Goal: Task Accomplishment & Management: Use online tool/utility

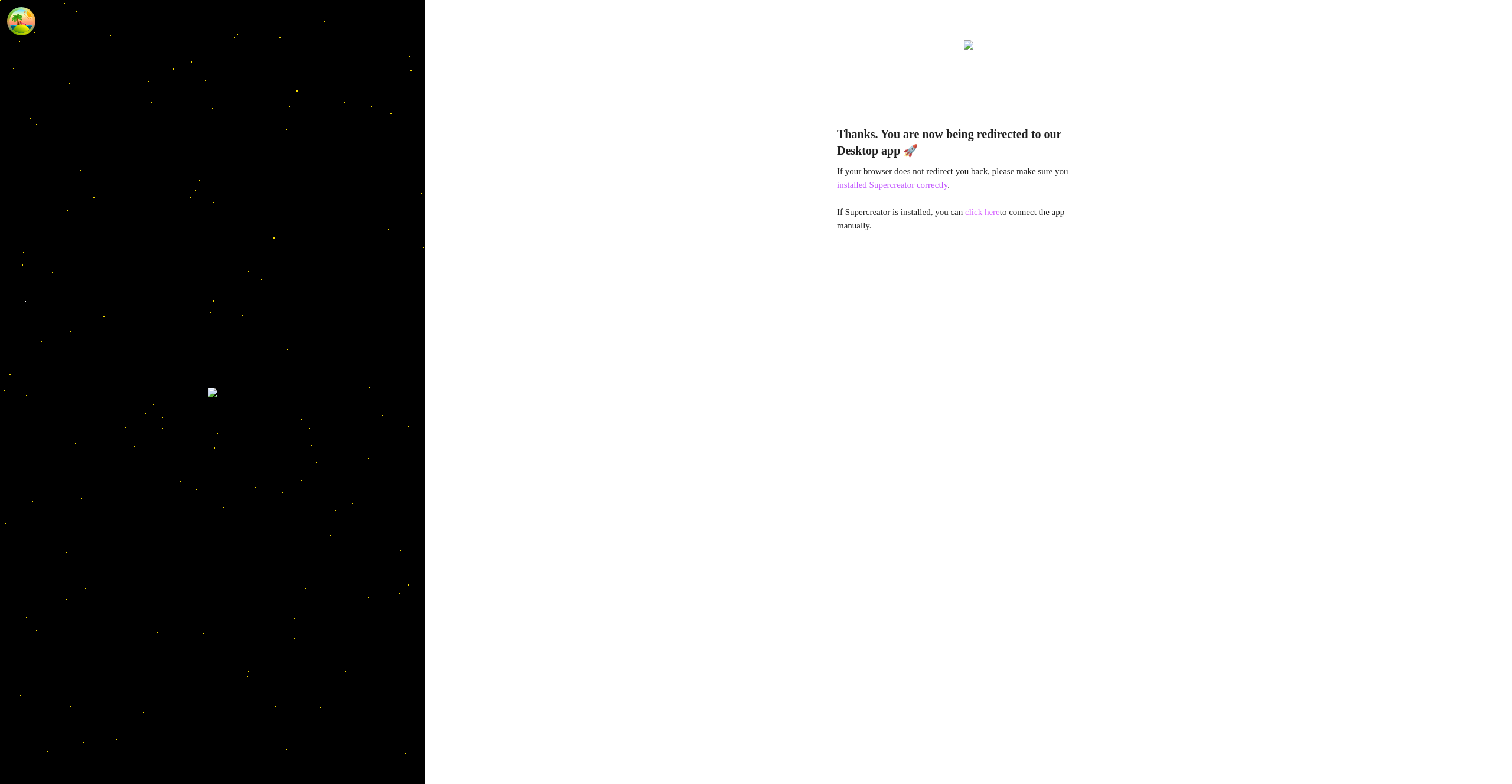
click at [999, 214] on link "click here" at bounding box center [983, 212] width 35 height 10
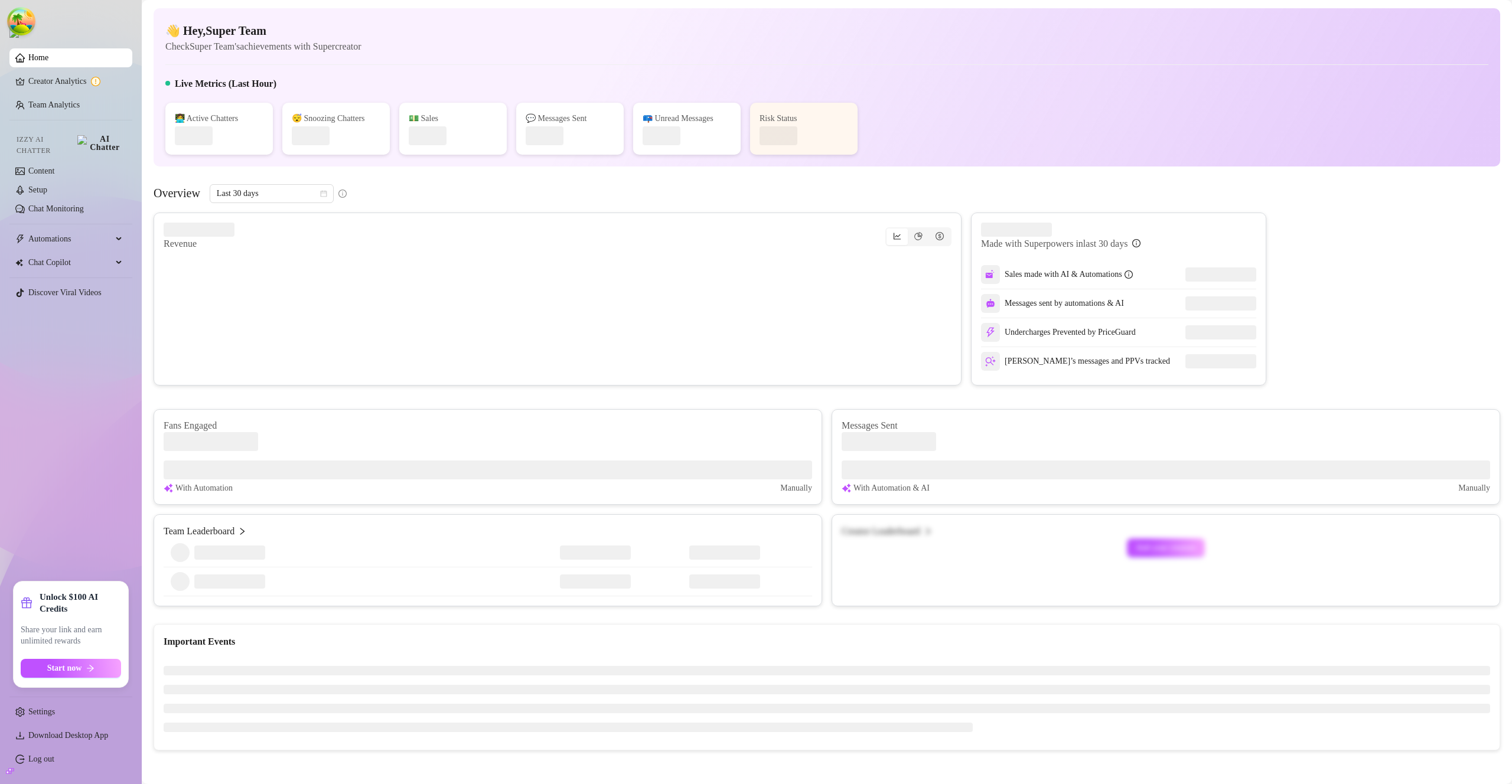
click at [54, 762] on link "Log out" at bounding box center [41, 759] width 26 height 9
click at [64, 760] on html "Home Creator Analytics Team Analytics Izzy AI Chatter Content Setup Chat Monito…" at bounding box center [756, 392] width 1512 height 784
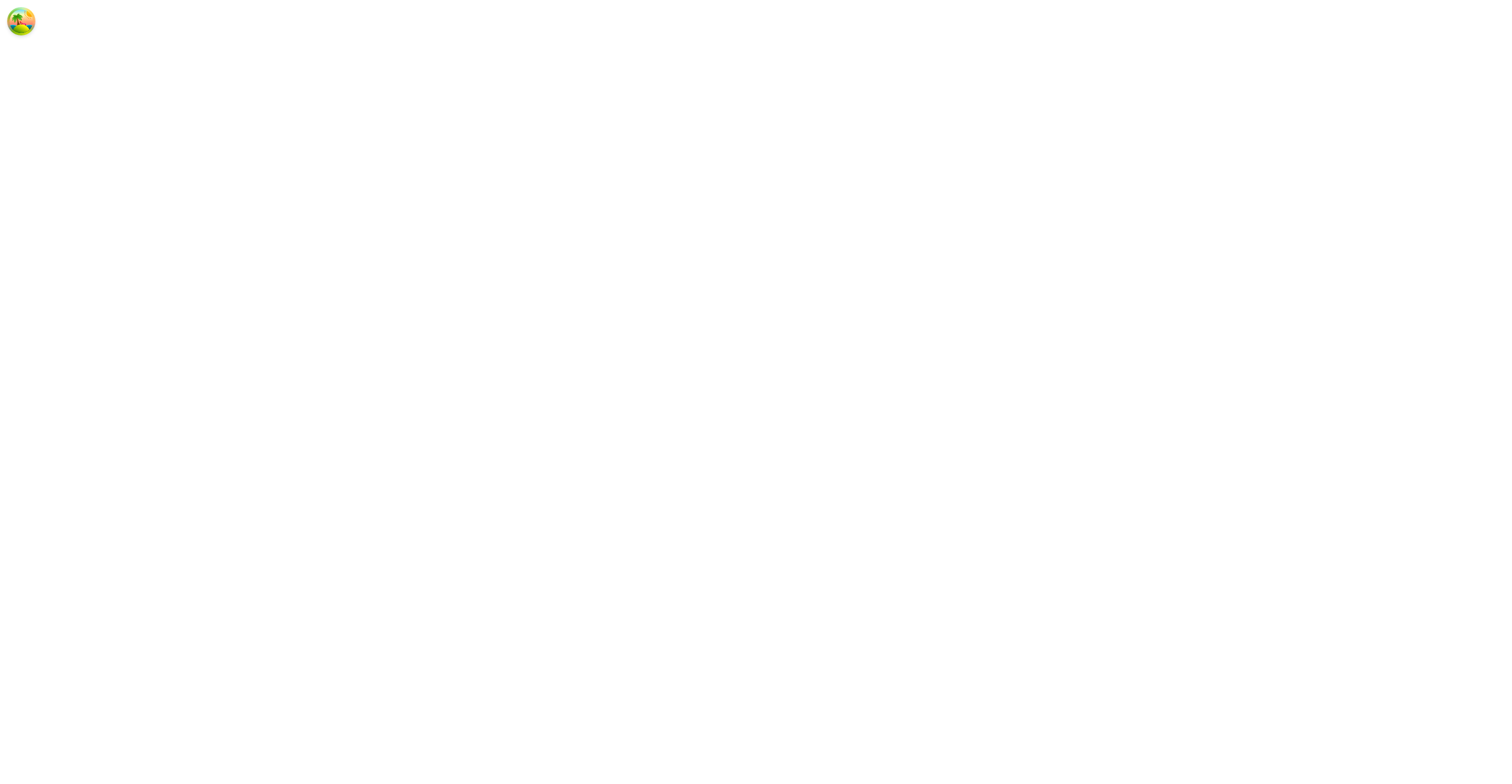
click at [63, 0] on html at bounding box center [756, 0] width 1512 height 0
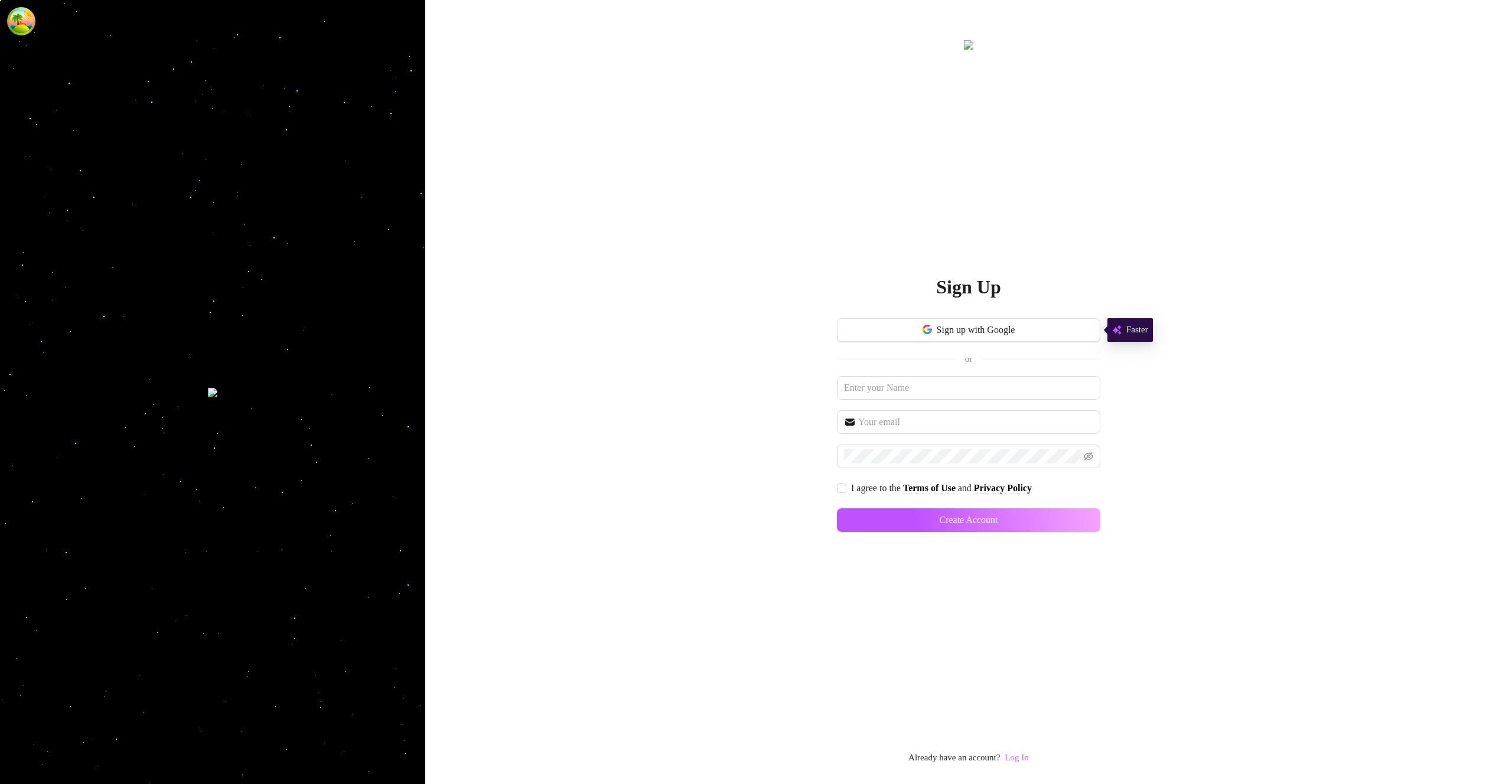
click at [1027, 757] on link "Log In" at bounding box center [1017, 758] width 23 height 10
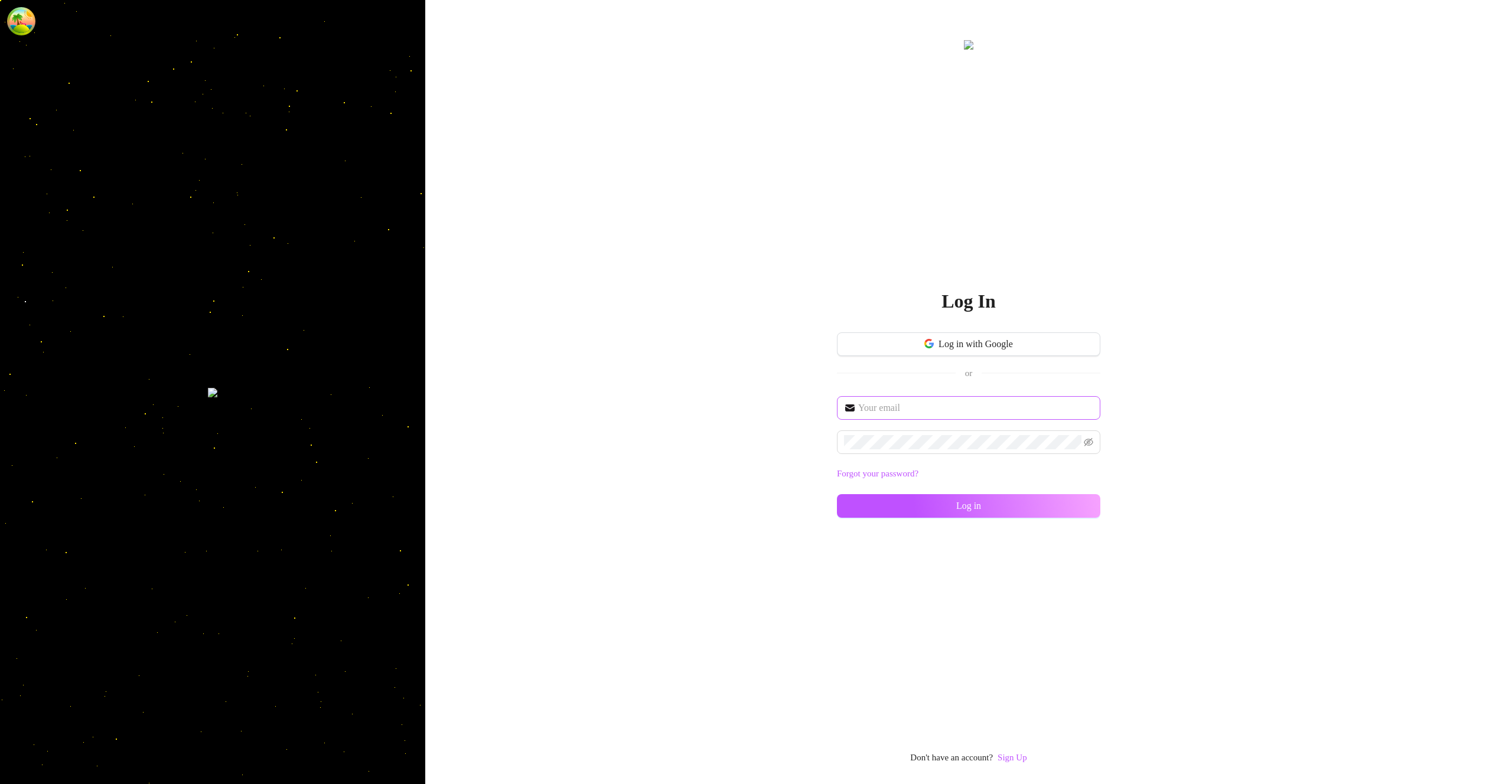
click at [928, 400] on span at bounding box center [969, 408] width 264 height 23
click at [928, 405] on input "text" at bounding box center [975, 408] width 236 height 15
type input "im@supercreator.app"
click at [1078, 506] on button "Log in" at bounding box center [969, 506] width 264 height 23
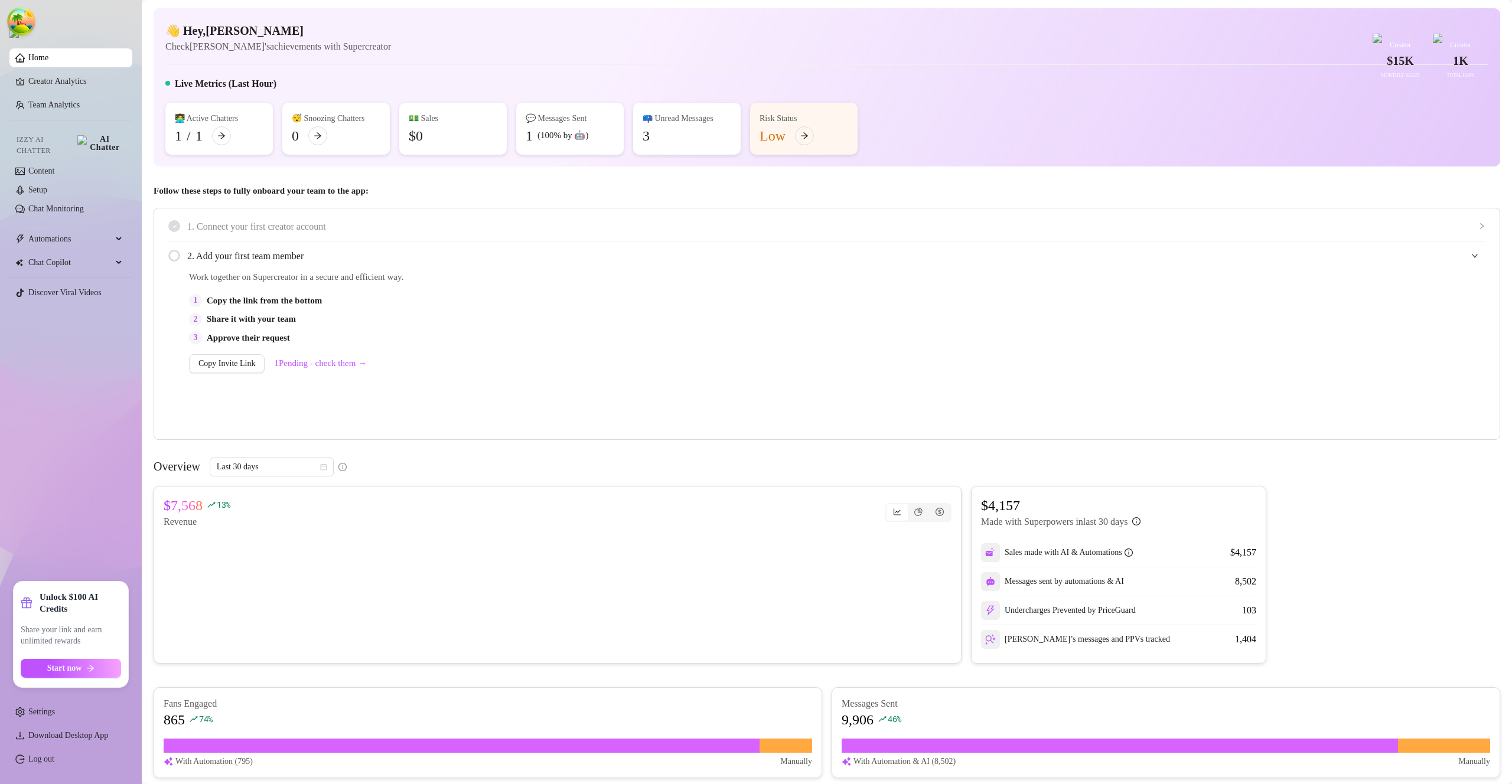
click at [1005, 53] on div "👋 Hey, Nina Check Nina's achievements with Supercreator $15K Creator Monthly Sa…" at bounding box center [827, 38] width 1323 height 31
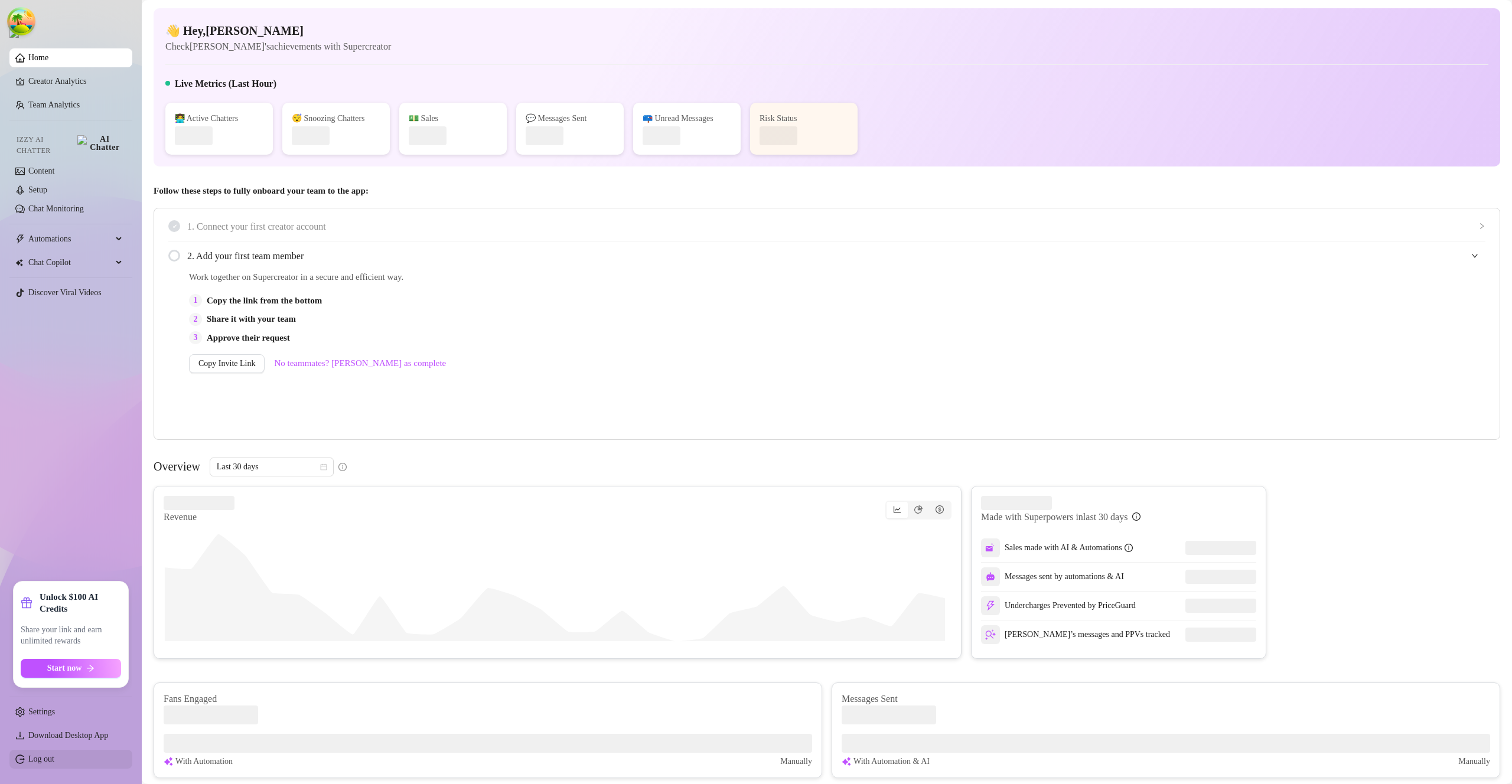
click at [48, 763] on link "Log out" at bounding box center [41, 759] width 26 height 9
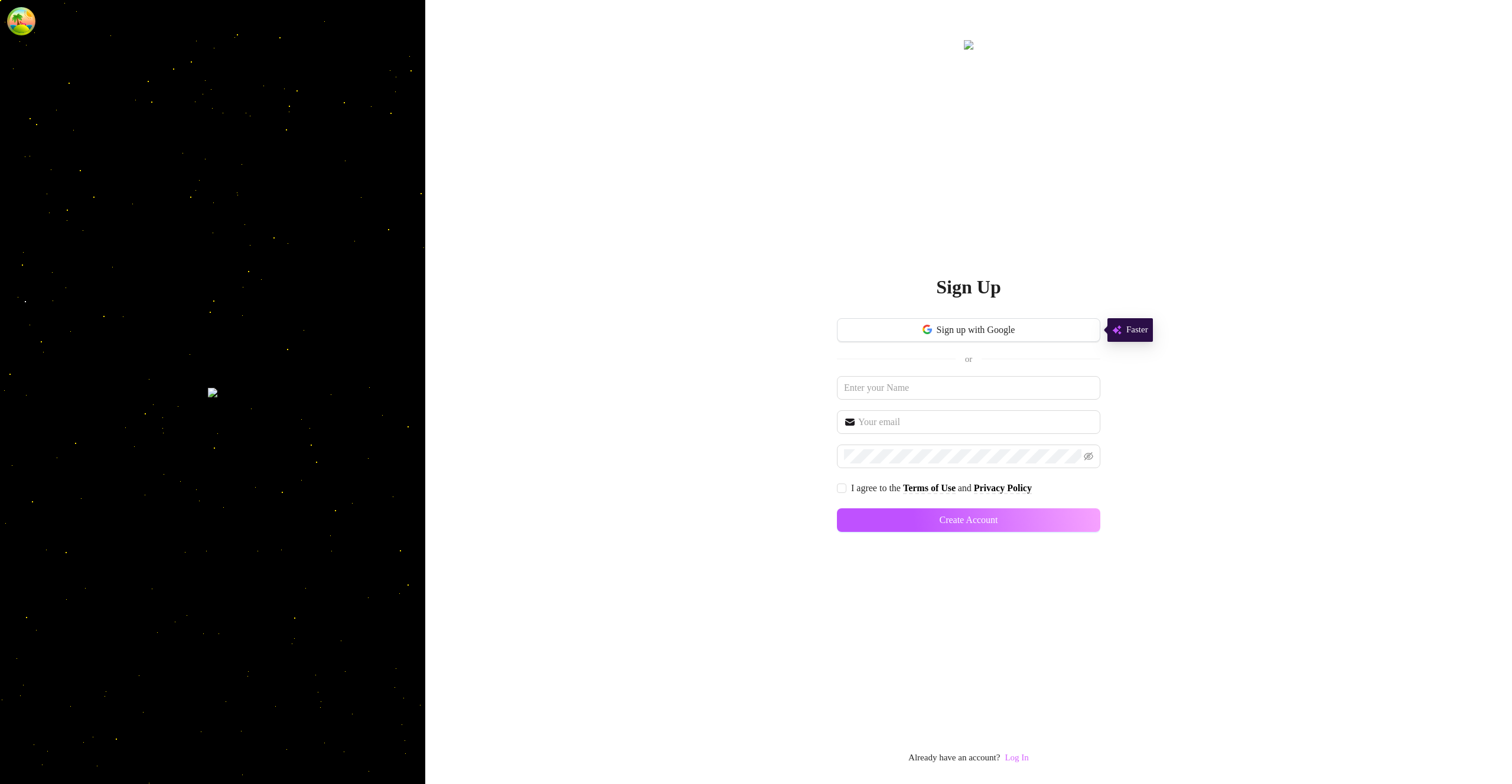
click at [1020, 754] on link "Log In" at bounding box center [1017, 758] width 23 height 10
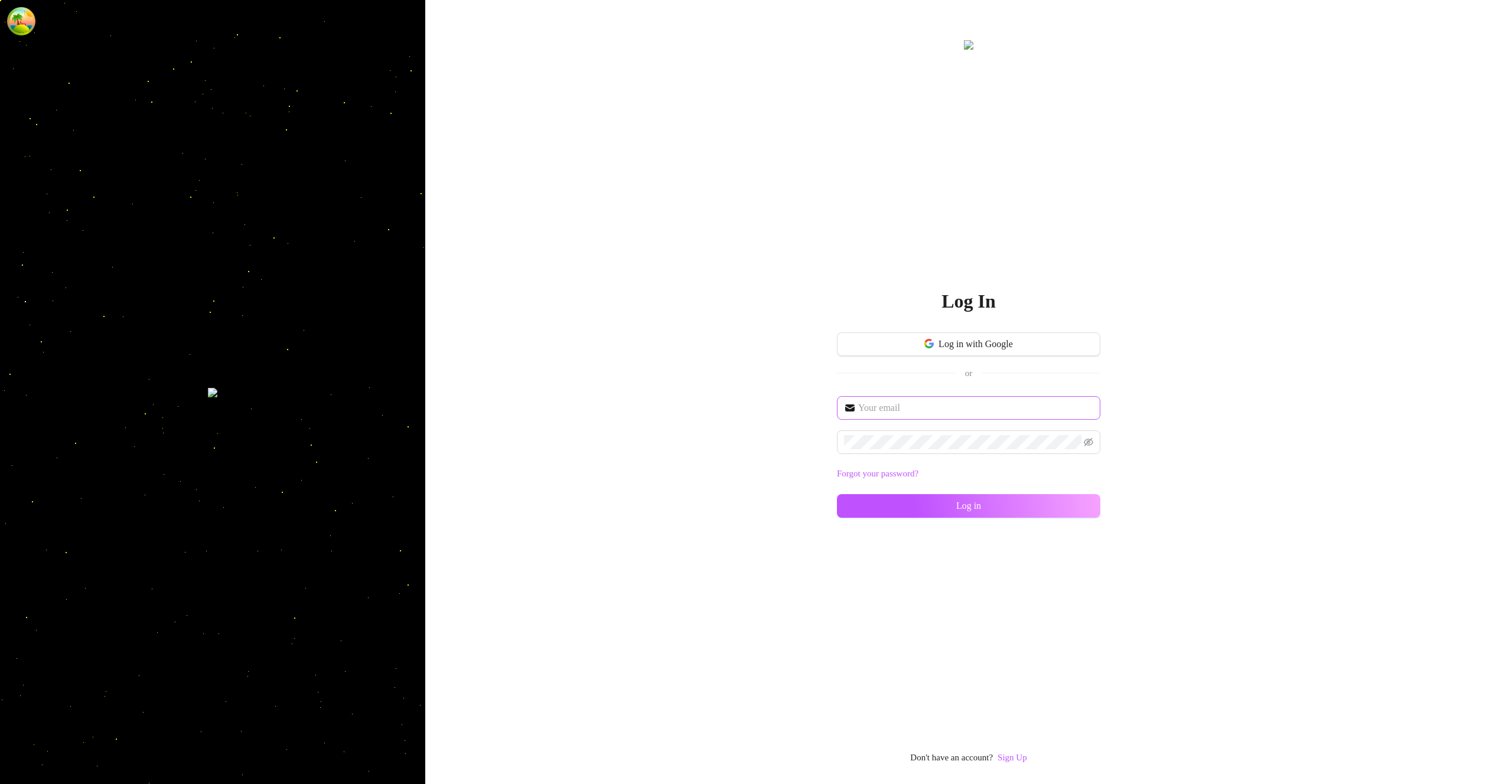
click at [955, 394] on div "Log in with Google or" at bounding box center [969, 364] width 264 height 64
click at [955, 402] on input "text" at bounding box center [975, 408] width 236 height 15
type input "im@supercreator.app"
click at [1026, 503] on button "Log in" at bounding box center [969, 506] width 264 height 23
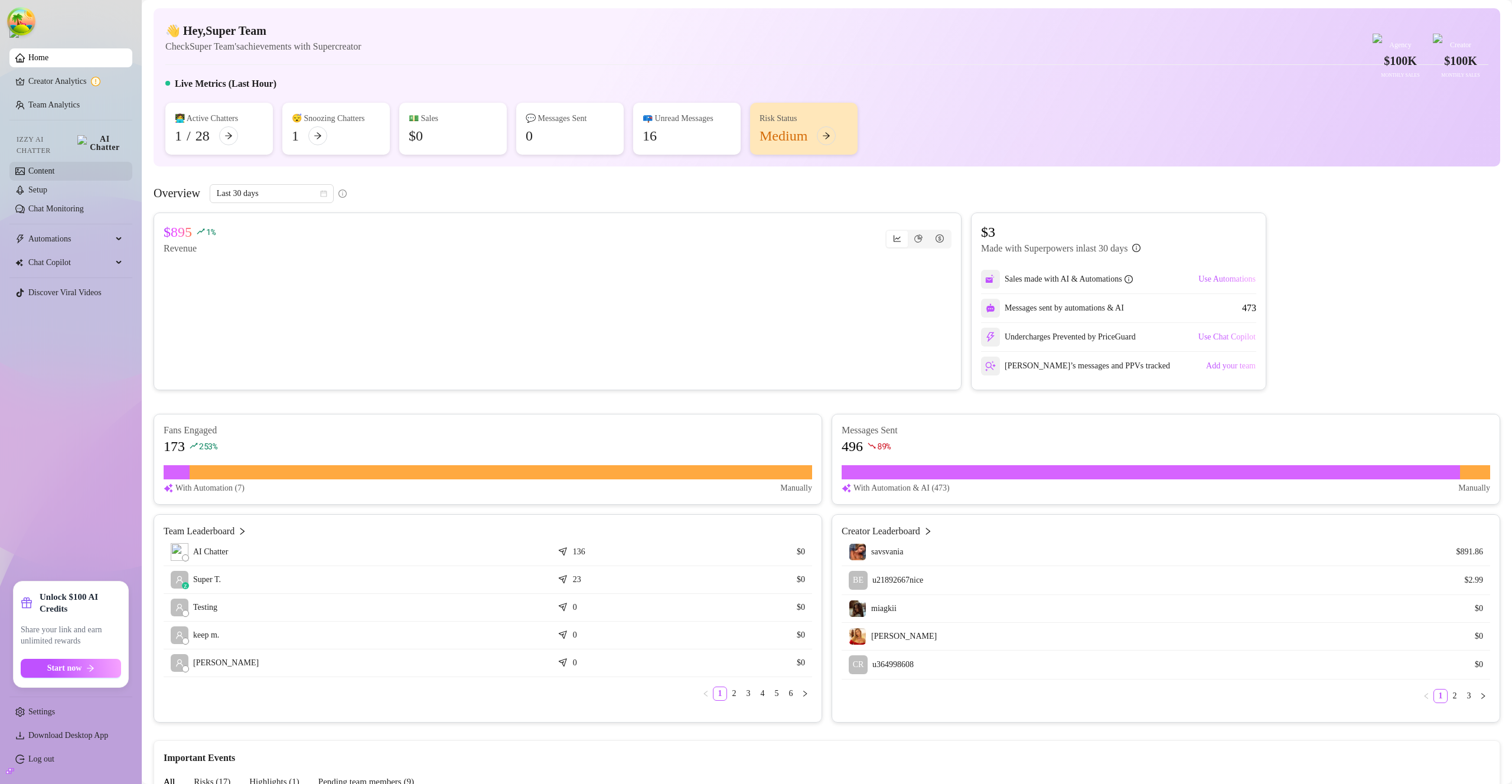
click at [47, 167] on link "Content" at bounding box center [41, 171] width 26 height 9
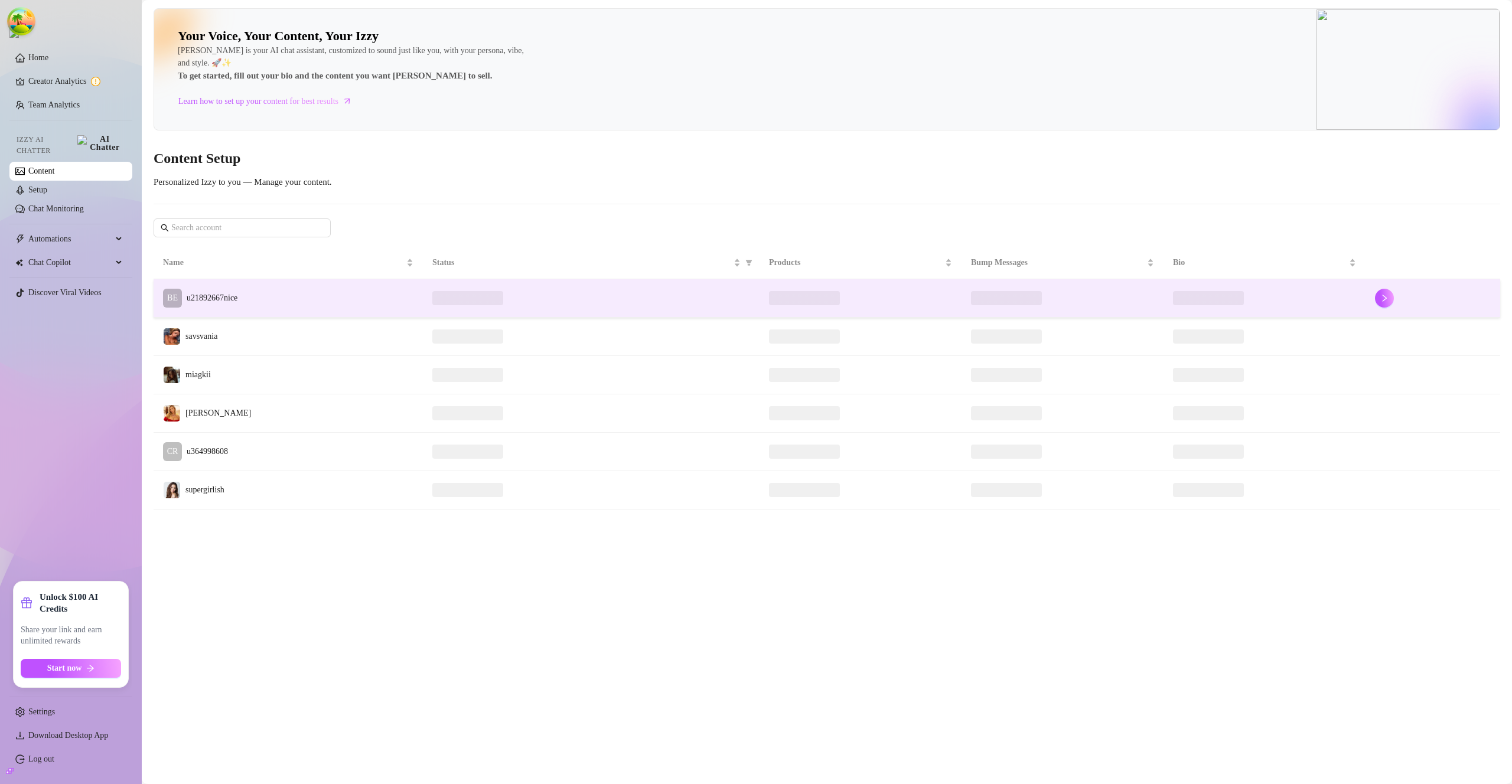
click at [260, 298] on td "BE u21892667nice" at bounding box center [288, 298] width 269 height 39
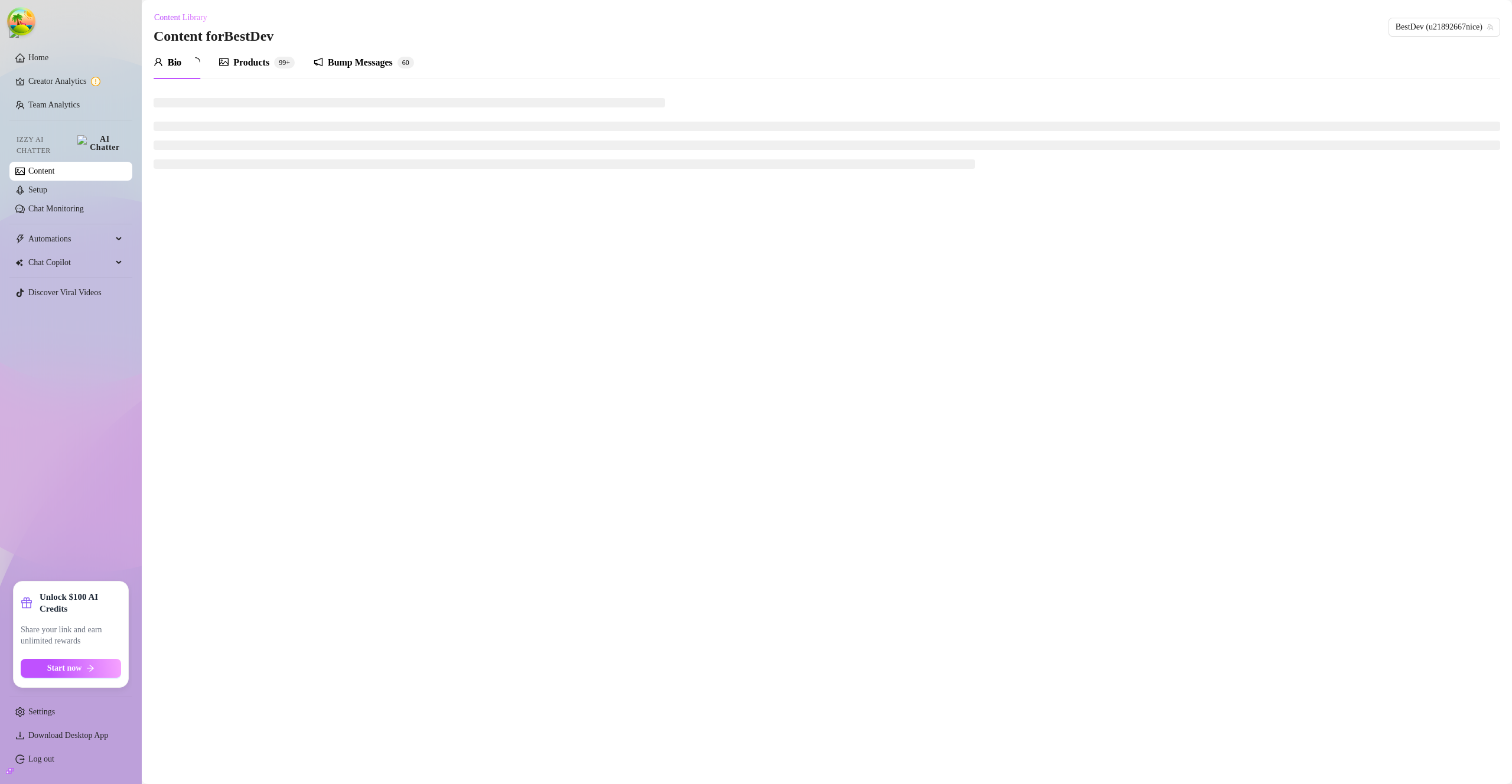
click at [229, 60] on icon "picture" at bounding box center [224, 62] width 10 height 10
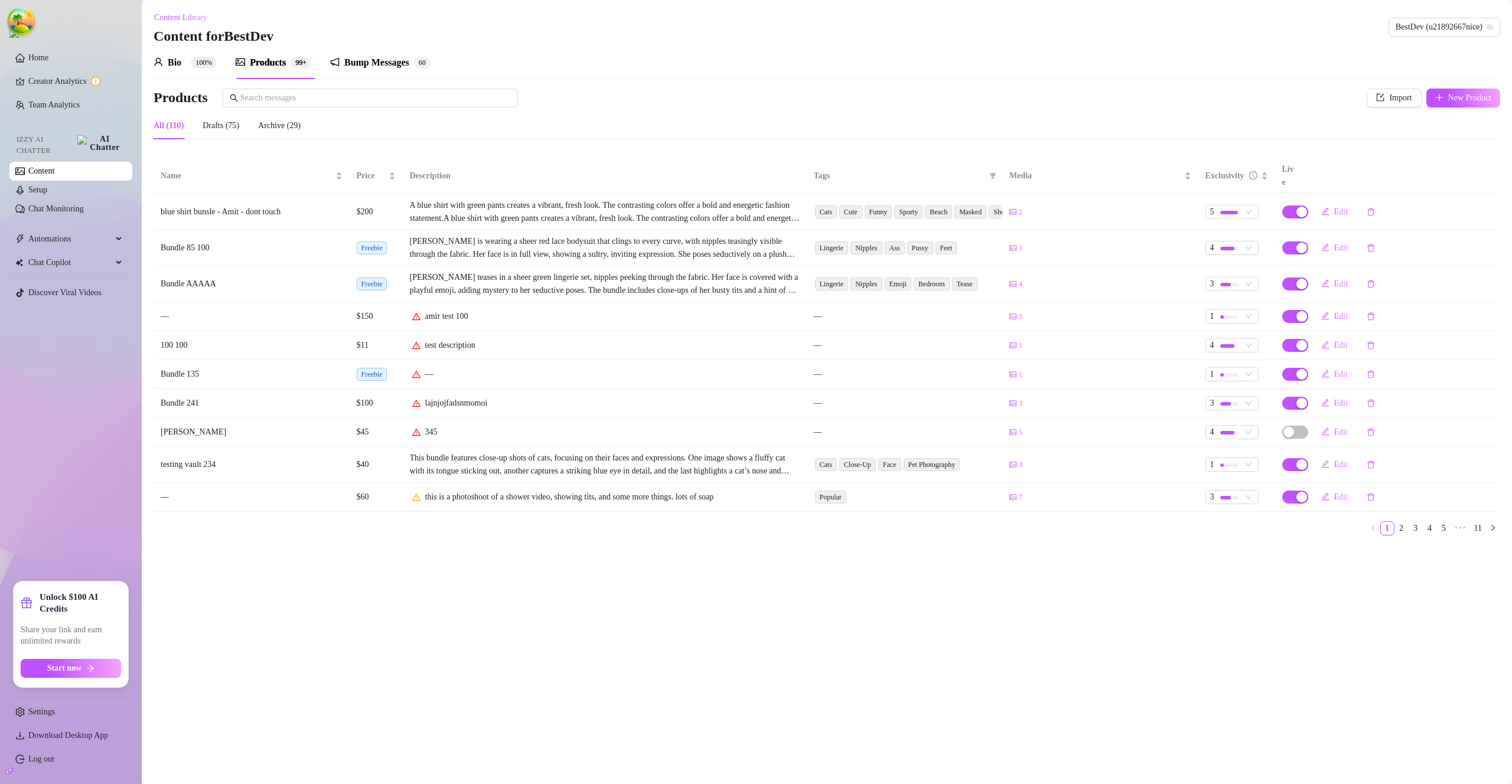
click at [930, 57] on div "Bio 100% Tab 2 of 3 Products 99+ Bump Messages 6 0" at bounding box center [826, 63] width 1346 height 33
click at [359, 61] on div "Bump Messages" at bounding box center [376, 62] width 65 height 15
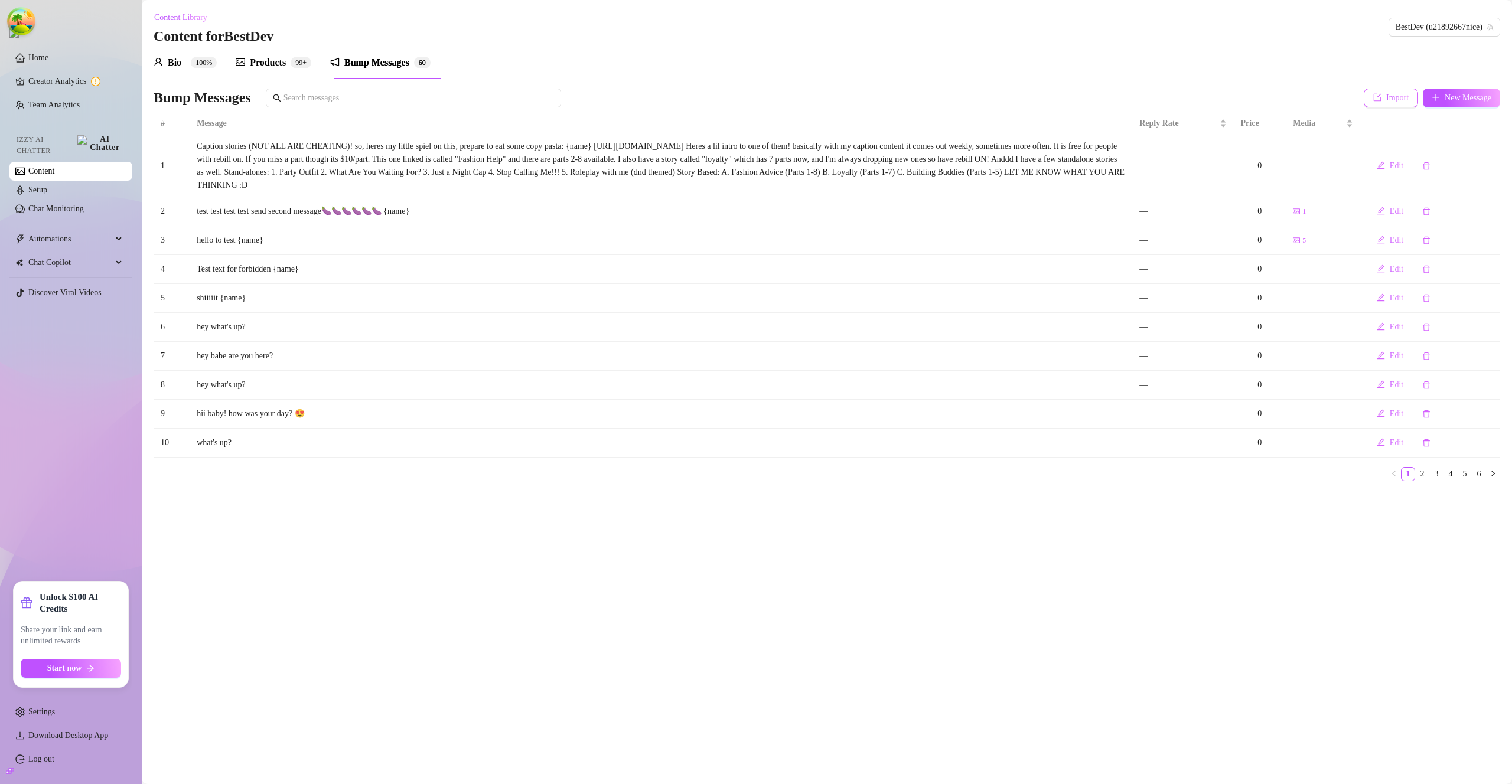
click at [1390, 104] on button "Import" at bounding box center [1391, 98] width 54 height 19
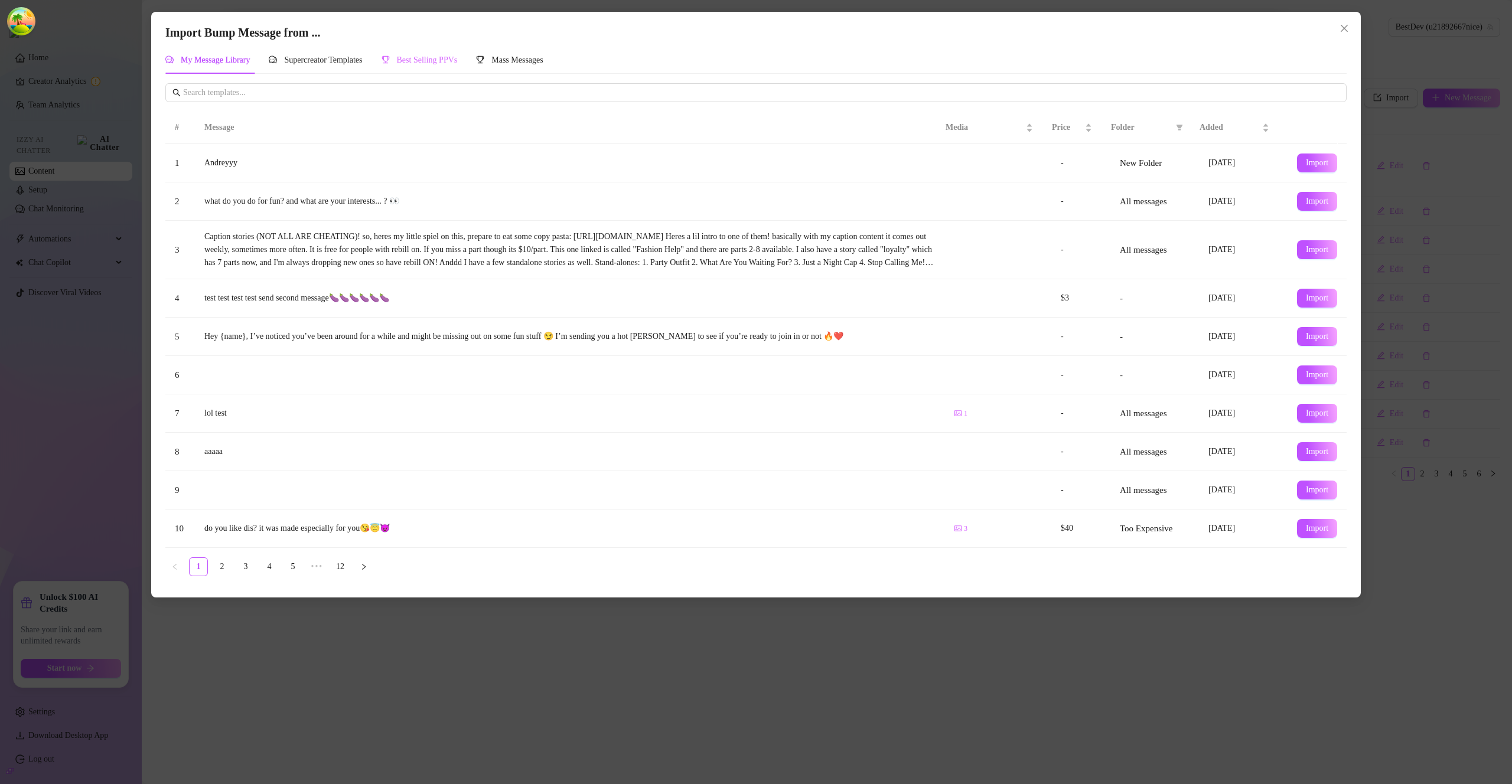
click at [423, 67] on div "Best Selling PPVs" at bounding box center [420, 60] width 77 height 27
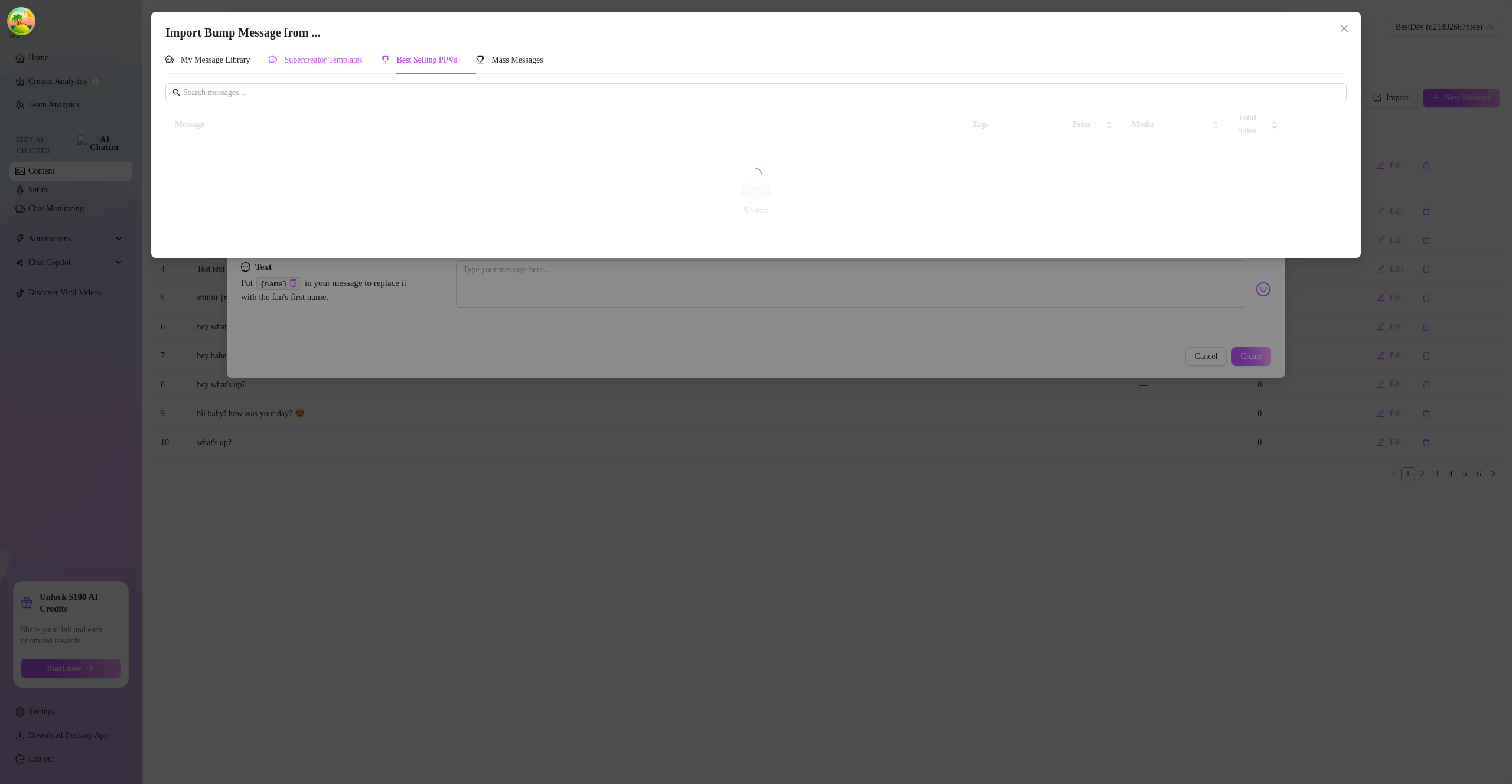
click at [345, 58] on span "Supercreator Templates" at bounding box center [323, 59] width 78 height 9
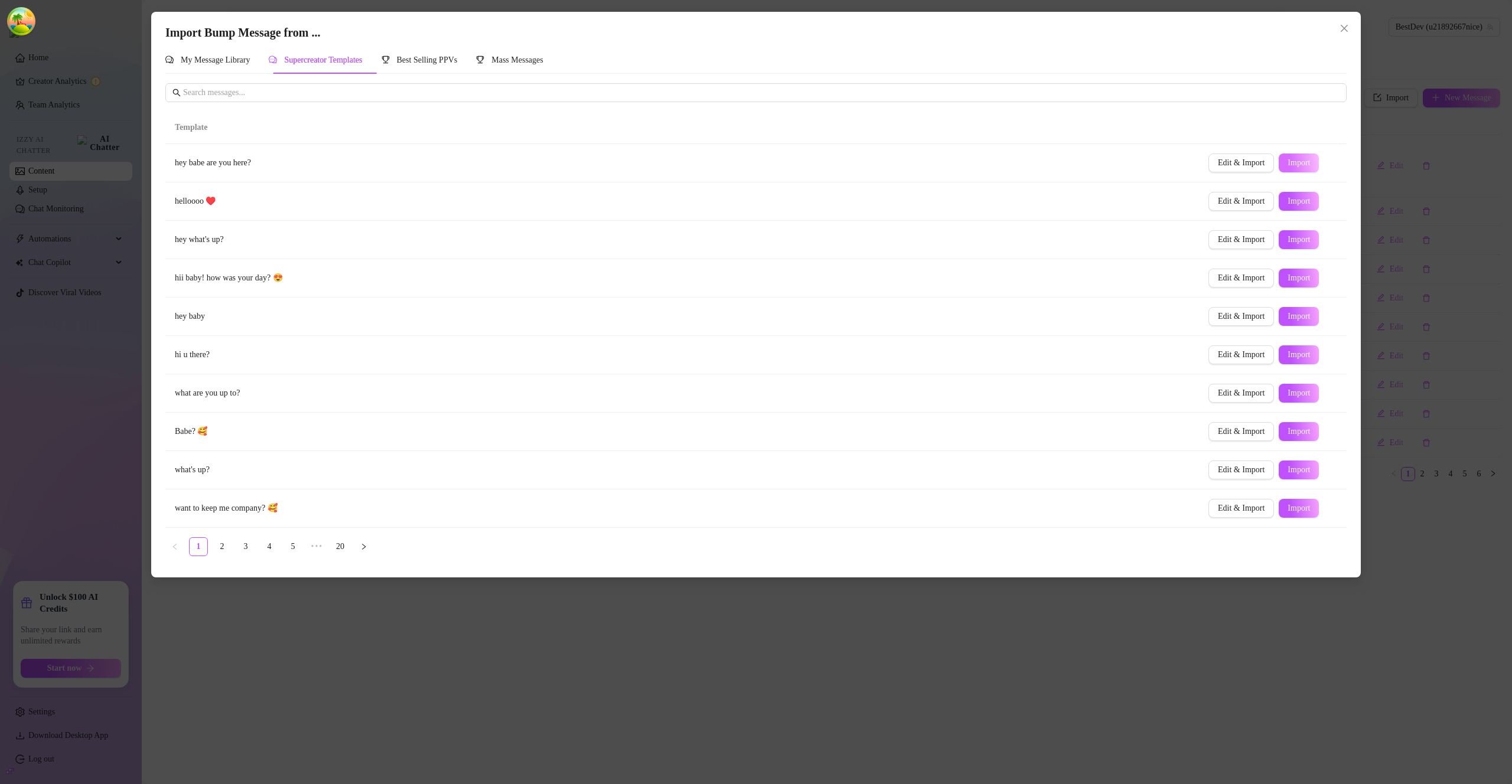
click at [1287, 164] on span "Import" at bounding box center [1298, 163] width 22 height 10
click at [1288, 204] on span "Import" at bounding box center [1298, 202] width 22 height 10
click at [1238, 172] on button "Edit & Import" at bounding box center [1242, 163] width 66 height 19
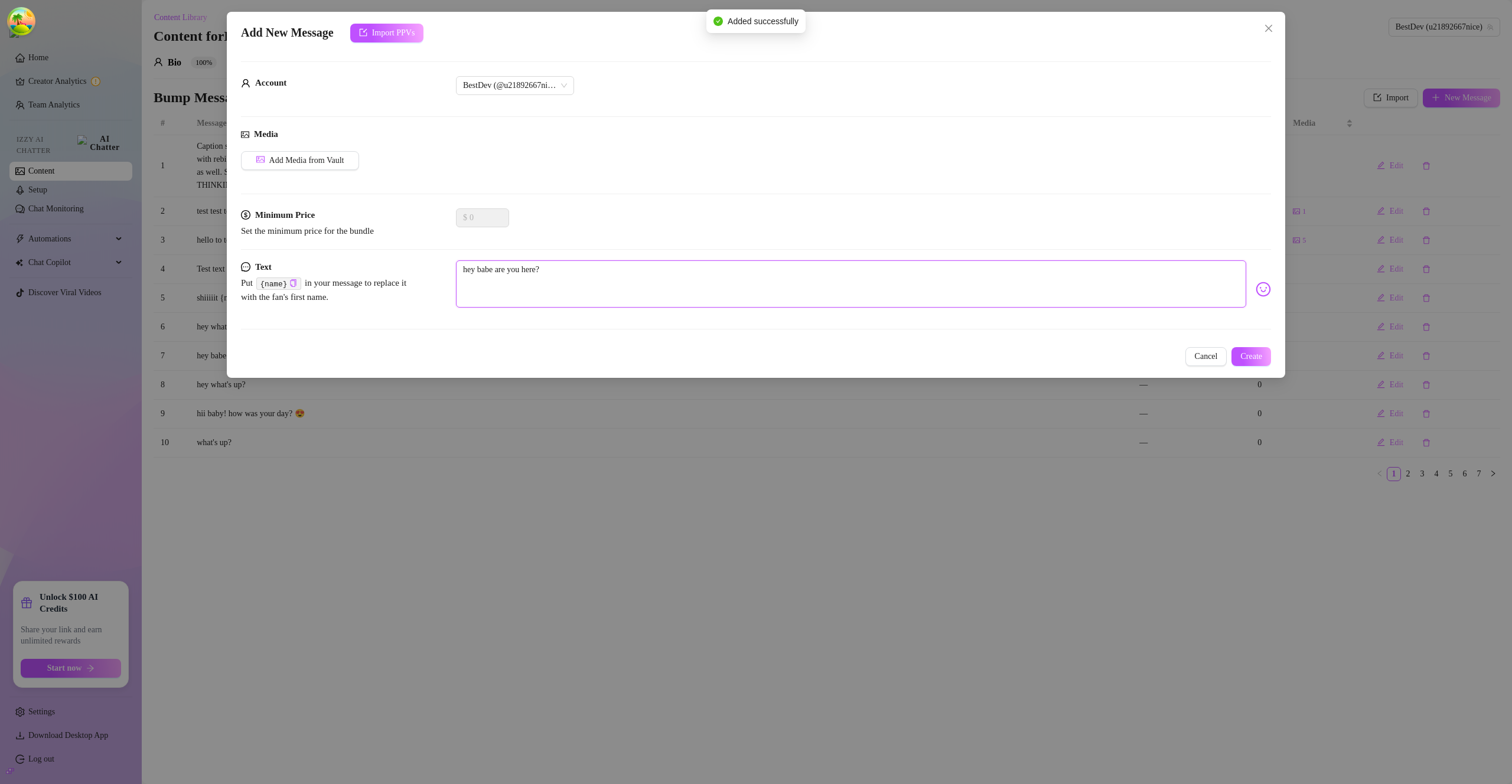
click at [563, 274] on textarea "hey babe are you here?" at bounding box center [850, 284] width 790 height 47
drag, startPoint x: 442, startPoint y: 271, endPoint x: 417, endPoint y: 272, distance: 25.0
click at [374, 273] on div "Text Put {name} in your message to replace it with the fan's first name. hey ba…" at bounding box center [756, 290] width 1030 height 58
type textarea "Type your message here..."
click at [1241, 352] on span "Create" at bounding box center [1251, 357] width 22 height 10
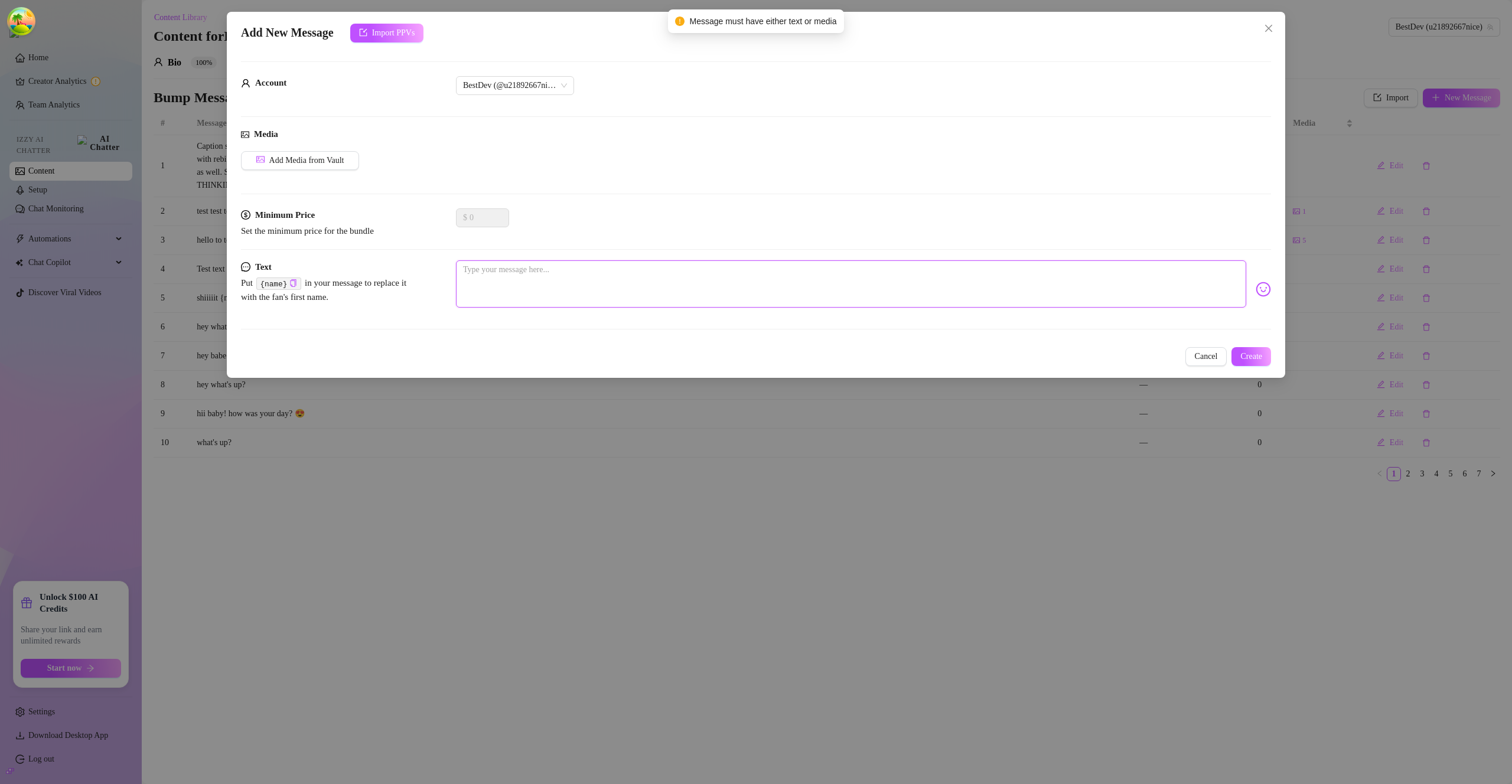
click at [596, 267] on textarea at bounding box center [850, 284] width 790 height 47
type textarea "g"
type textarea "gf"
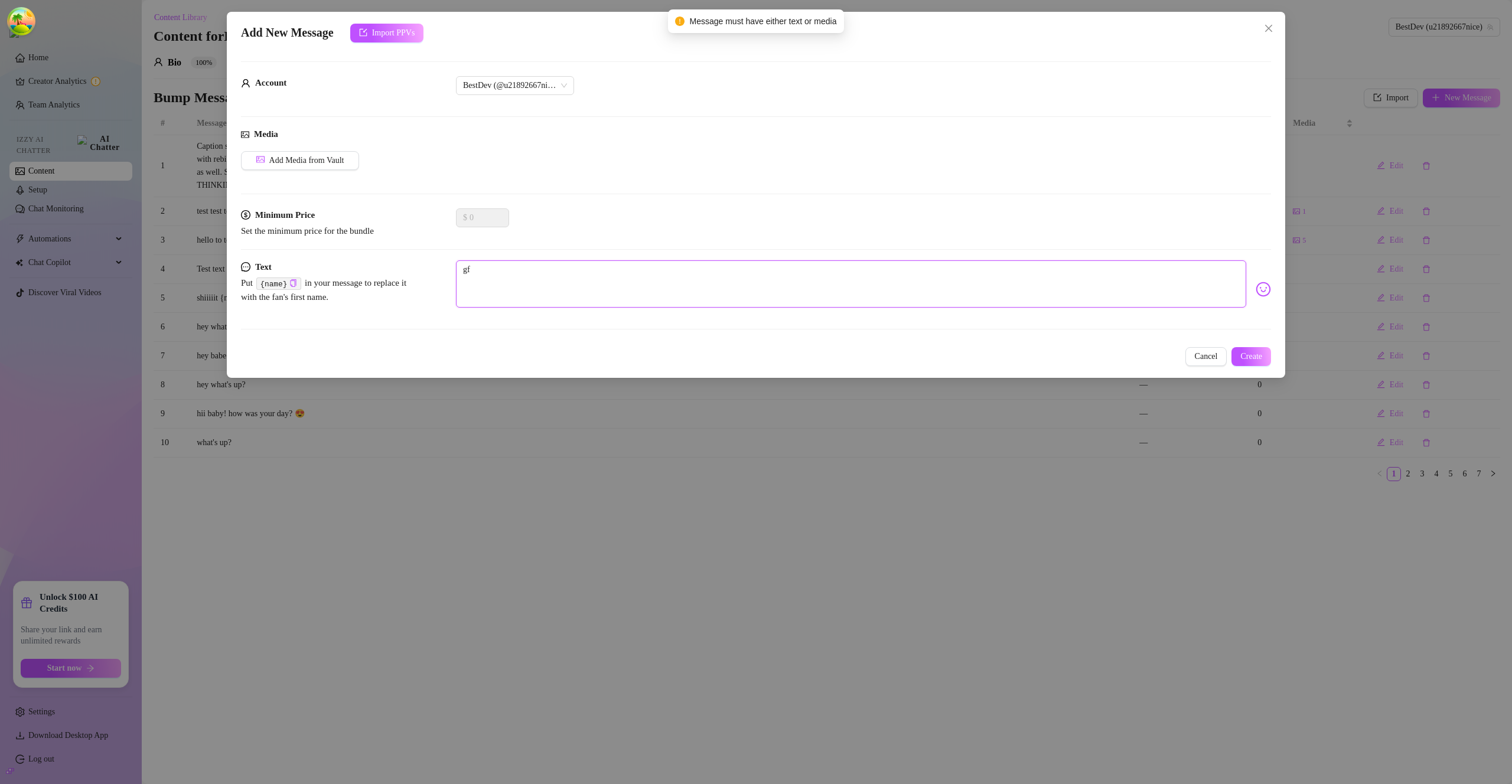
type textarea "gfh"
type textarea "gfhf"
type textarea "gfhfh"
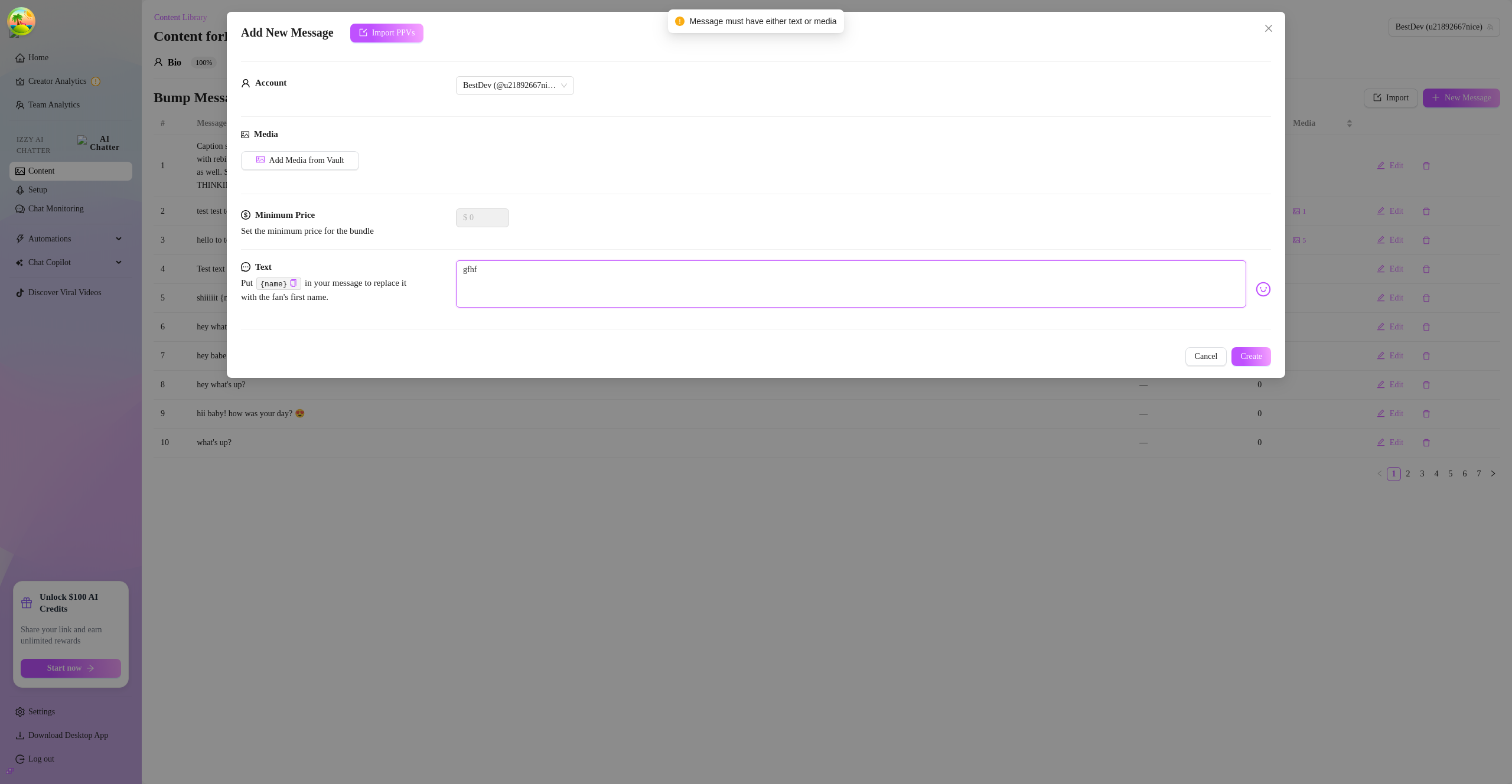
type textarea "gfhfh"
type textarea "gfhfhj"
type textarea "gfhfhjh"
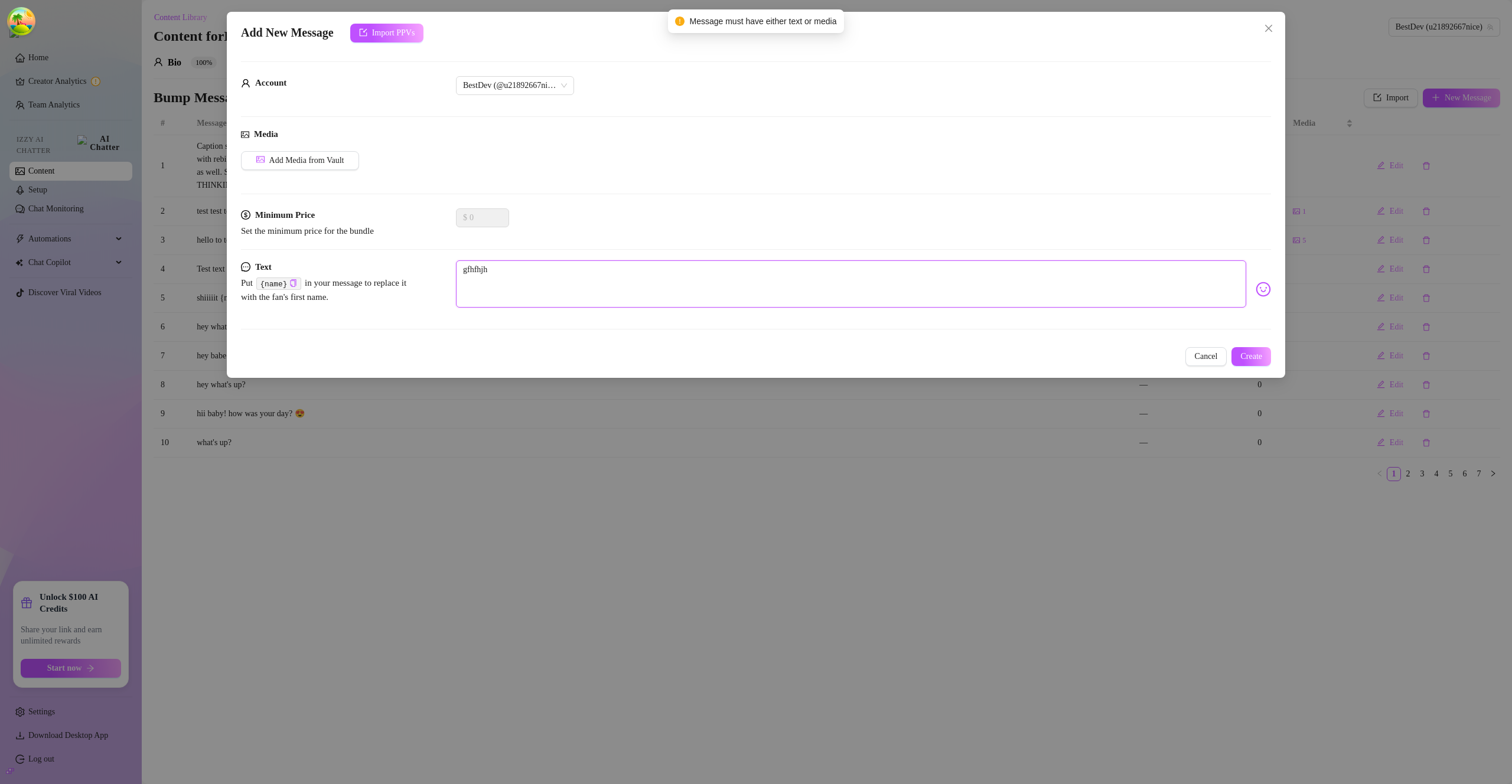
type textarea "gfhfhjhj"
type textarea "gfhfhjhjc"
click at [1254, 362] on button "Create" at bounding box center [1251, 357] width 40 height 19
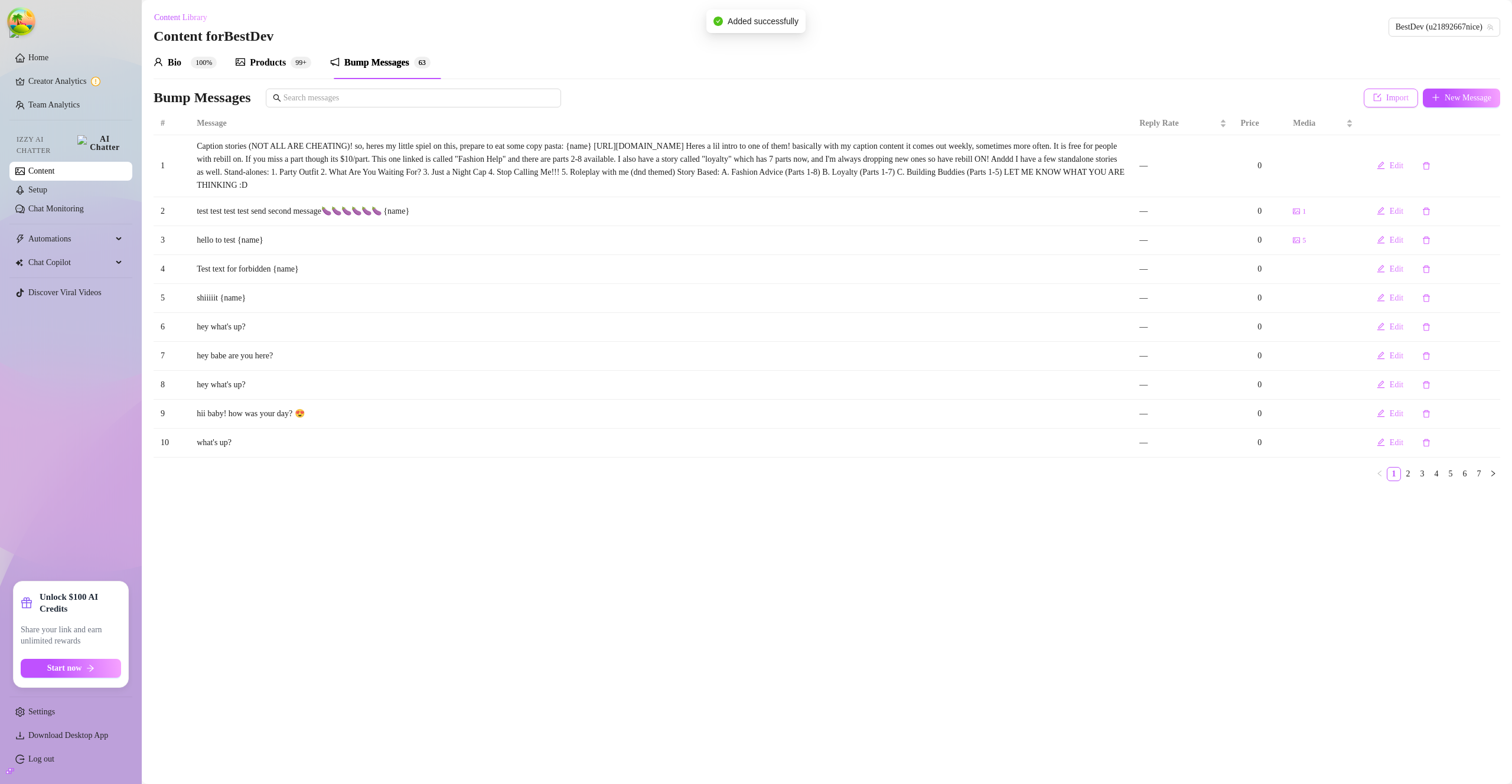
click at [1382, 103] on button "Import" at bounding box center [1391, 98] width 54 height 19
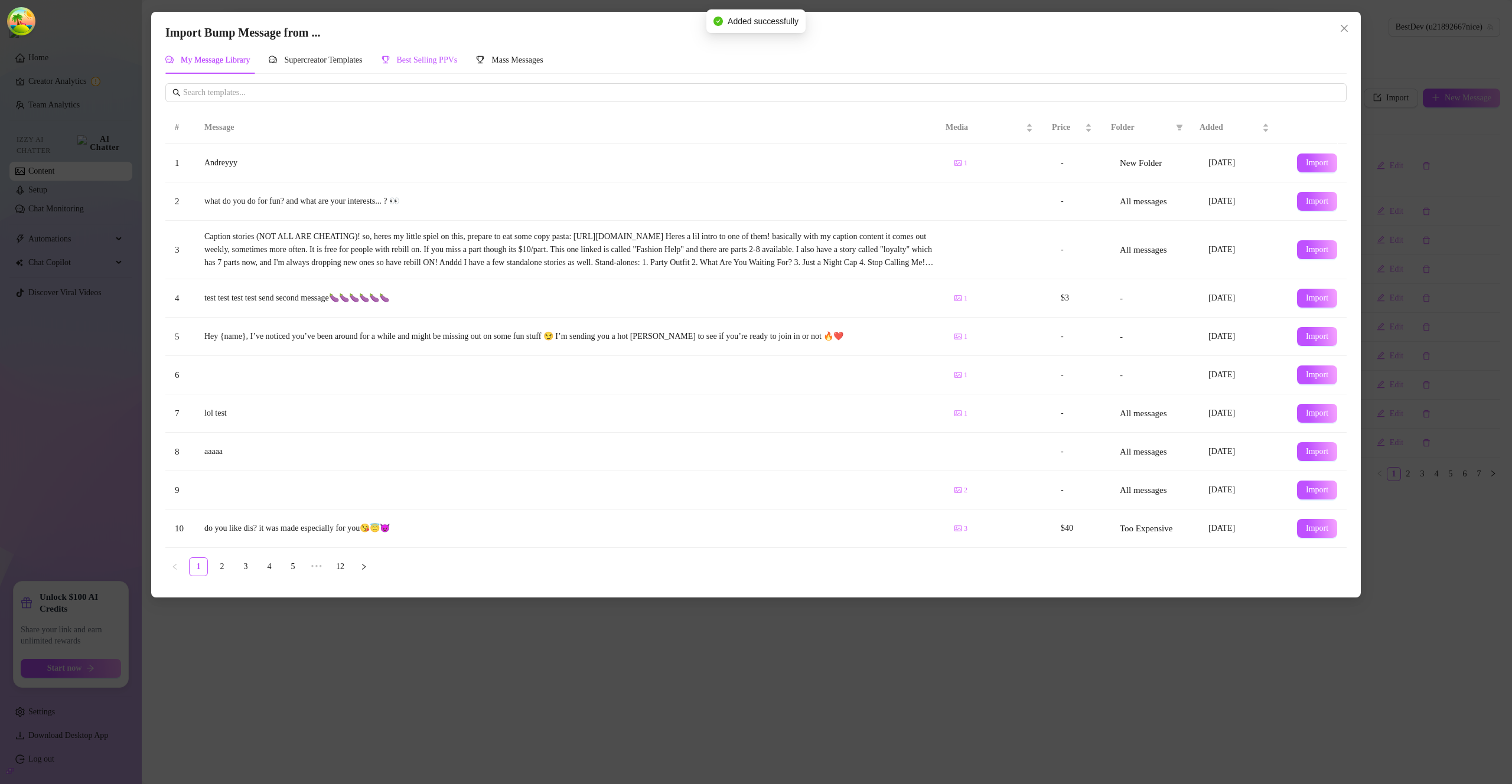
click at [457, 62] on span "Best Selling PPVs" at bounding box center [427, 59] width 61 height 9
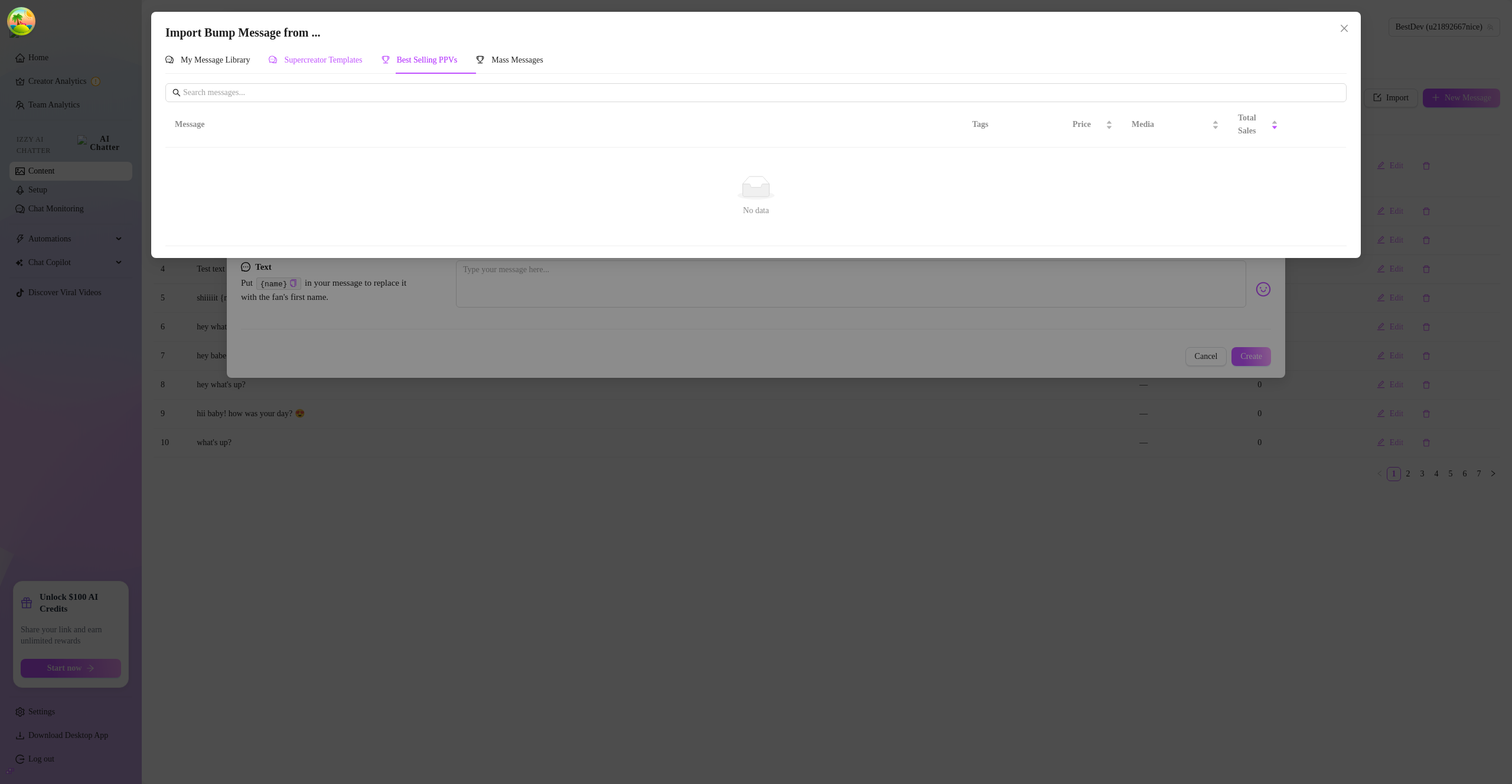
click at [350, 61] on span "Supercreator Templates" at bounding box center [323, 59] width 78 height 9
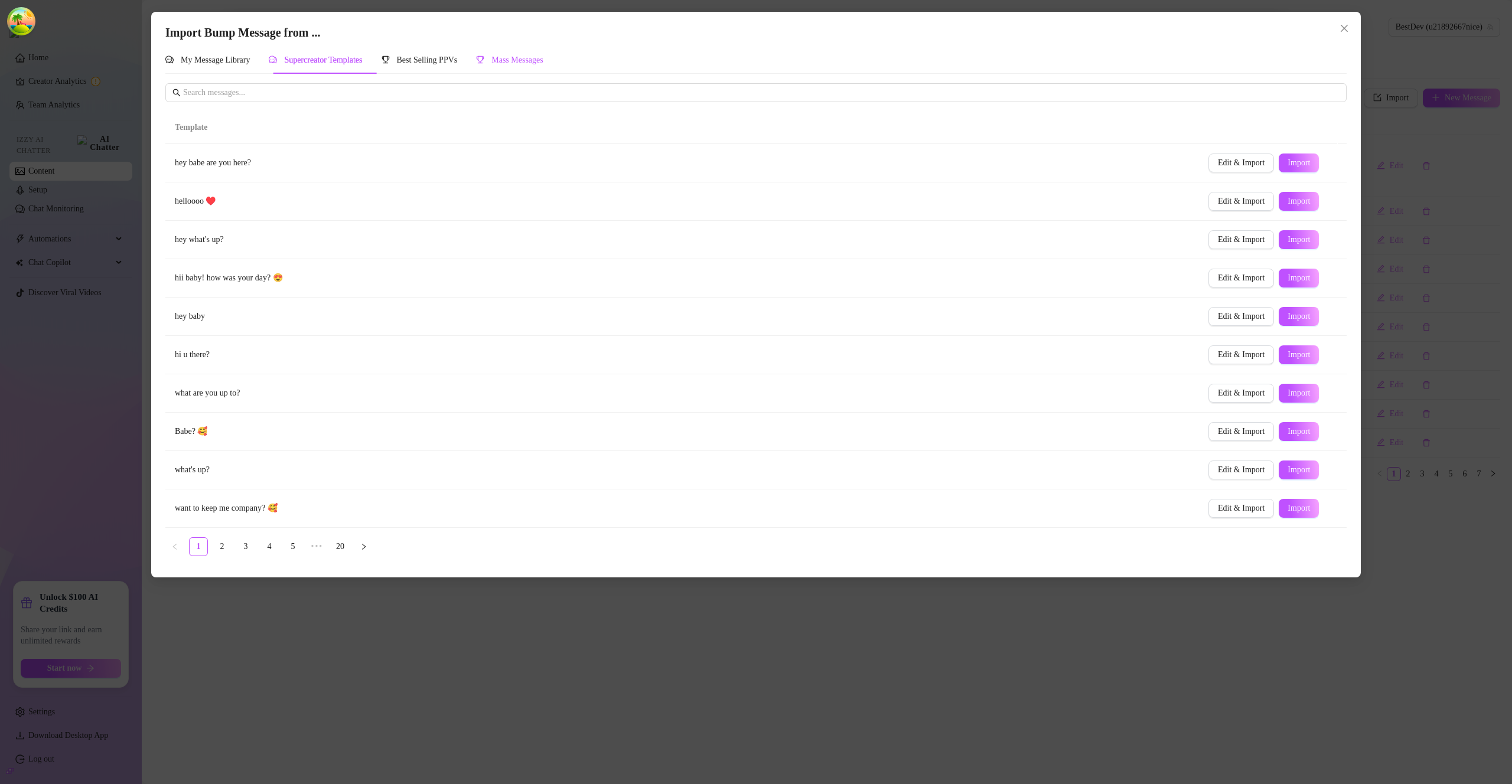
click at [541, 63] on span "Mass Messages" at bounding box center [518, 59] width 52 height 9
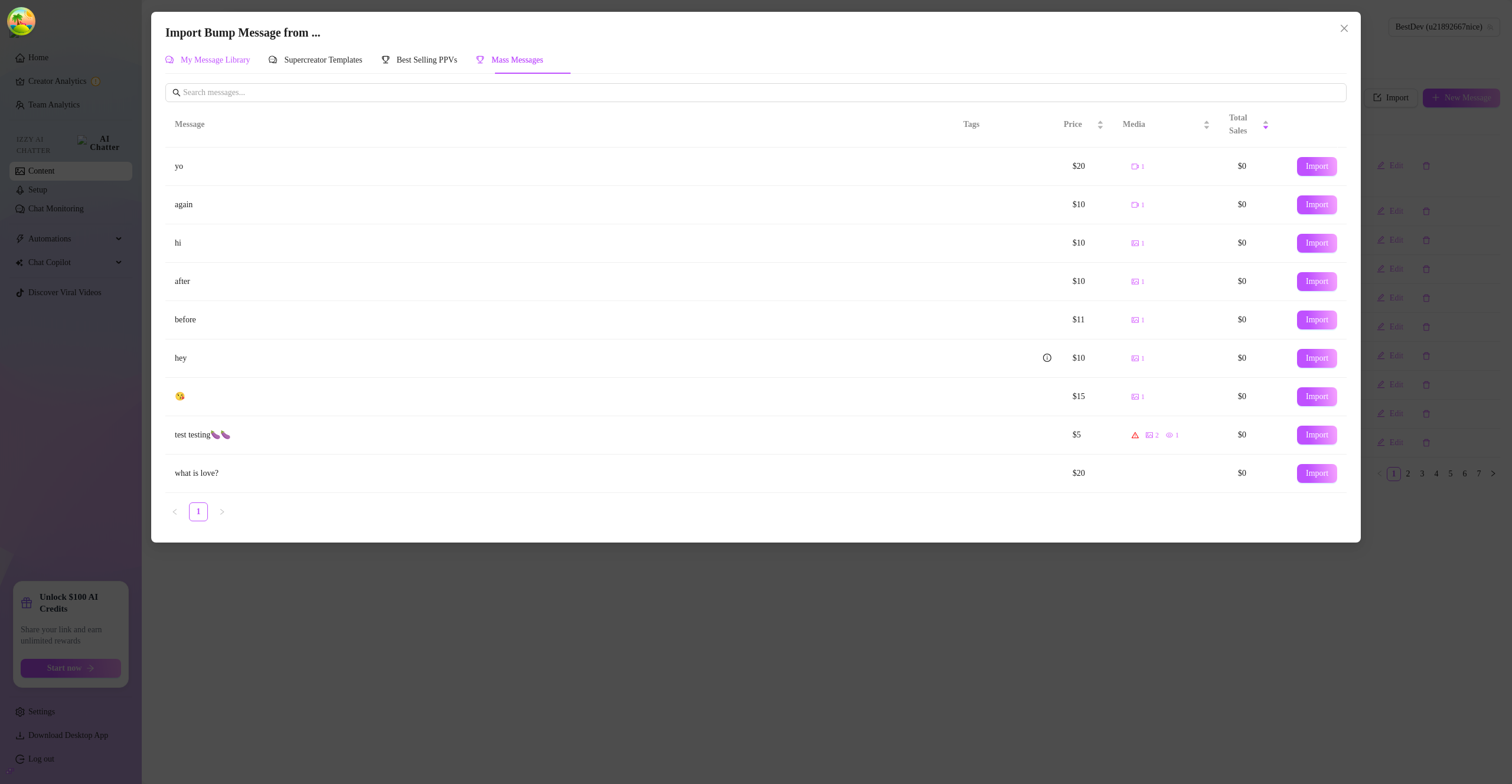
click at [225, 55] on span "My Message Library" at bounding box center [214, 59] width 69 height 9
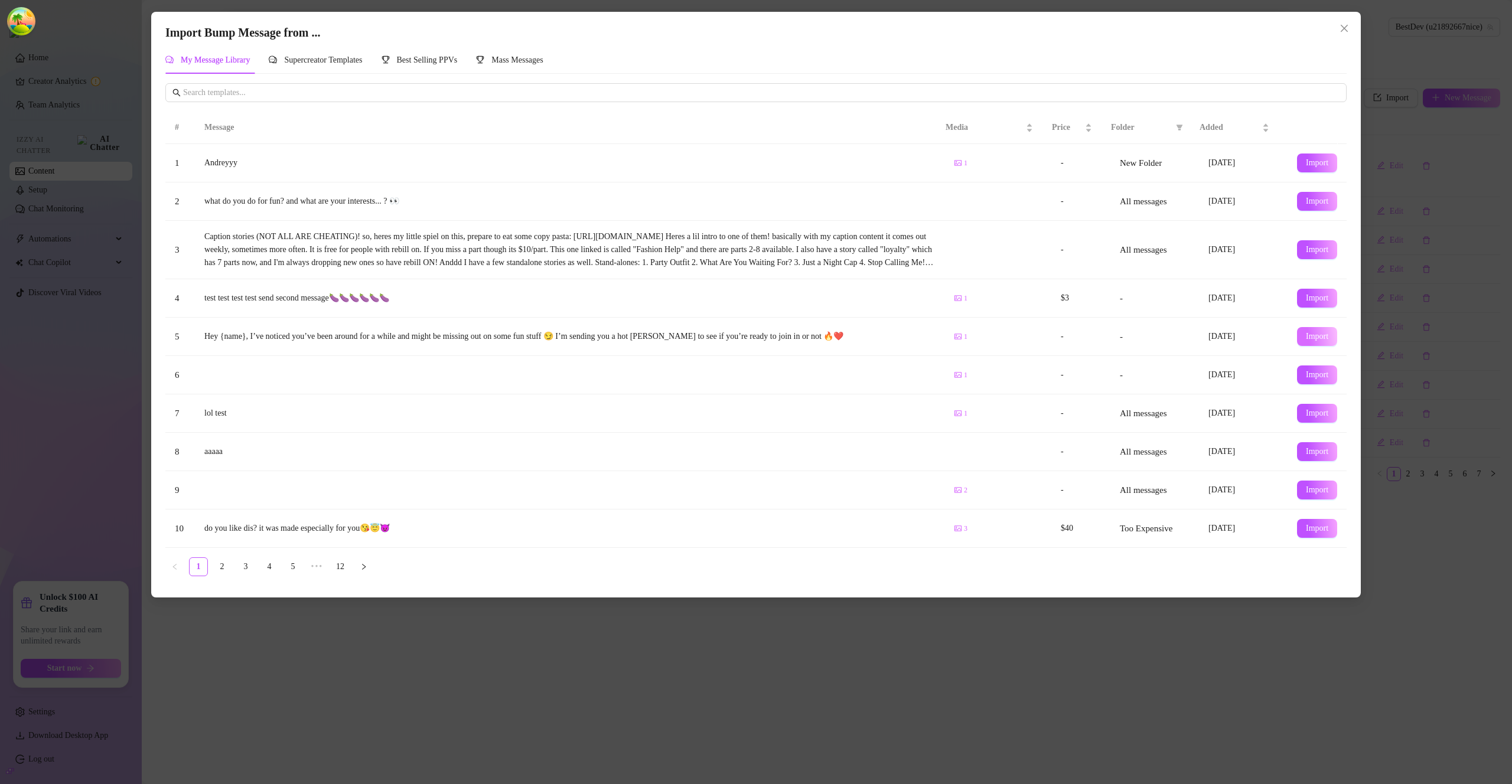
click at [1306, 341] on button "Import" at bounding box center [1316, 337] width 40 height 19
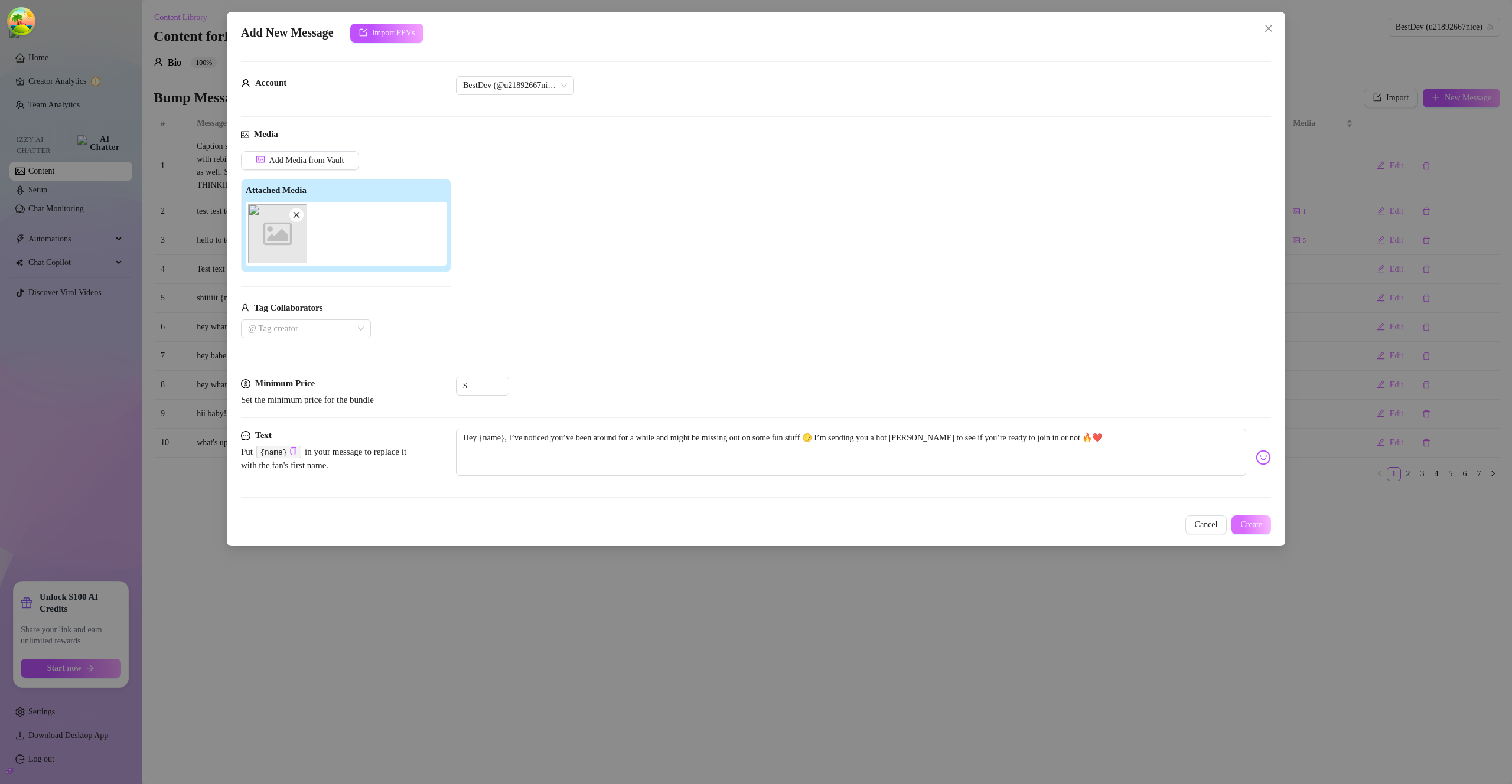
click at [1253, 531] on button "Create" at bounding box center [1251, 525] width 40 height 19
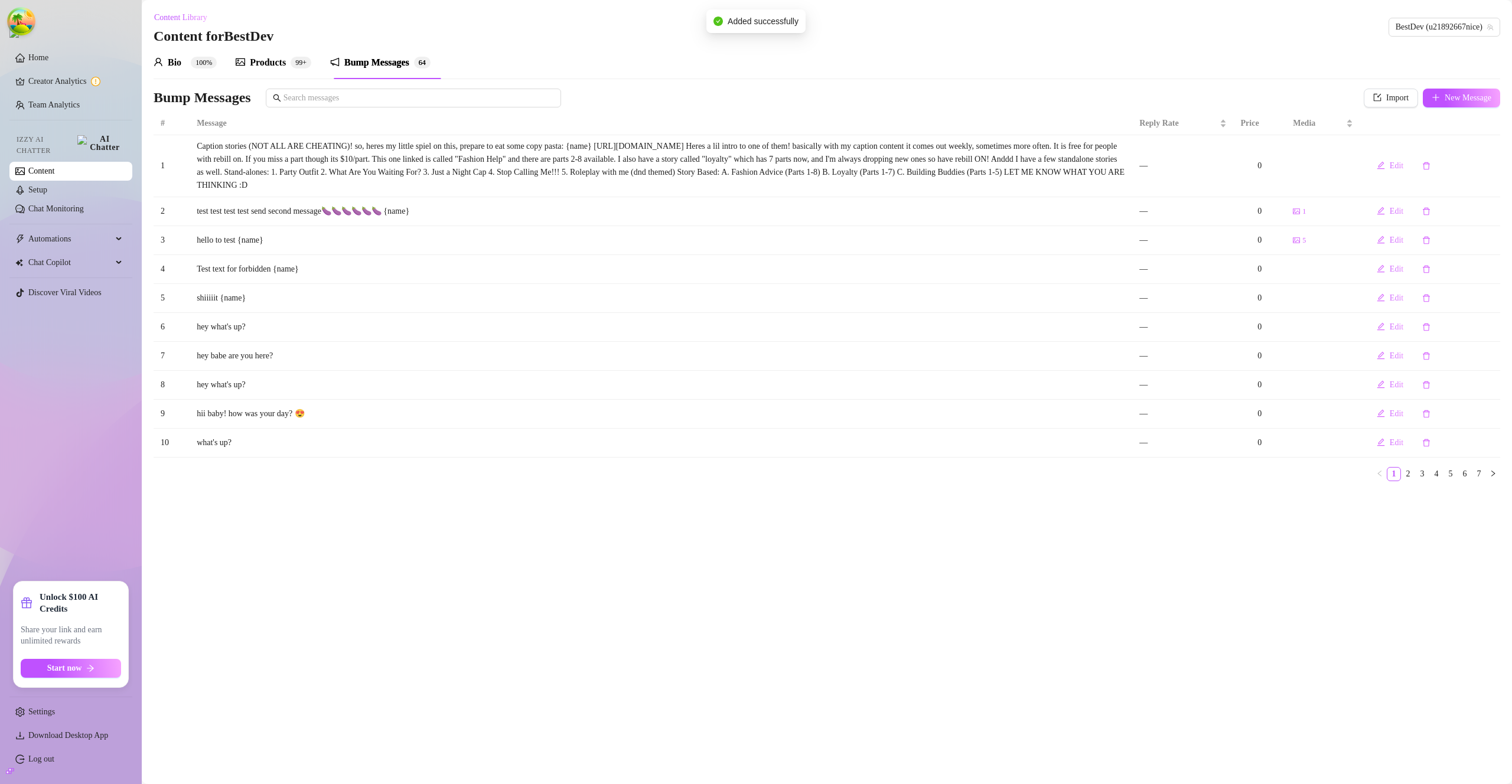
click at [274, 56] on div "Products" at bounding box center [268, 62] width 36 height 15
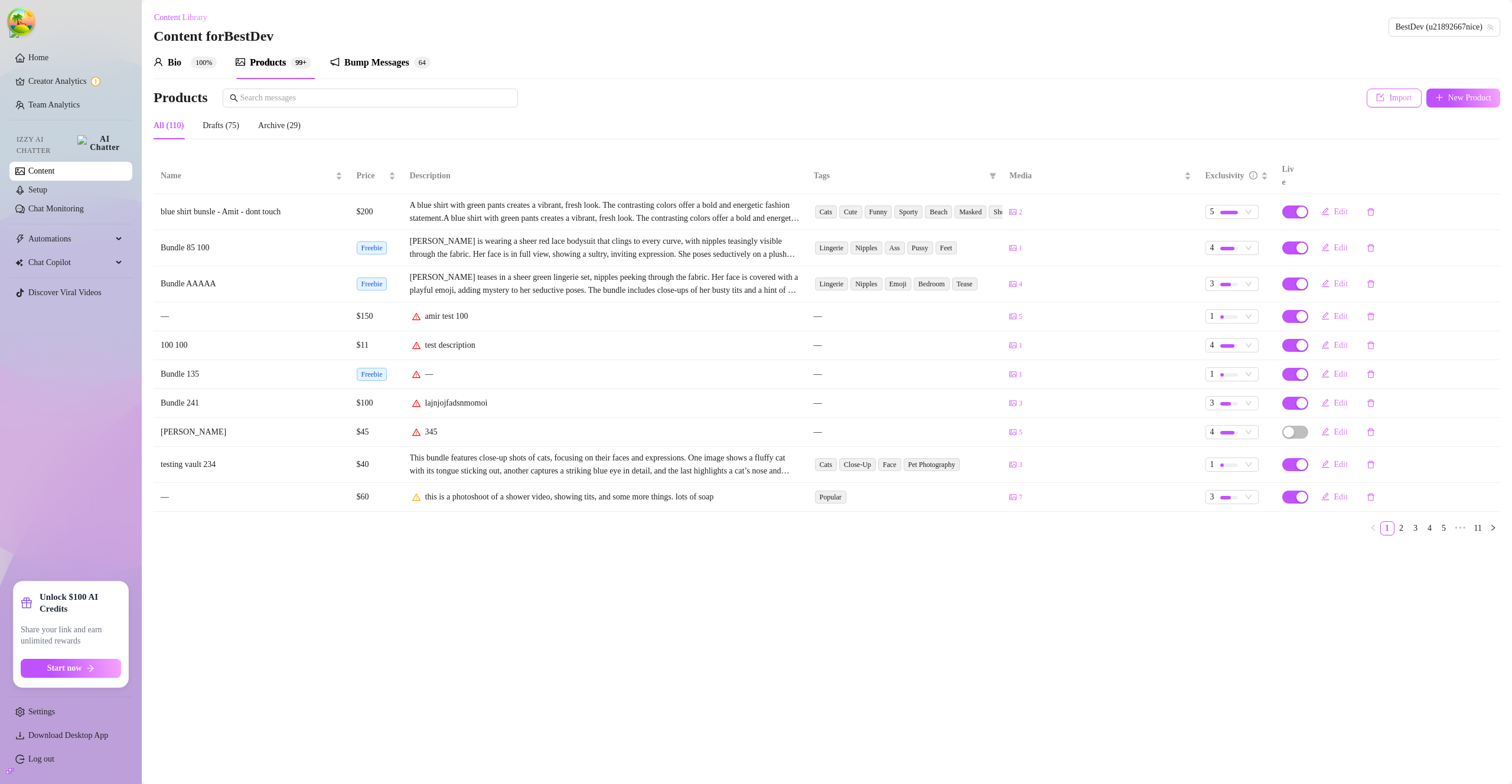
click at [1400, 98] on span "Import" at bounding box center [1400, 98] width 22 height 10
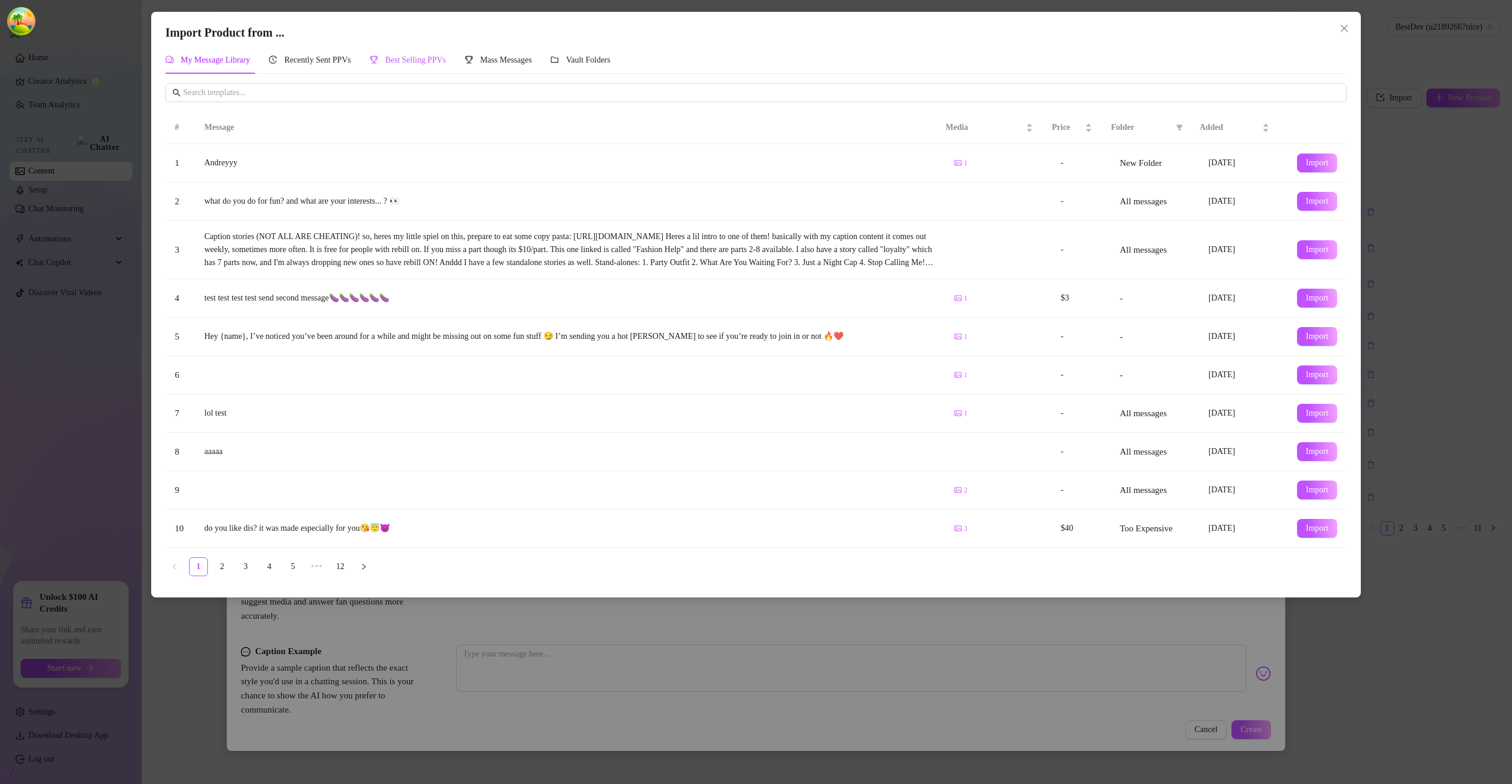
click at [411, 63] on span "Best Selling PPVs" at bounding box center [415, 59] width 61 height 9
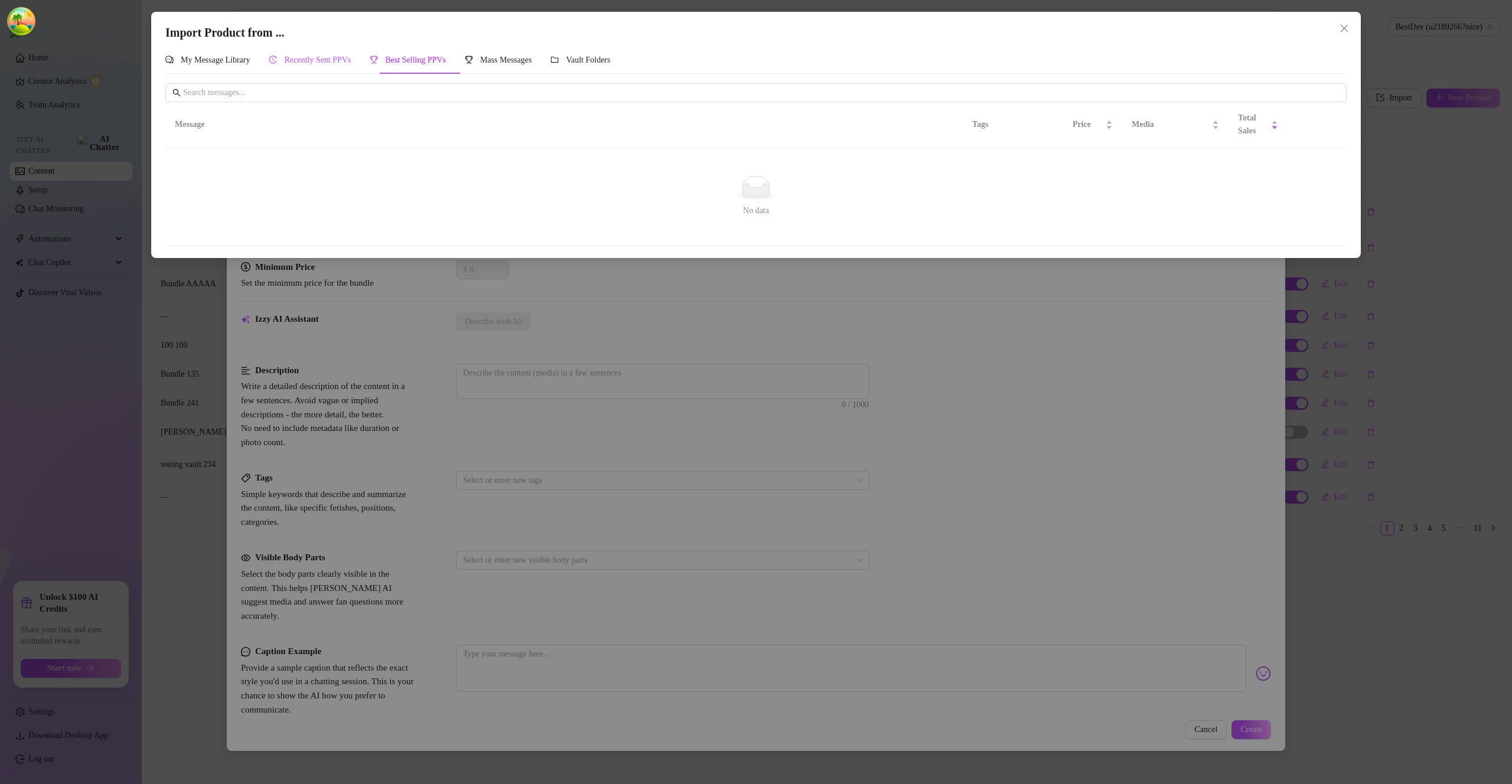
click at [351, 60] on span "Recently Sent PPVs" at bounding box center [317, 59] width 67 height 9
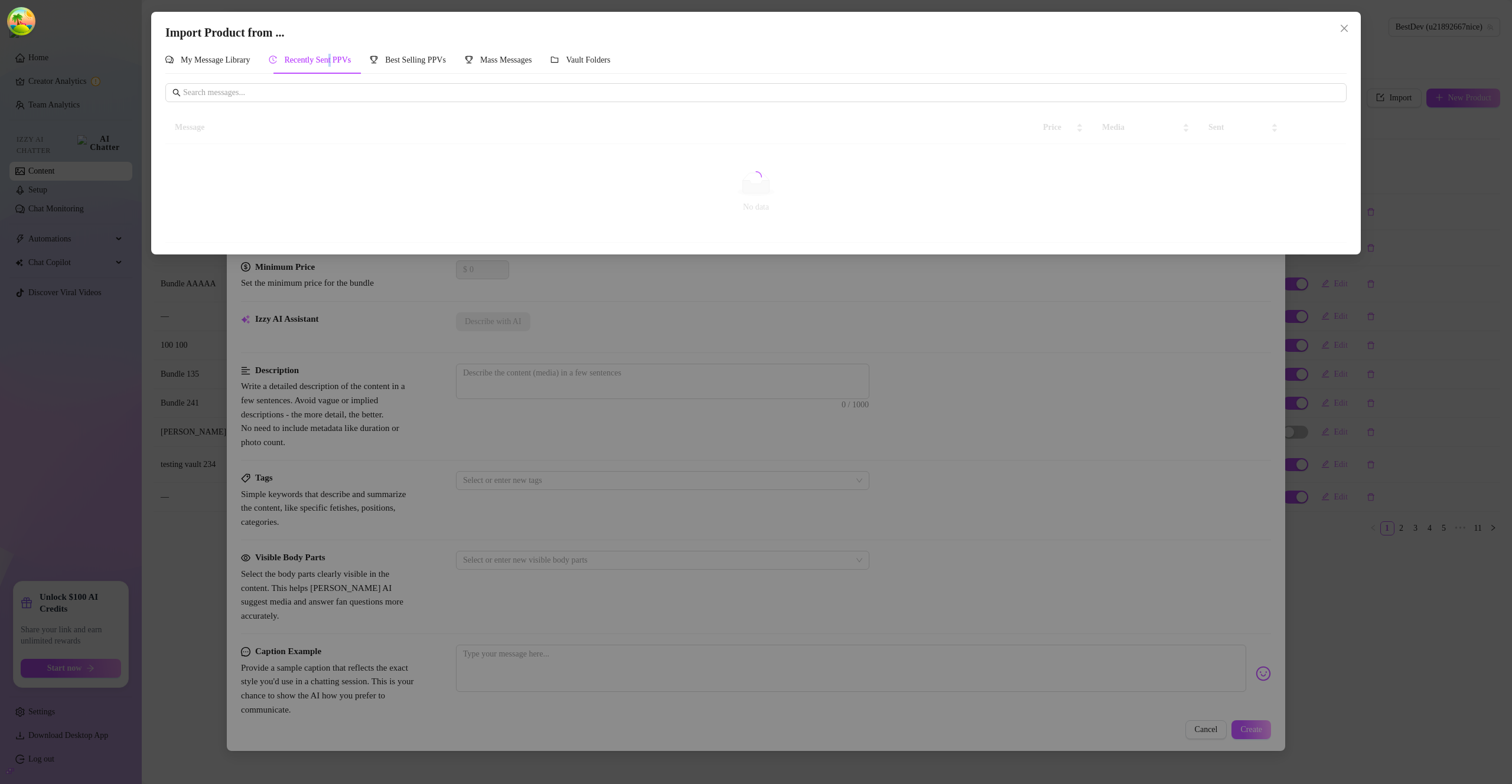
drag, startPoint x: 337, startPoint y: 61, endPoint x: 322, endPoint y: 60, distance: 15.0
click at [332, 60] on span "Recently Sent PPVs" at bounding box center [317, 59] width 67 height 9
click at [250, 59] on span "My Message Library" at bounding box center [214, 59] width 69 height 9
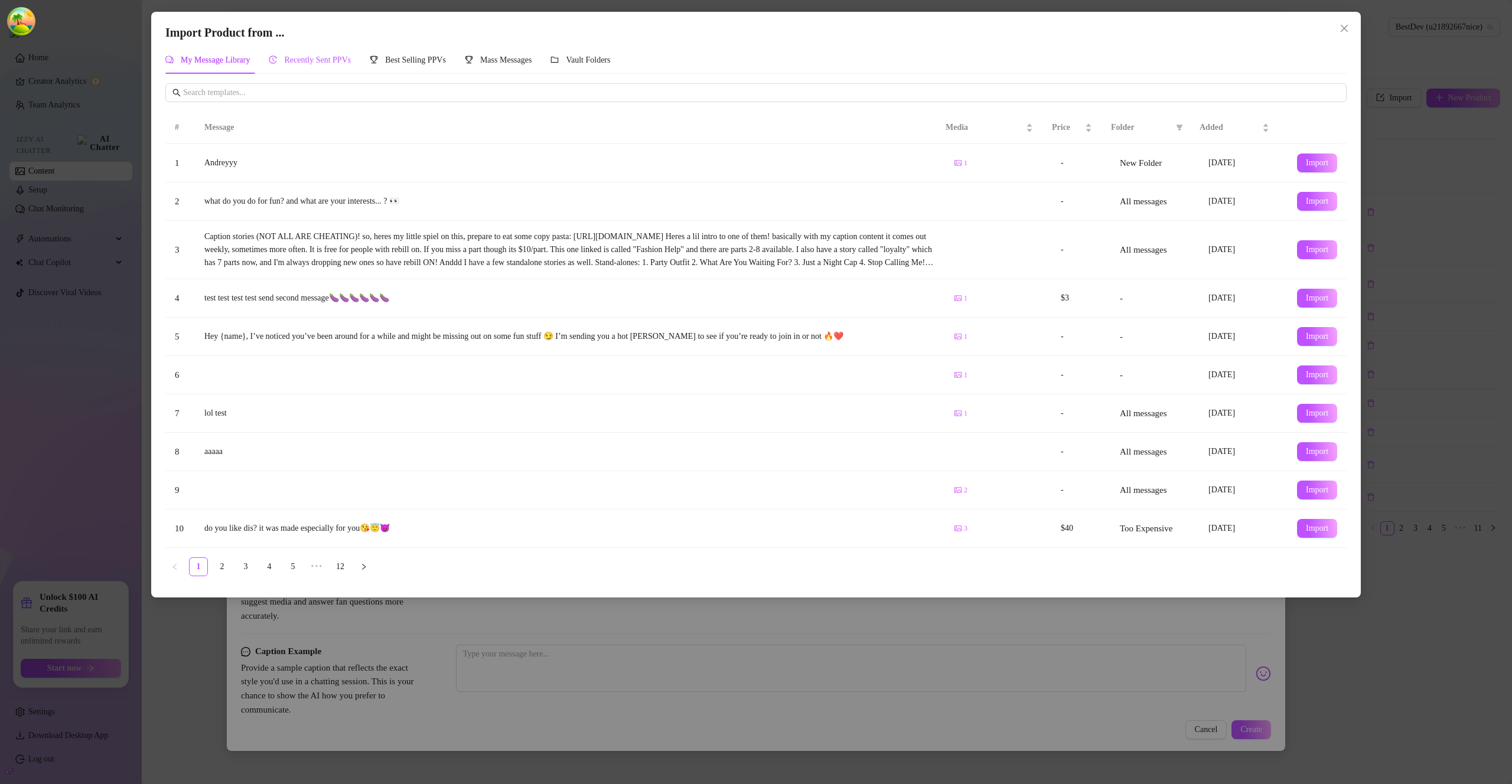
click at [290, 58] on span "Recently Sent PPVs" at bounding box center [317, 59] width 67 height 9
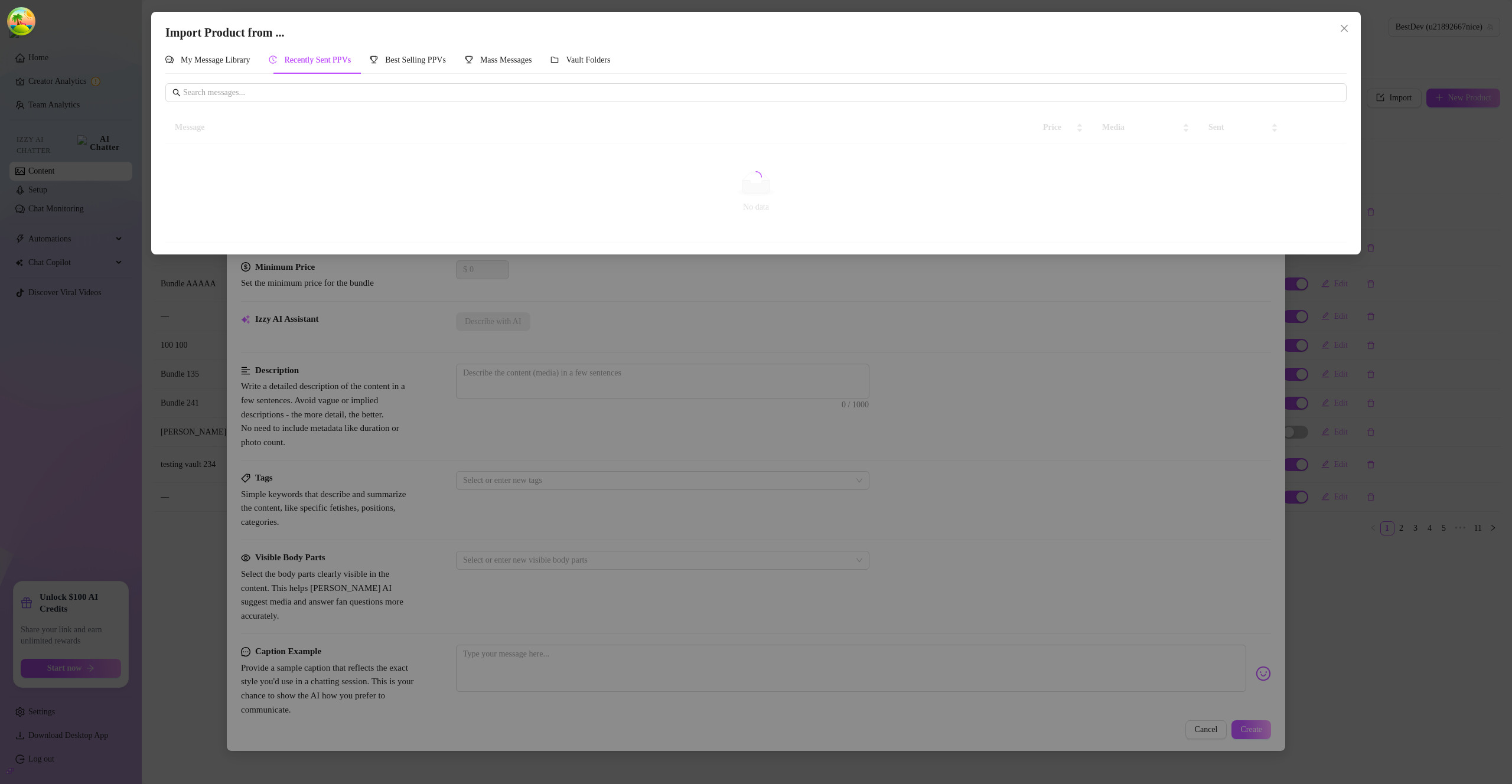
click at [296, 59] on span "Recently Sent PPVs" at bounding box center [317, 59] width 67 height 9
click at [308, 58] on span "Recently Sent PPVs" at bounding box center [317, 59] width 67 height 9
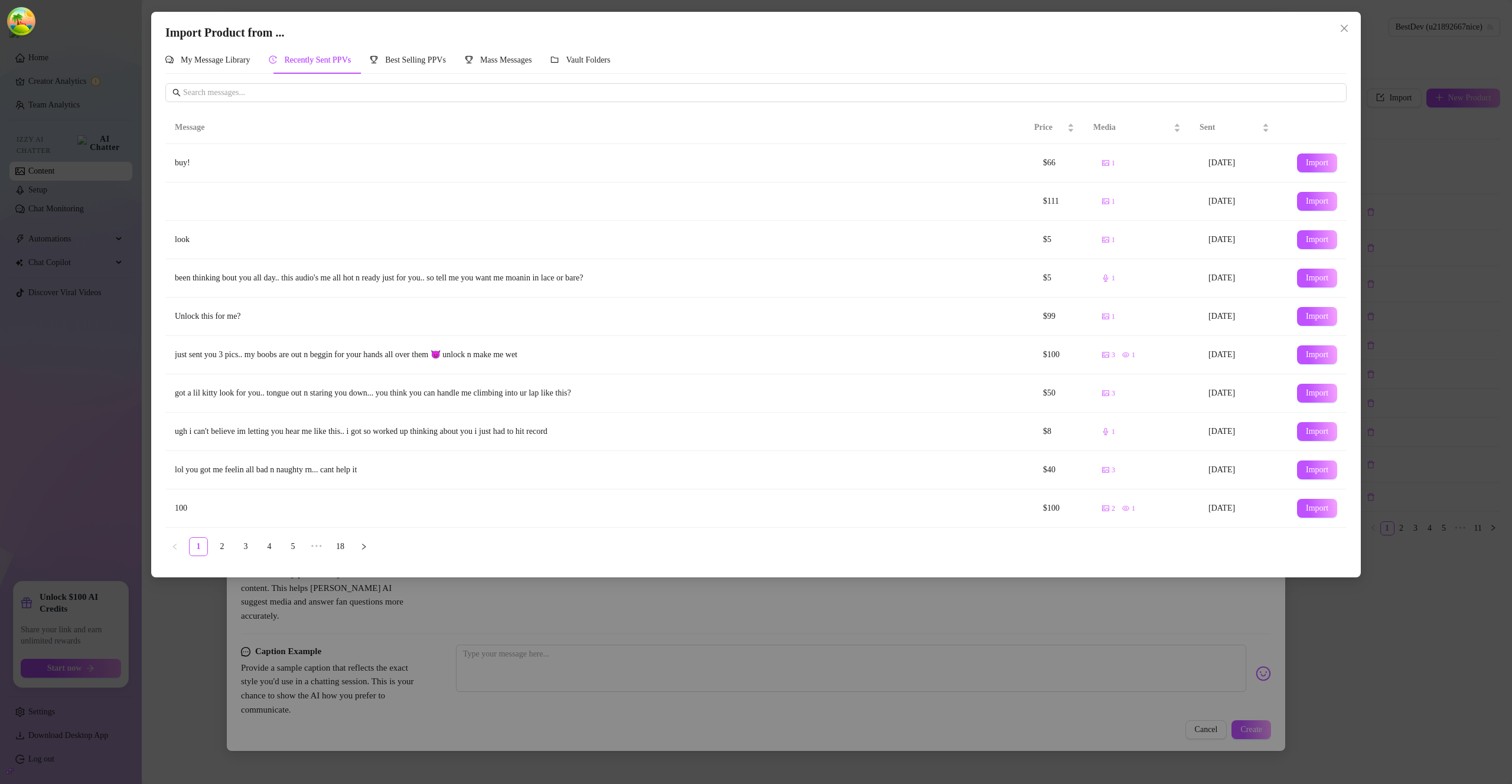
click at [1306, 360] on span "Import" at bounding box center [1316, 355] width 22 height 10
type textarea "just sent you 3 pics.. my boobs are out n beggin for your hands all over them 😈…"
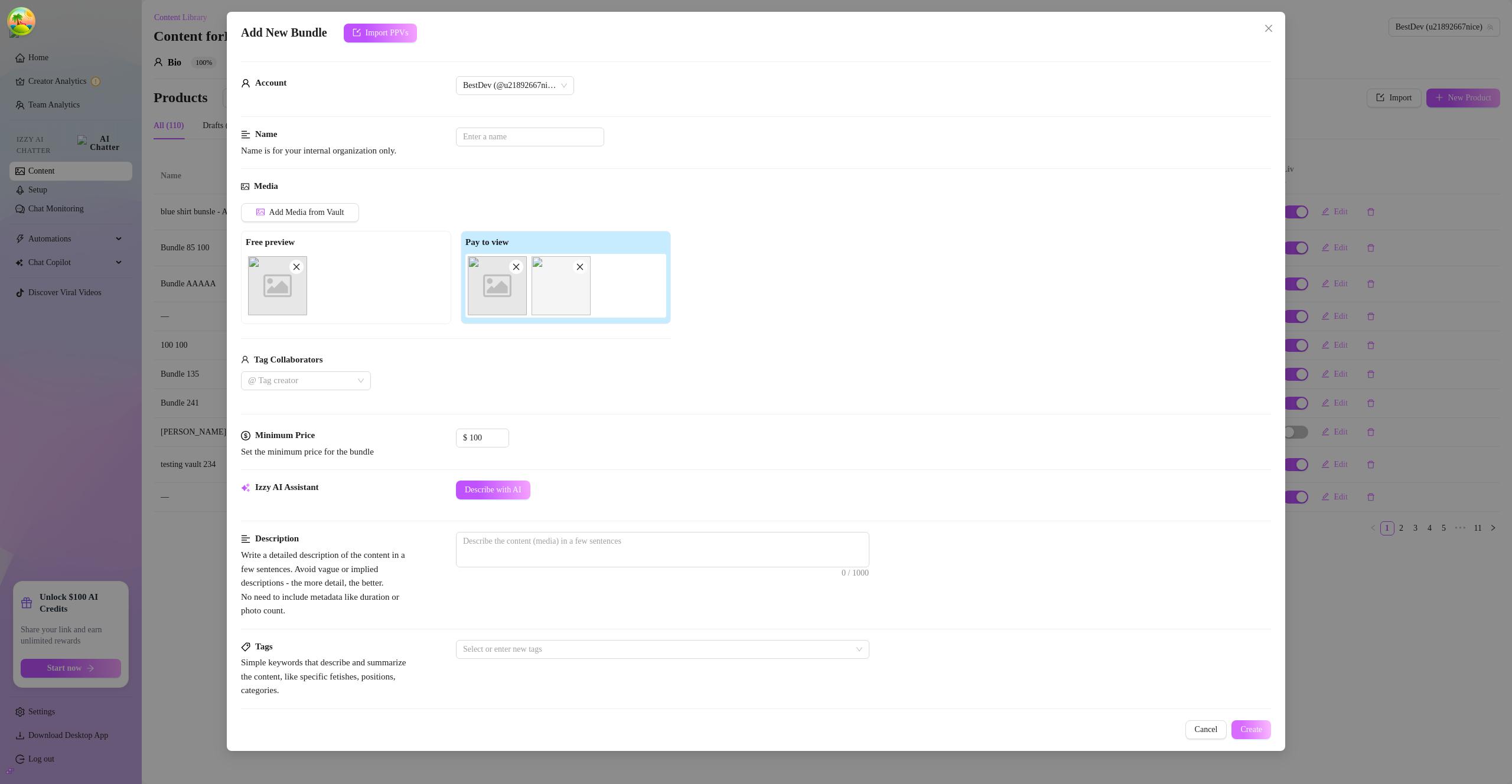
click at [1245, 728] on span "Create" at bounding box center [1251, 730] width 22 height 10
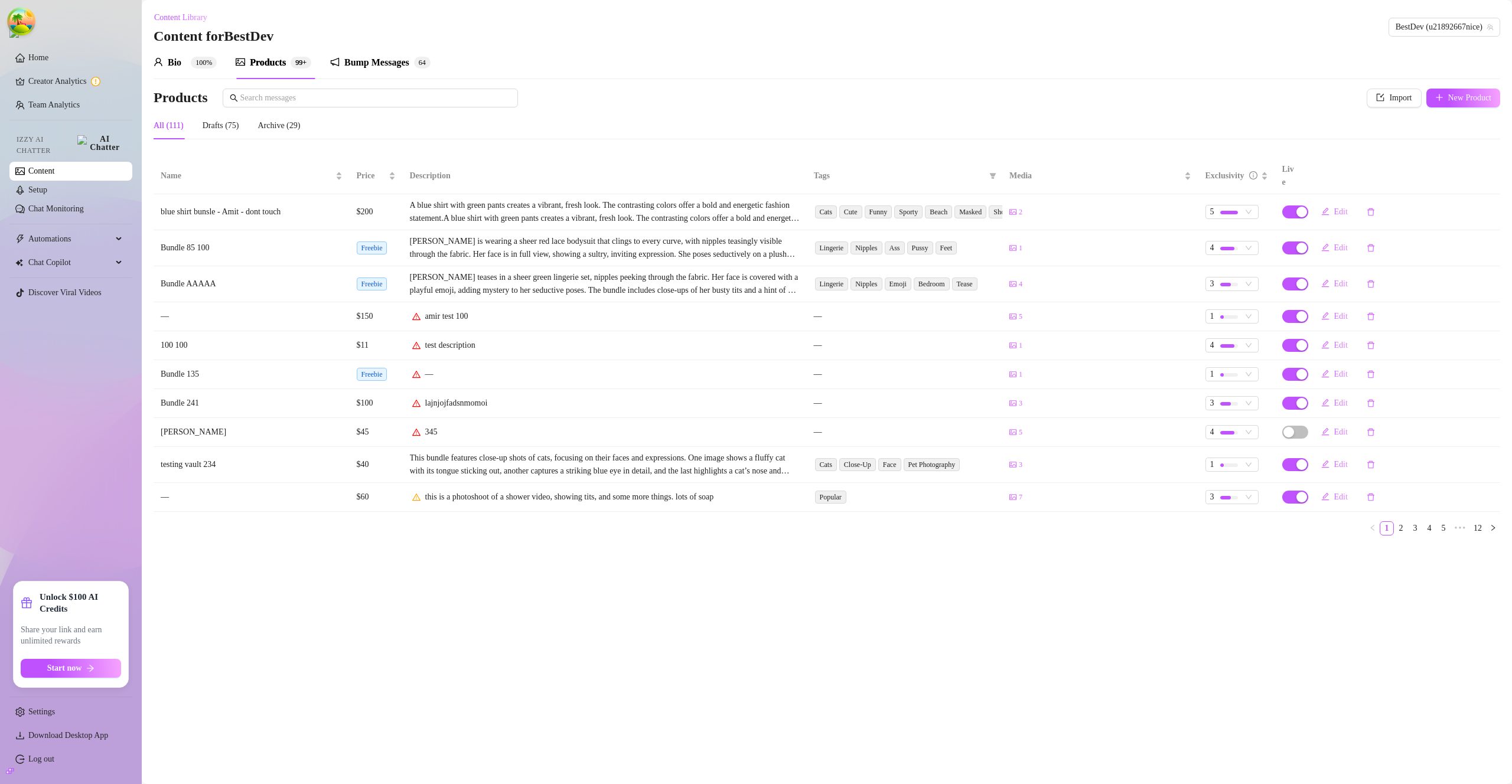
click at [409, 60] on div "Bump Messages" at bounding box center [376, 62] width 65 height 15
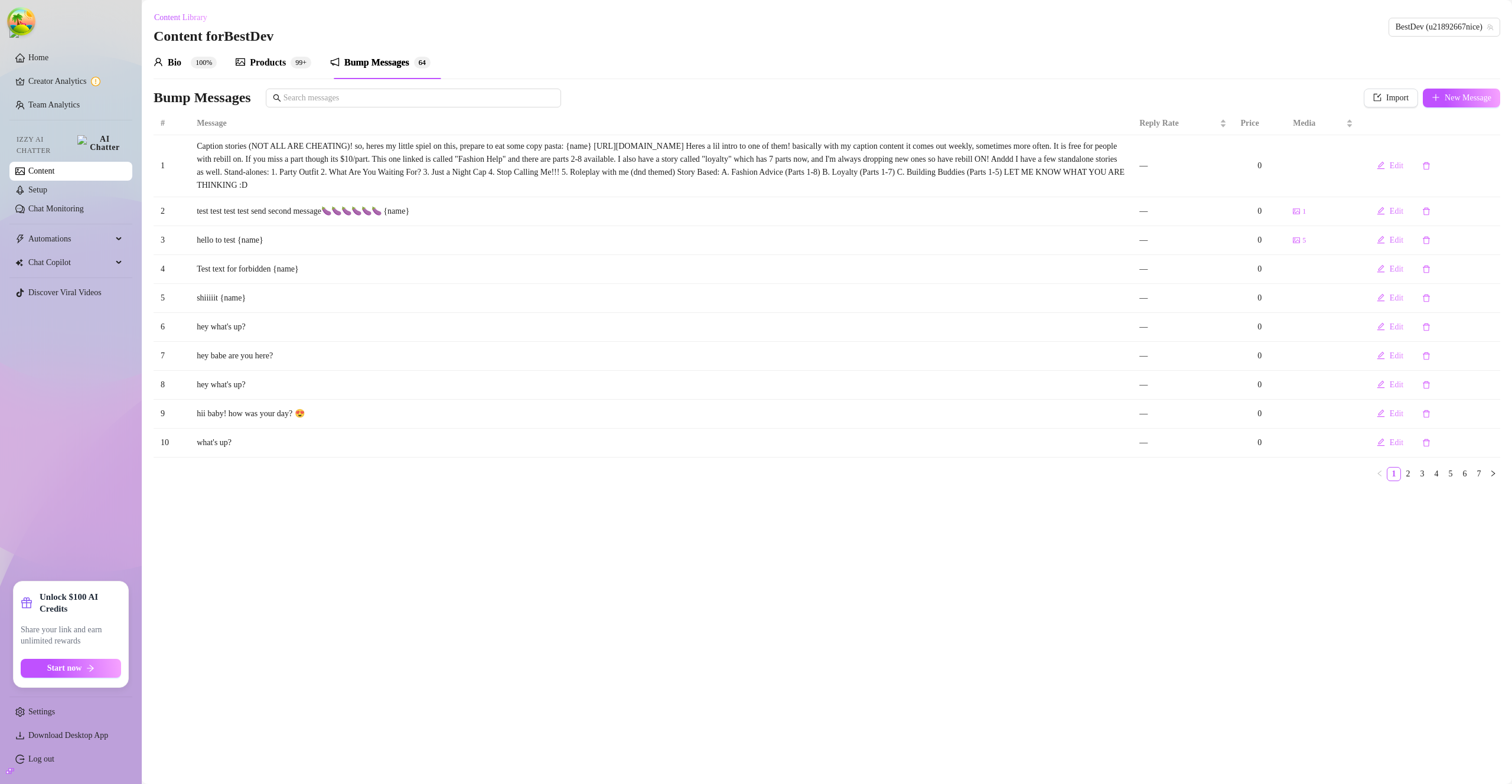
click at [291, 63] on div "Products 99+" at bounding box center [273, 62] width 76 height 15
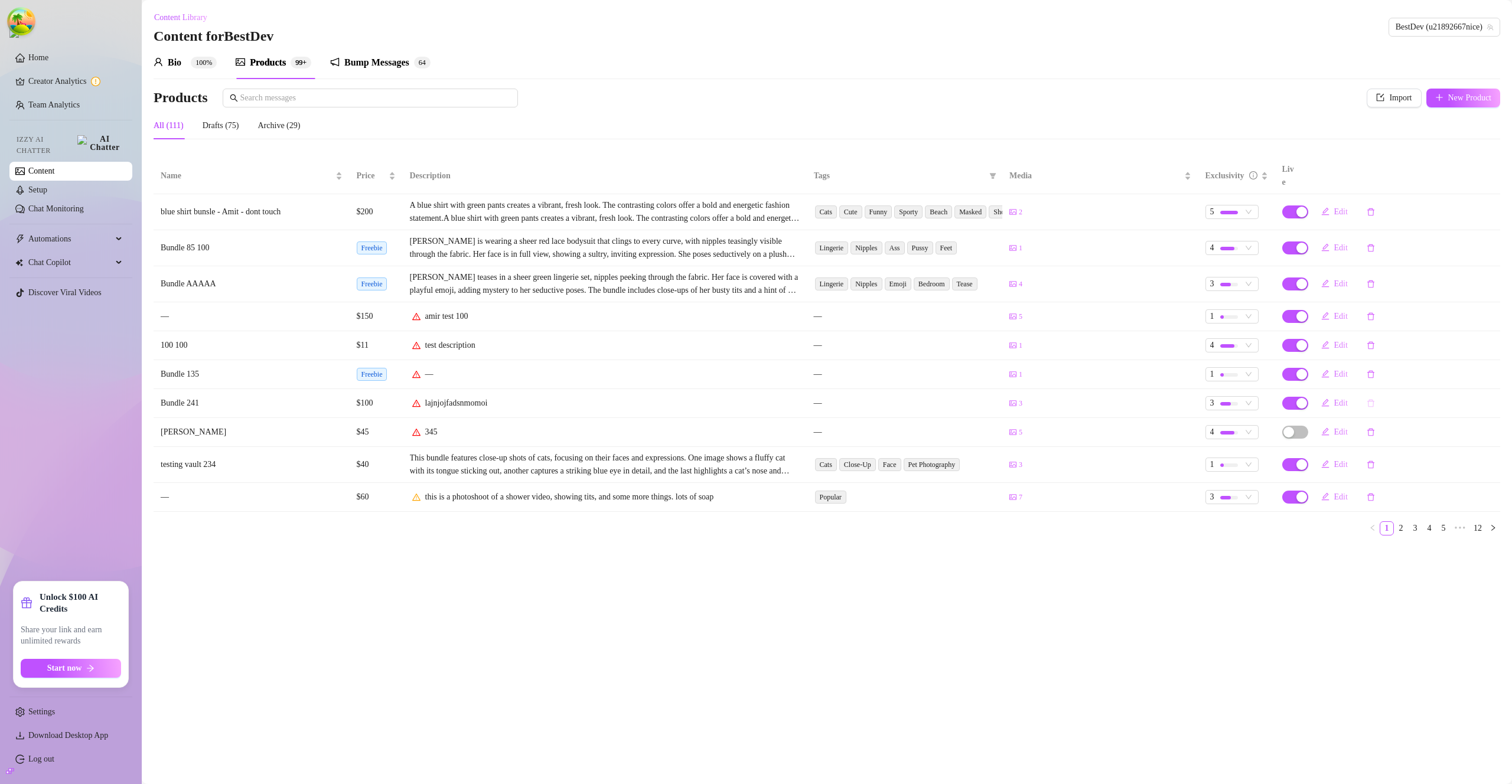
click at [1370, 399] on icon "delete" at bounding box center [1370, 403] width 9 height 9
click at [1439, 361] on span "Yes" at bounding box center [1433, 360] width 12 height 10
click at [88, 232] on span "Automations" at bounding box center [70, 239] width 84 height 19
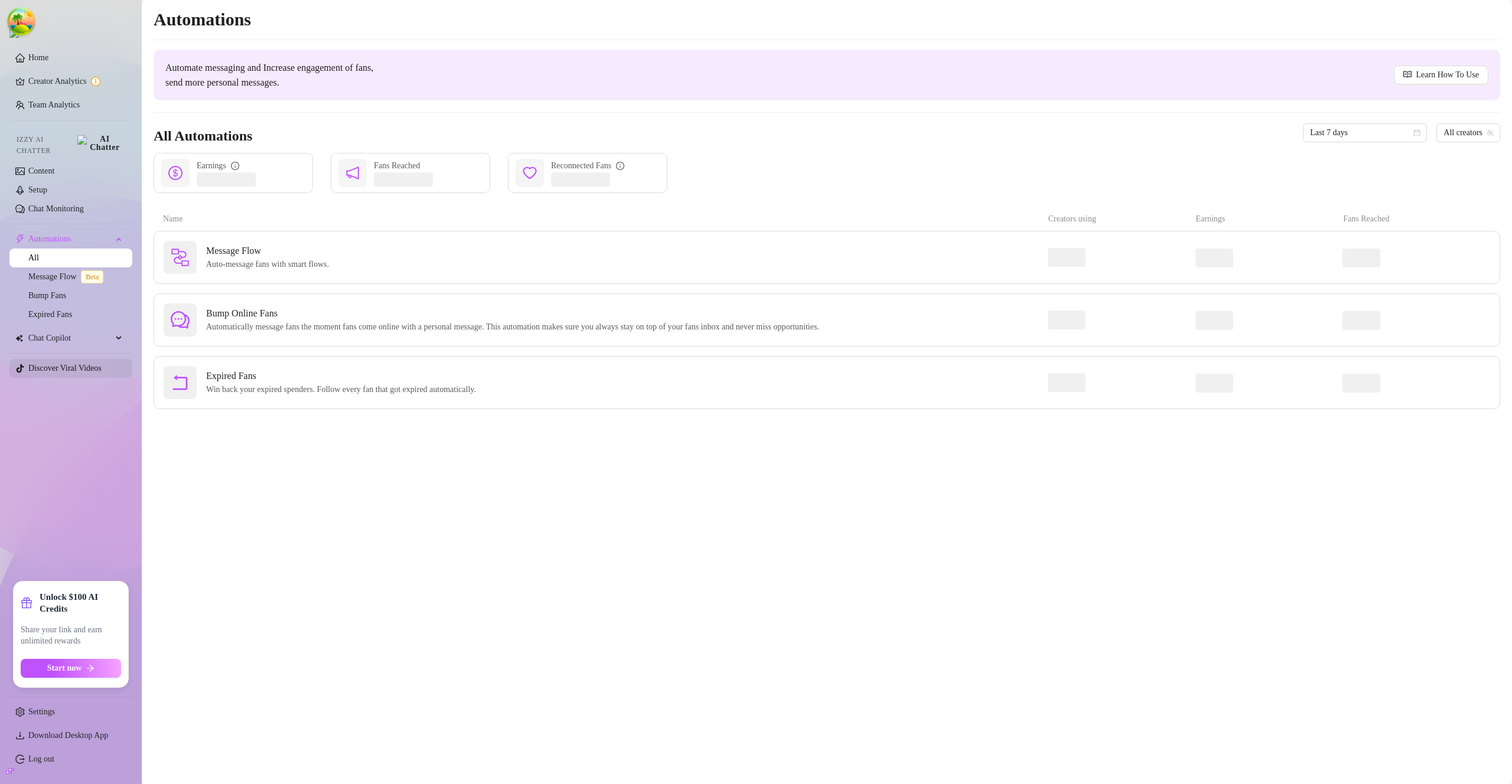
click at [81, 329] on span "Chat Copilot" at bounding box center [70, 338] width 84 height 19
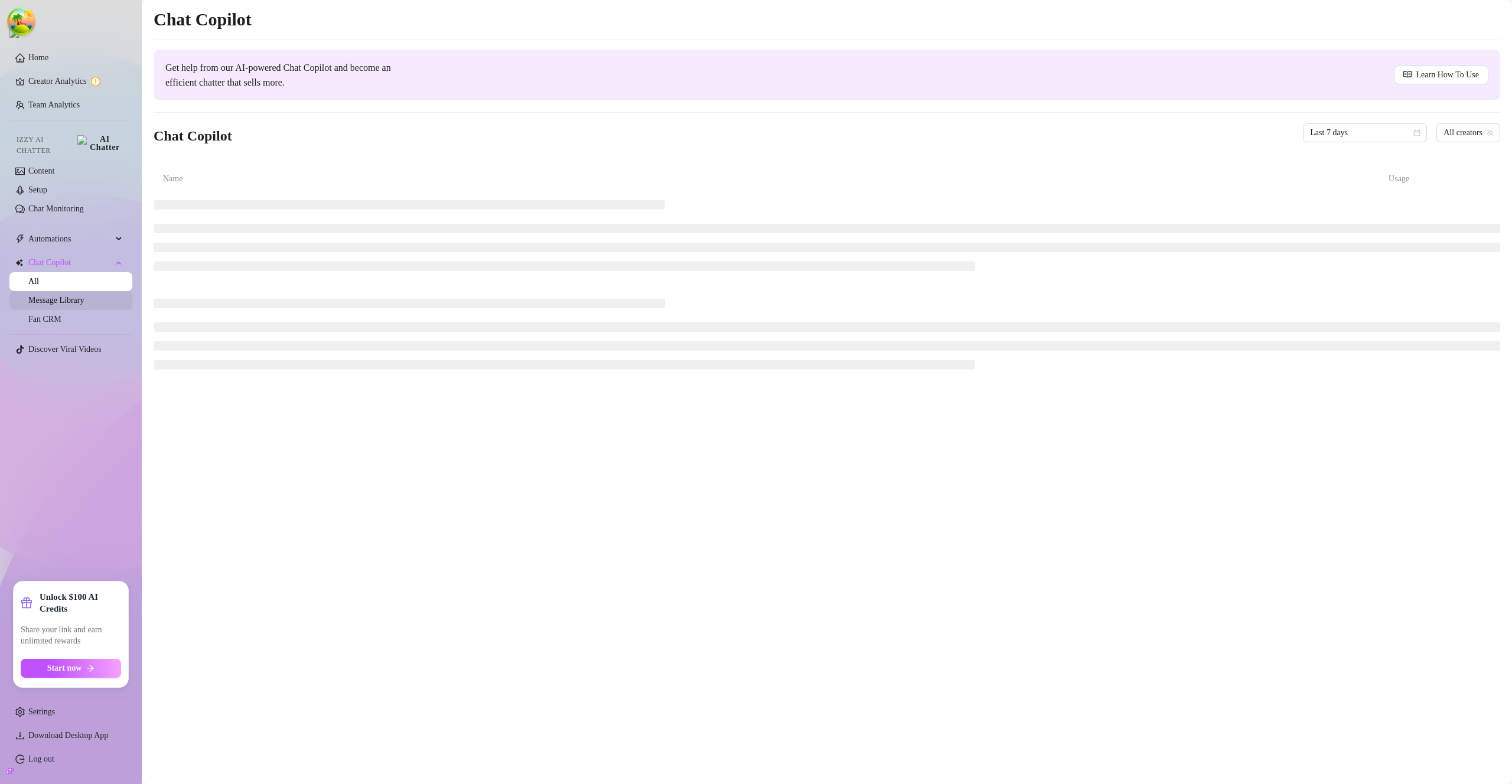
click at [64, 298] on link "Message Library" at bounding box center [55, 299] width 55 height 9
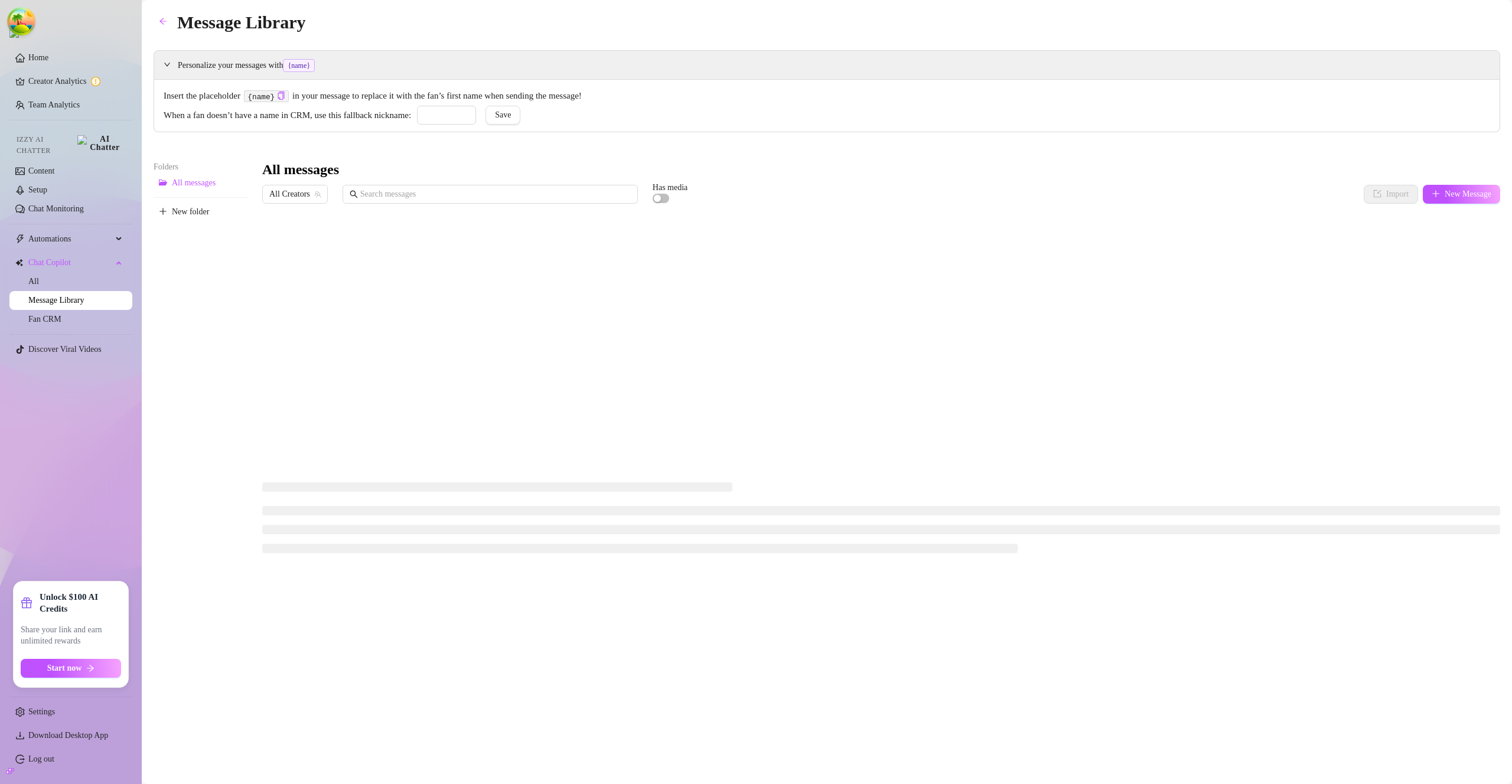
type input "jamis"
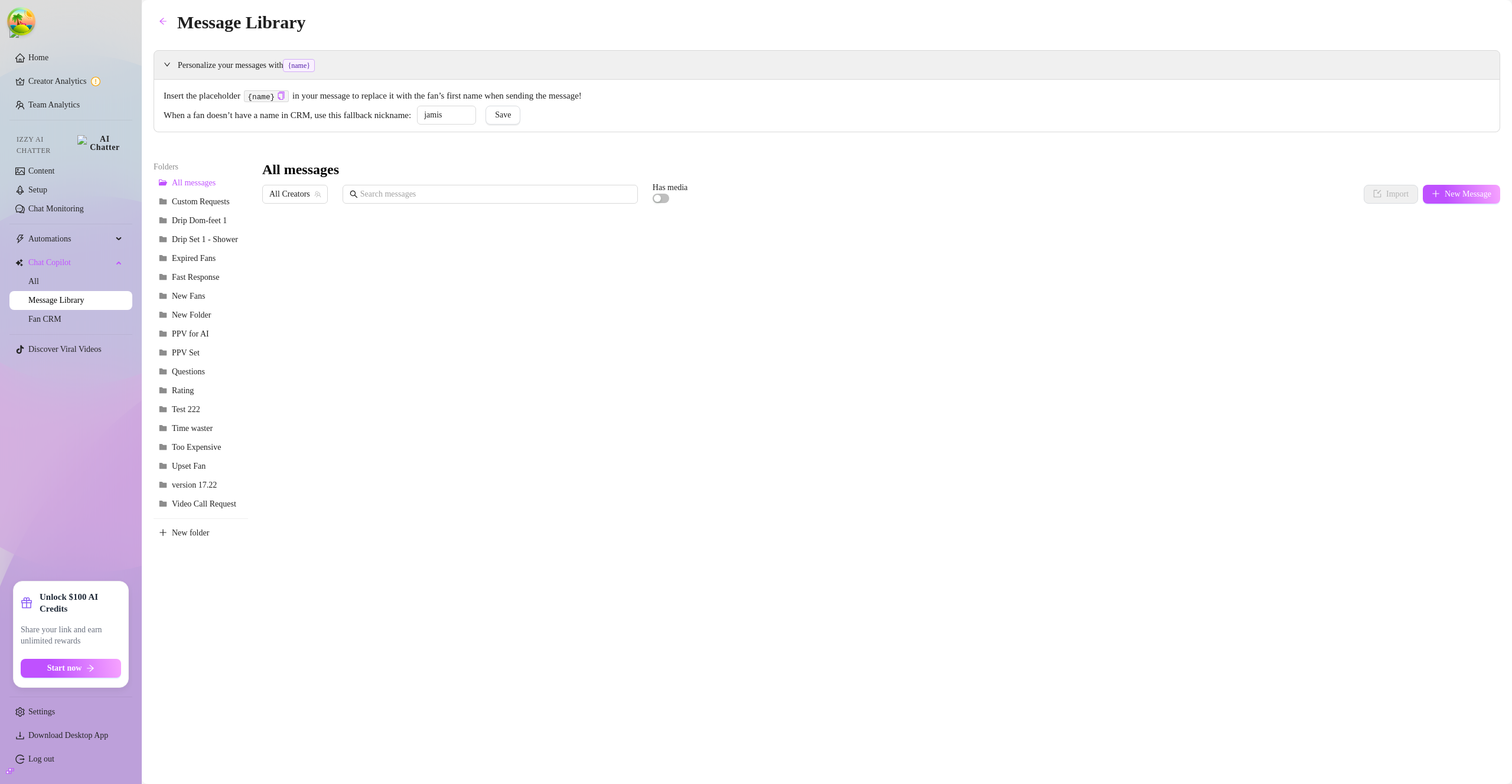
click at [301, 195] on span "All Creators" at bounding box center [295, 194] width 51 height 17
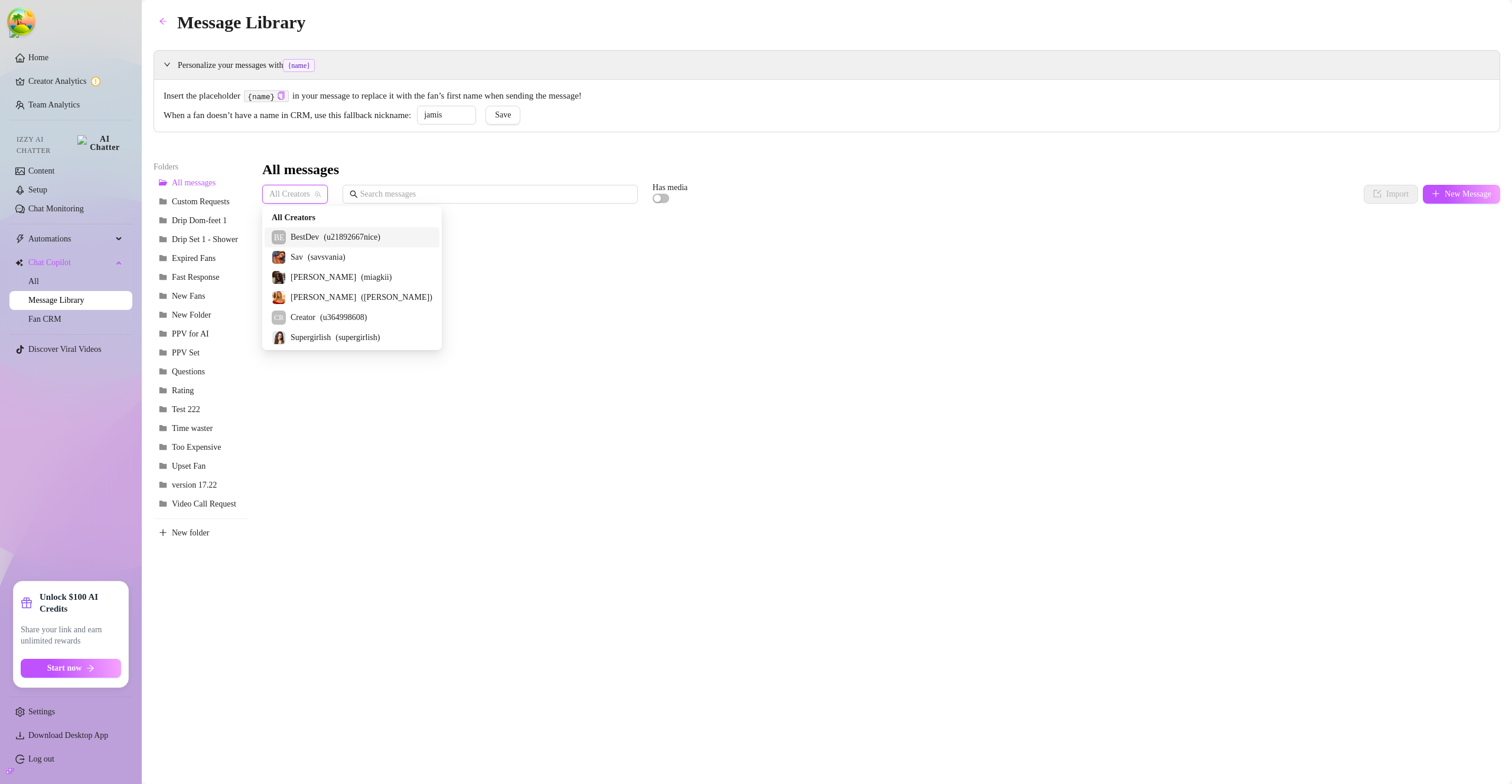
click at [307, 242] on span "BestDev" at bounding box center [304, 236] width 28 height 13
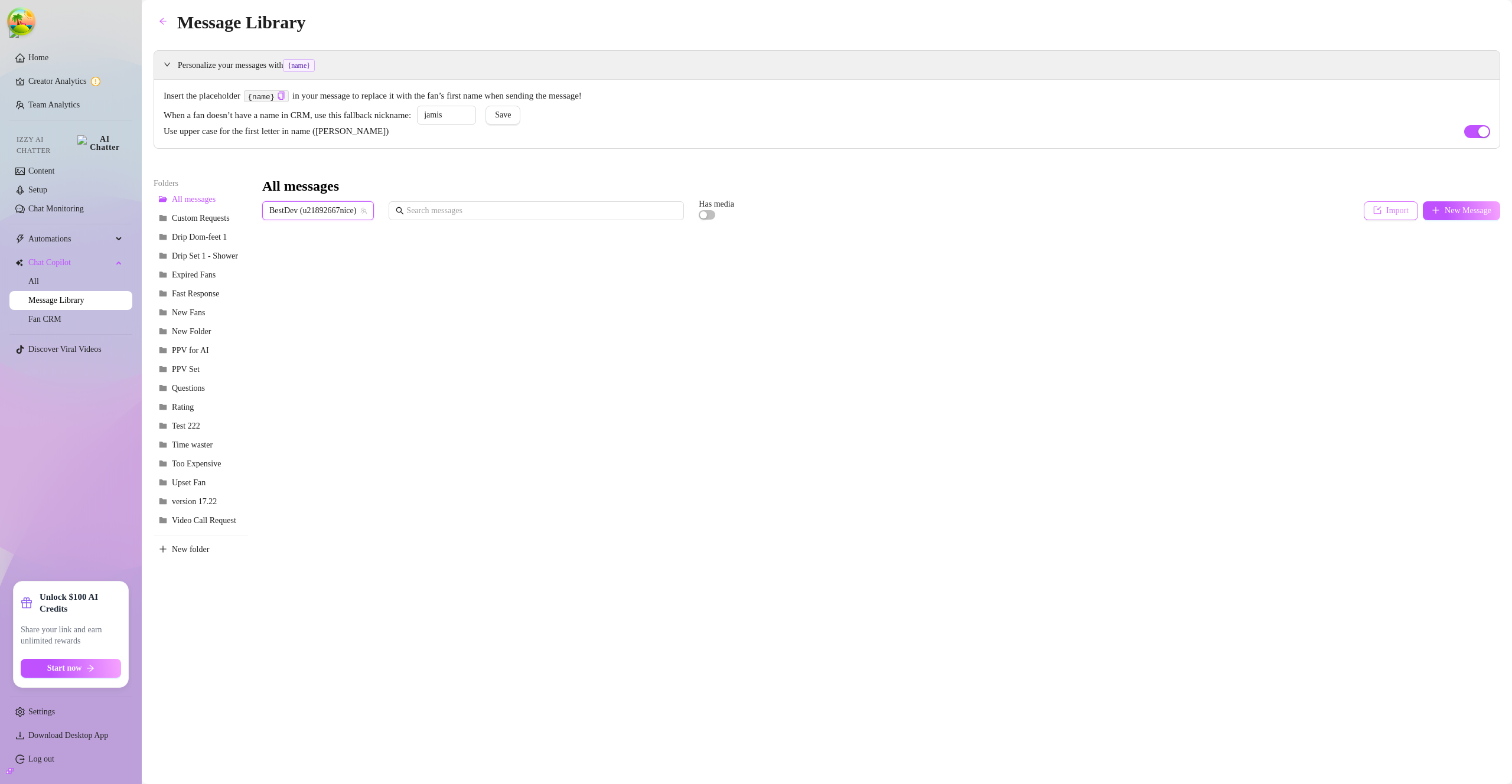
click at [1399, 204] on button "Import" at bounding box center [1391, 211] width 54 height 19
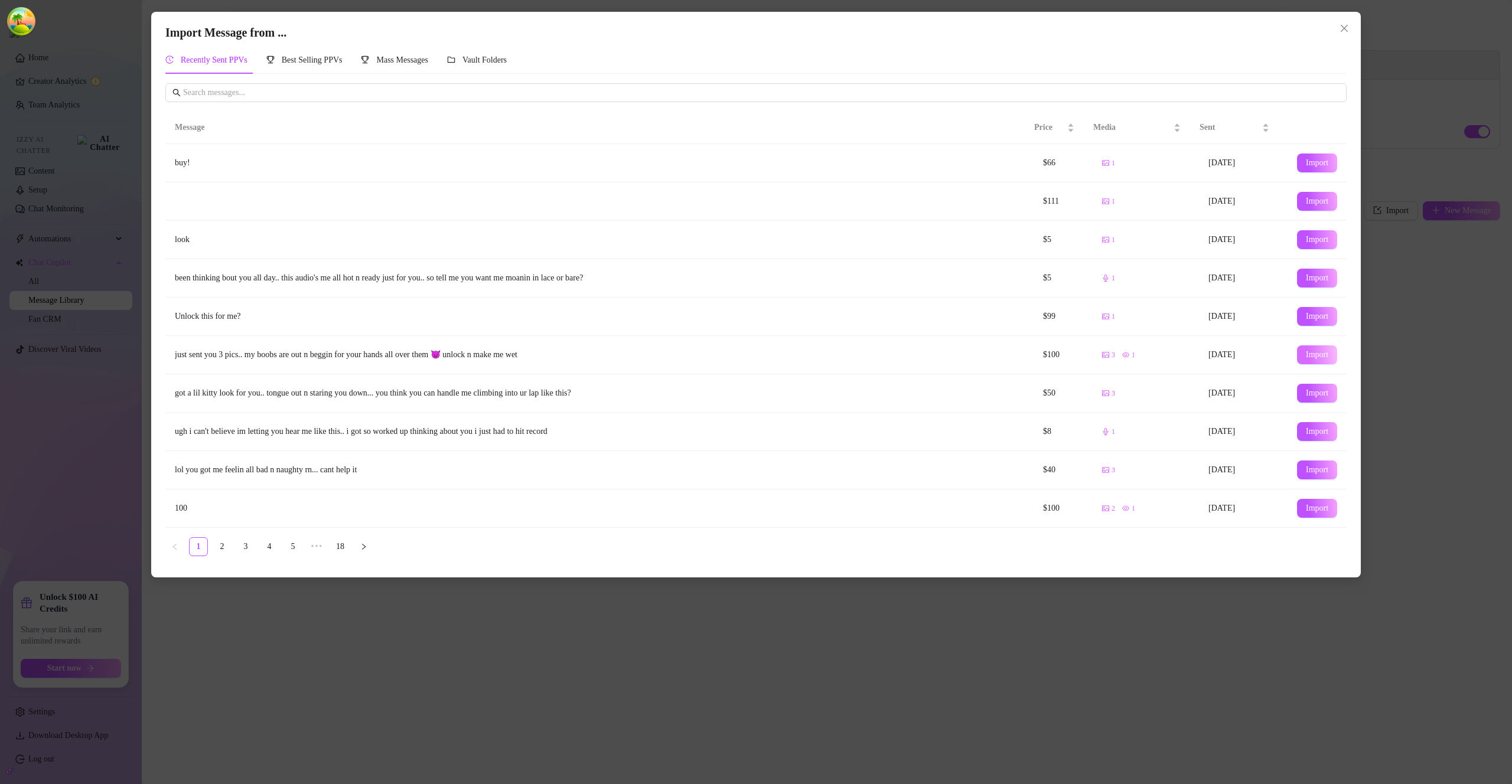
click at [1306, 353] on span "Import" at bounding box center [1316, 355] width 22 height 10
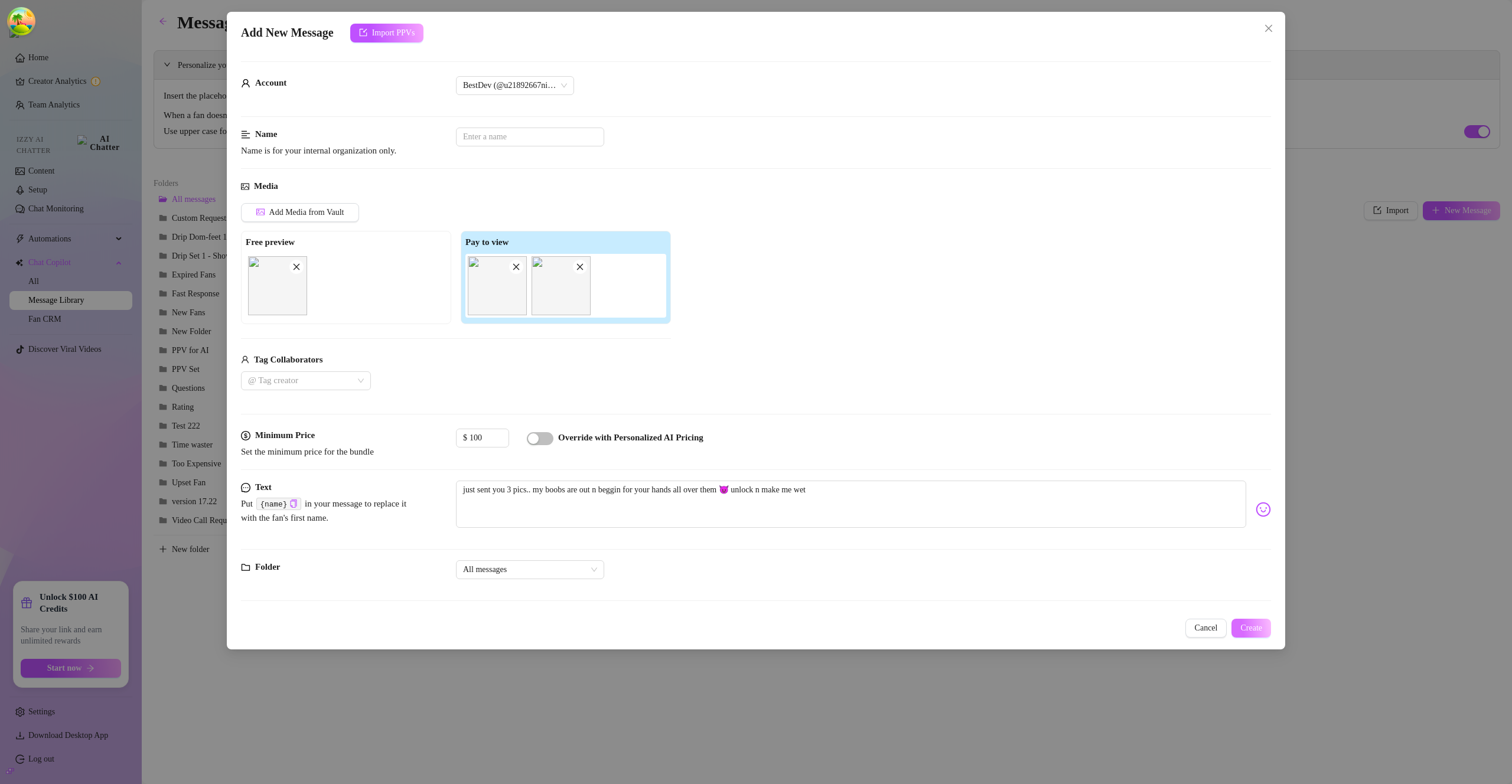
click at [1256, 629] on span "Create" at bounding box center [1251, 629] width 22 height 10
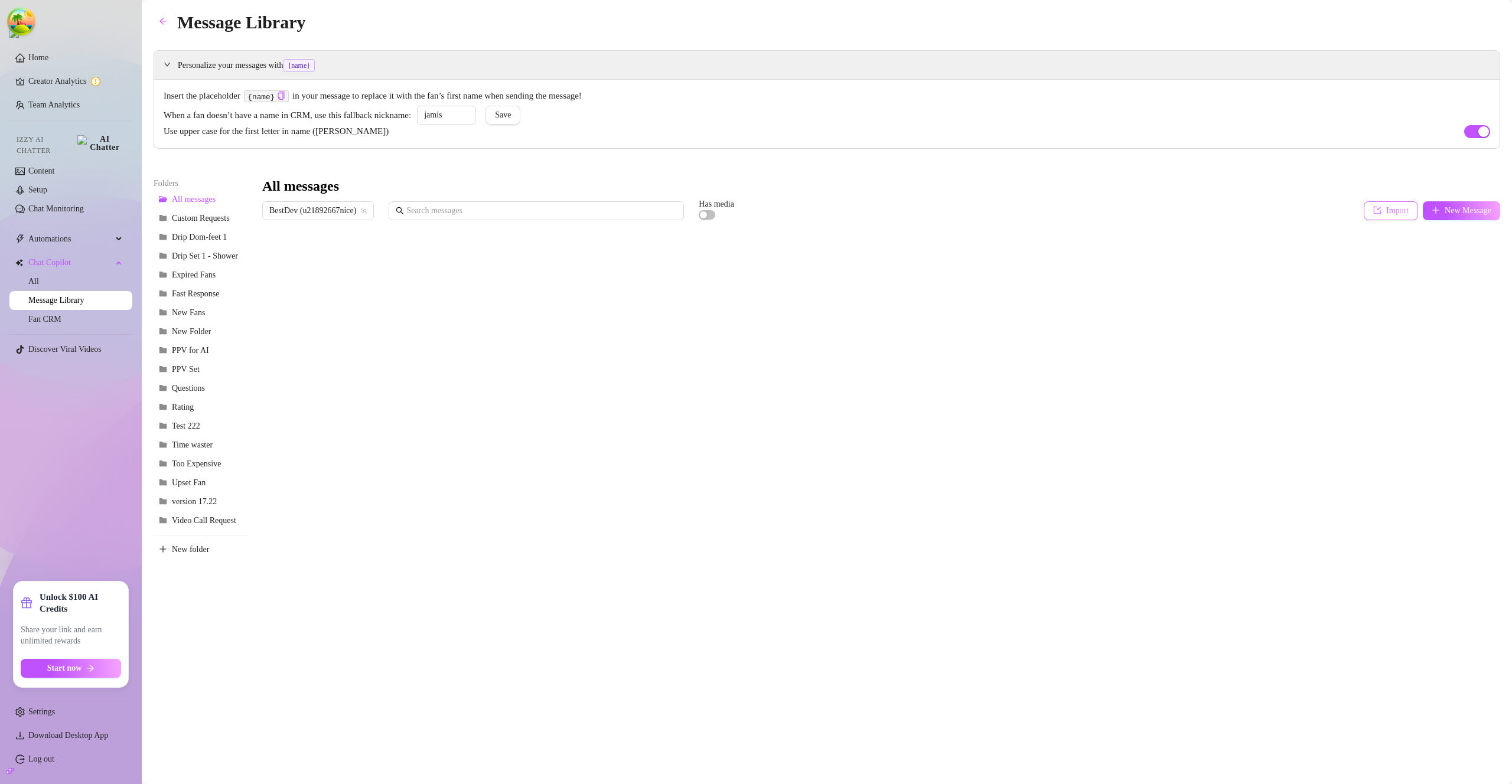
click at [1386, 212] on span "Import" at bounding box center [1397, 211] width 22 height 10
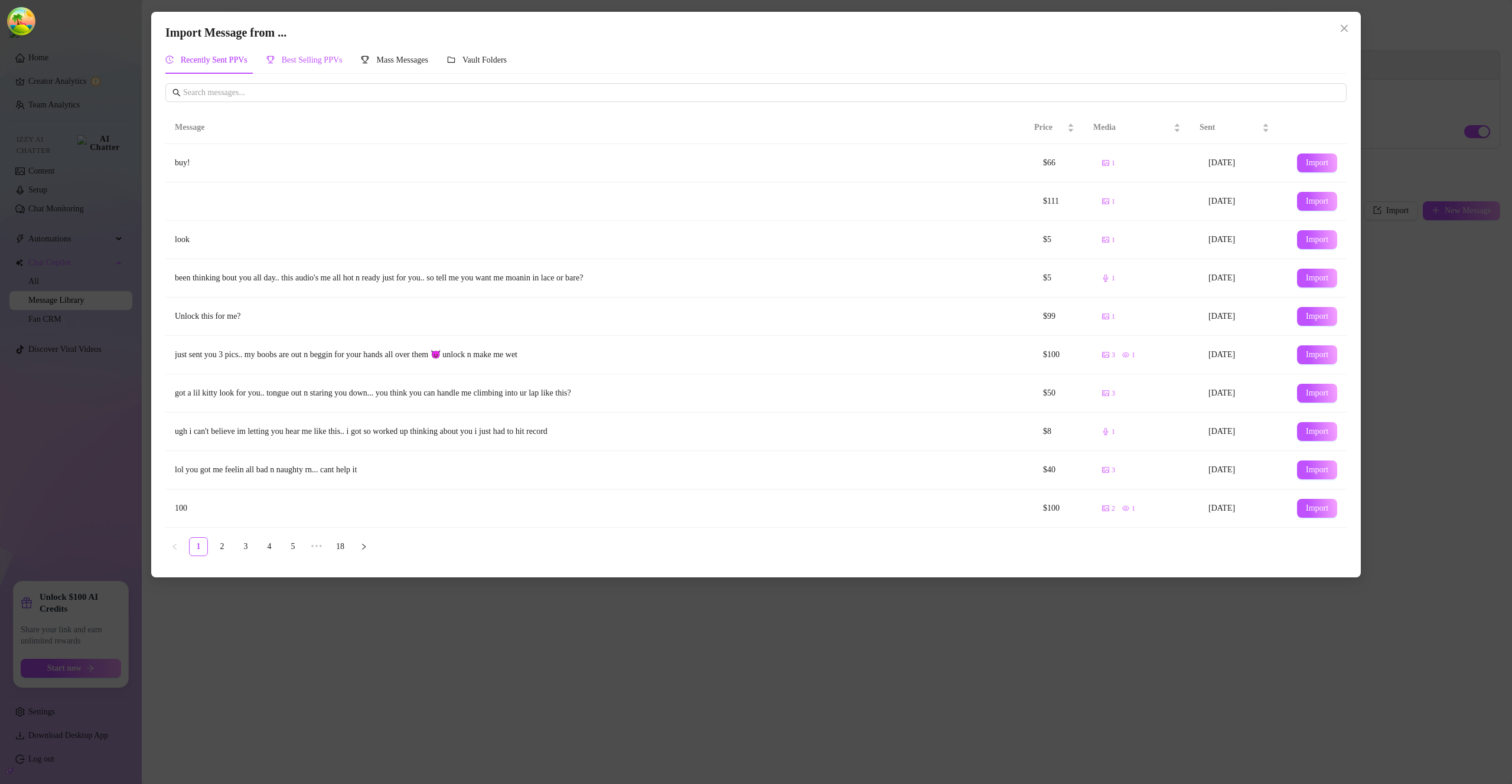
click at [320, 66] on div "Best Selling PPVs" at bounding box center [304, 59] width 77 height 13
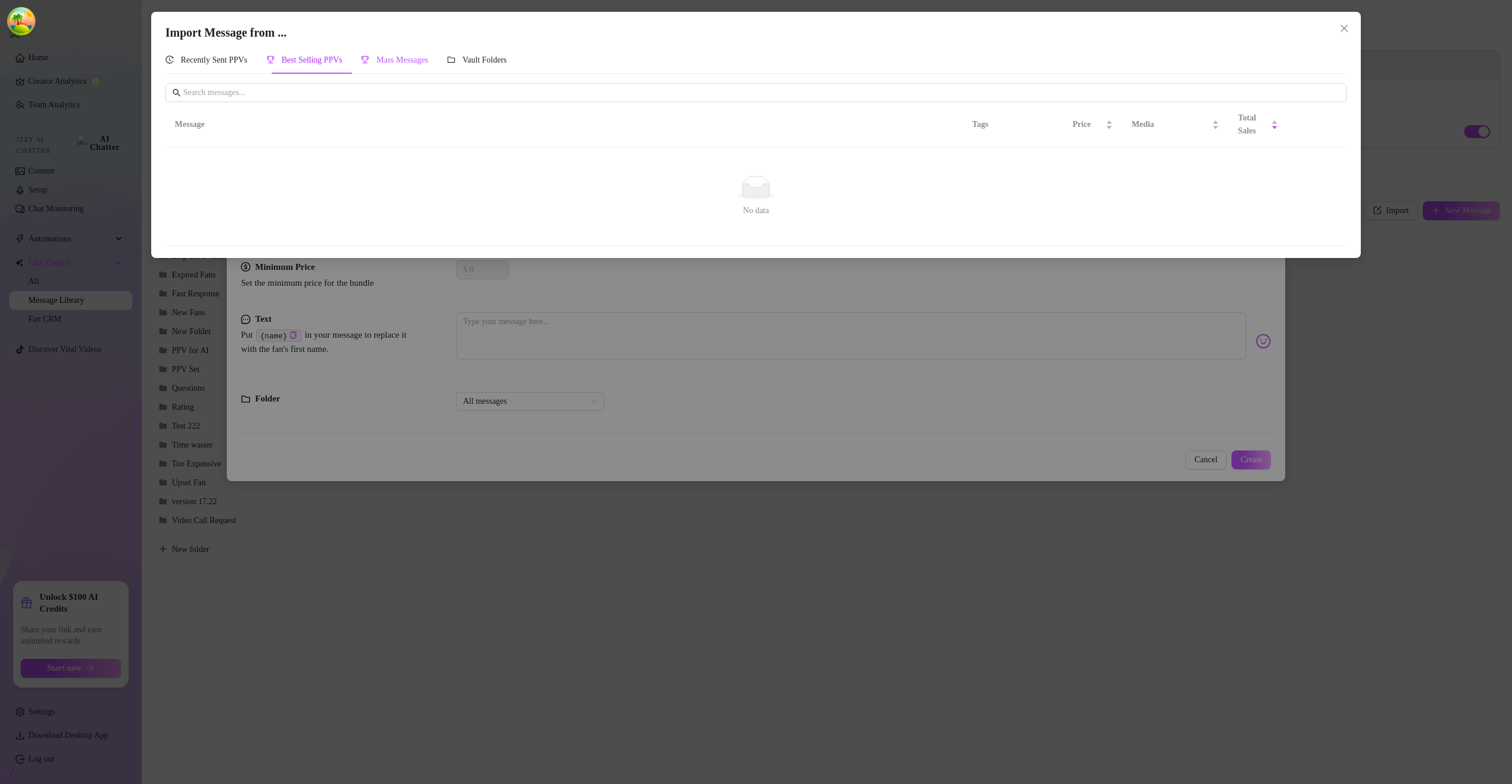
click at [409, 66] on div "Mass Messages" at bounding box center [394, 59] width 67 height 13
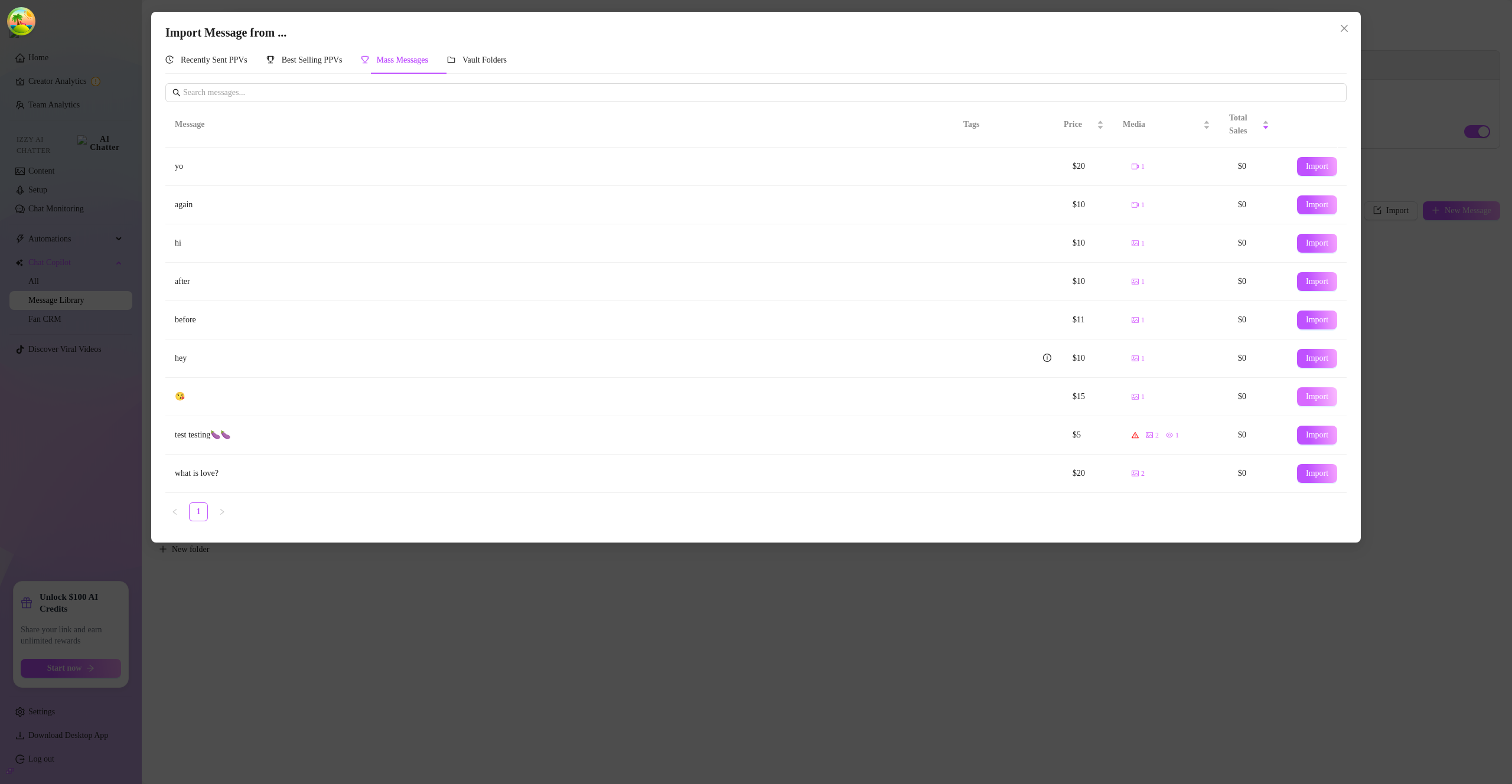
click at [1310, 393] on span "Import" at bounding box center [1316, 397] width 22 height 10
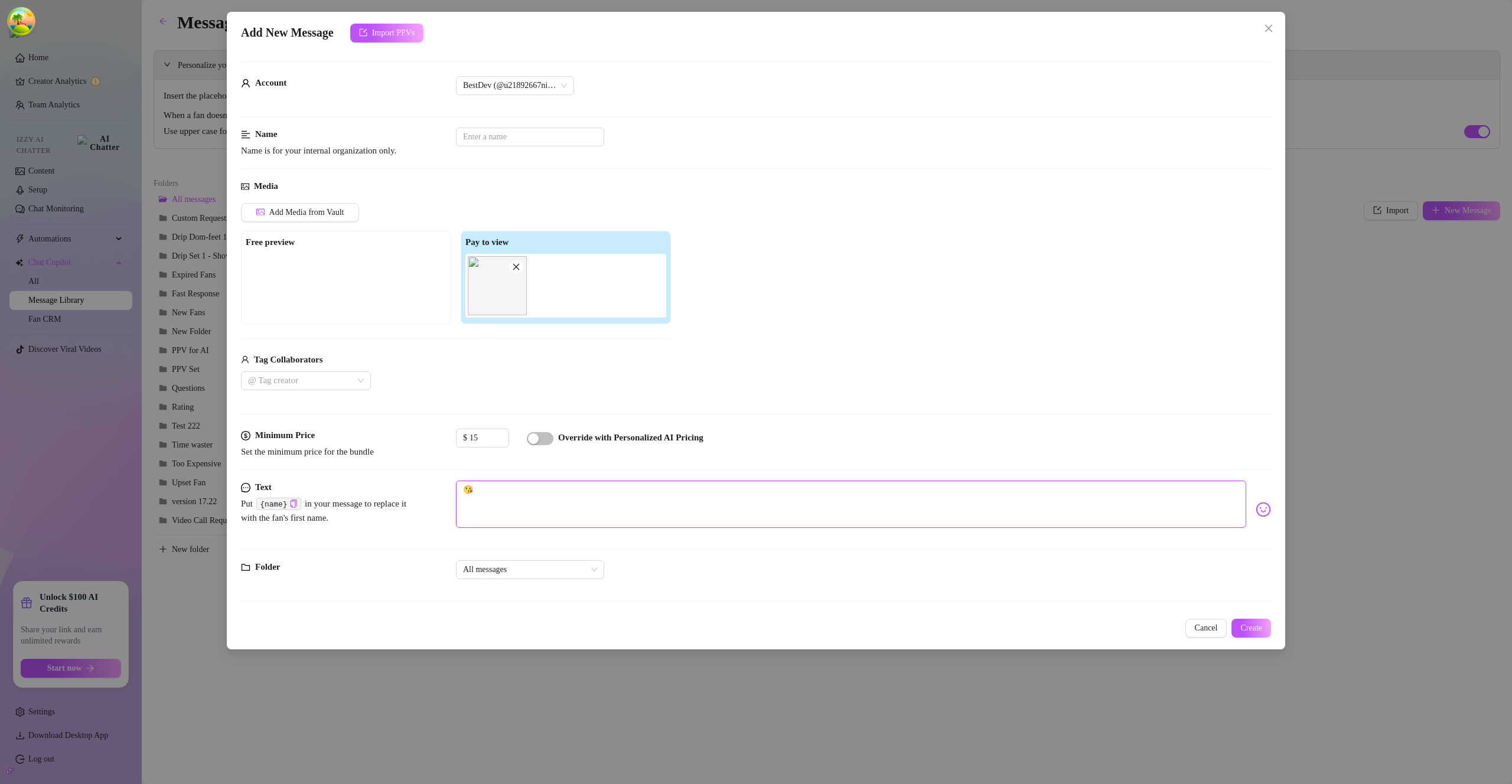
click at [893, 503] on textarea "😘" at bounding box center [850, 504] width 790 height 47
type textarea "Type your message here..."
click at [1242, 627] on span "Create" at bounding box center [1251, 629] width 22 height 10
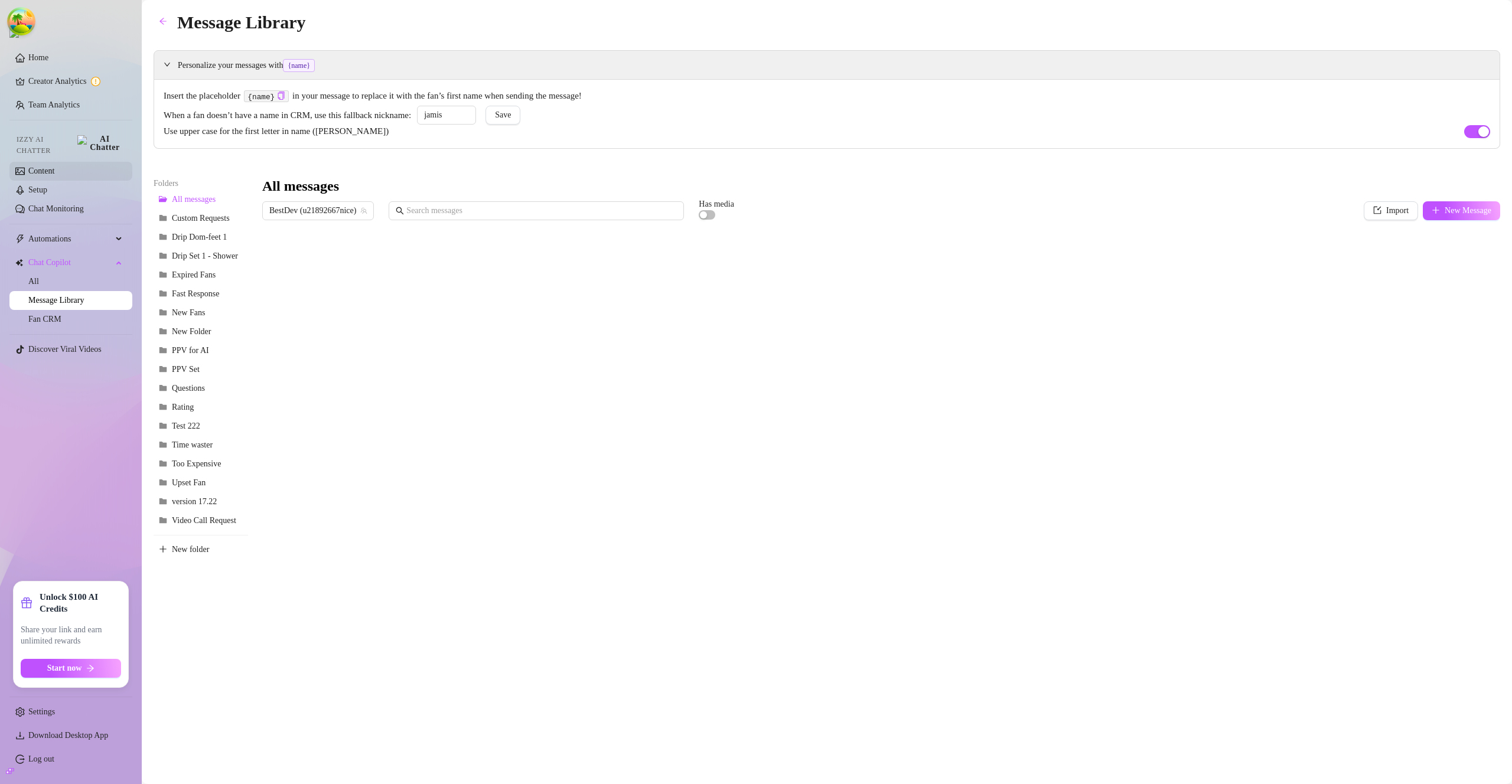
click at [54, 168] on link "Content" at bounding box center [41, 171] width 26 height 9
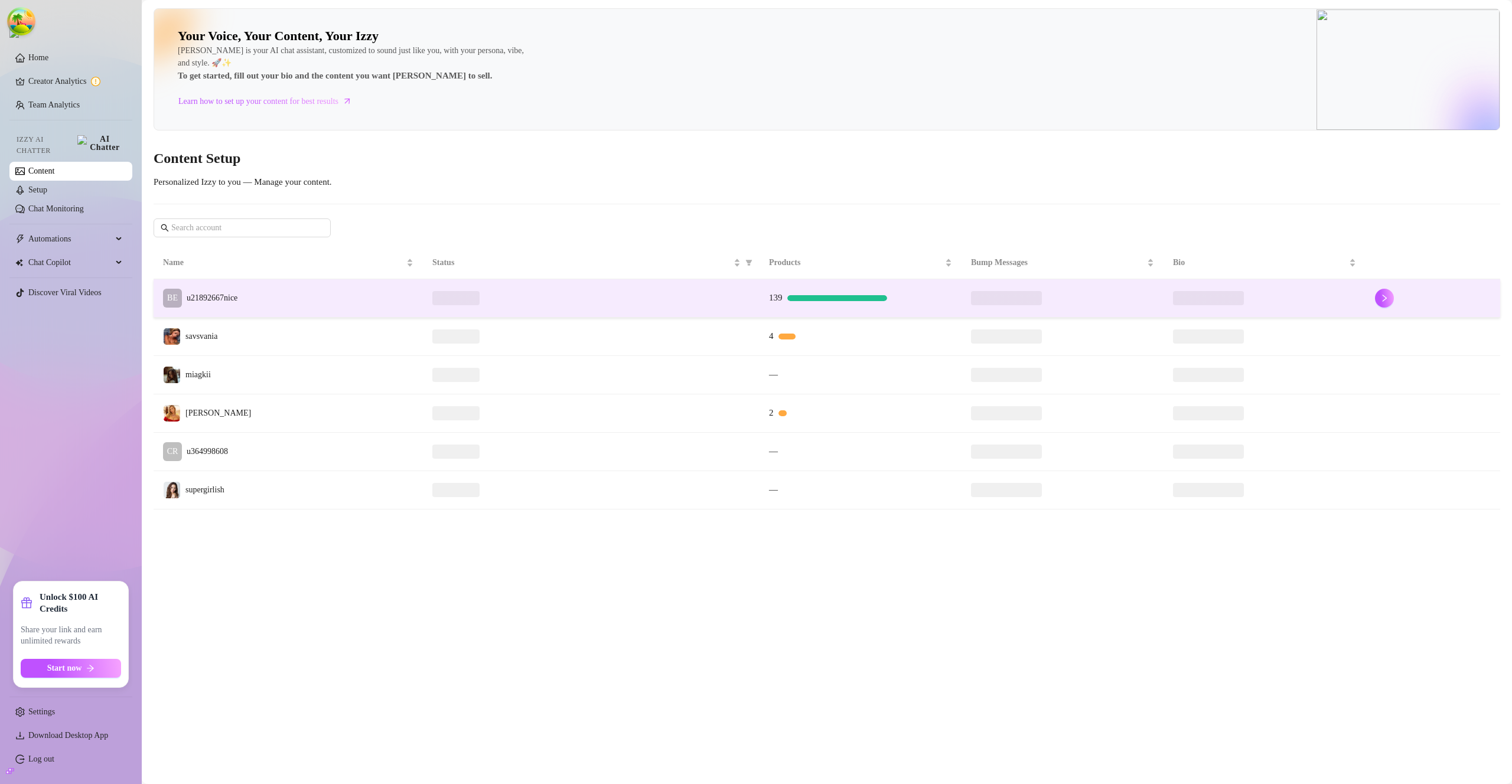
click at [326, 305] on td "BE u21892667nice" at bounding box center [288, 298] width 269 height 39
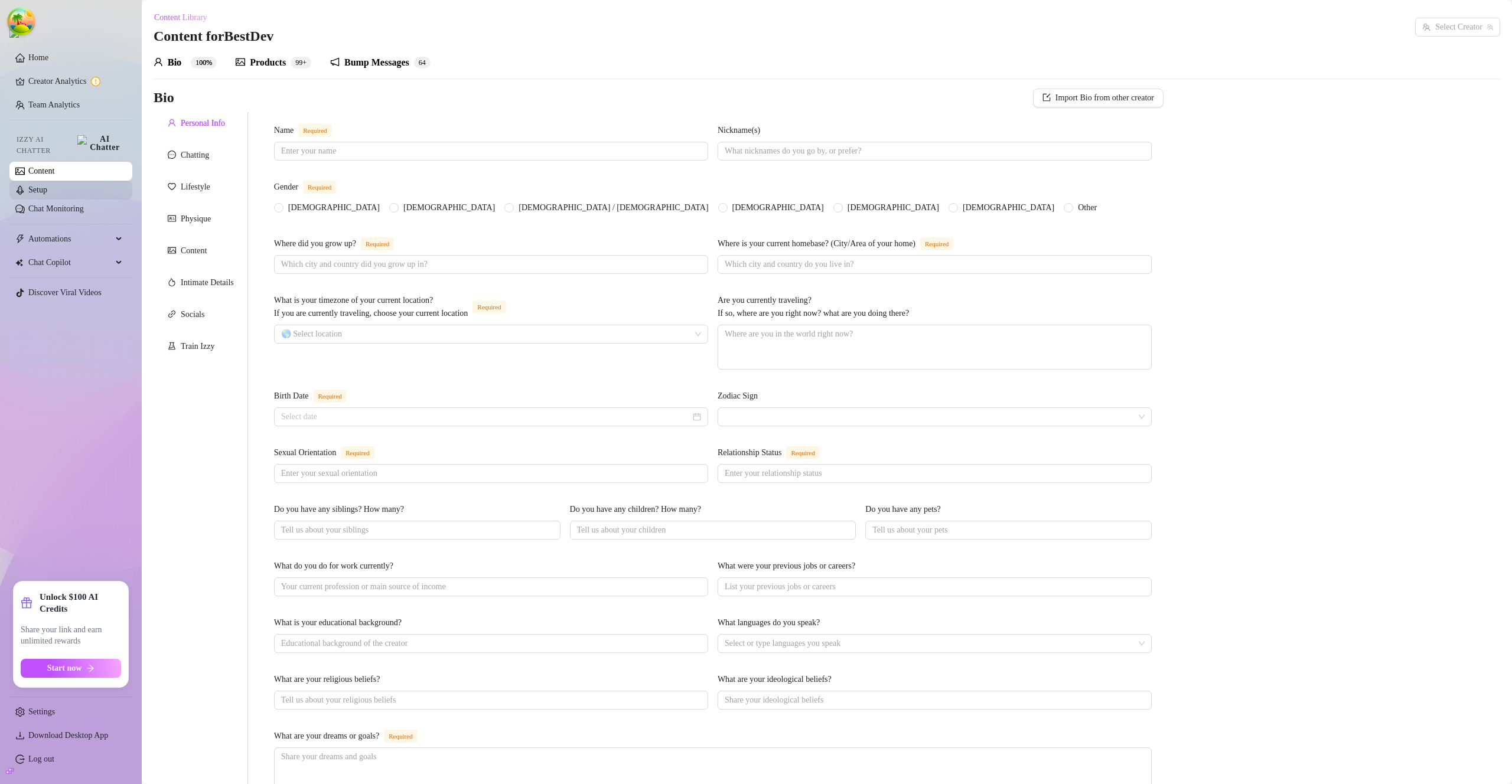
click at [47, 188] on link "Setup" at bounding box center [38, 189] width 19 height 9
click at [47, 185] on link "Setup" at bounding box center [38, 189] width 19 height 9
click at [43, 185] on link "Setup" at bounding box center [38, 189] width 19 height 9
click at [44, 185] on link "Setup" at bounding box center [38, 189] width 19 height 9
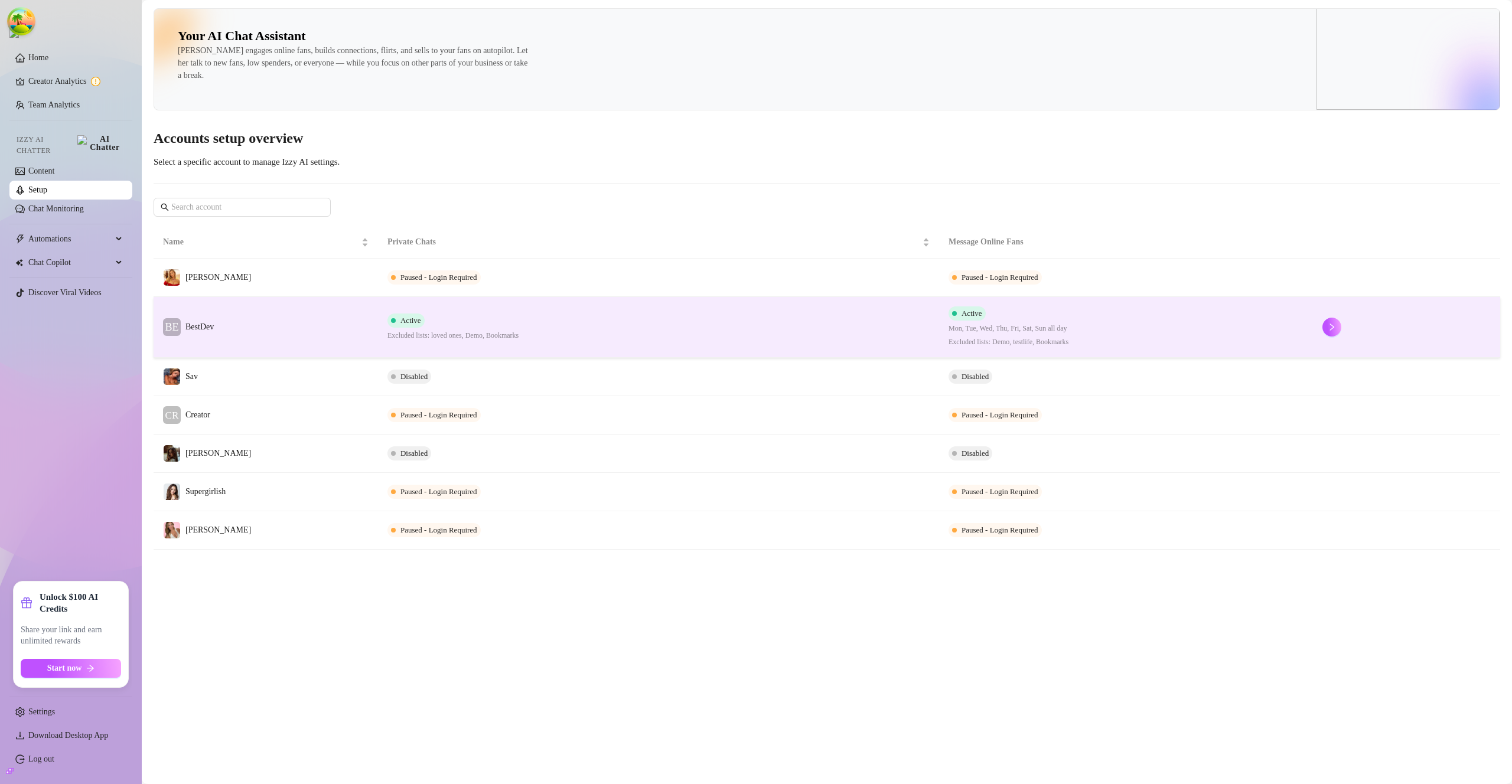
click at [287, 324] on td "BE BestDev" at bounding box center [266, 328] width 225 height 61
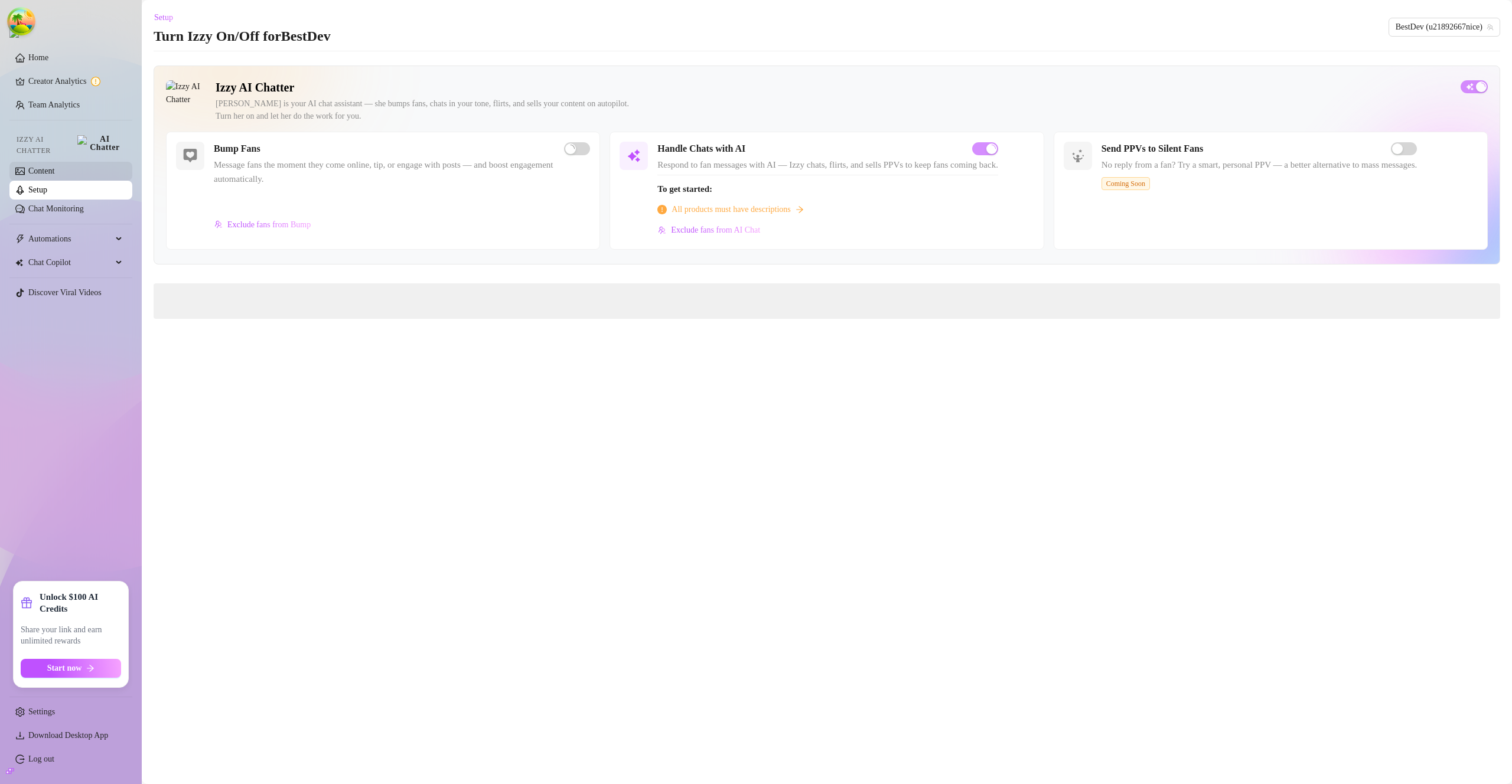
click at [54, 167] on link "Content" at bounding box center [41, 171] width 26 height 9
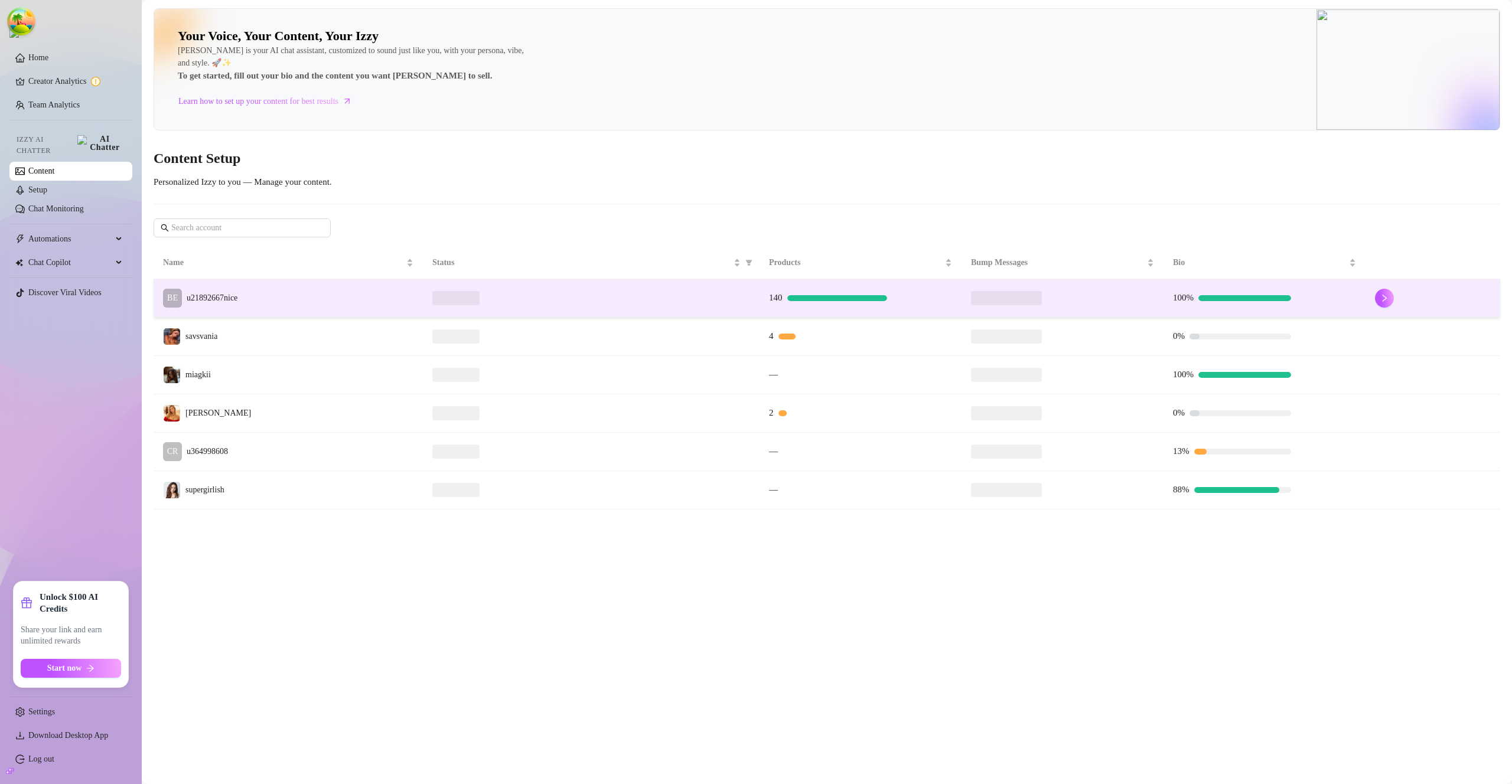
click at [260, 303] on td "BE u21892667nice" at bounding box center [288, 298] width 269 height 39
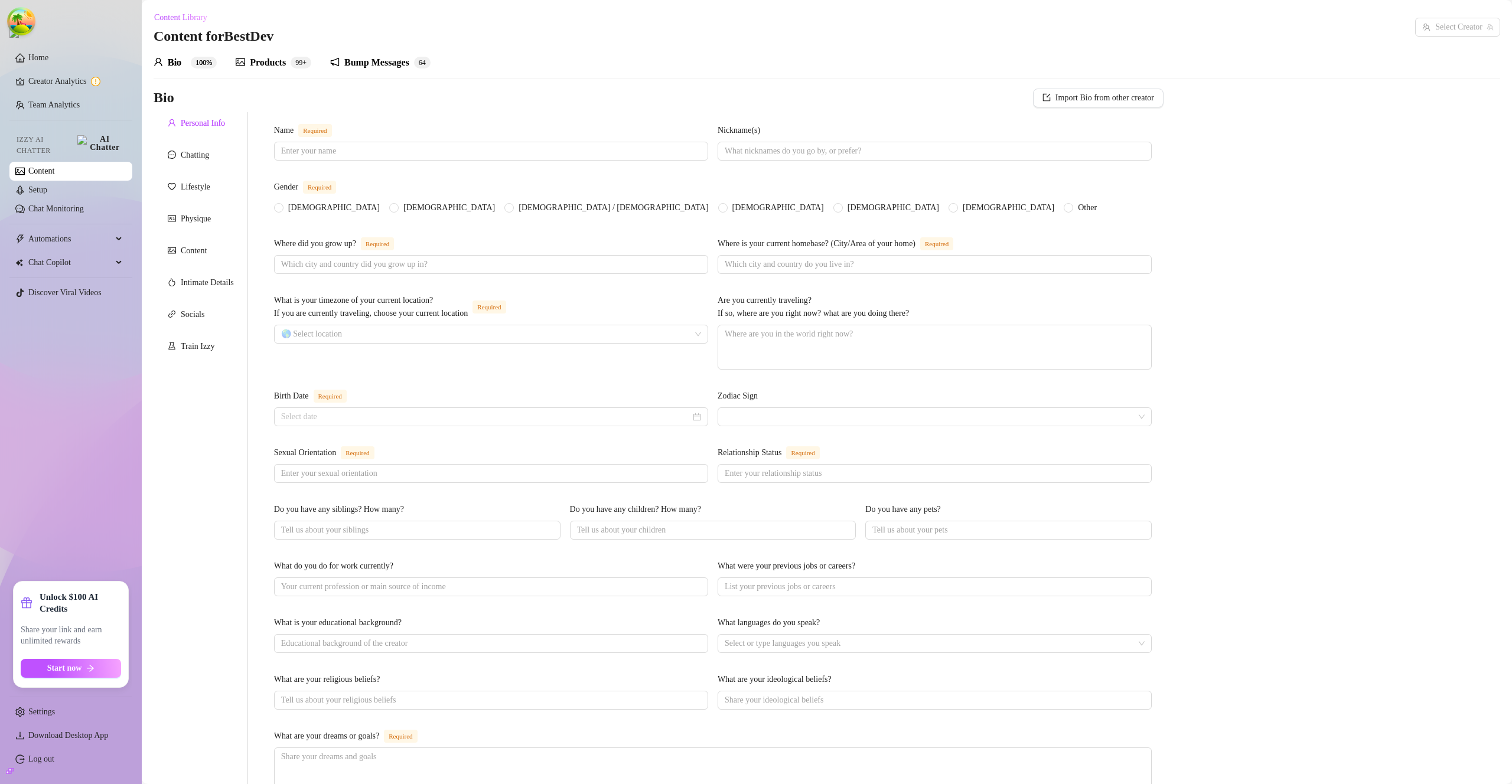
click at [260, 296] on div "Name Required Nickname(s) Gender Required Female Male Non-Binary / Genderqueer …" at bounding box center [706, 587] width 916 height 951
click at [219, 297] on div "Personal Info Chatting Lifestyle Physique Content Intimate Details Socials Trai…" at bounding box center [201, 587] width 95 height 951
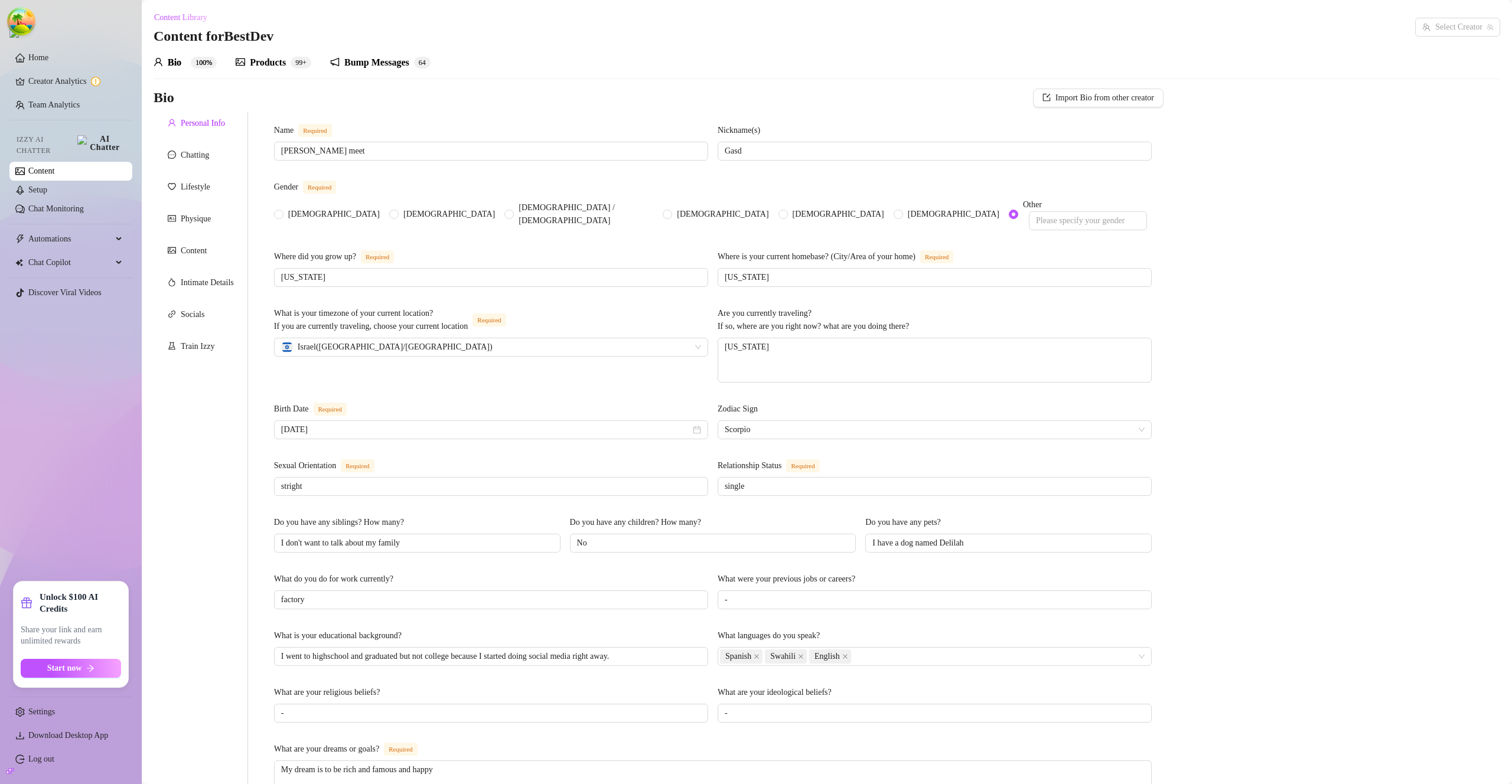
click at [268, 58] on div "Products" at bounding box center [268, 62] width 36 height 15
click at [273, 62] on div "Products" at bounding box center [268, 62] width 36 height 15
click at [273, 61] on div "Products" at bounding box center [268, 62] width 36 height 15
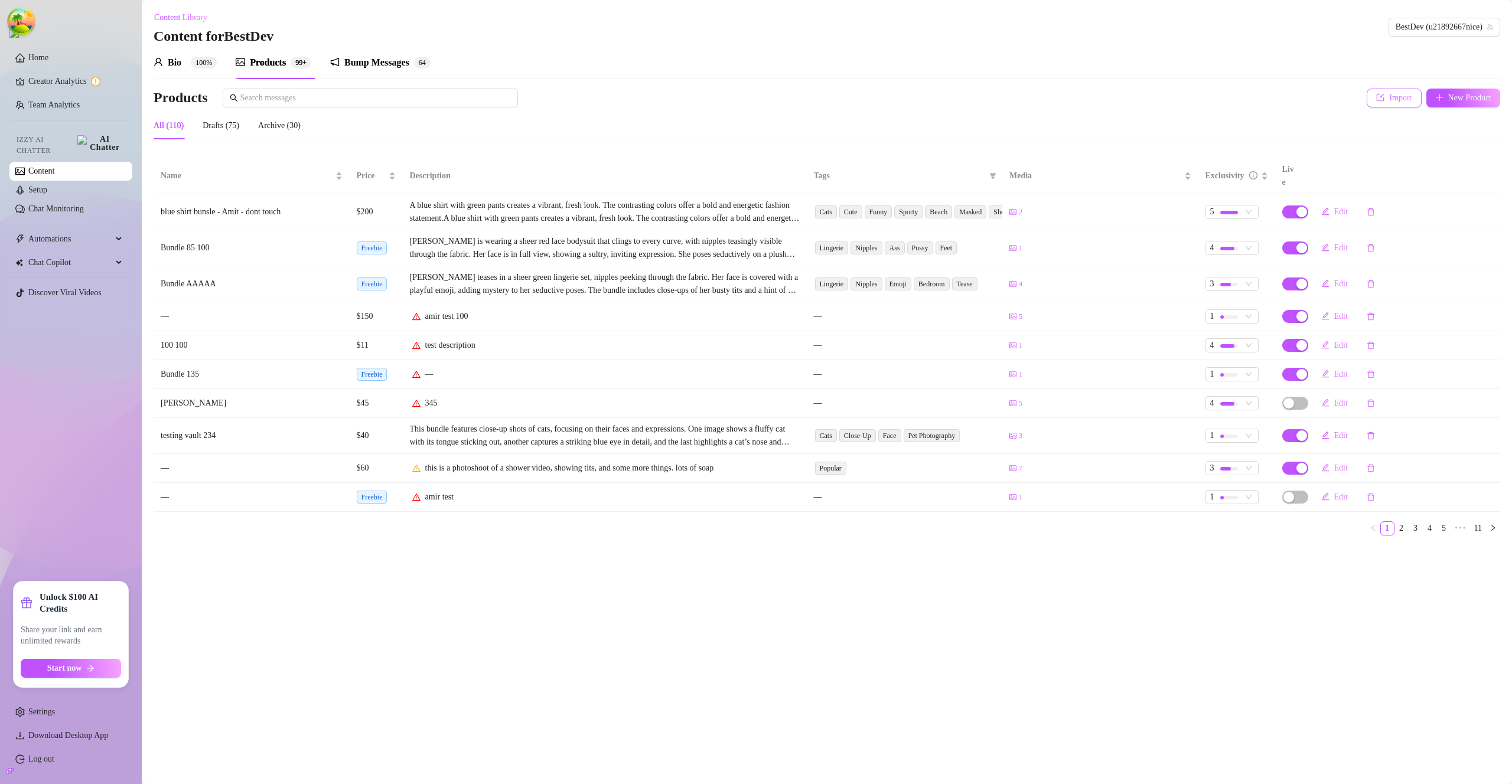
click at [1389, 101] on span "Import" at bounding box center [1400, 98] width 22 height 10
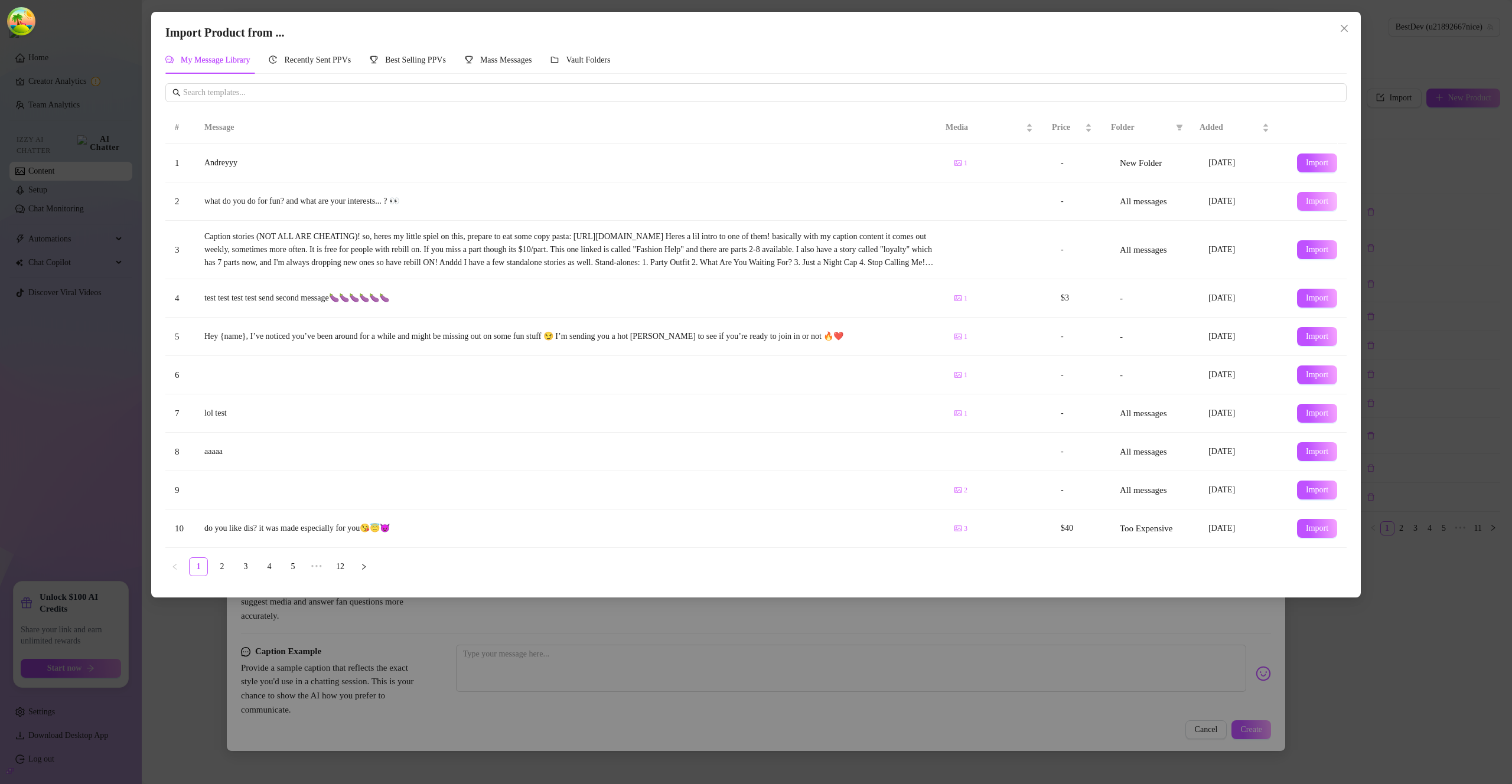
click at [1307, 204] on span "Import" at bounding box center [1316, 202] width 22 height 10
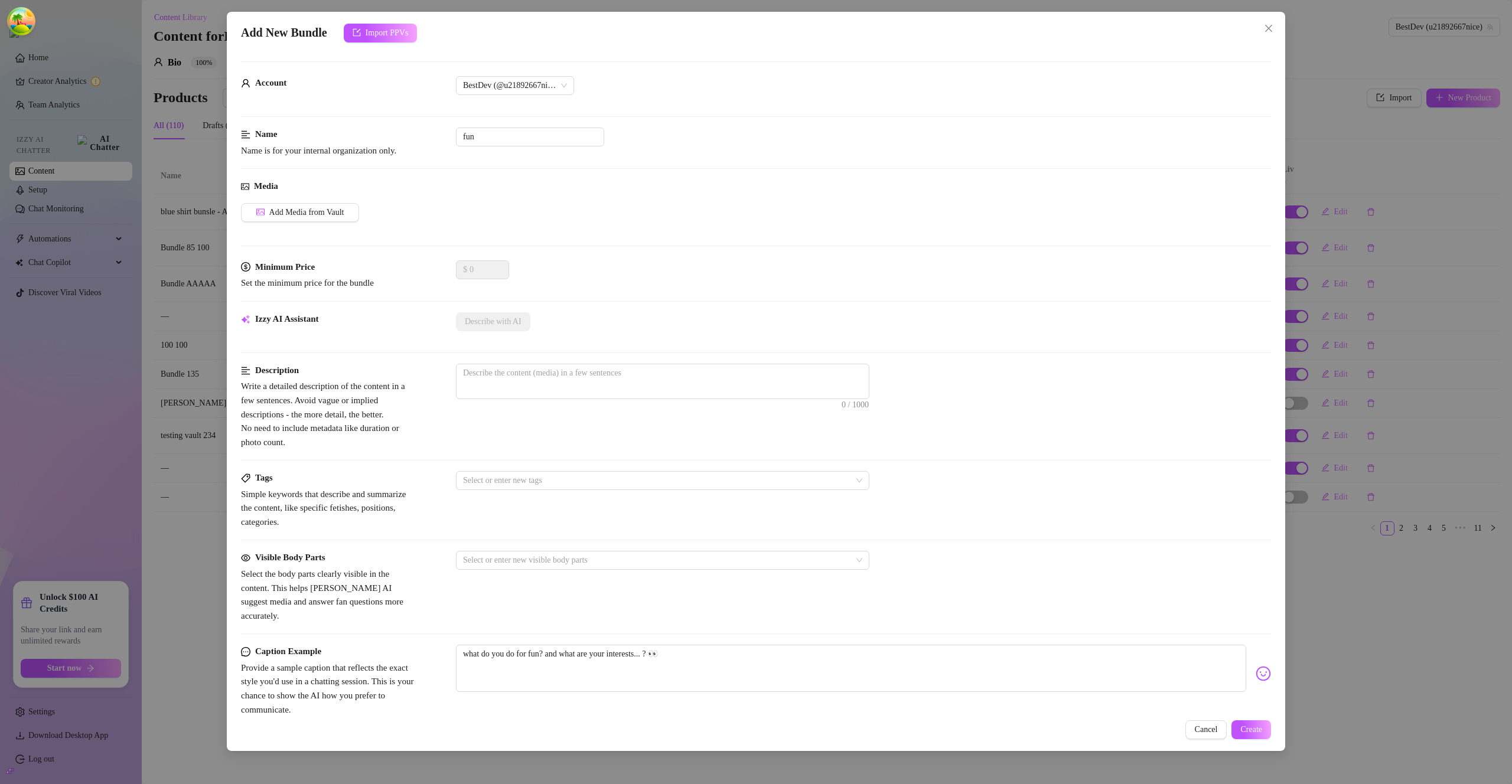
type textarea "what do you do for fun? and what are your interests... ? 👀"
click at [1244, 732] on span "Create" at bounding box center [1251, 730] width 22 height 10
click at [334, 215] on span "Add Media from Vault" at bounding box center [306, 213] width 75 height 10
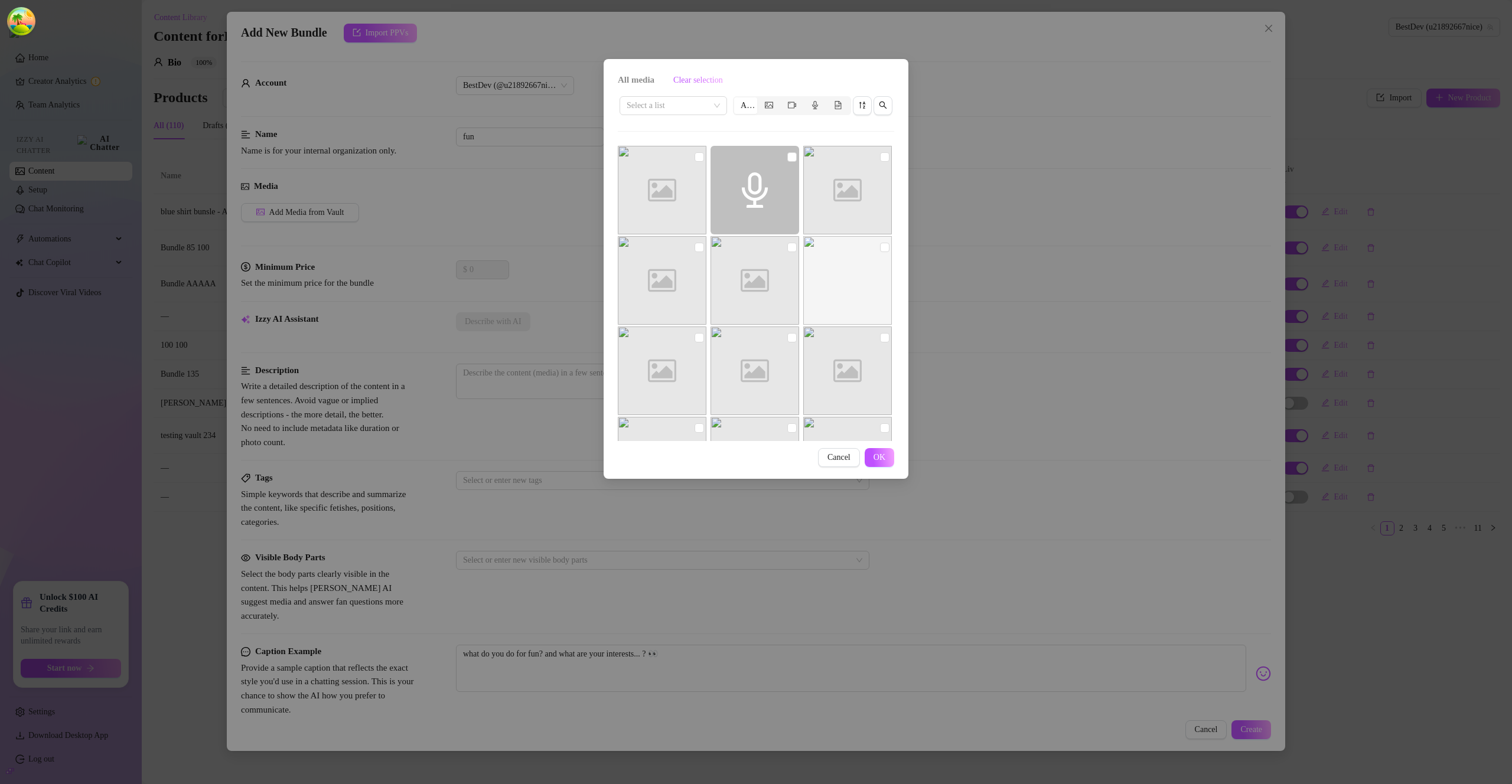
click at [880, 154] on input "checkbox" at bounding box center [885, 157] width 10 height 10
checkbox input "true"
click at [879, 459] on span "OK" at bounding box center [879, 457] width 12 height 10
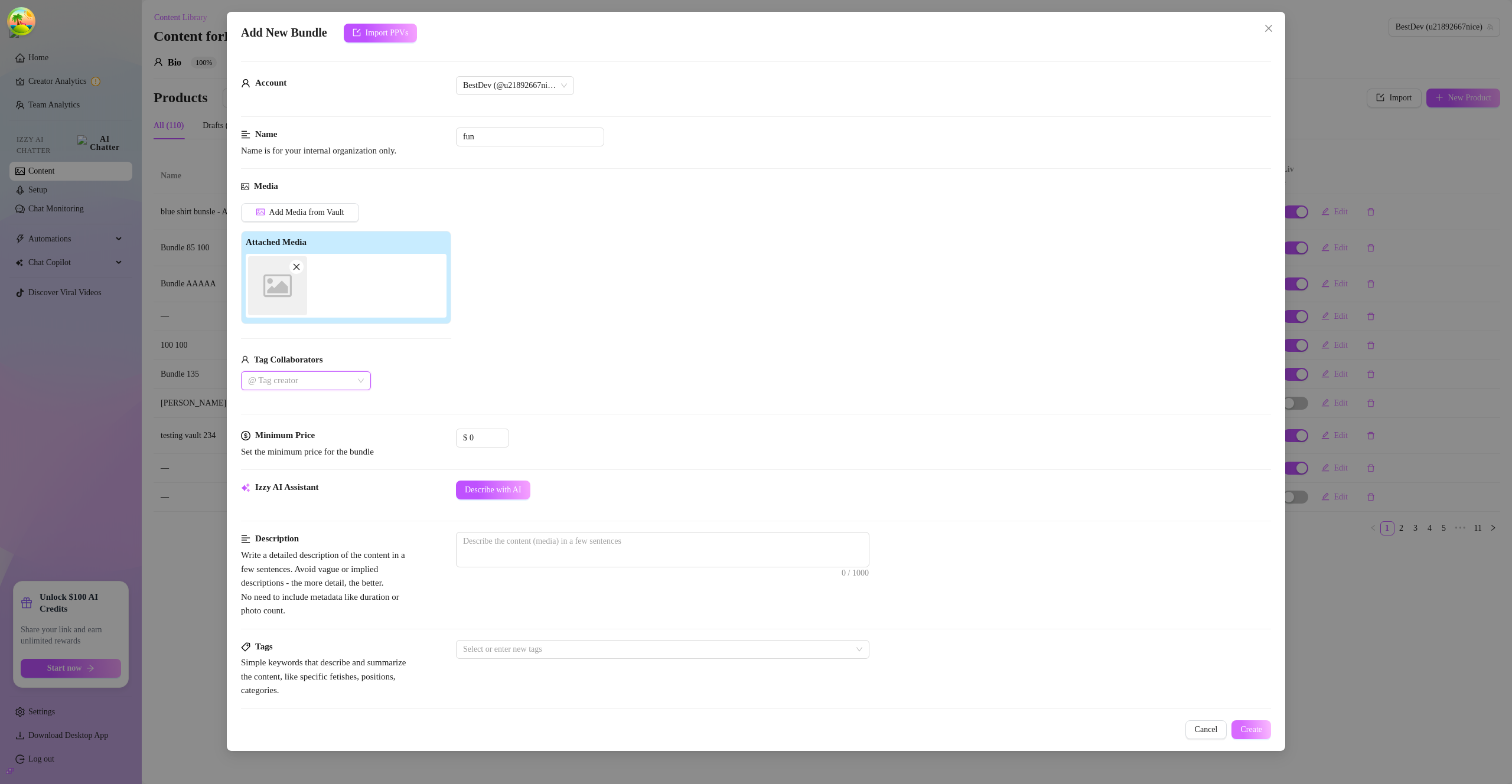
click at [1241, 732] on span "Create" at bounding box center [1251, 730] width 22 height 10
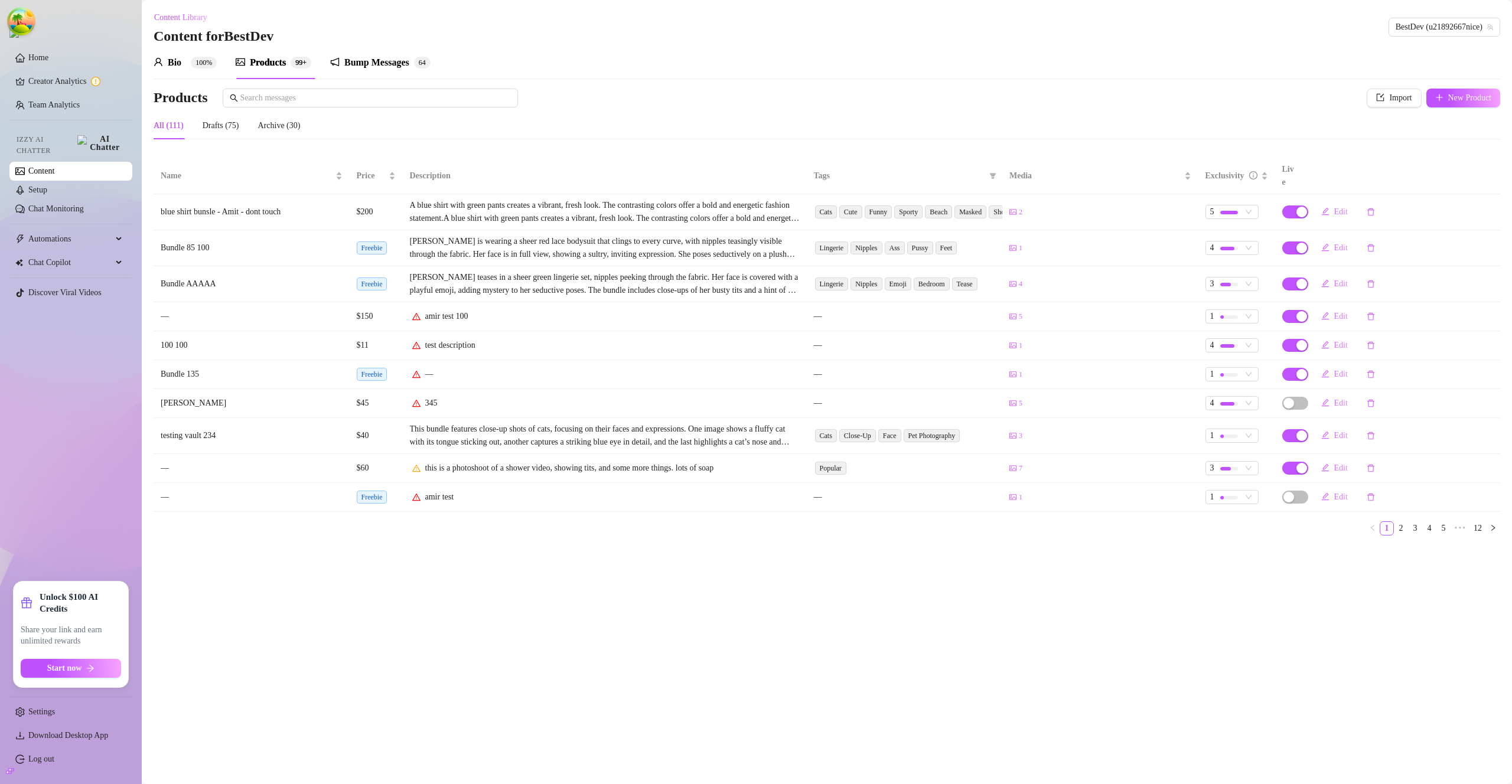
click at [393, 67] on div "Bump Messages" at bounding box center [376, 62] width 65 height 15
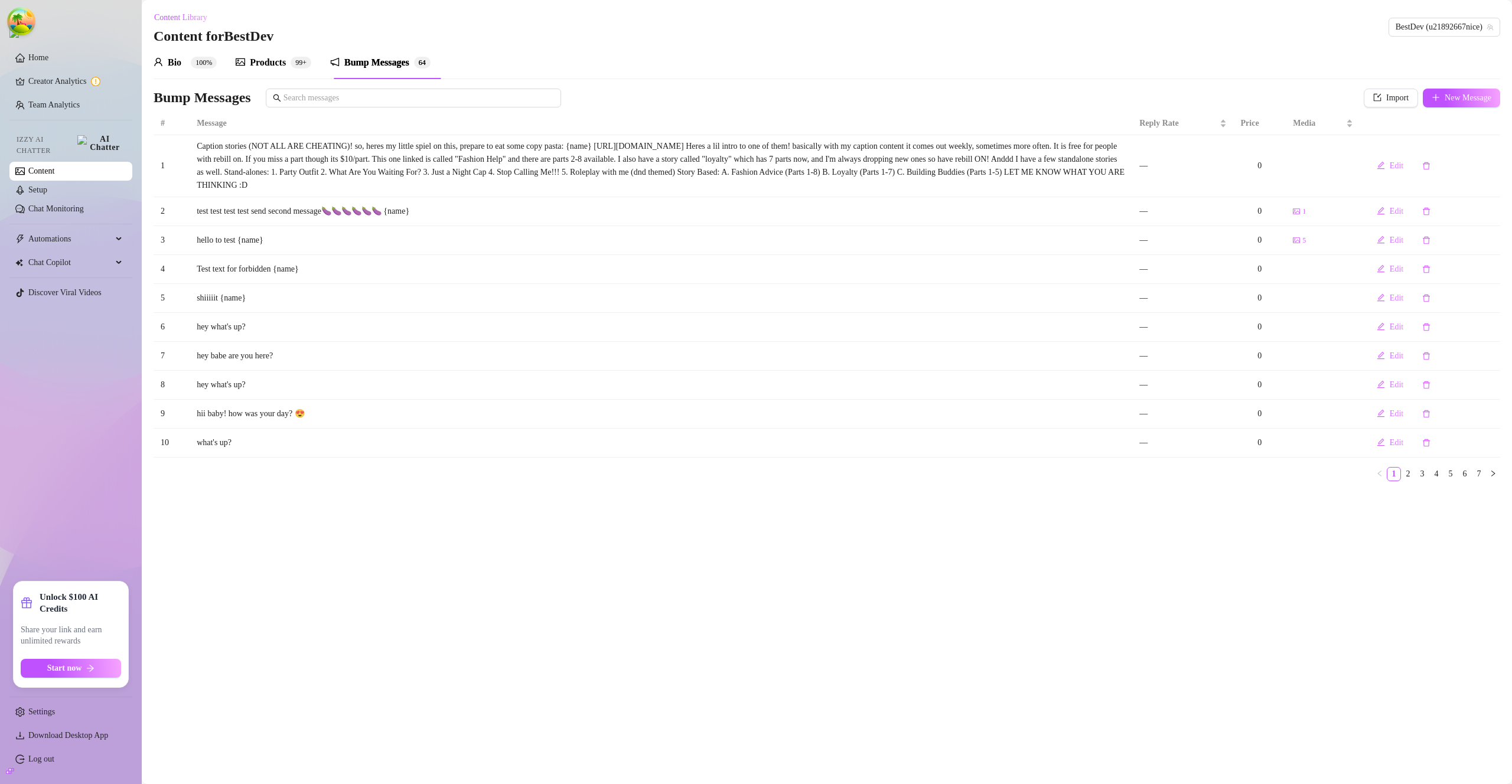
click at [1438, 109] on div "Bump Messages Import New Message" at bounding box center [826, 100] width 1346 height 23
click at [1445, 101] on span "New Message" at bounding box center [1468, 98] width 47 height 10
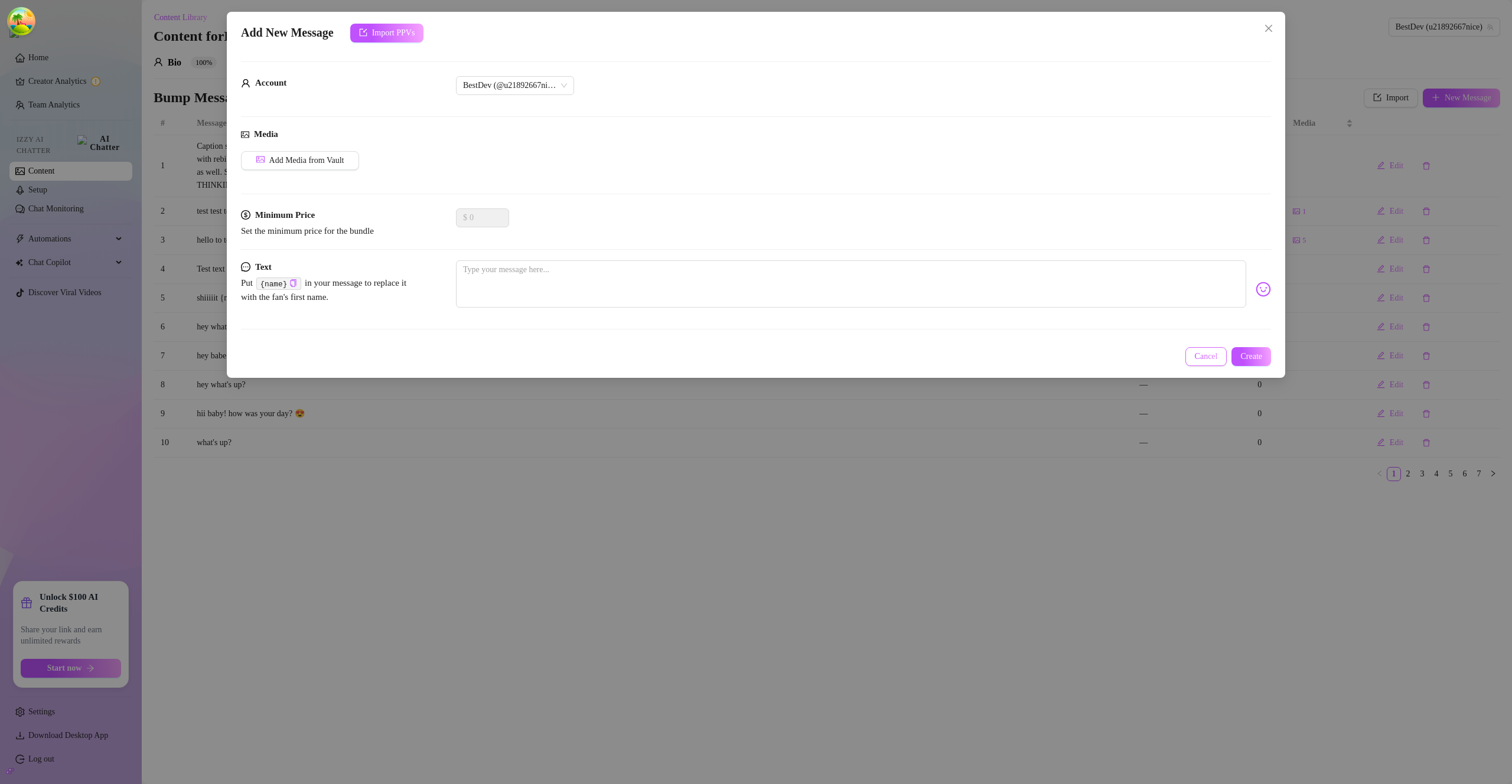
click at [1203, 353] on span "Cancel" at bounding box center [1207, 357] width 23 height 10
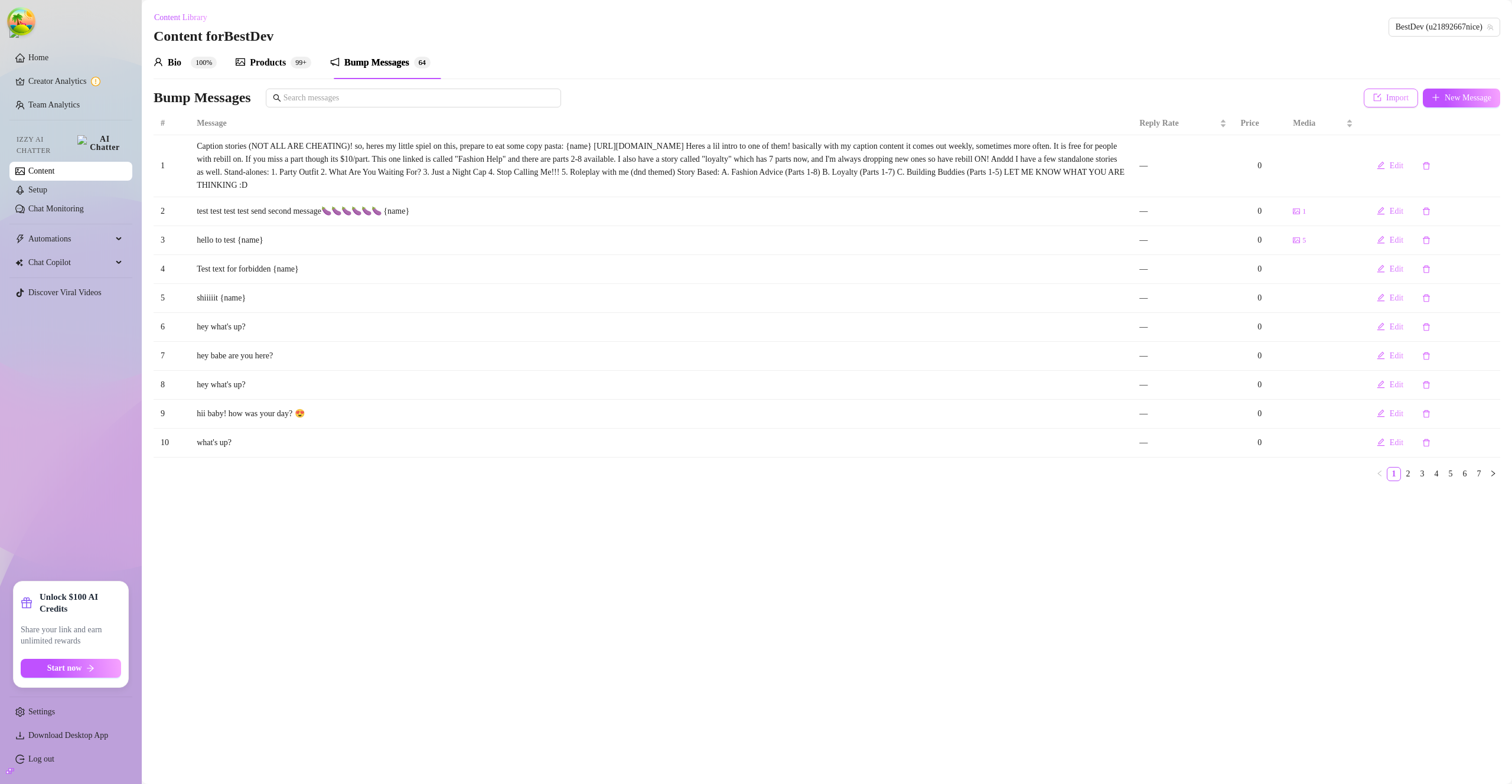
click at [1388, 107] on button "Import" at bounding box center [1391, 98] width 54 height 19
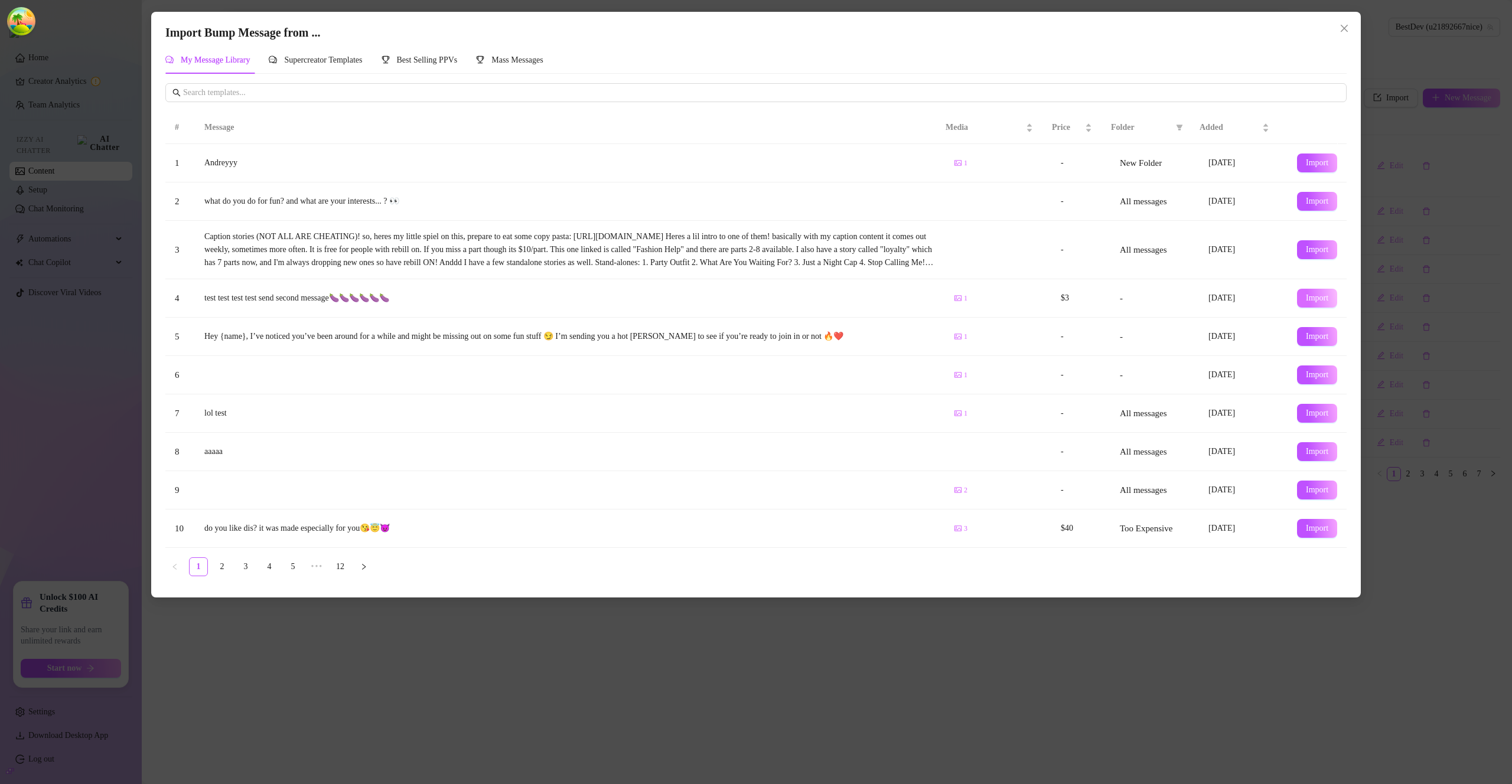
click at [1306, 296] on span "Import" at bounding box center [1316, 298] width 22 height 10
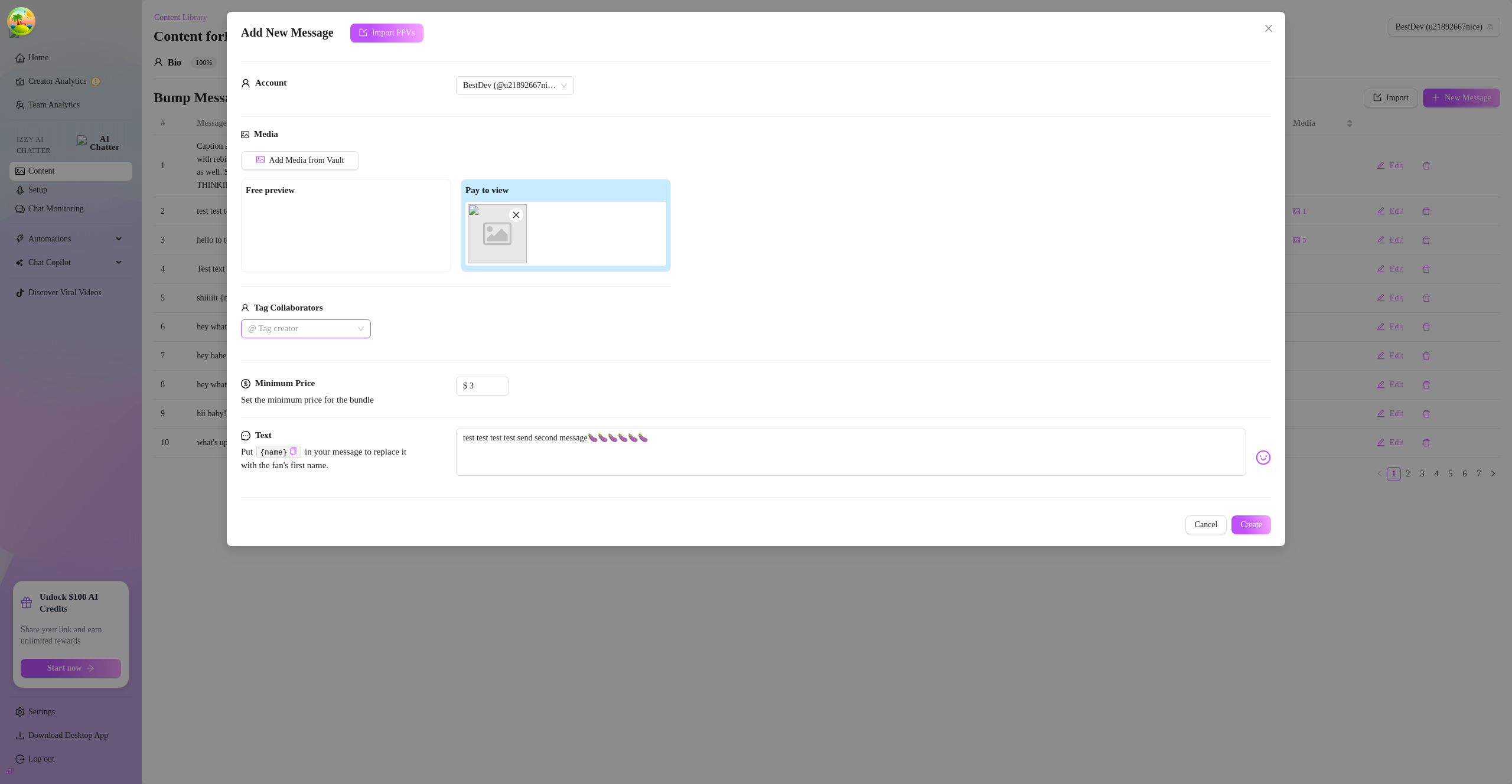
click at [286, 326] on div at bounding box center [299, 329] width 112 height 16
click at [298, 355] on div "Sav 🧿" at bounding box center [305, 352] width 111 height 13
click at [703, 441] on textarea "test test test test send second message🍆🍆🍆🍆🍆🍆" at bounding box center [850, 452] width 790 height 47
type textarea "test test test test send second message🍆🍆🍆🍆🍆🍆"
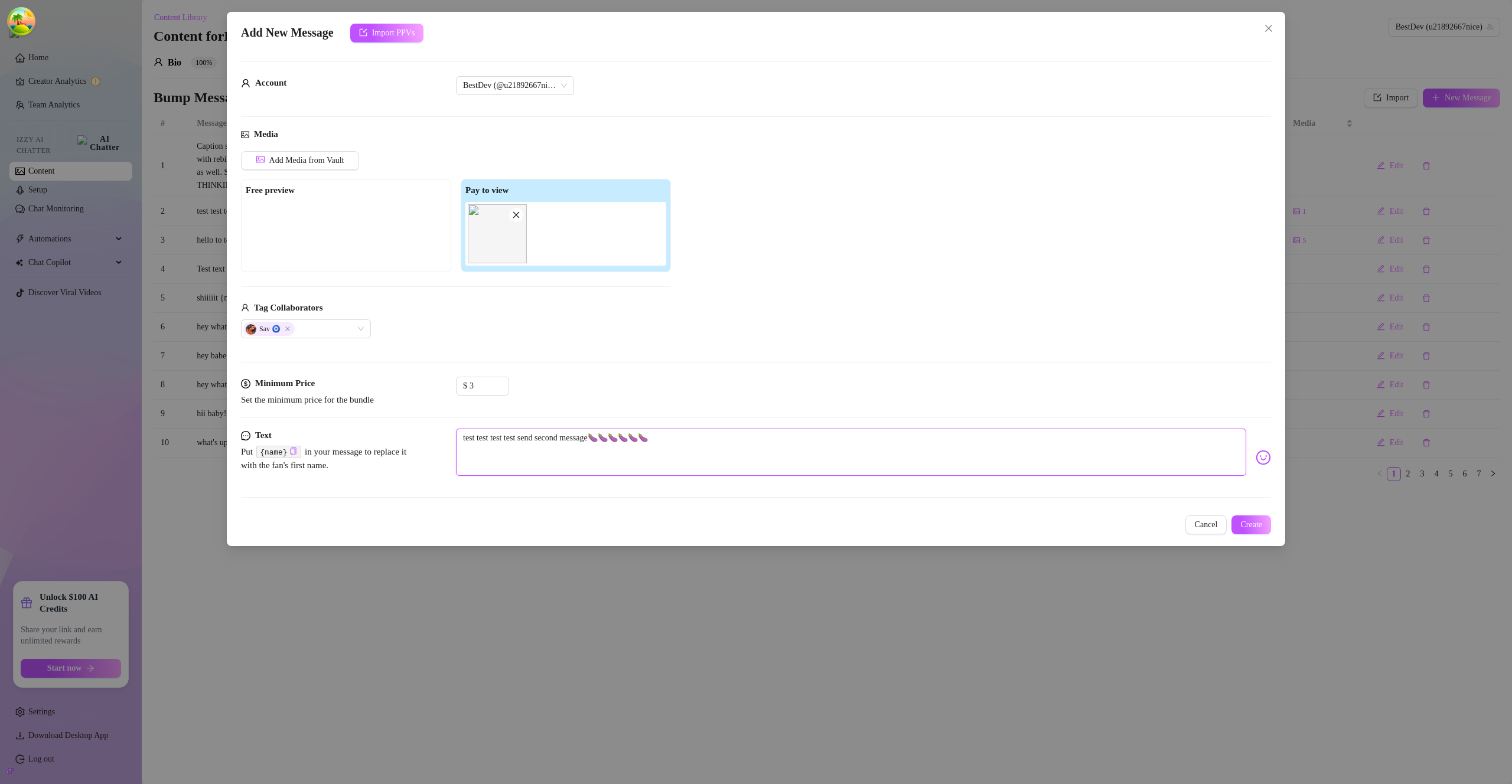
type textarea "test test test test send second message🍆🍆🍆🍆🍆🍆 2"
type textarea "test test test test send second message🍆🍆🍆🍆🍆🍆 20"
type textarea "test test test test send second message🍆🍆🍆🍆🍆🍆 200"
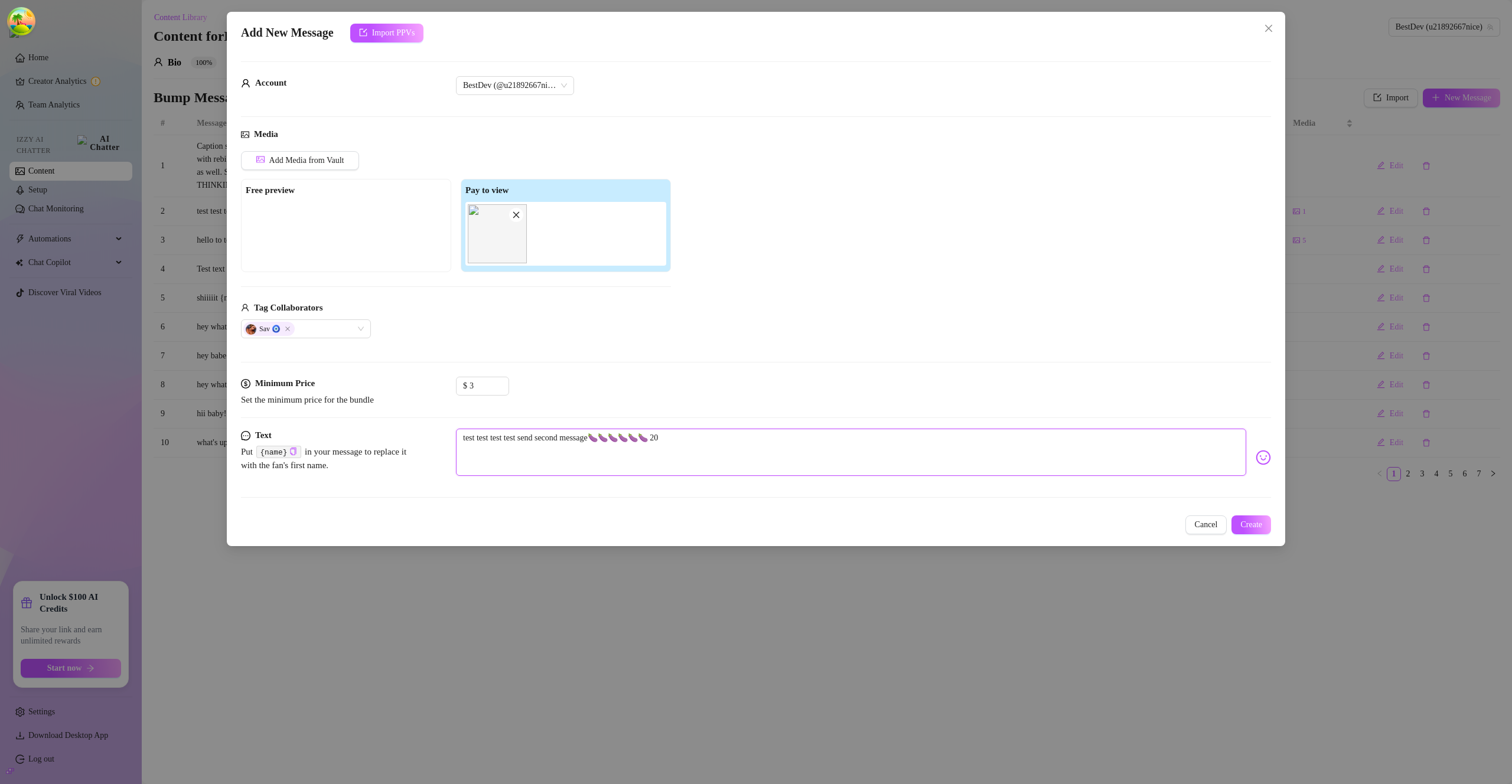
type textarea "test test test test send second message🍆🍆🍆🍆🍆🍆 200"
type textarea "test test test test send second message🍆🍆🍆🍆🍆🍆 2000"
click at [1251, 528] on span "Create" at bounding box center [1251, 525] width 22 height 10
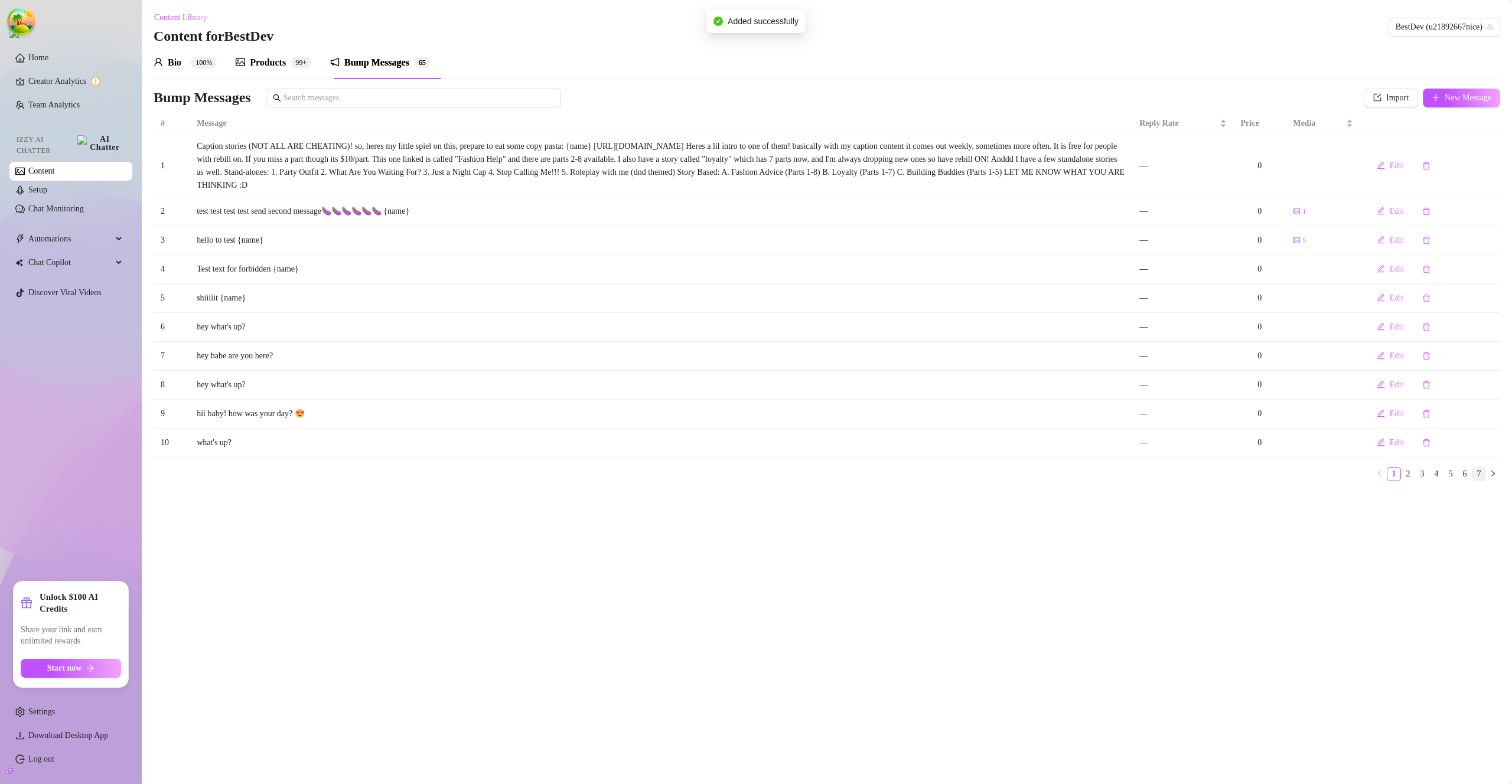
click at [1475, 473] on link "7" at bounding box center [1478, 474] width 13 height 13
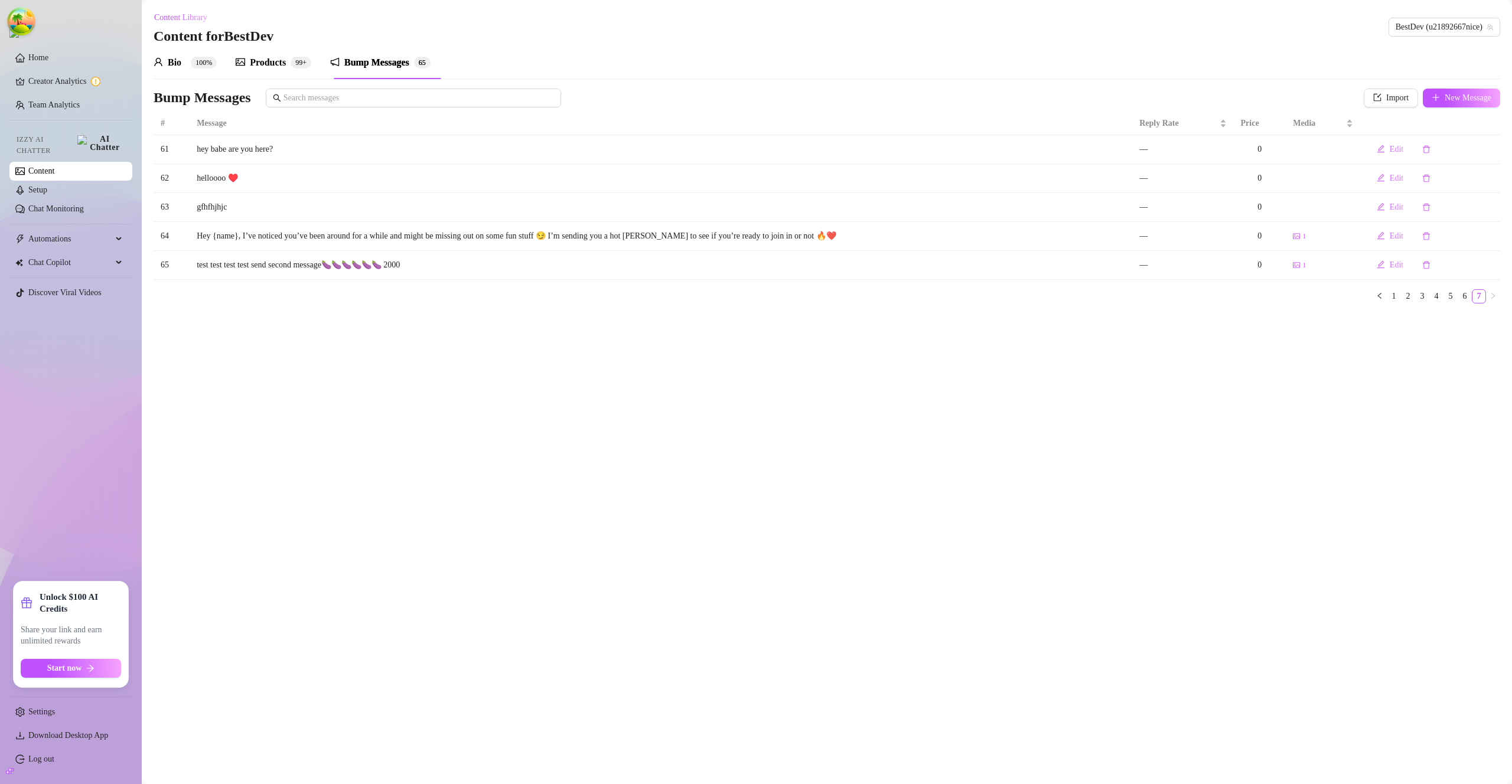
click at [1176, 326] on main "Content Library Content for BestDev BestDev (u21892667nice) Bio 100% Products 9…" at bounding box center [827, 392] width 1370 height 784
click at [1391, 267] on span "Edit" at bounding box center [1397, 266] width 14 height 10
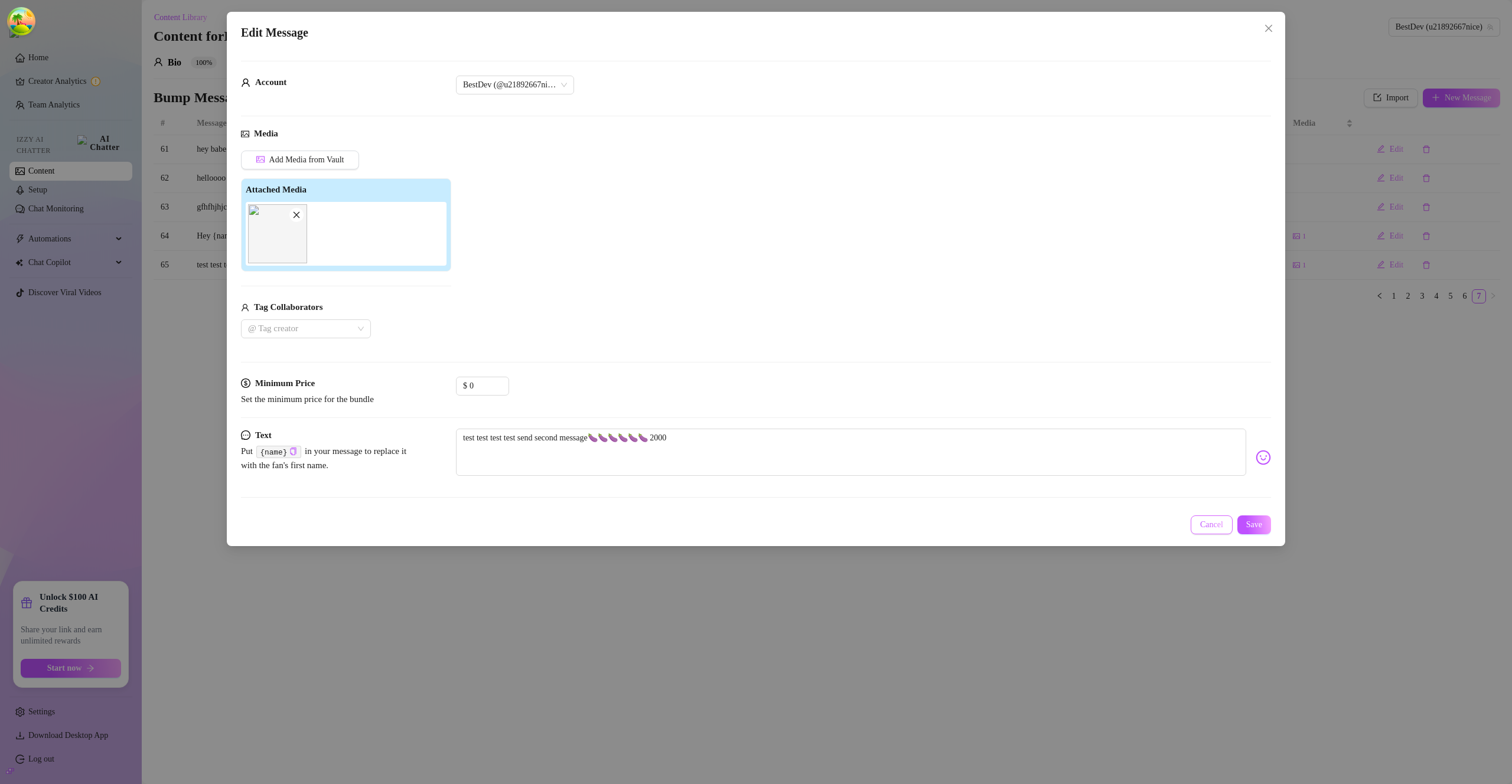
click at [1202, 525] on span "Cancel" at bounding box center [1212, 525] width 23 height 10
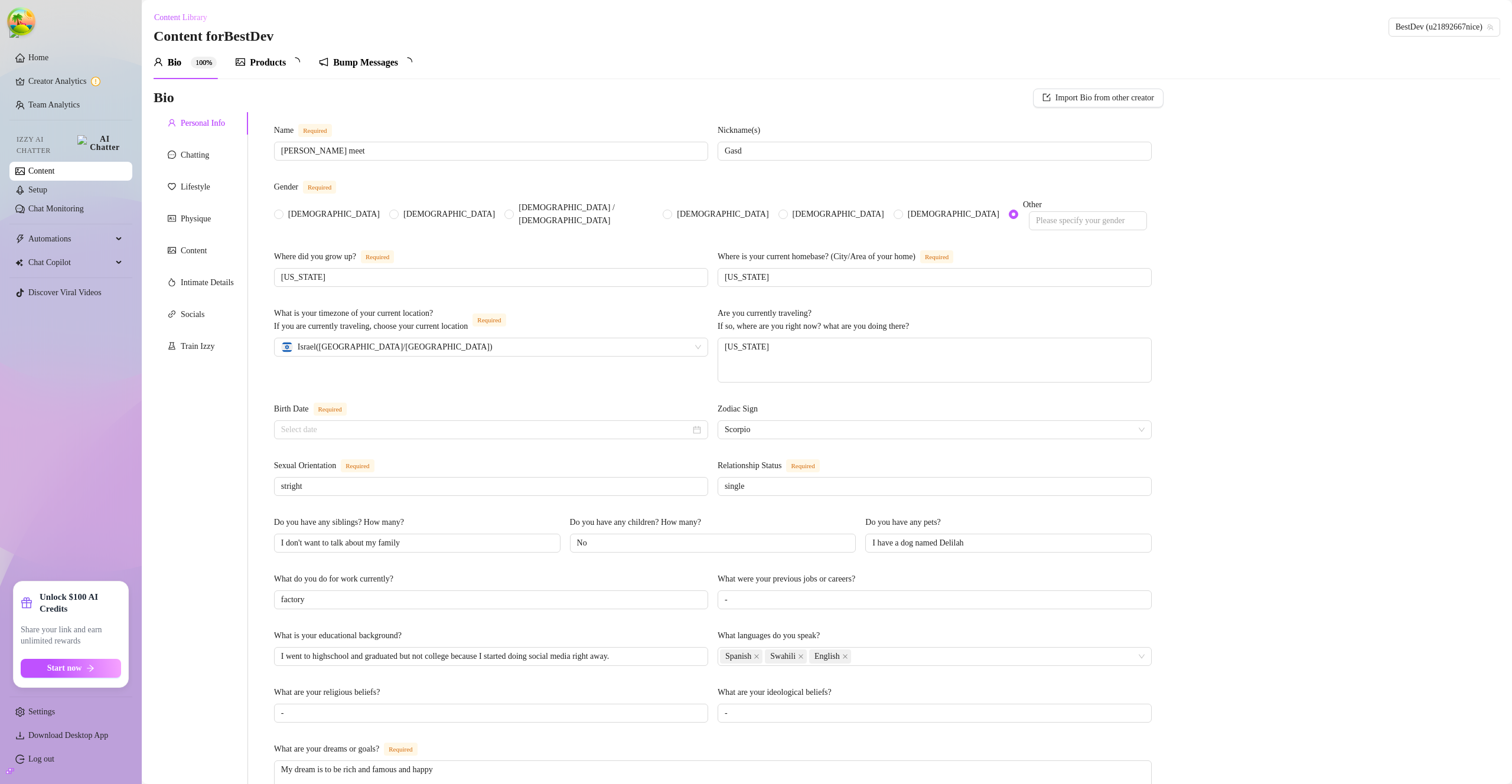
radio input "true"
type input "[DATE]"
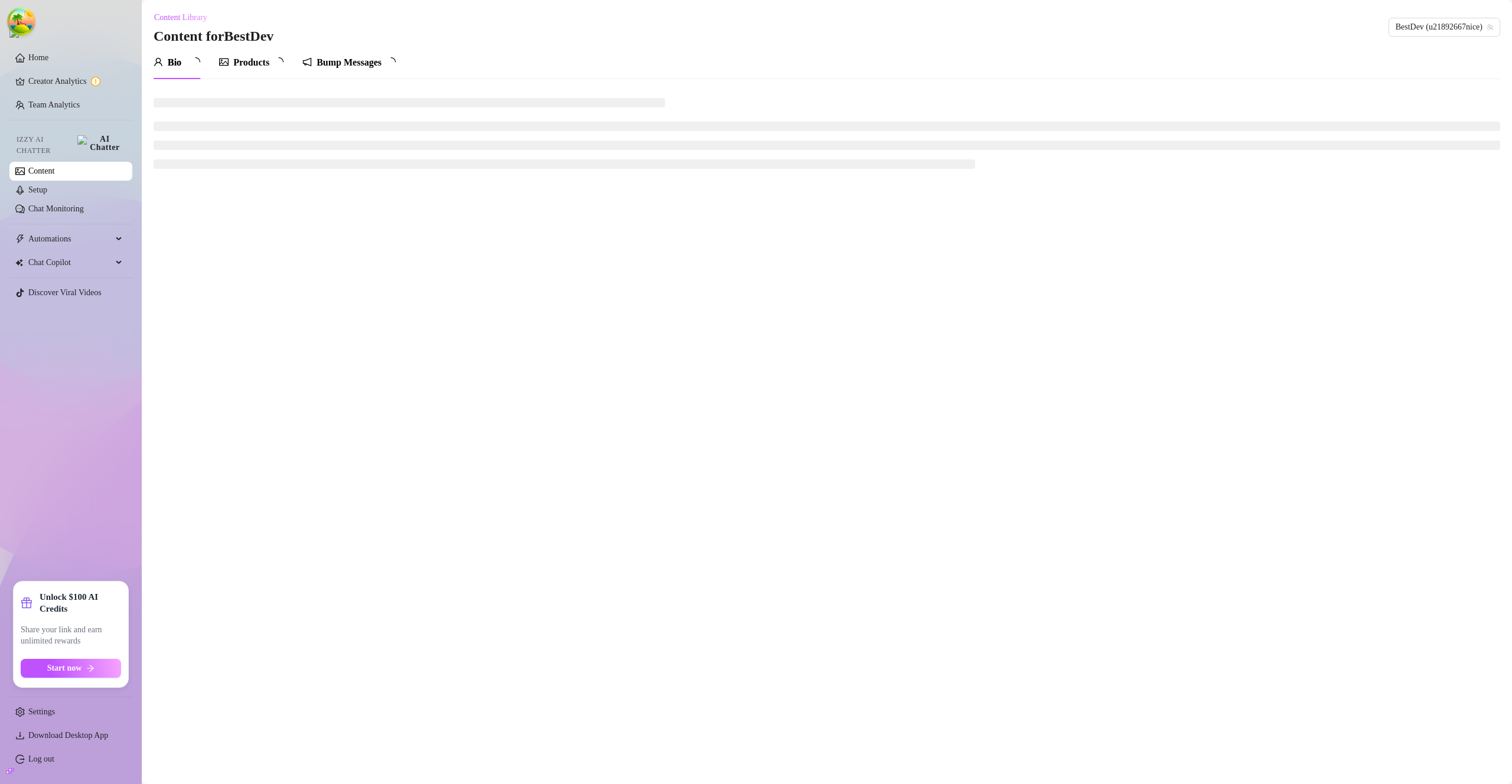
click at [259, 66] on div "Products" at bounding box center [251, 62] width 36 height 15
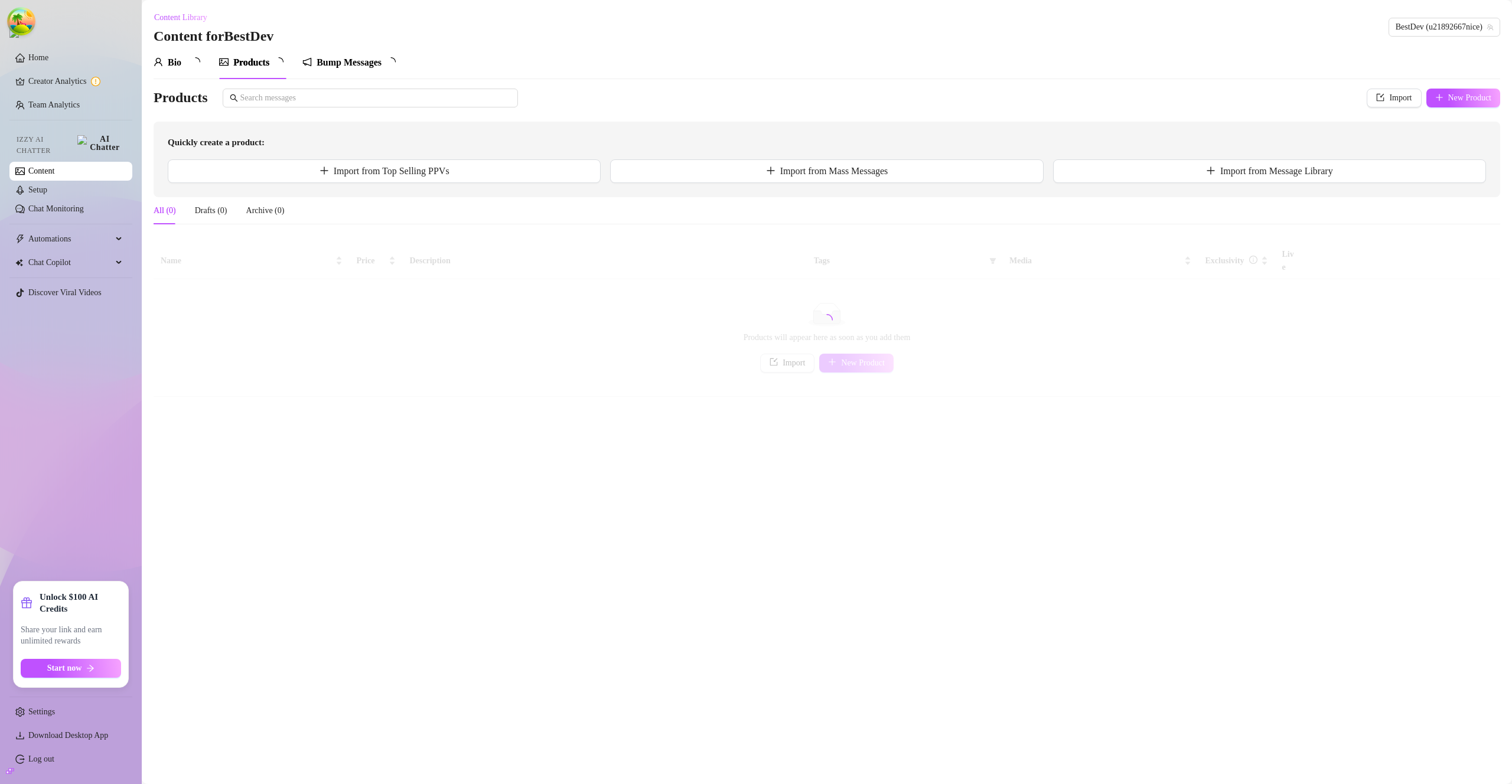
click at [372, 66] on div "Bump Messages" at bounding box center [349, 62] width 65 height 15
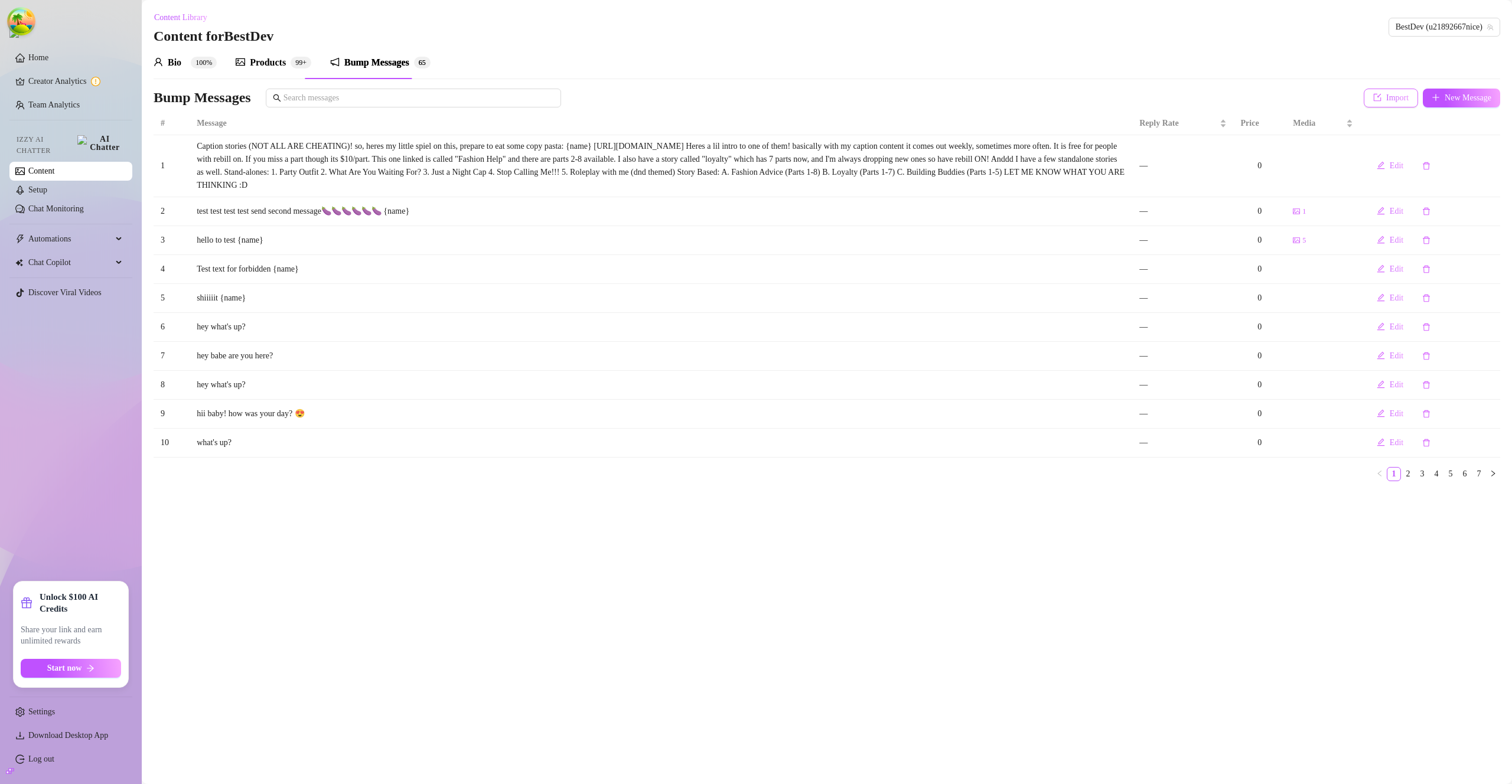
click at [1391, 102] on span "Import" at bounding box center [1397, 98] width 22 height 10
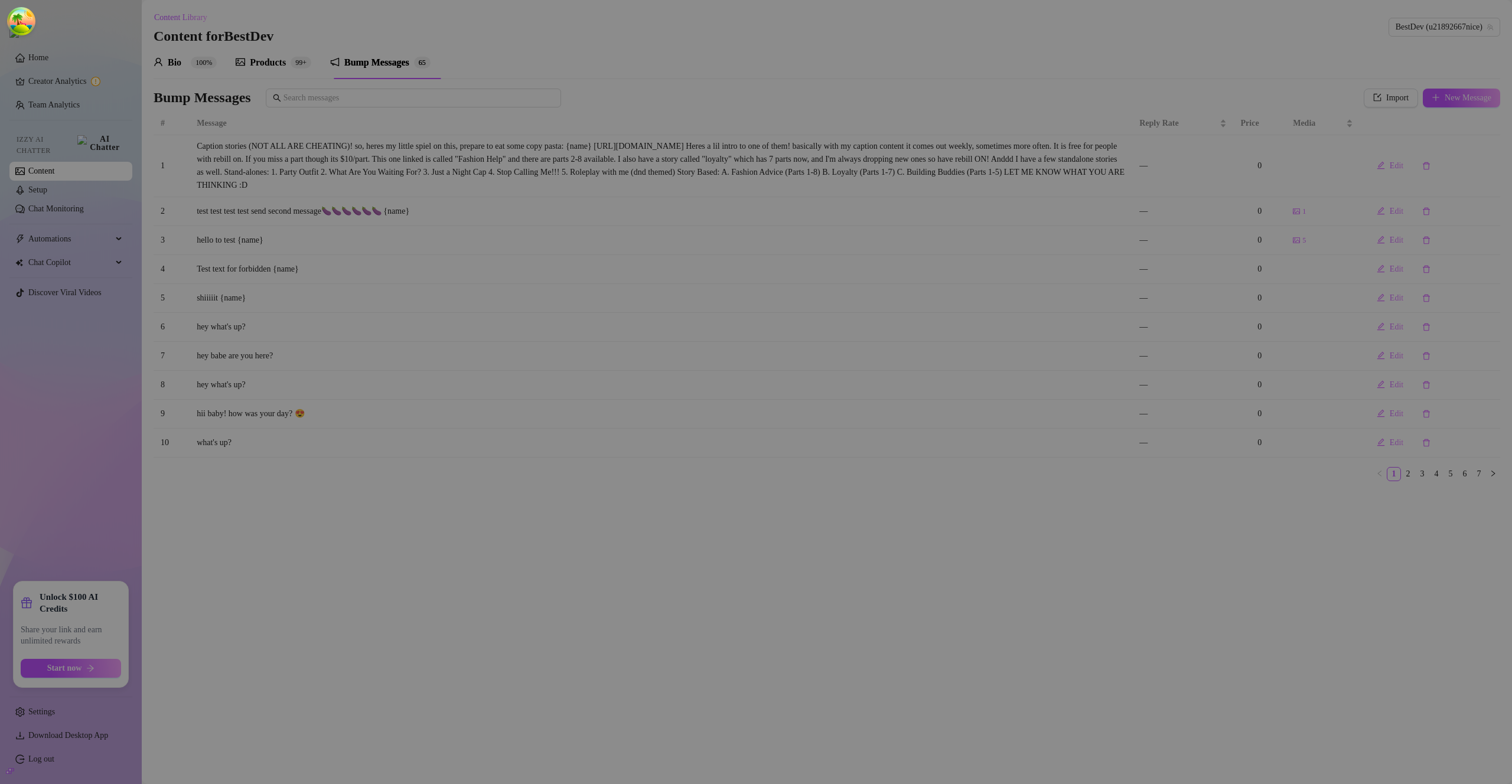
type textarea "Type your message here..."
click at [1378, 105] on div "Import Bump Message from ... My Message Library Supercreator Templates Best Sel…" at bounding box center [756, 392] width 1512 height 784
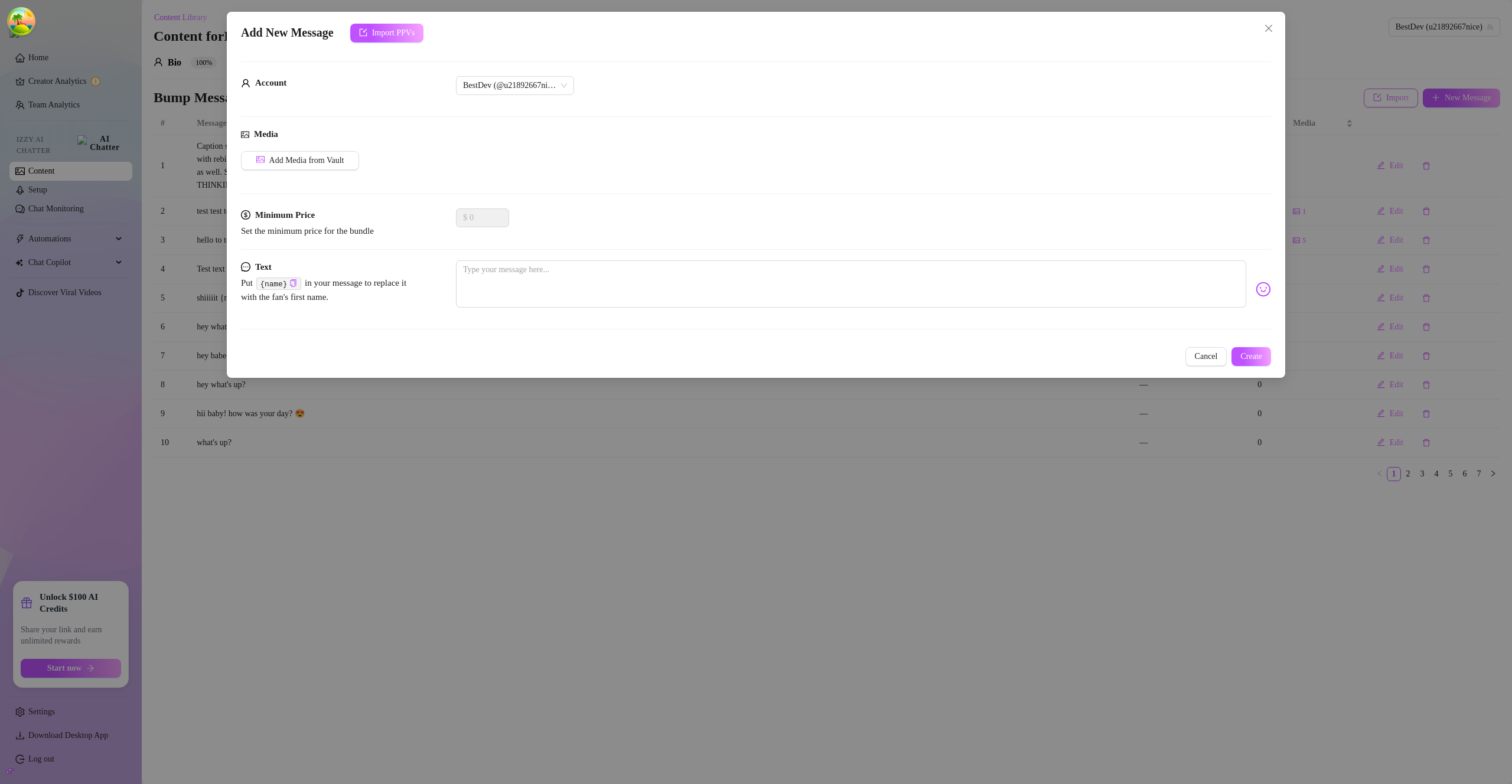
click at [1269, 27] on icon "close" at bounding box center [1269, 28] width 10 height 10
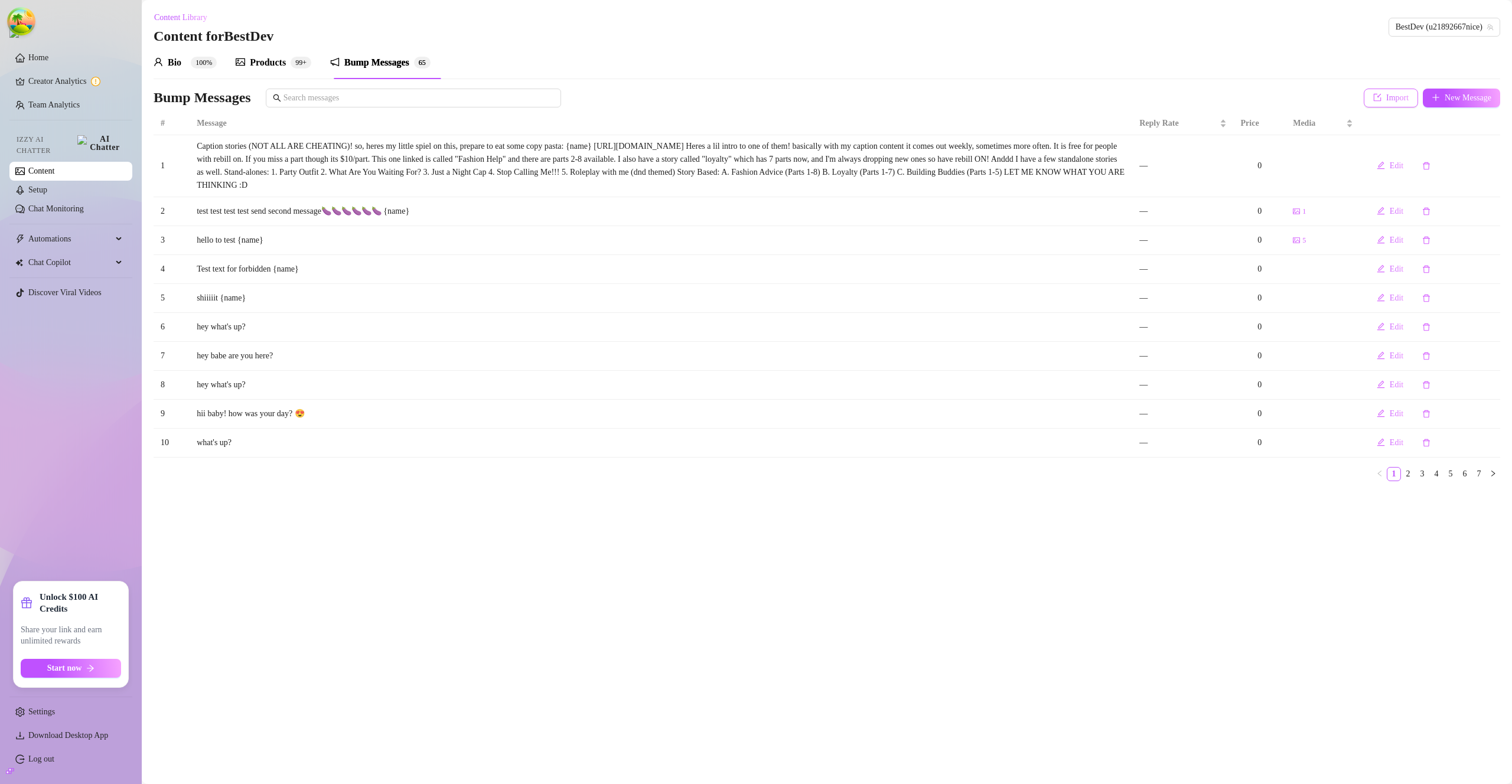
click at [1386, 101] on span "Import" at bounding box center [1397, 98] width 22 height 10
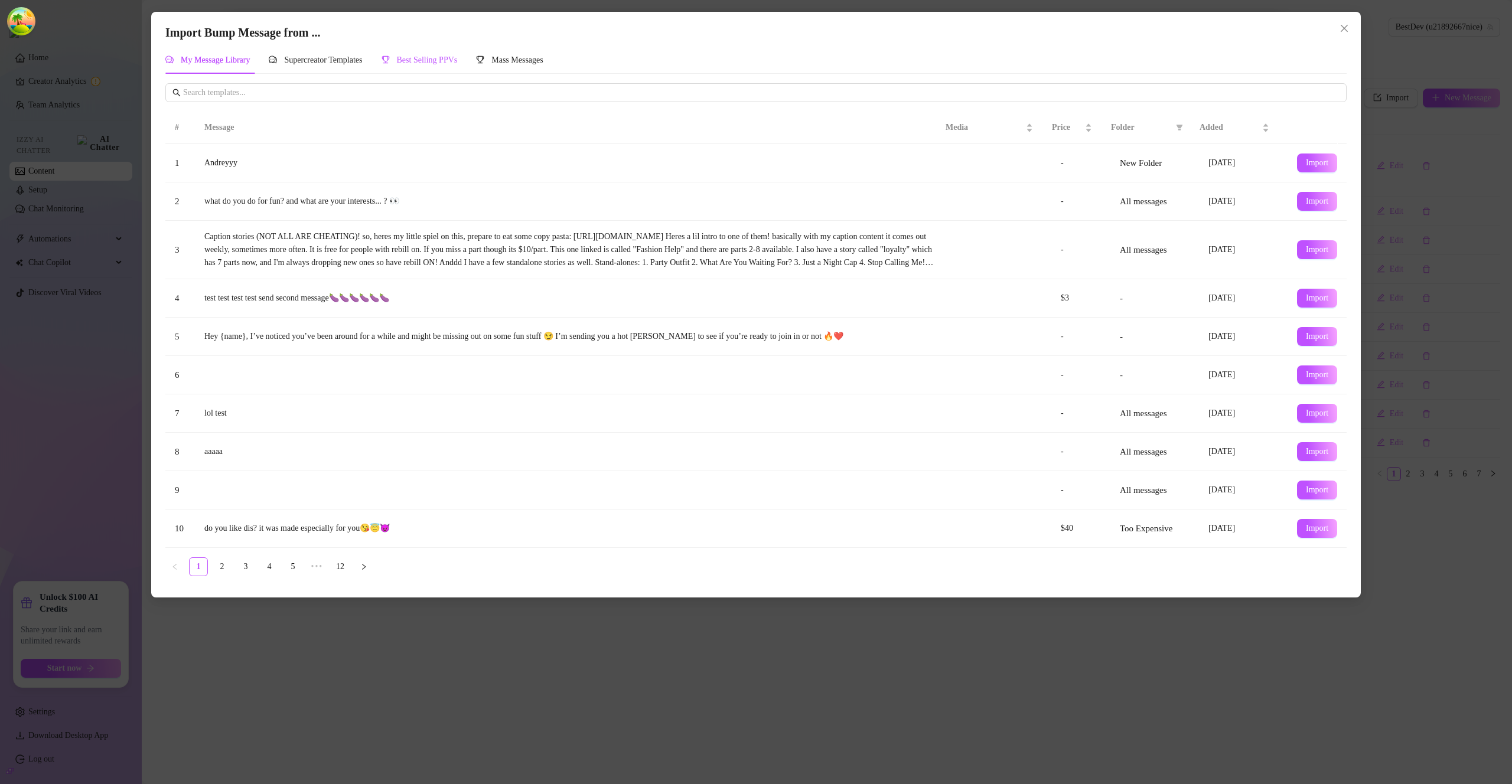
click at [441, 63] on span "Best Selling PPVs" at bounding box center [427, 59] width 61 height 9
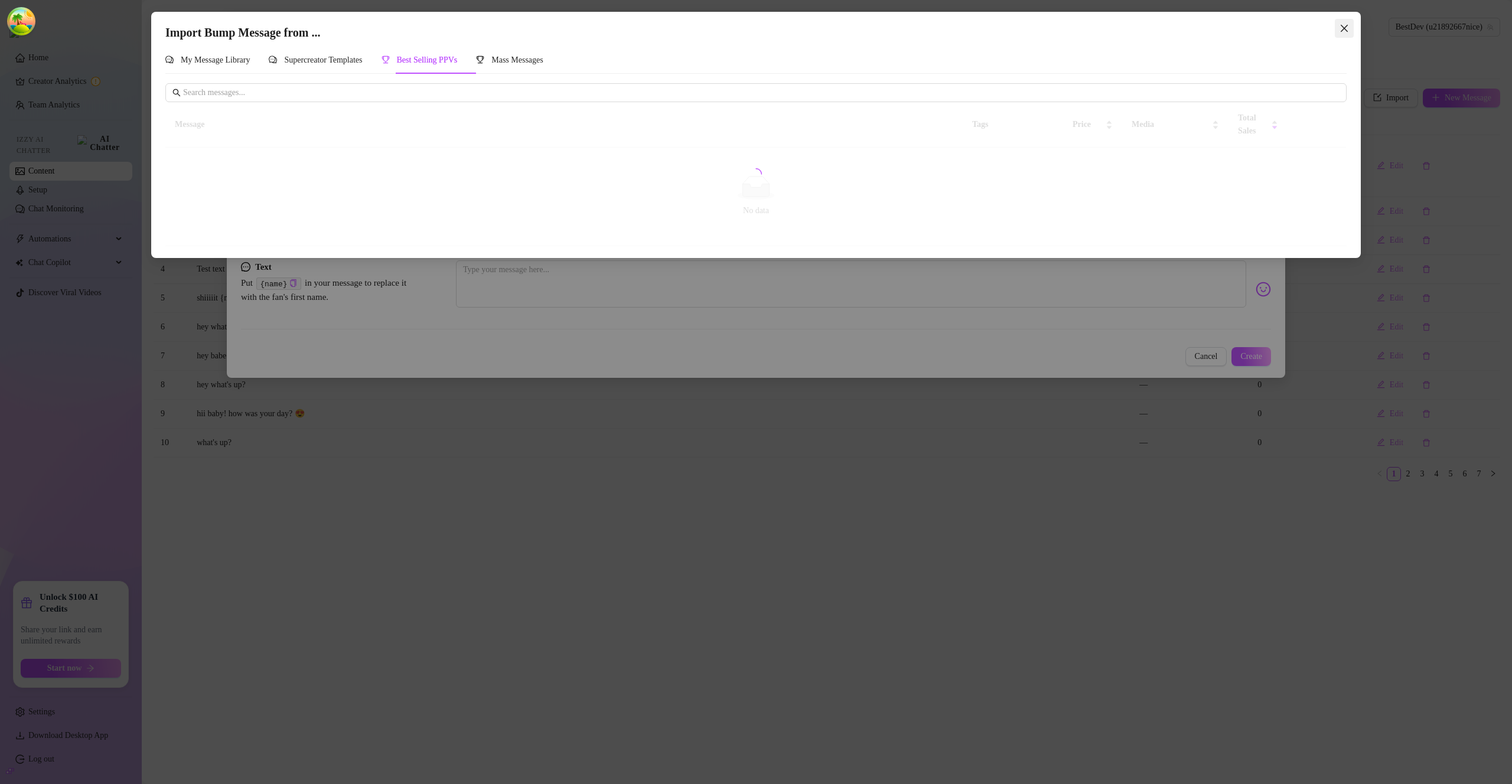
click at [1342, 25] on icon "close" at bounding box center [1344, 28] width 10 height 10
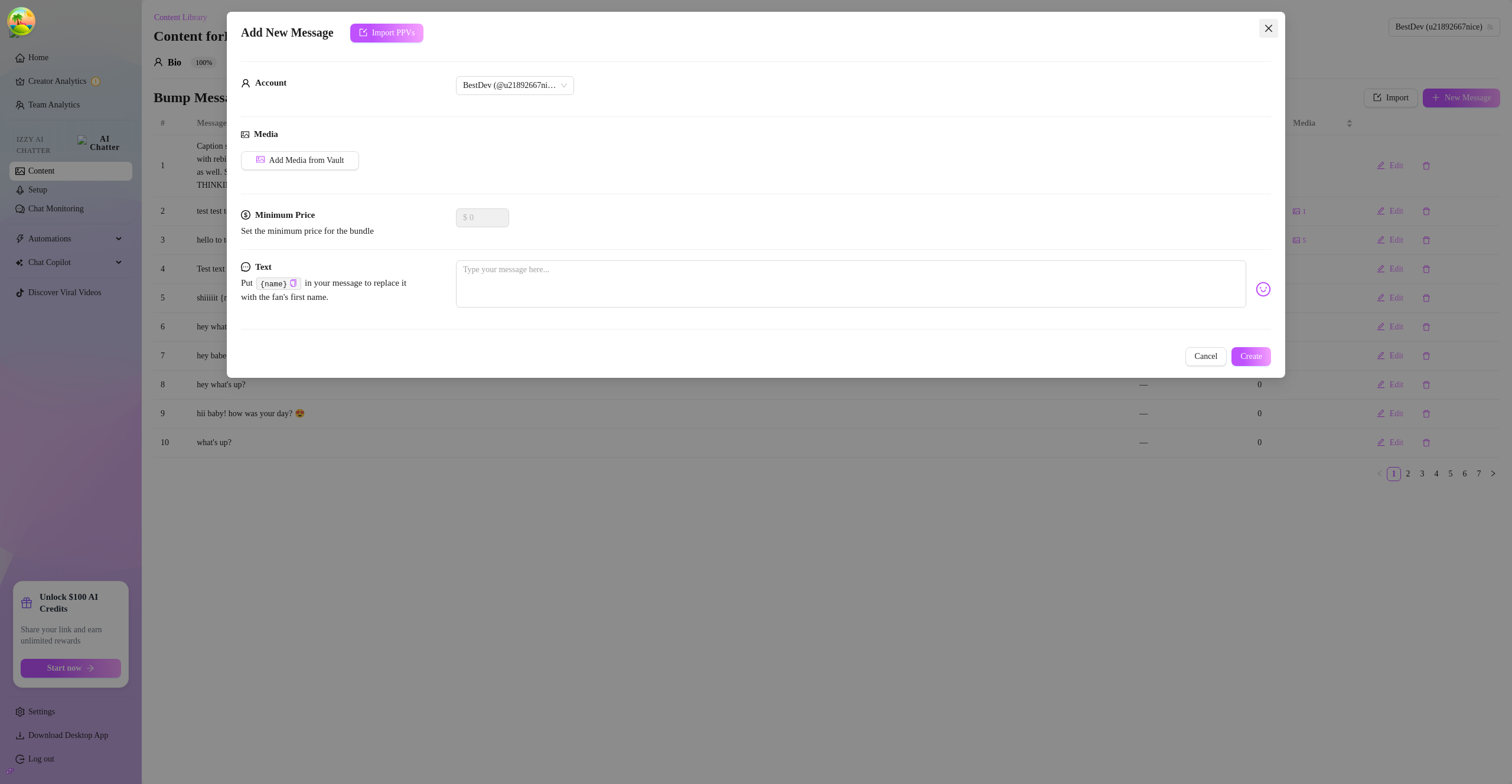
click at [1264, 29] on icon "close" at bounding box center [1269, 28] width 10 height 10
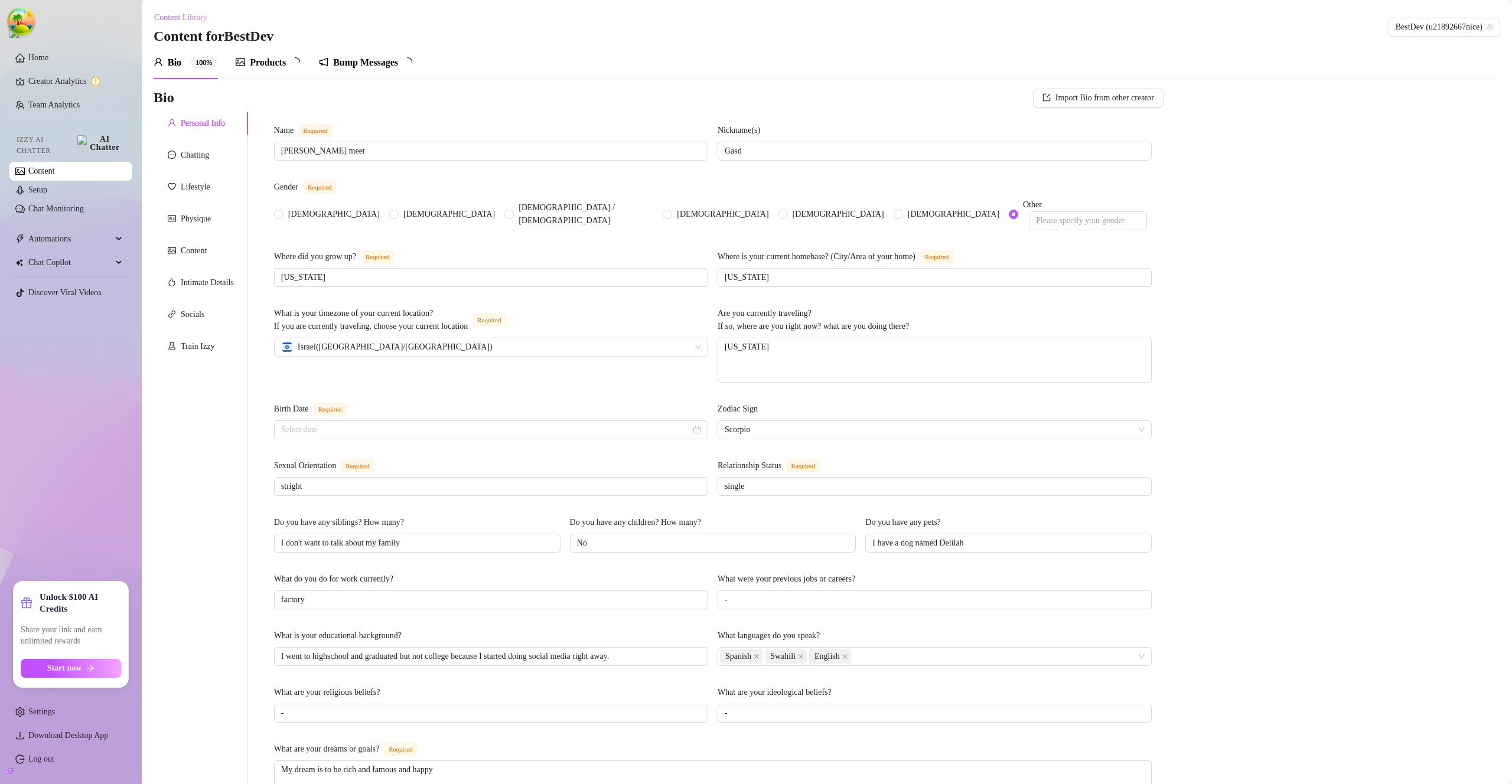
click at [267, 66] on div "Products" at bounding box center [268, 62] width 36 height 15
click at [354, 65] on div "Bump Messages" at bounding box center [365, 62] width 65 height 15
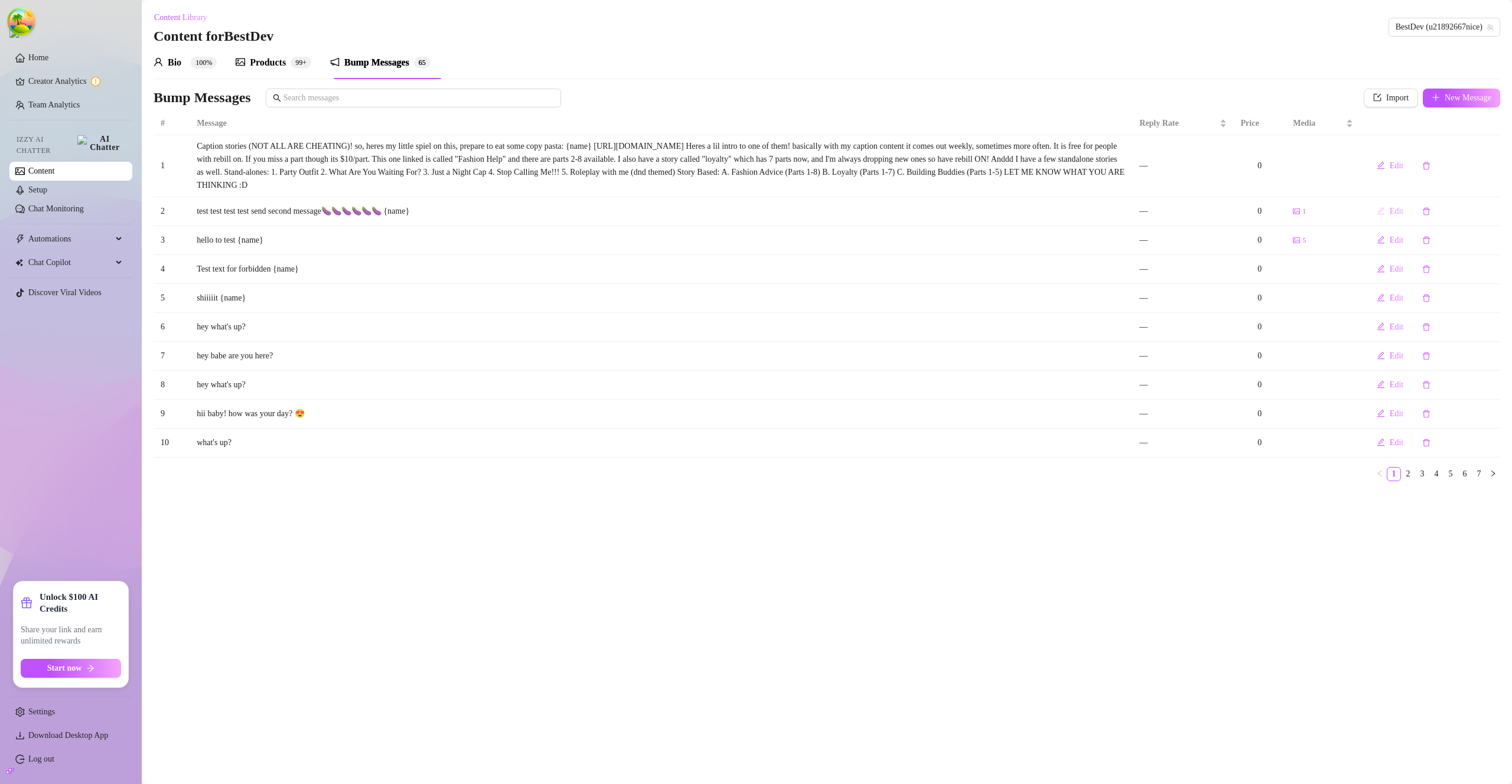
click at [1393, 213] on span "Edit" at bounding box center [1397, 211] width 14 height 10
type textarea "test test test test send second message🍆🍆🍆🍆🍆🍆 {name}"
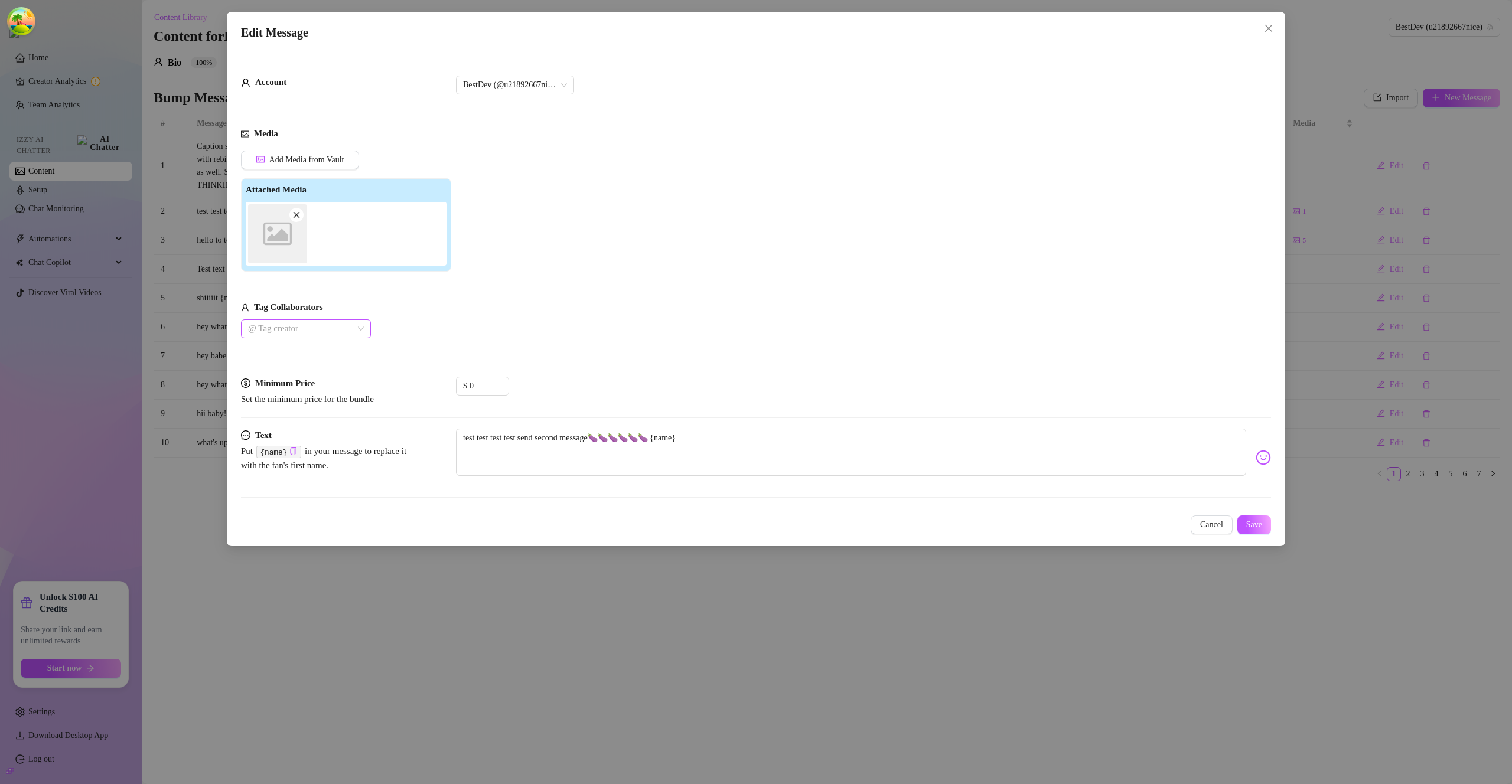
click at [349, 322] on div at bounding box center [299, 329] width 112 height 16
click at [611, 326] on div "Add Media from Vault Attached Media Image placeholder Tag Collaborators @ Tag c…" at bounding box center [756, 244] width 1030 height 188
click at [350, 330] on div at bounding box center [299, 329] width 112 height 16
click at [457, 327] on div "Add Media from Vault Attached Media Image placeholder Tag Collaborators @ Tag c…" at bounding box center [756, 244] width 1030 height 188
click at [347, 329] on div at bounding box center [299, 329] width 112 height 16
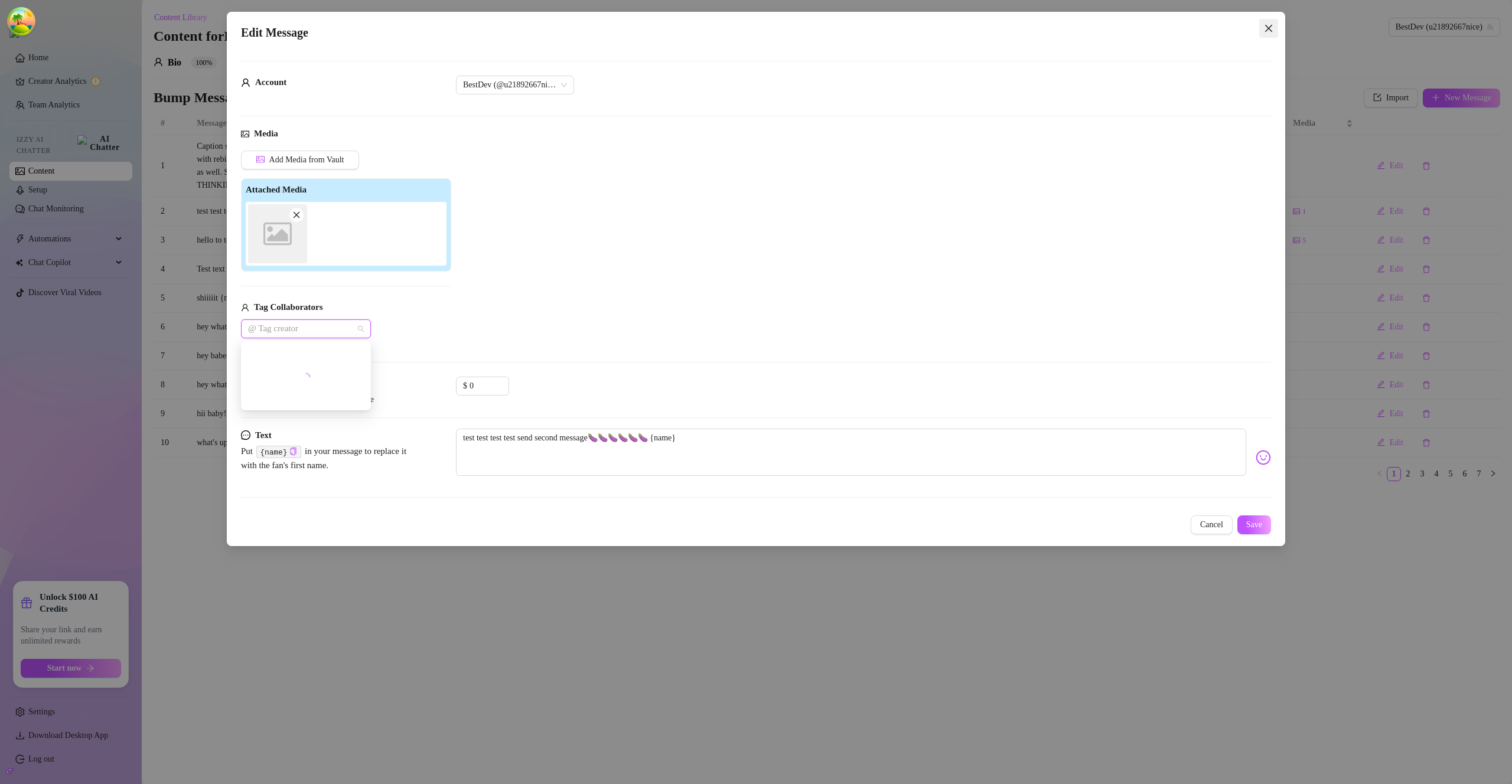
click at [1269, 24] on icon "close" at bounding box center [1269, 28] width 10 height 10
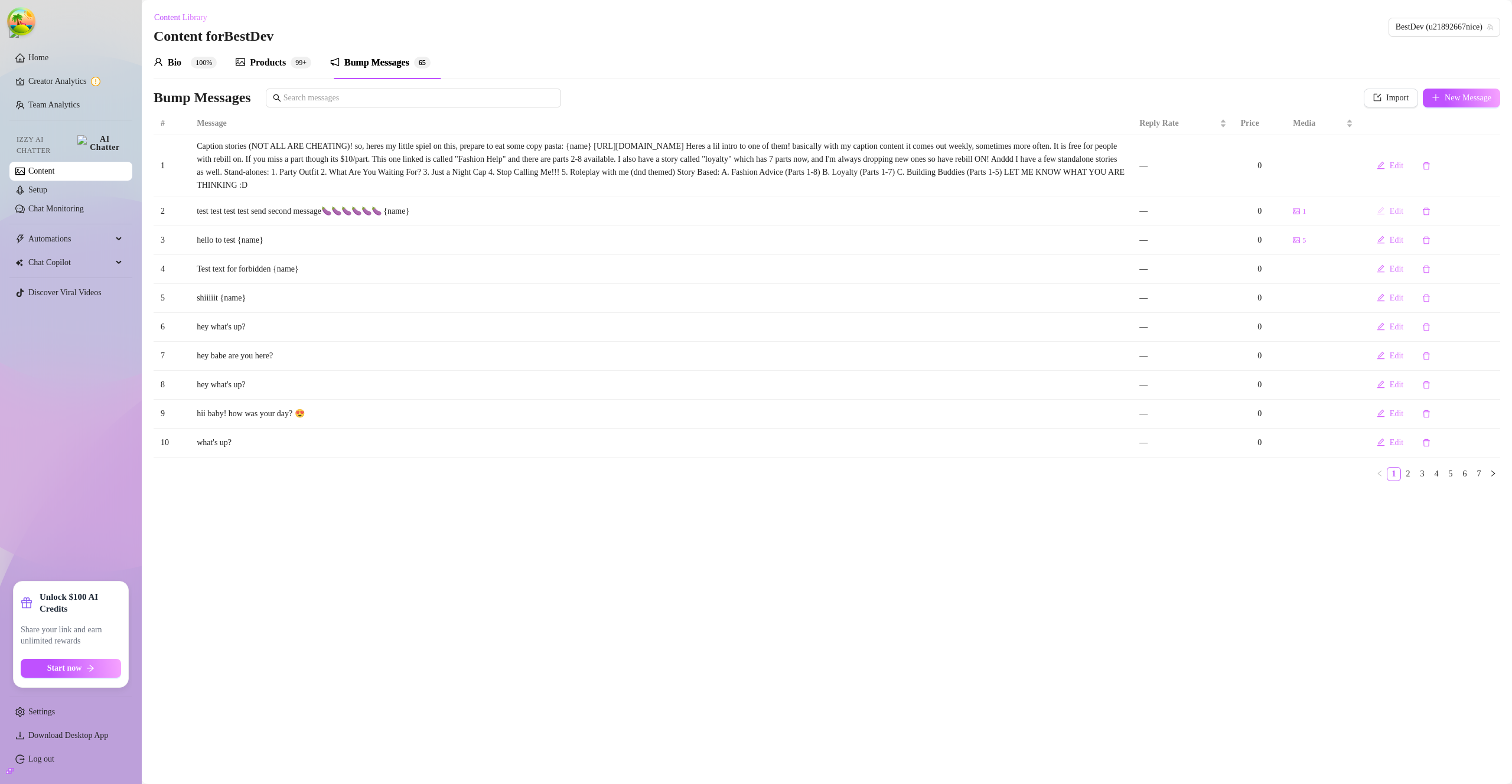
click at [1392, 212] on span "Edit" at bounding box center [1397, 211] width 14 height 10
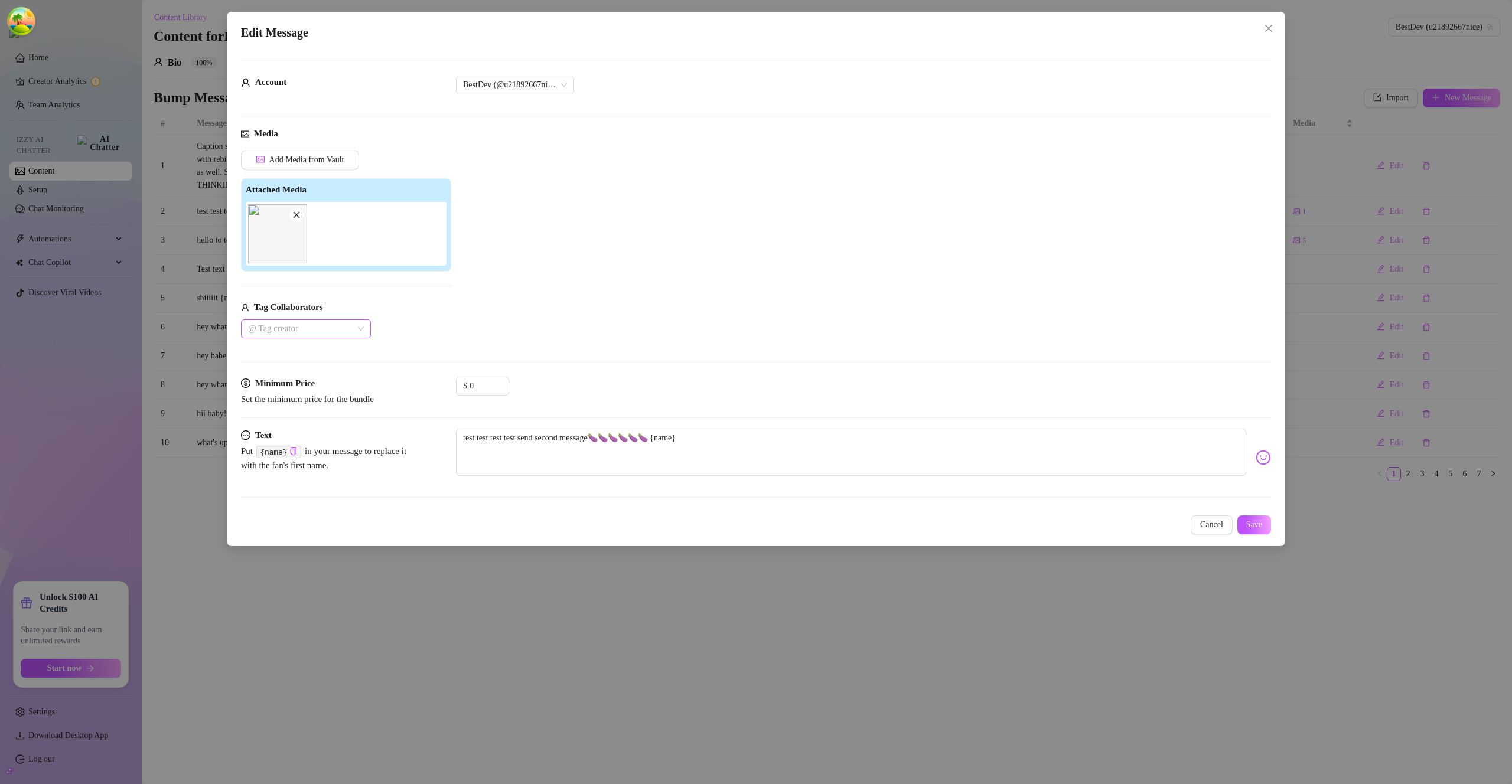
click at [350, 329] on div at bounding box center [299, 329] width 112 height 16
click at [352, 330] on div at bounding box center [299, 329] width 112 height 16
click at [312, 352] on div "Sav 🧿" at bounding box center [305, 352] width 111 height 13
click at [1251, 530] on button "Save" at bounding box center [1254, 525] width 34 height 19
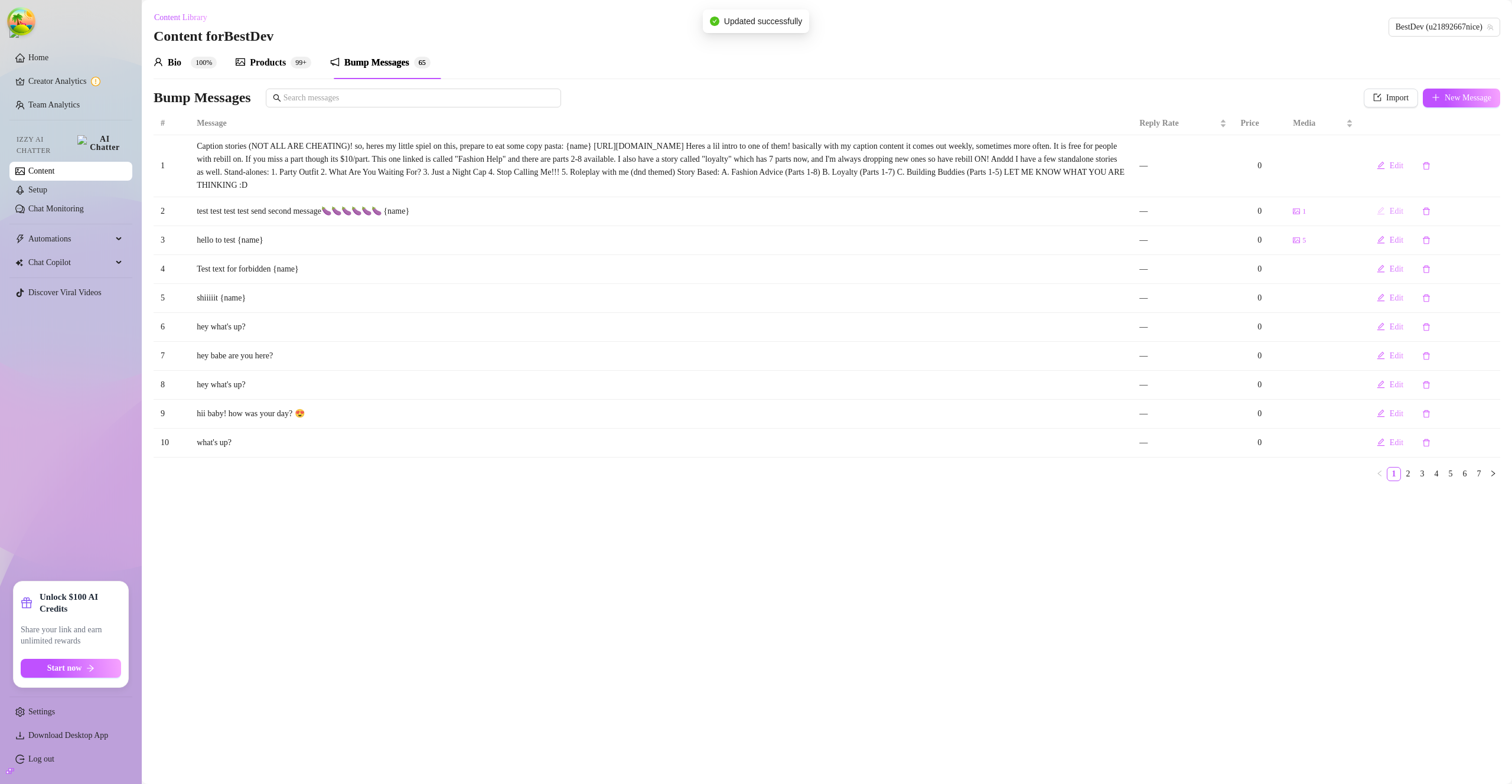
click at [1395, 214] on span "Edit" at bounding box center [1397, 211] width 14 height 10
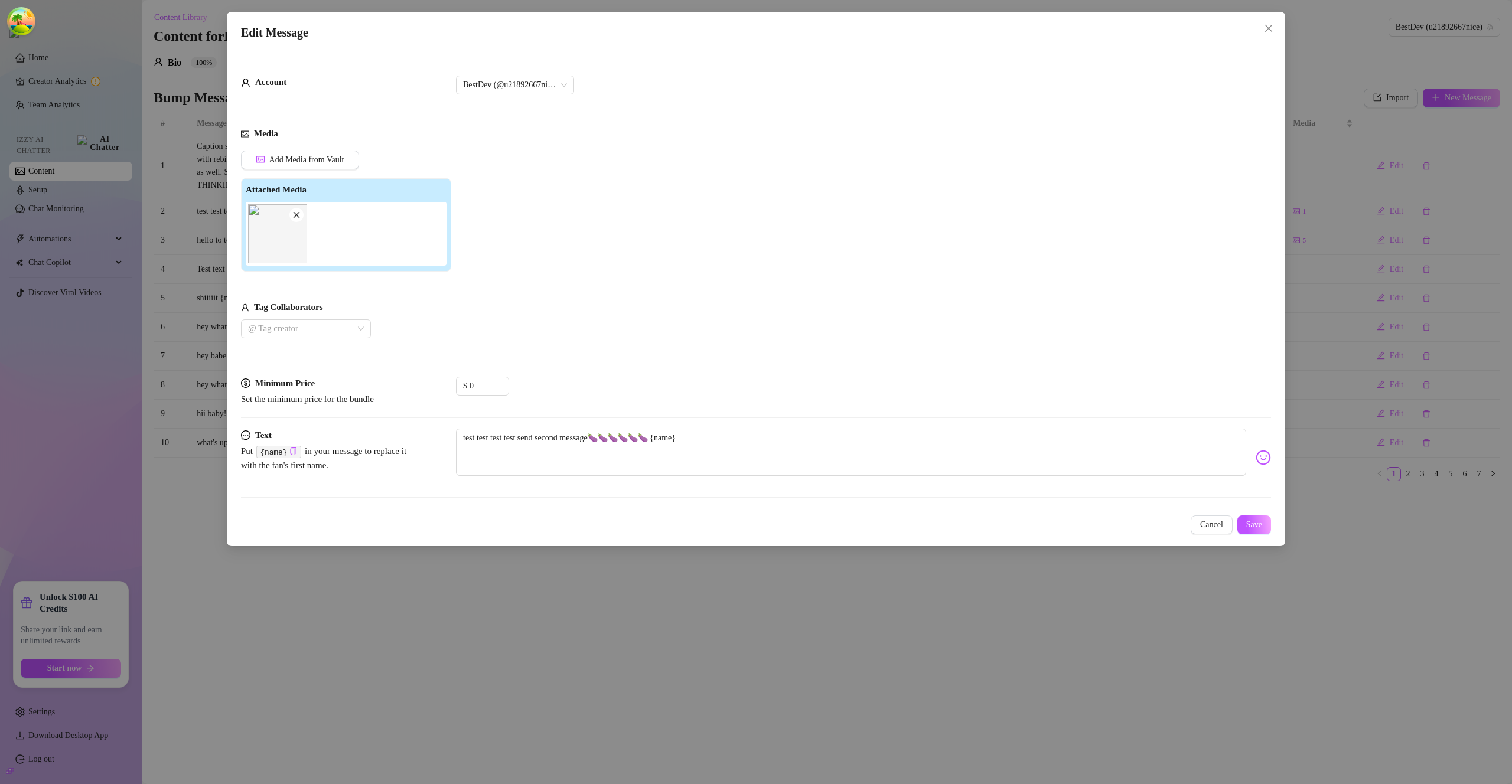
click at [1207, 531] on button "Cancel" at bounding box center [1212, 525] width 42 height 19
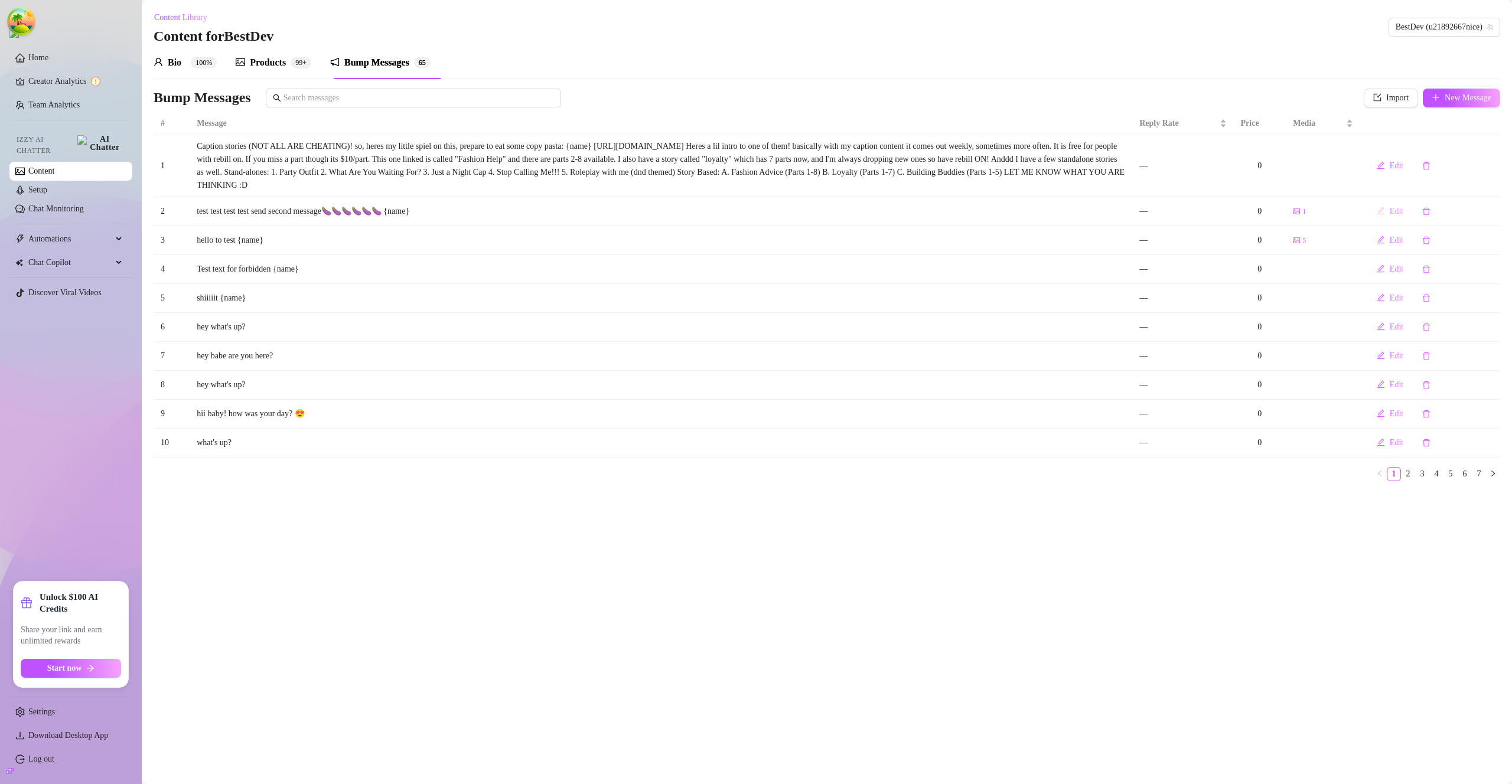
click at [1395, 213] on span "Edit" at bounding box center [1397, 211] width 14 height 10
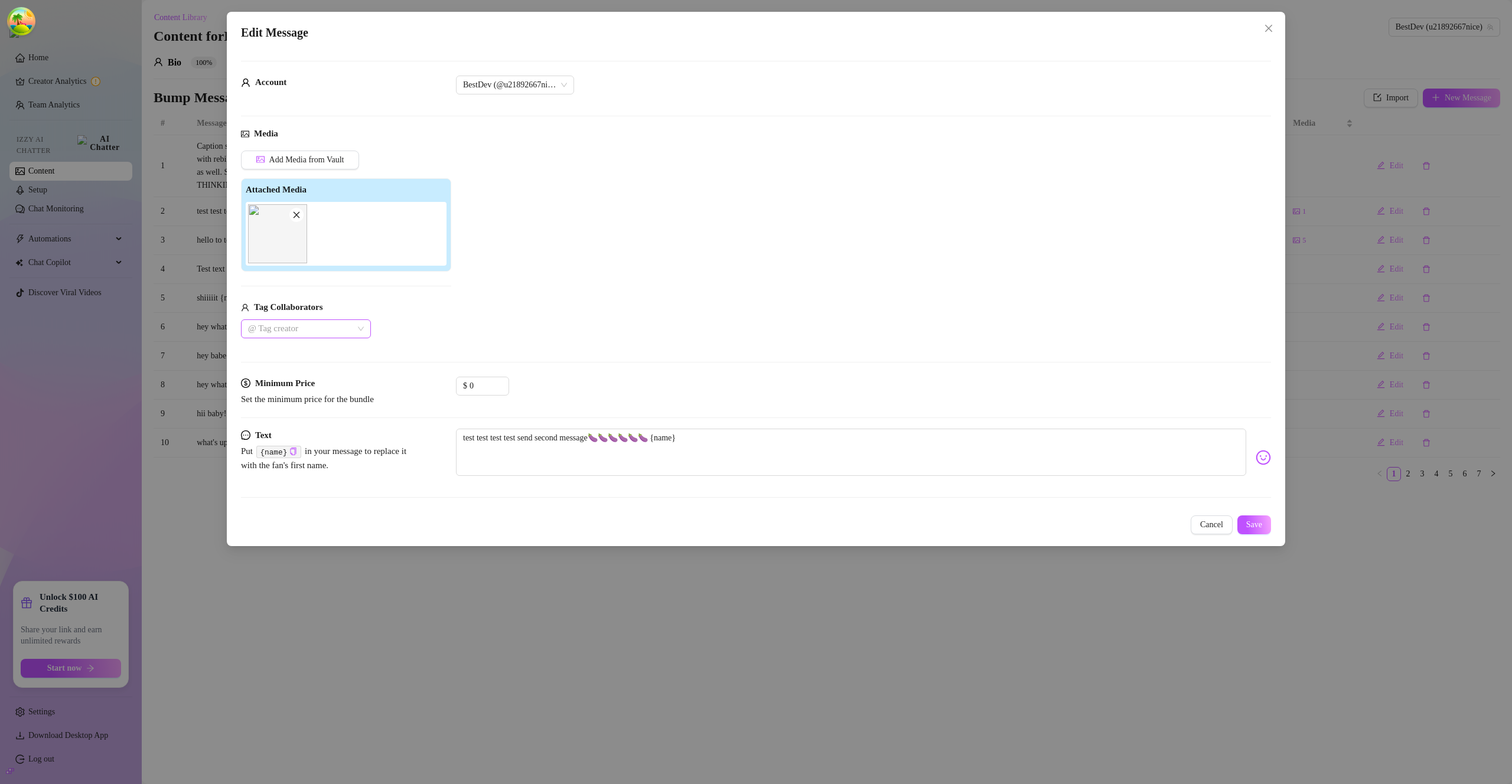
click at [339, 336] on div "@ Tag creator" at bounding box center [306, 329] width 130 height 19
click at [331, 370] on div "dgafbella" at bounding box center [305, 371] width 111 height 13
click at [1240, 520] on button "Save" at bounding box center [1254, 525] width 34 height 19
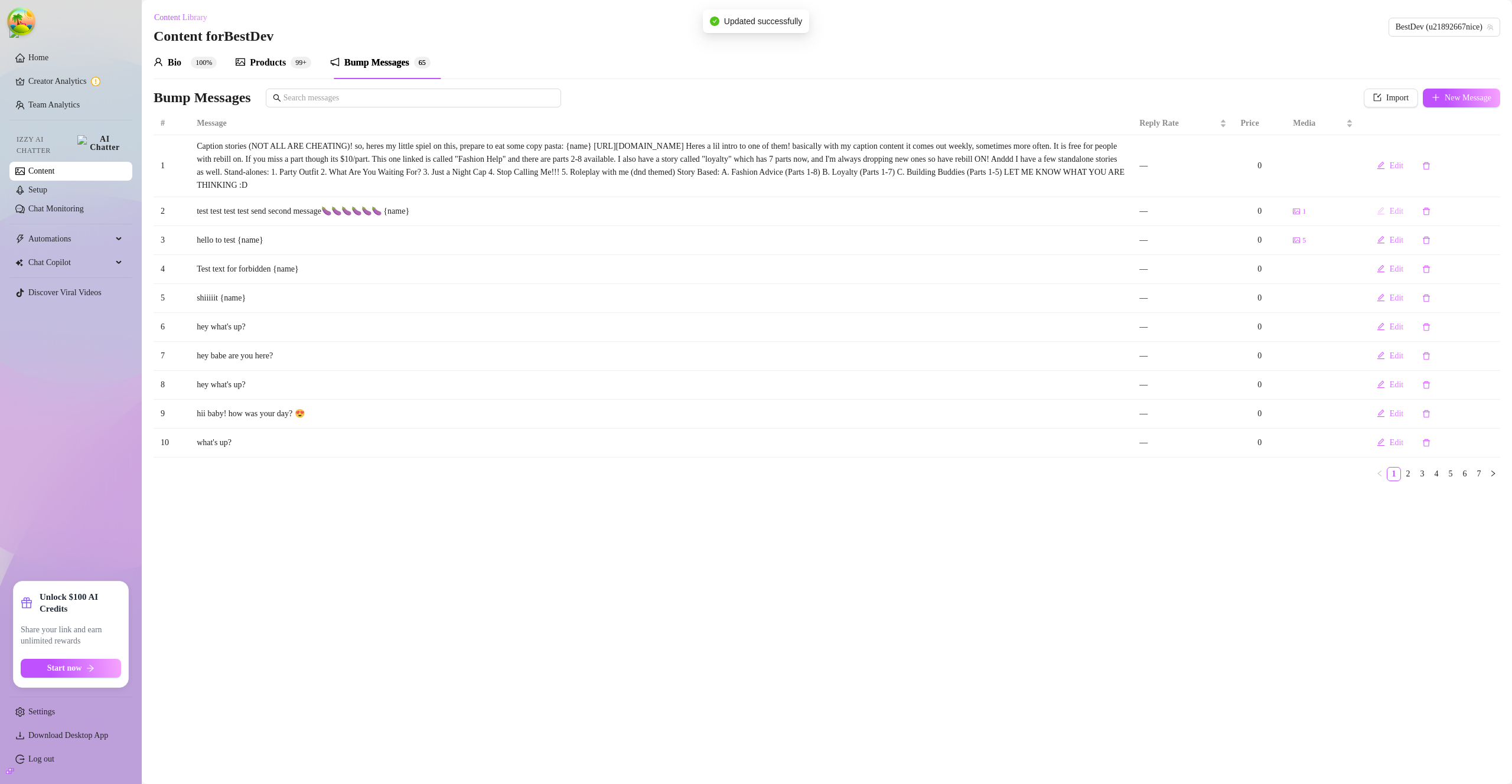
click at [1393, 214] on span "Edit" at bounding box center [1397, 211] width 14 height 10
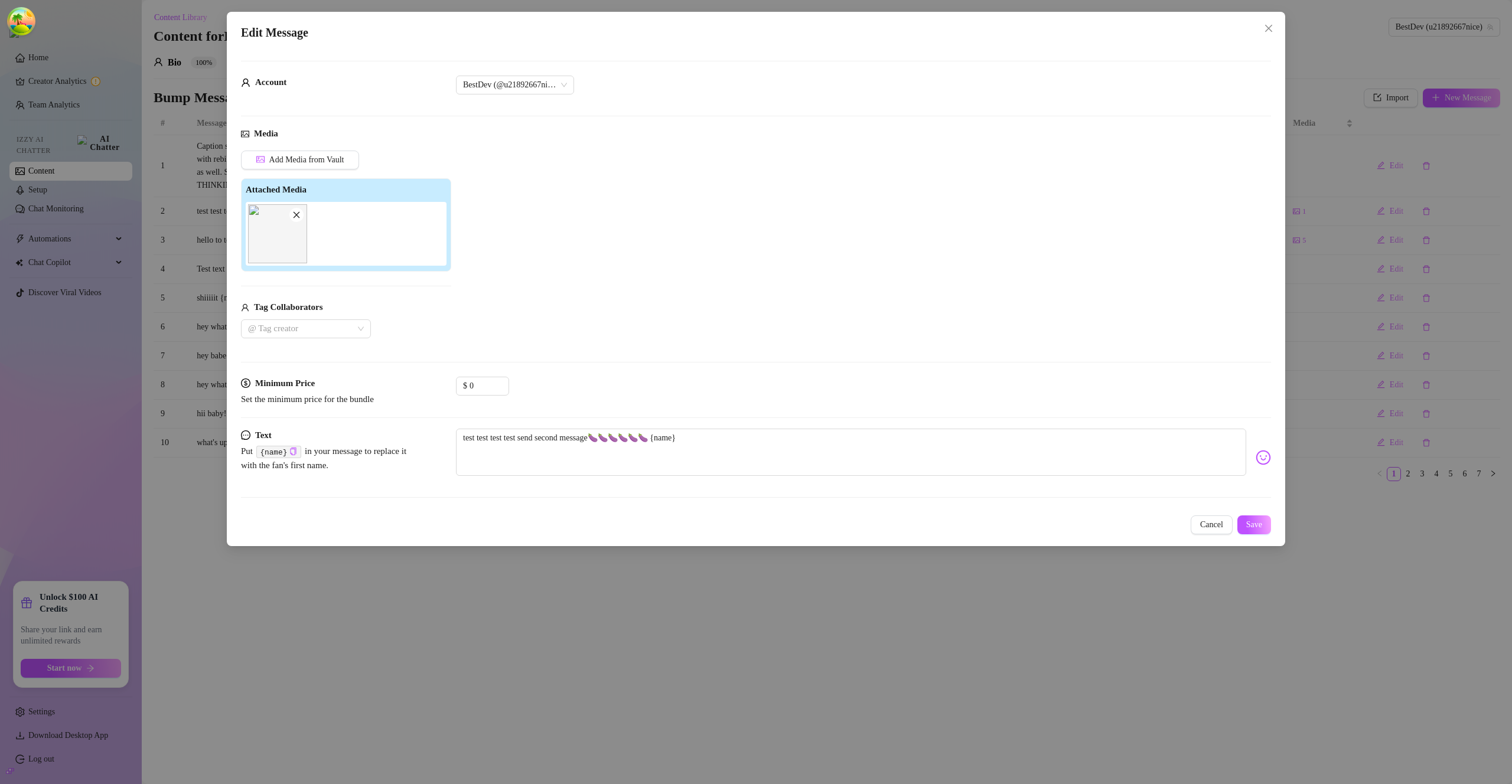
click at [1208, 527] on span "Cancel" at bounding box center [1212, 525] width 23 height 10
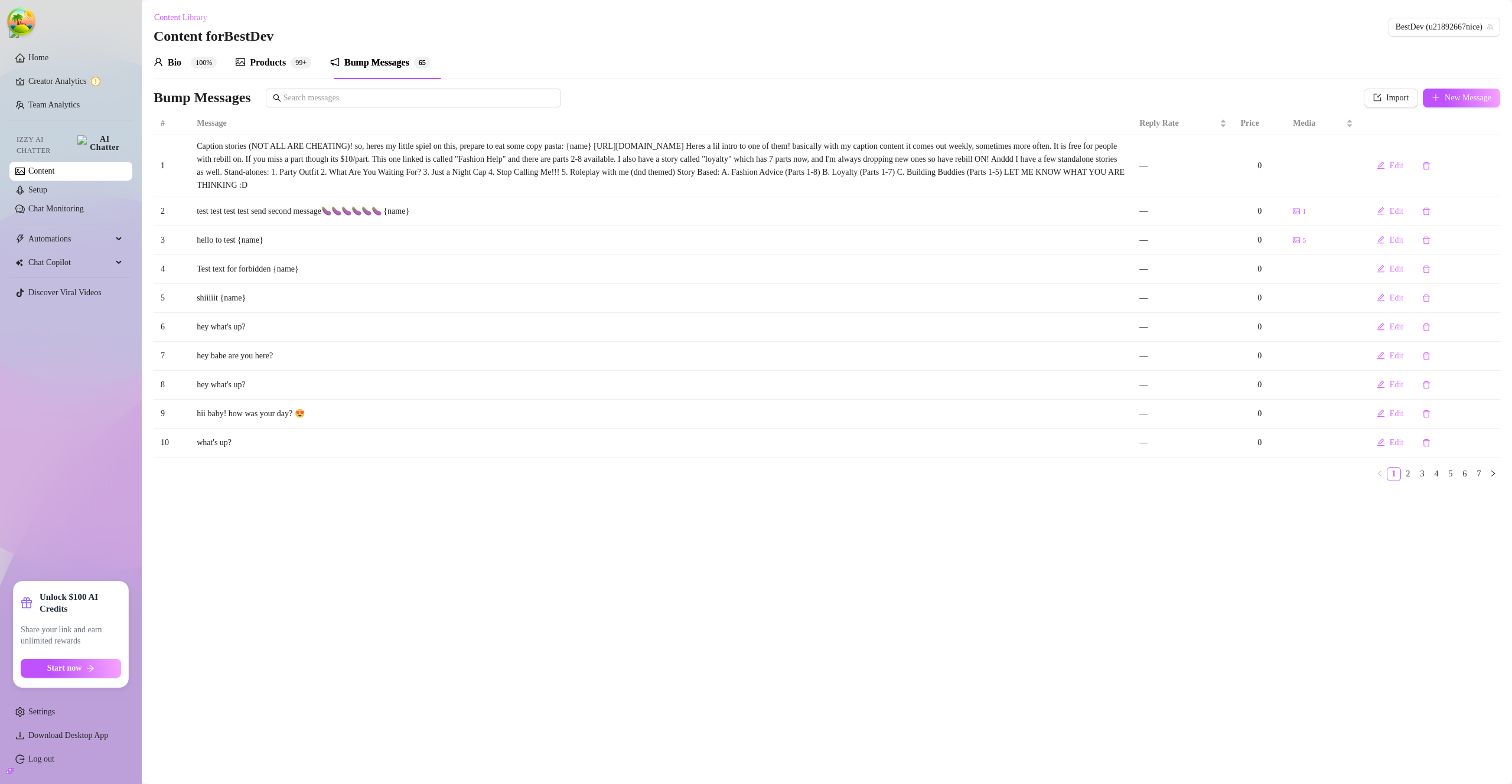
click at [951, 52] on div "Bio 100% Products 99+ Bump Messages 6 5" at bounding box center [826, 63] width 1346 height 33
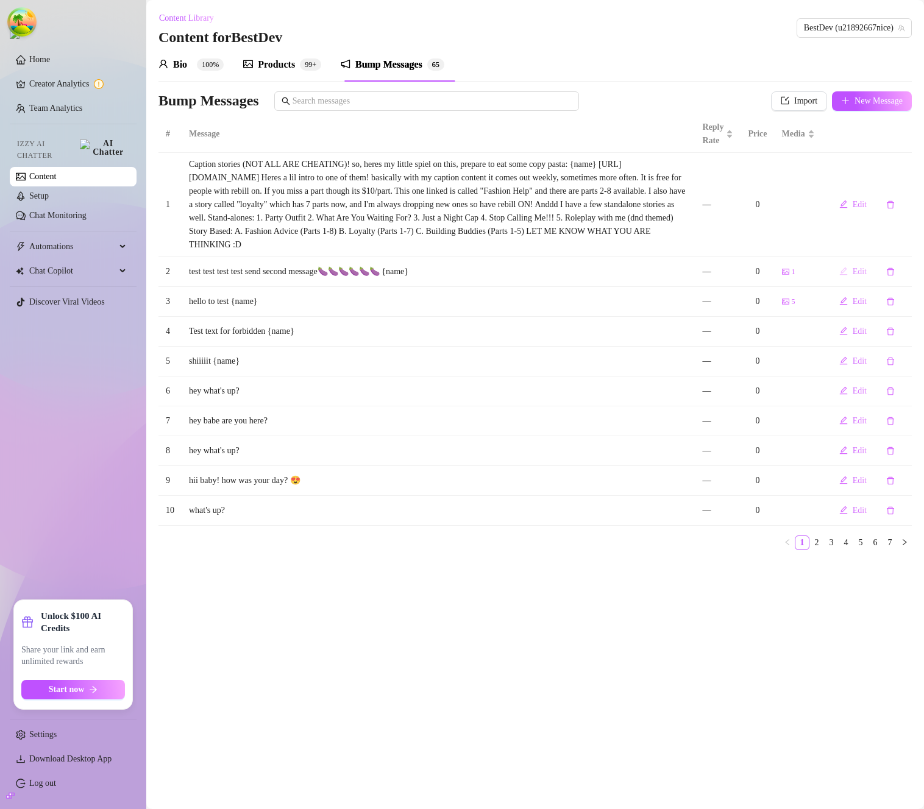
click at [853, 274] on span "Edit" at bounding box center [860, 272] width 14 height 10
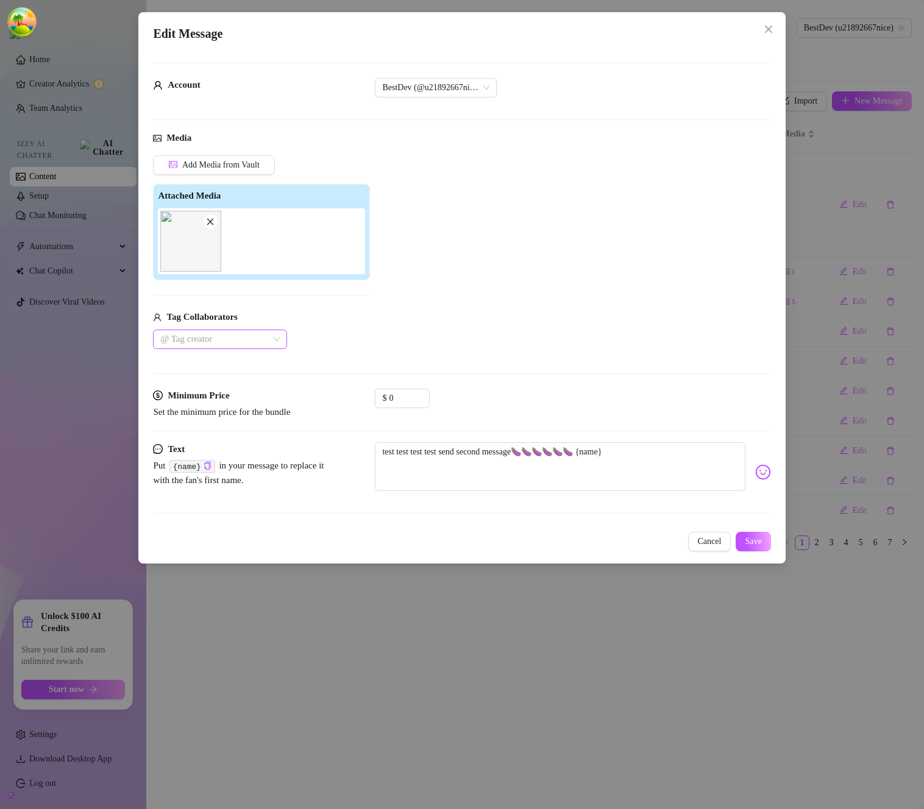
click at [213, 338] on div at bounding box center [213, 339] width 116 height 17
click at [216, 364] on div "Sav 🧿" at bounding box center [220, 363] width 115 height 13
click at [236, 381] on div "dgafbella" at bounding box center [220, 383] width 115 height 13
click at [747, 538] on span "Save" at bounding box center [753, 542] width 16 height 10
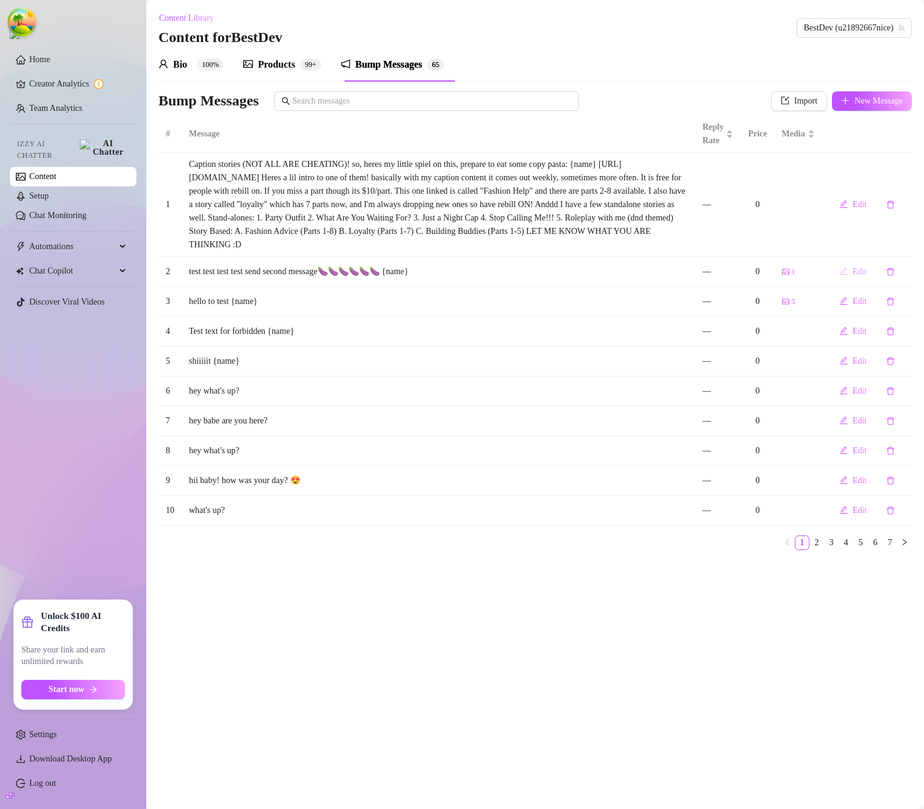
click at [849, 277] on button "Edit" at bounding box center [852, 272] width 47 height 20
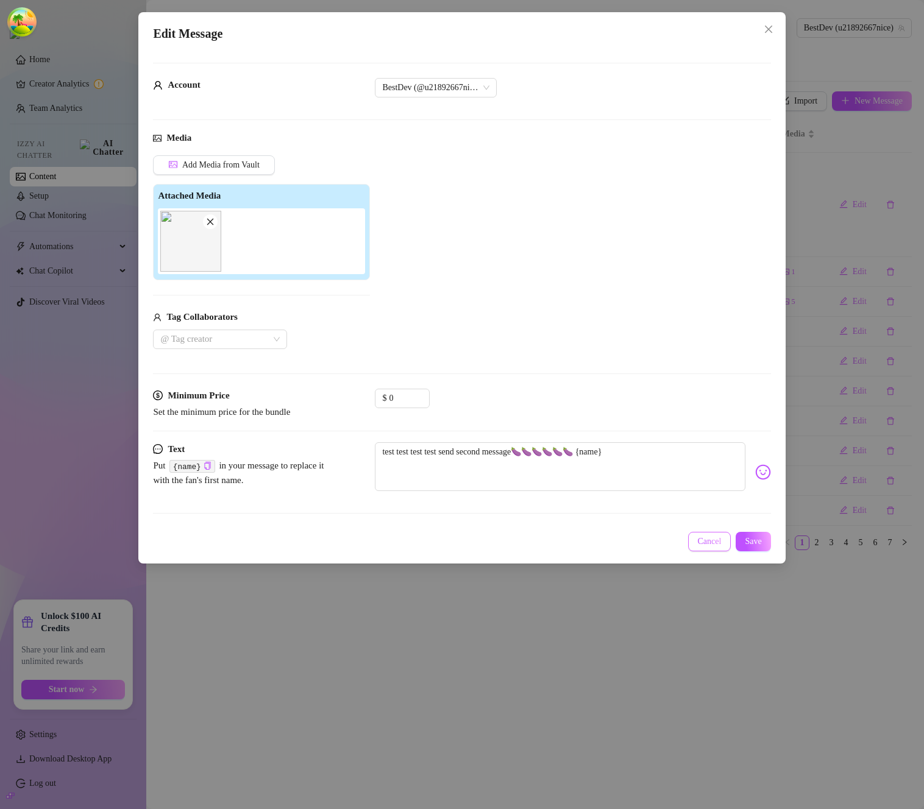
click at [698, 543] on span "Cancel" at bounding box center [710, 542] width 24 height 10
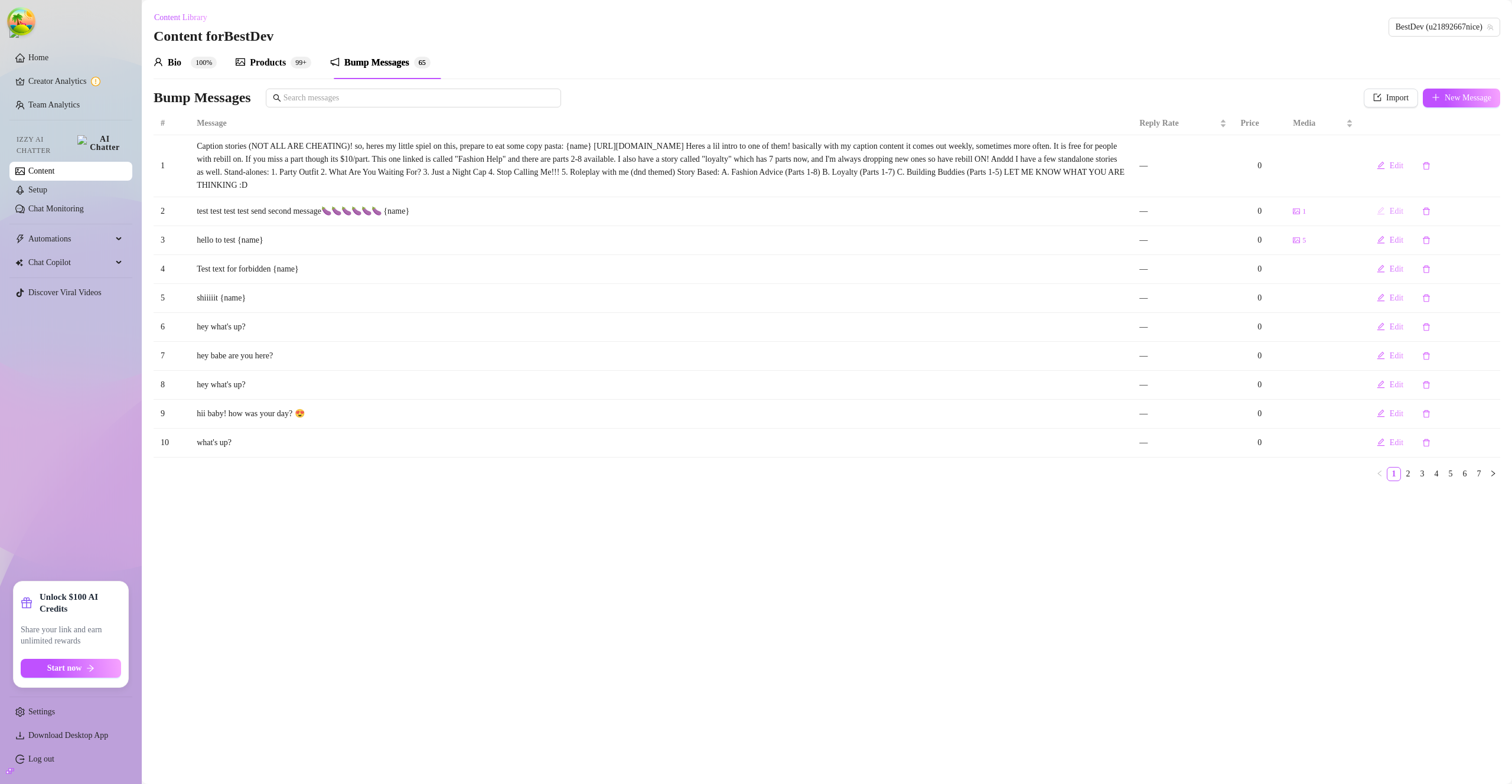
click at [1392, 212] on span "Edit" at bounding box center [1397, 211] width 14 height 10
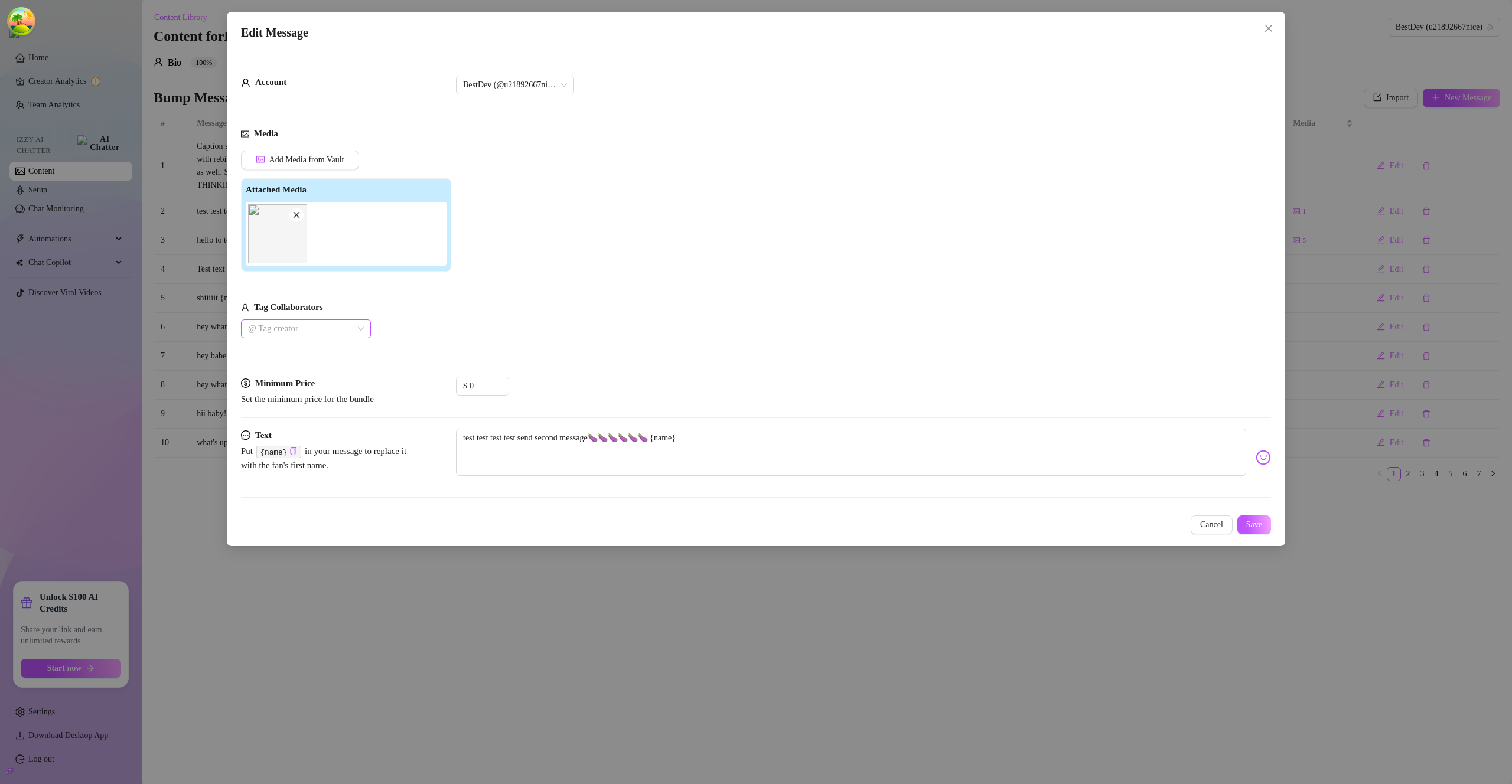
click at [317, 327] on div at bounding box center [299, 329] width 112 height 16
click at [307, 372] on div "dgafbella" at bounding box center [305, 371] width 111 height 13
click at [312, 356] on div "Sav 🧿" at bounding box center [305, 352] width 111 height 13
click at [1246, 524] on span "Save" at bounding box center [1254, 525] width 16 height 10
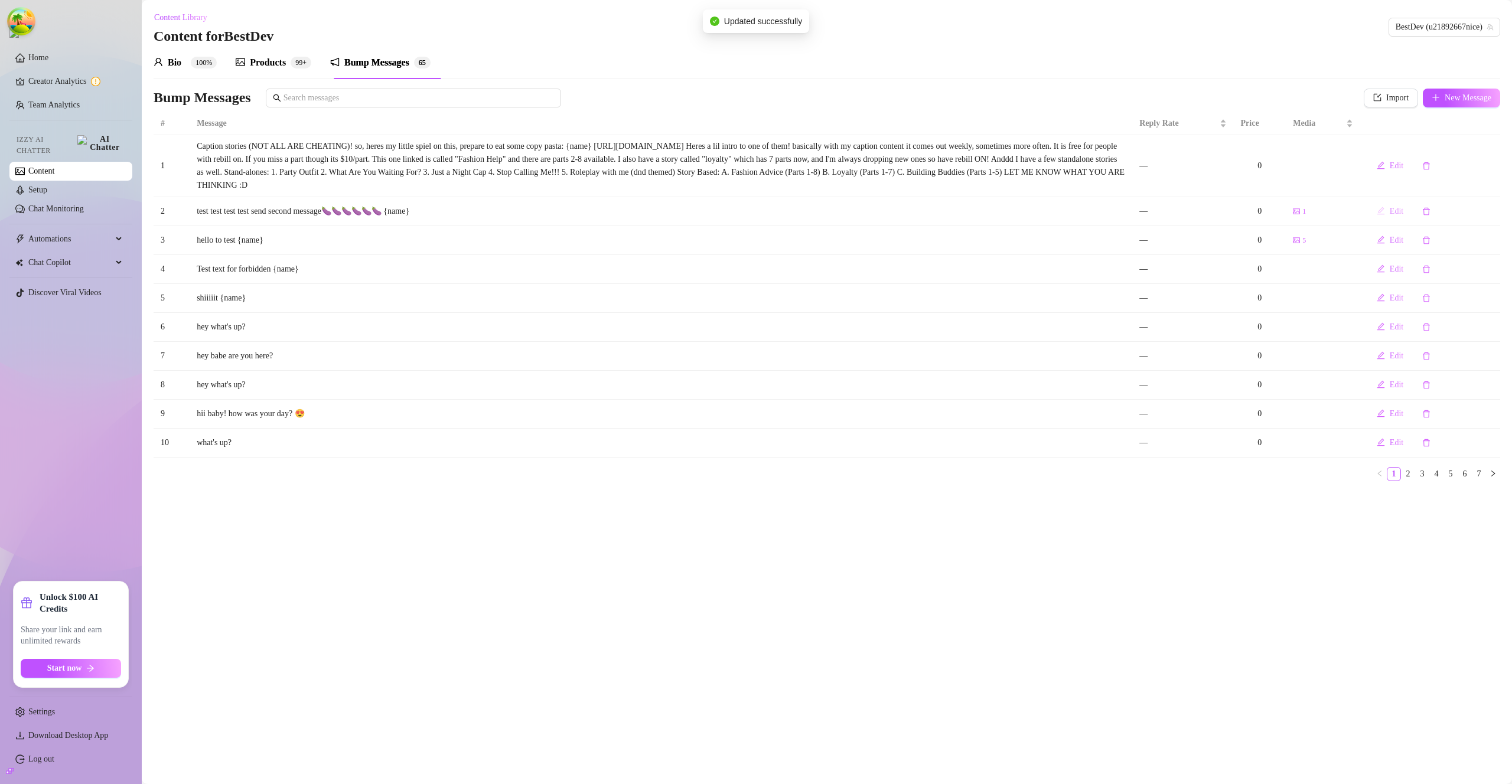
click at [1399, 214] on span "Edit" at bounding box center [1397, 211] width 14 height 10
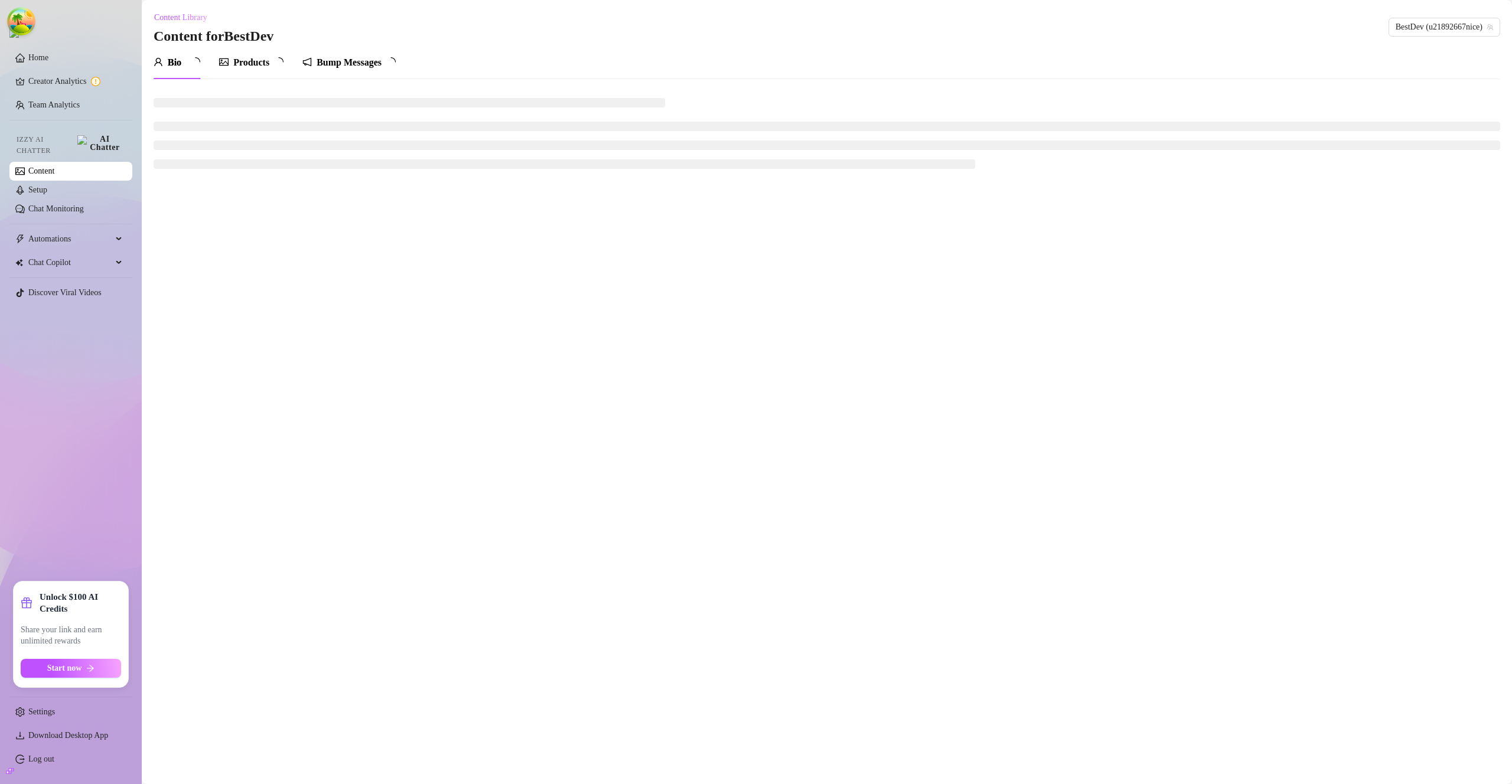
click at [355, 58] on div "Bump Messages" at bounding box center [349, 62] width 65 height 15
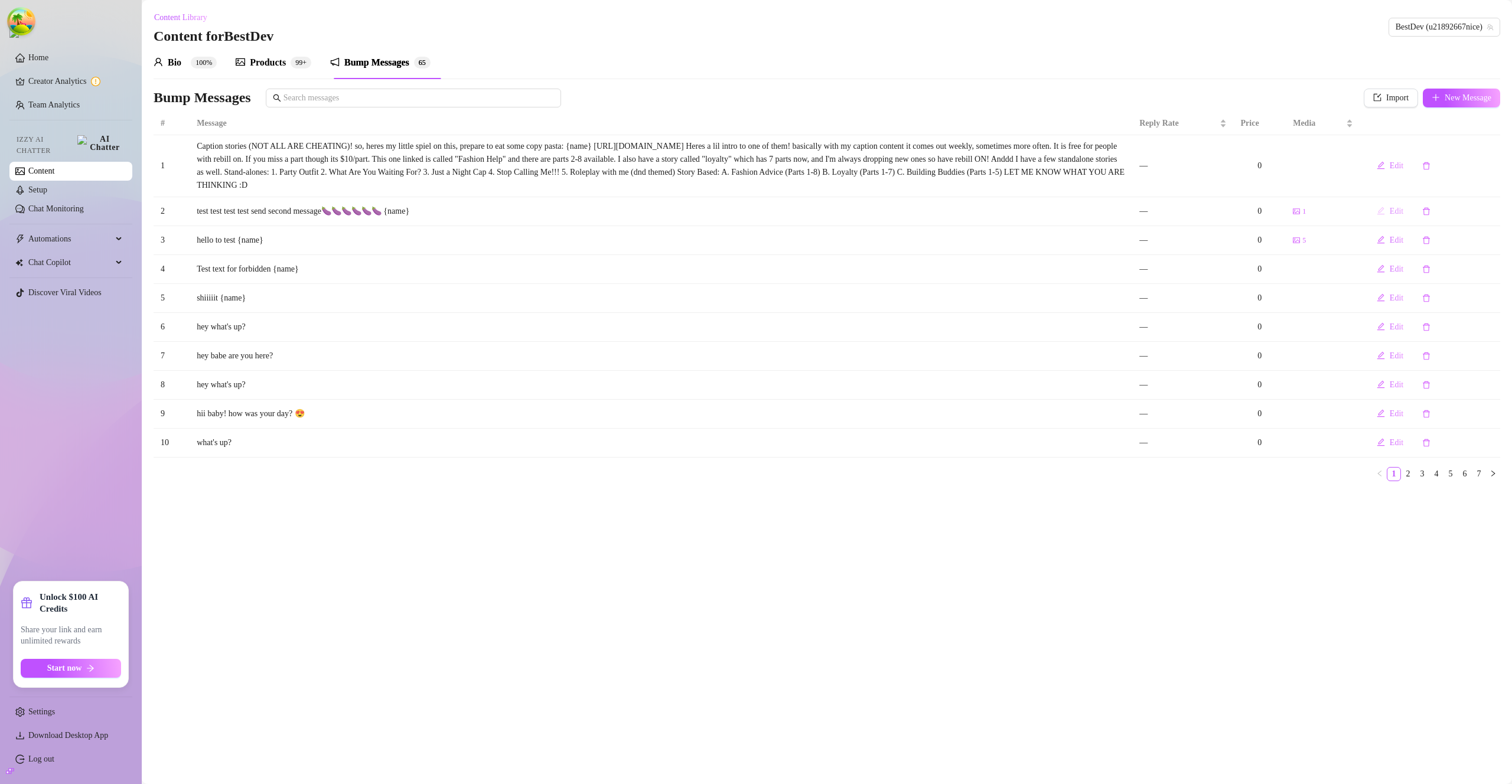
click at [1395, 211] on span "Edit" at bounding box center [1397, 211] width 14 height 10
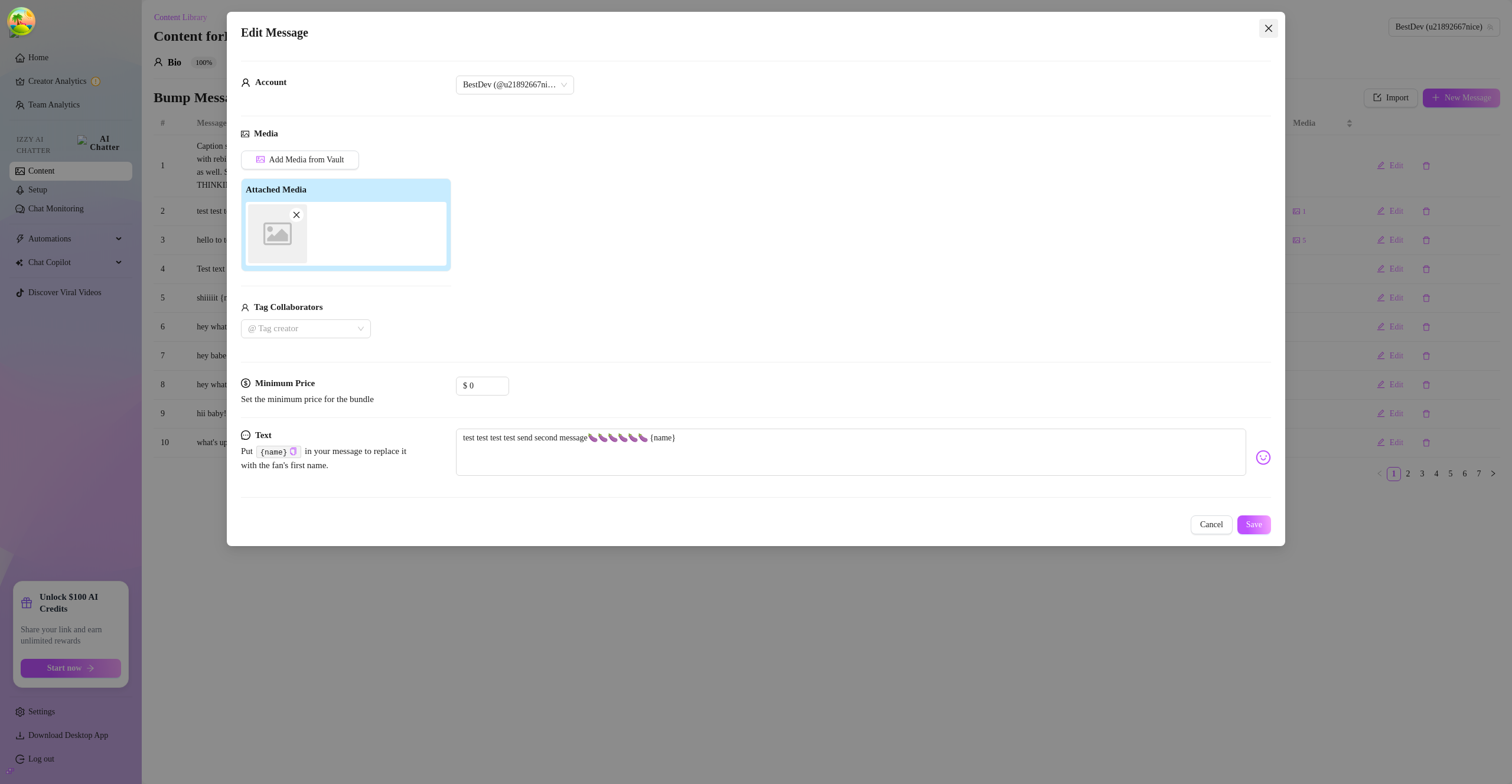
click at [1269, 23] on icon "close" at bounding box center [1269, 28] width 10 height 10
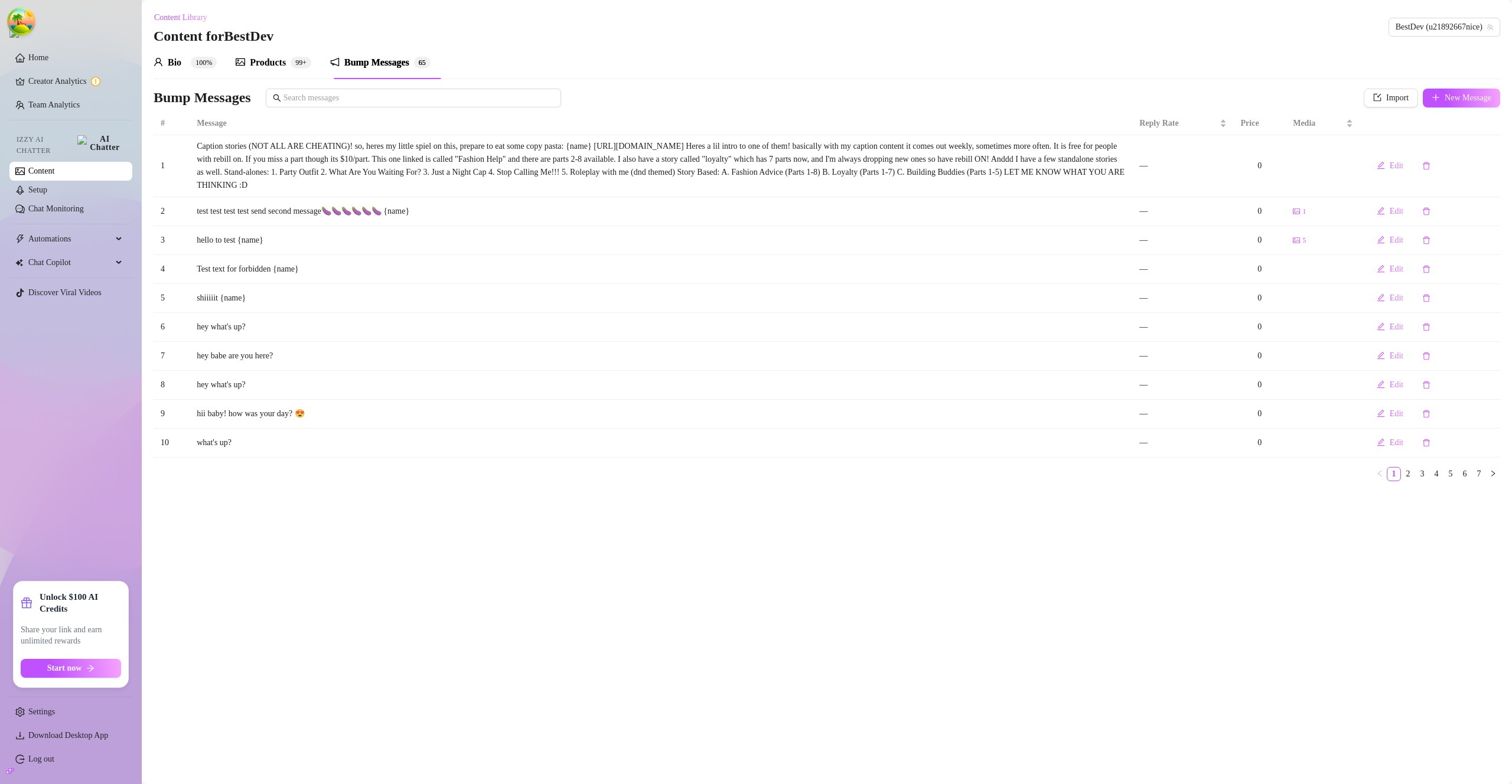
drag, startPoint x: 282, startPoint y: 57, endPoint x: 276, endPoint y: 63, distance: 8.5
click at [282, 57] on div "Products" at bounding box center [268, 62] width 36 height 15
click at [276, 63] on div "Products" at bounding box center [268, 62] width 36 height 15
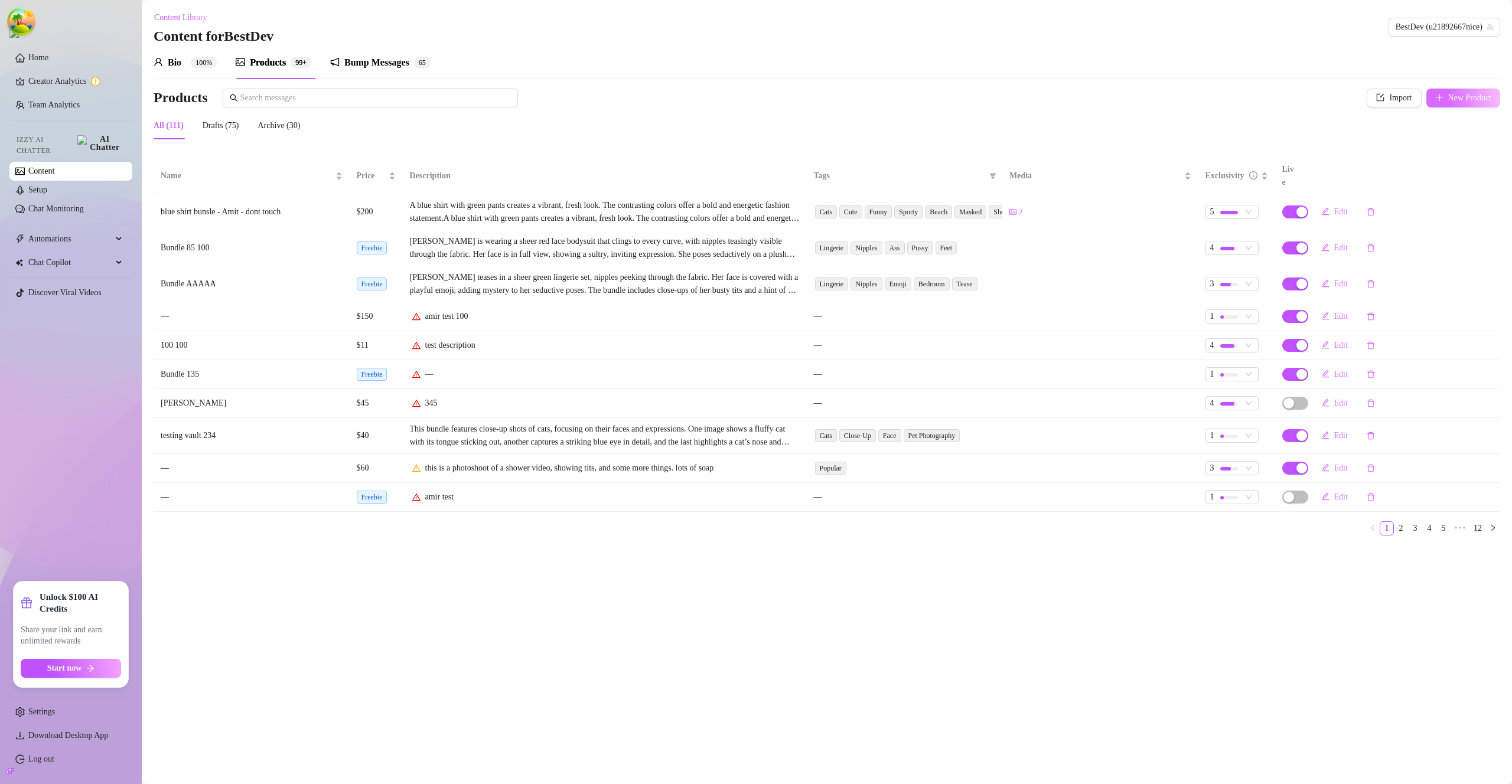
click at [1440, 99] on button "New Product" at bounding box center [1464, 98] width 75 height 19
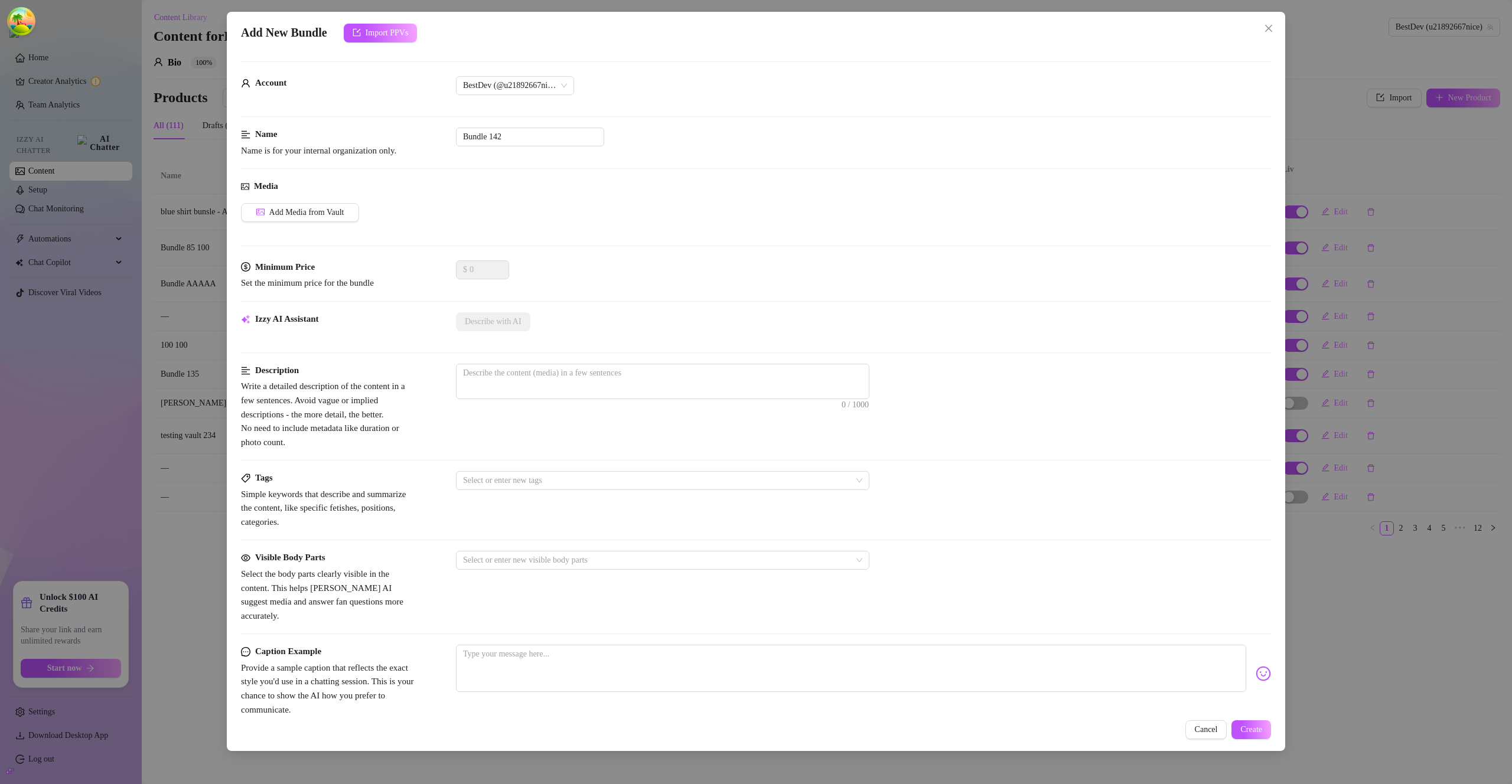
click at [1271, 29] on icon "close" at bounding box center [1269, 28] width 10 height 10
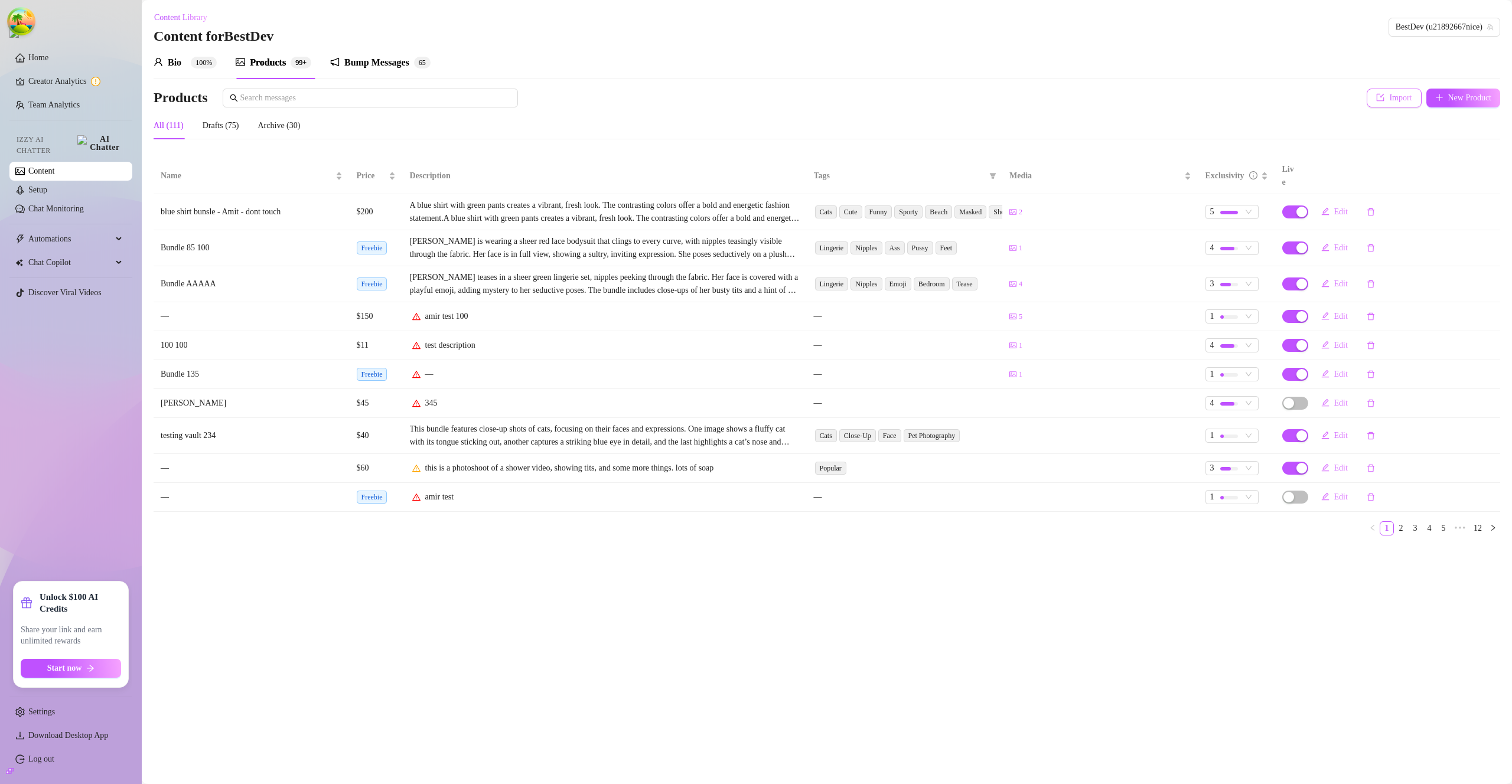
click at [1389, 95] on span "Import" at bounding box center [1400, 98] width 22 height 10
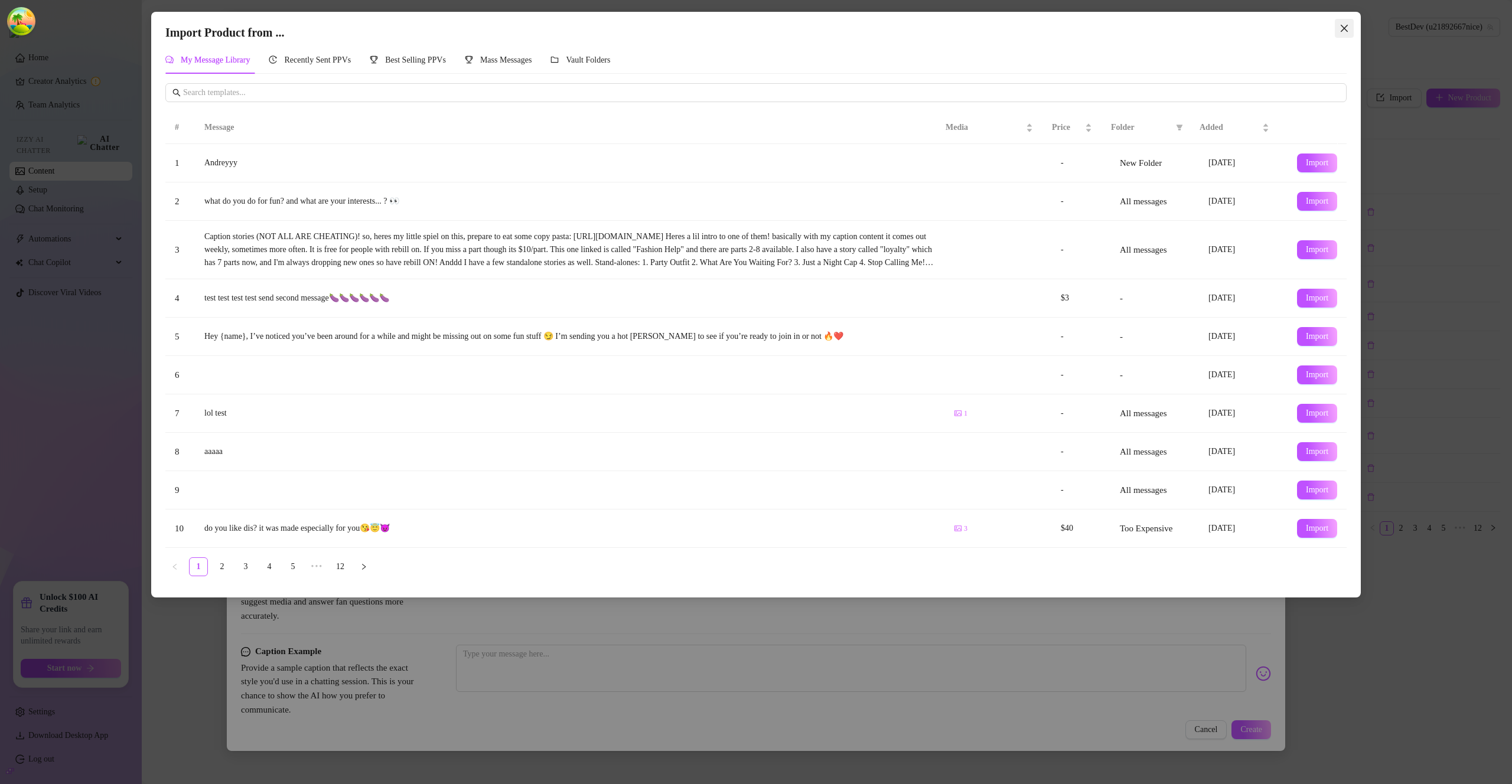
click at [1339, 30] on icon "close" at bounding box center [1344, 28] width 10 height 10
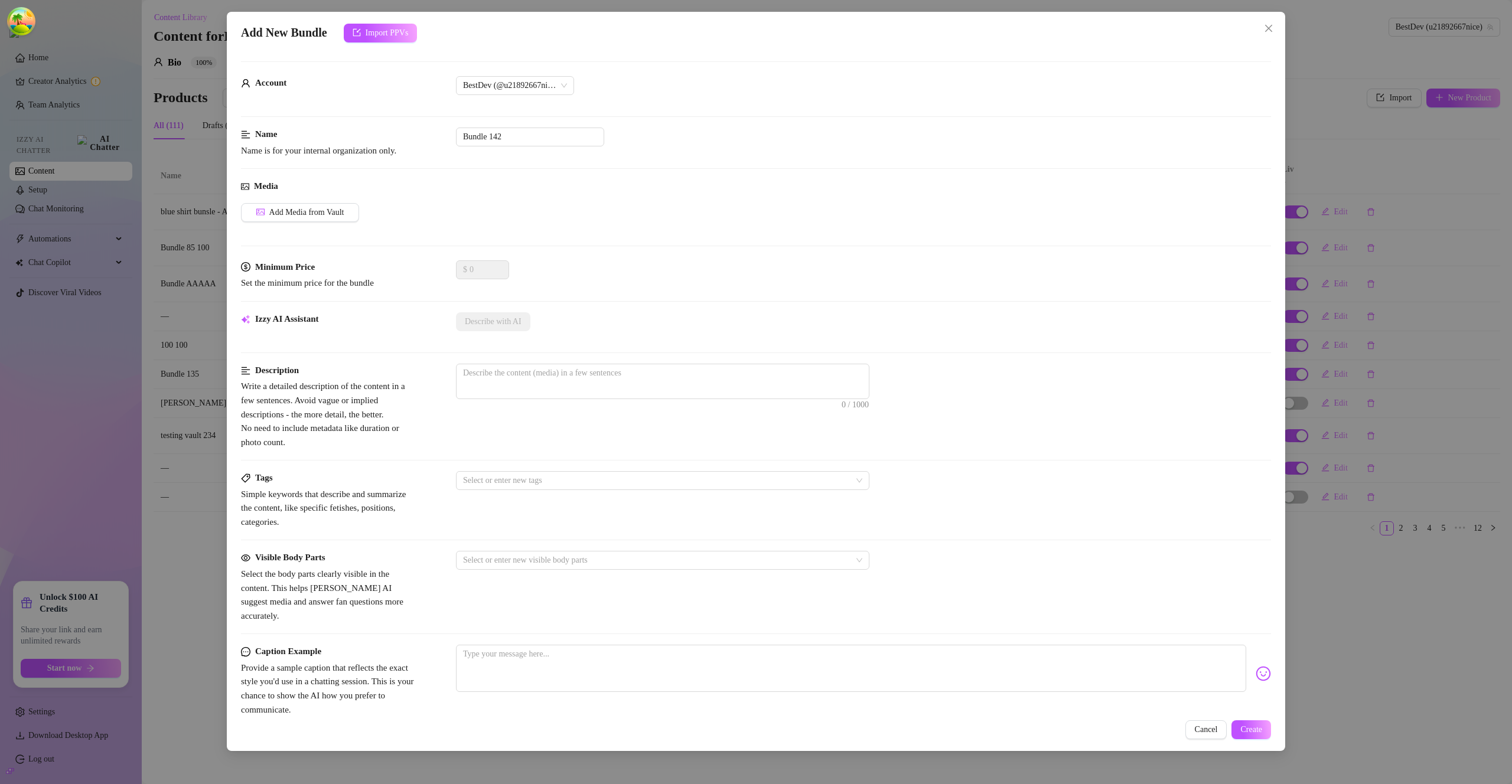
click at [1271, 28] on icon "close" at bounding box center [1269, 28] width 10 height 10
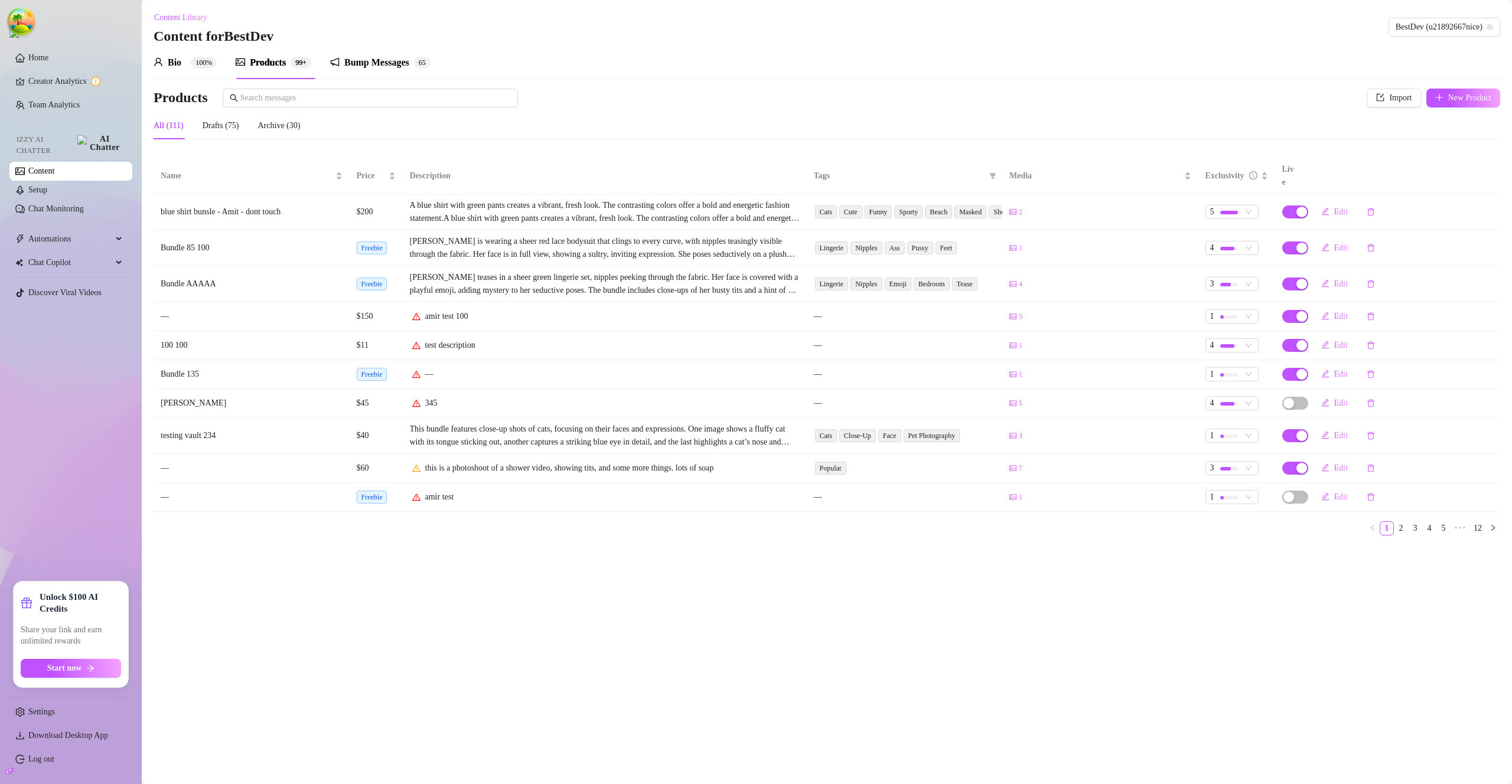
click at [353, 61] on div "Bump Messages" at bounding box center [376, 62] width 65 height 15
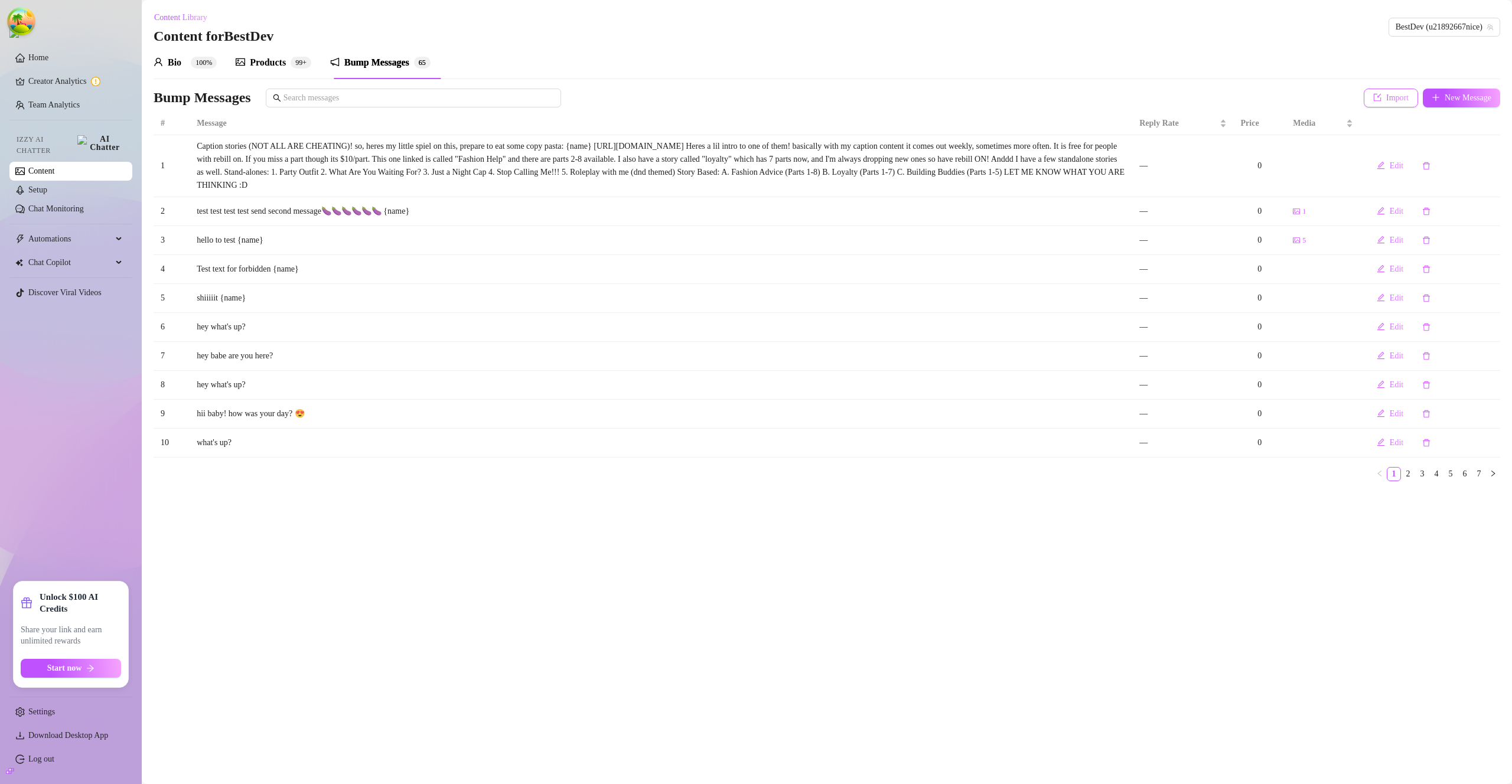
click at [1395, 93] on span "Import" at bounding box center [1397, 98] width 22 height 10
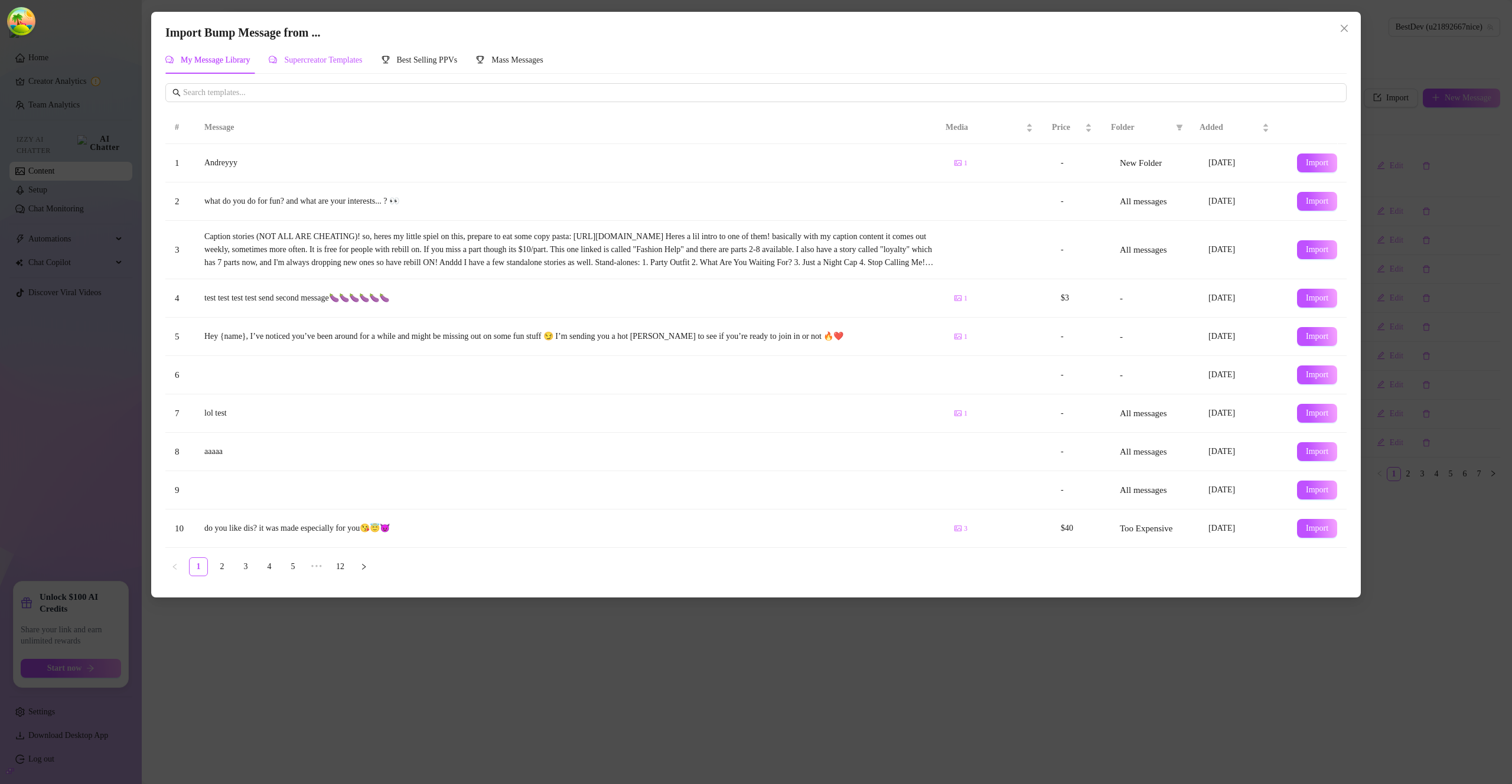
click at [350, 61] on span "Supercreator Templates" at bounding box center [323, 59] width 78 height 9
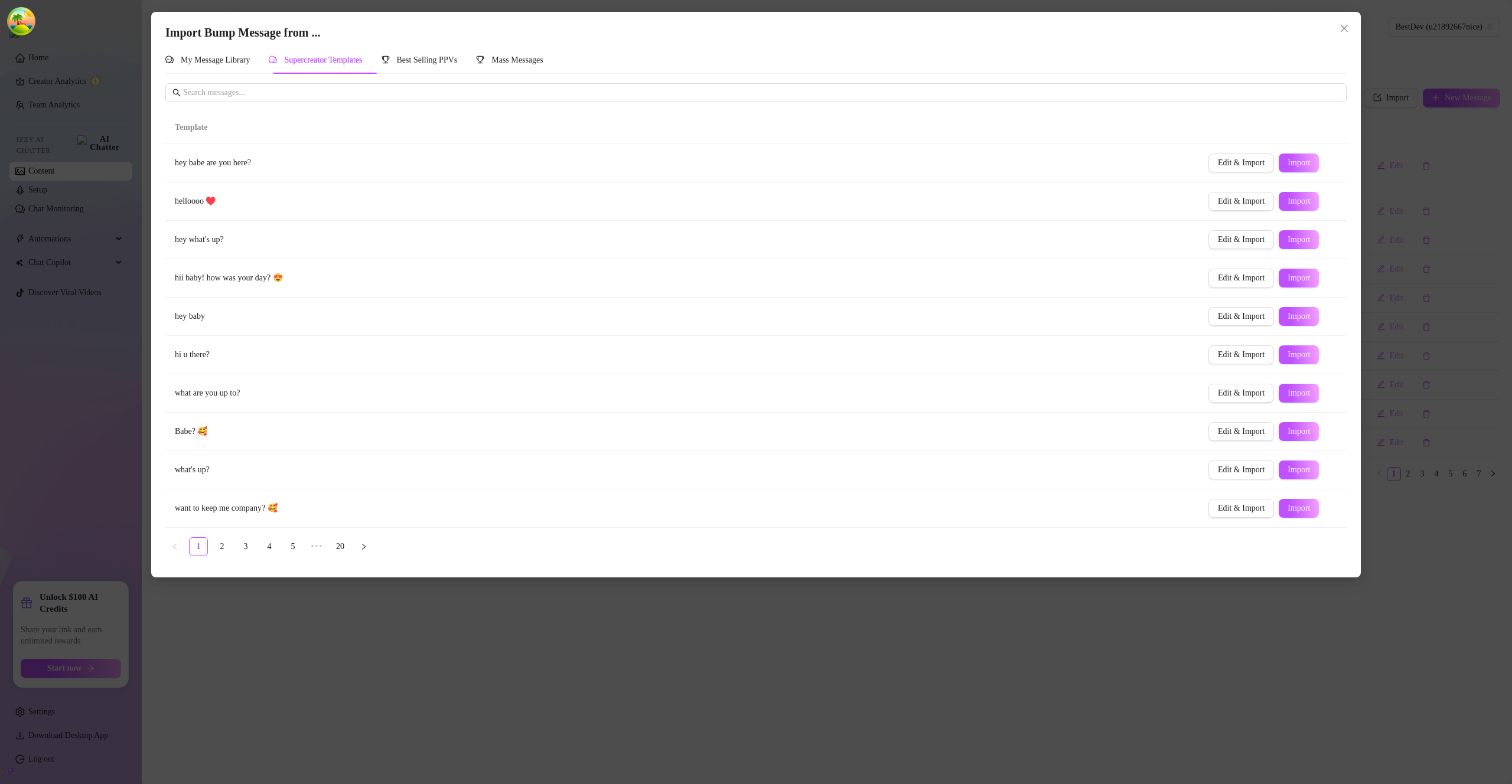
click at [1300, 188] on td "Edit & Import Import" at bounding box center [1273, 202] width 147 height 39
click at [1300, 196] on button "Import" at bounding box center [1298, 202] width 40 height 19
click at [1301, 158] on span "Import" at bounding box center [1298, 163] width 22 height 10
type textarea "hey babe are you here?"
type input "0"
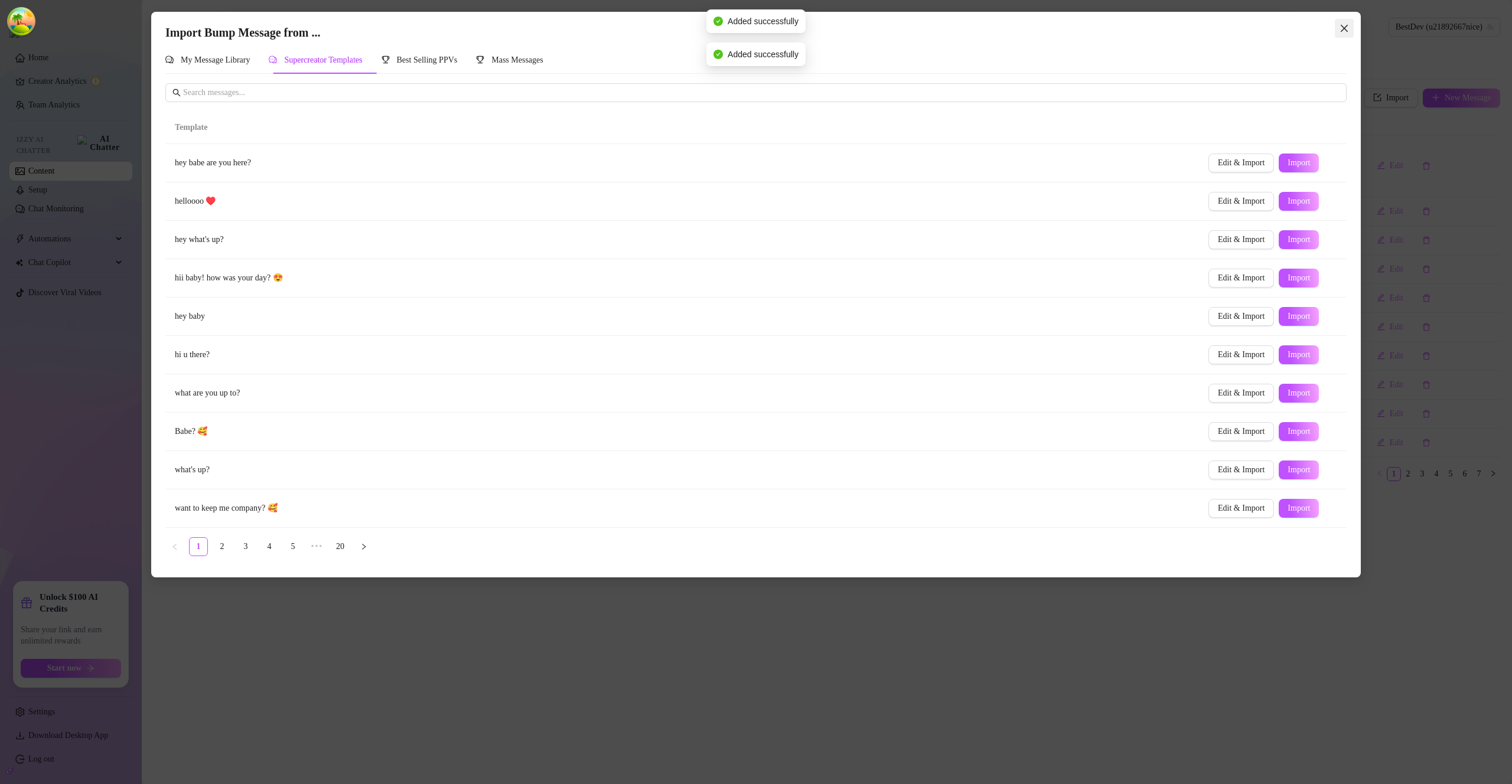
click at [1340, 26] on icon "close" at bounding box center [1344, 28] width 10 height 10
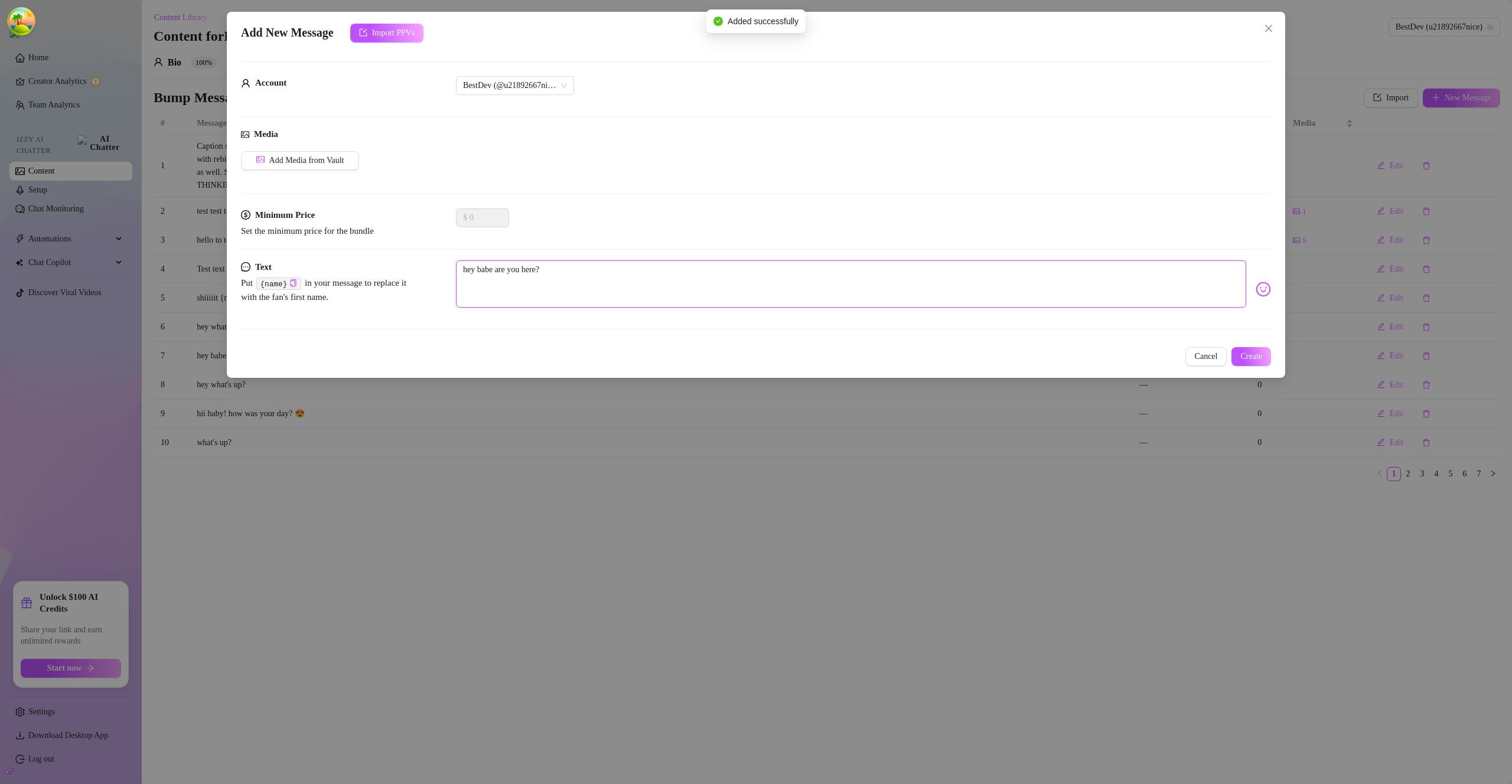
click at [683, 277] on textarea "hey babe are you here?" at bounding box center [850, 284] width 790 height 47
type textarea "hey babe are you here?g"
type textarea "hey babe are you here?gc"
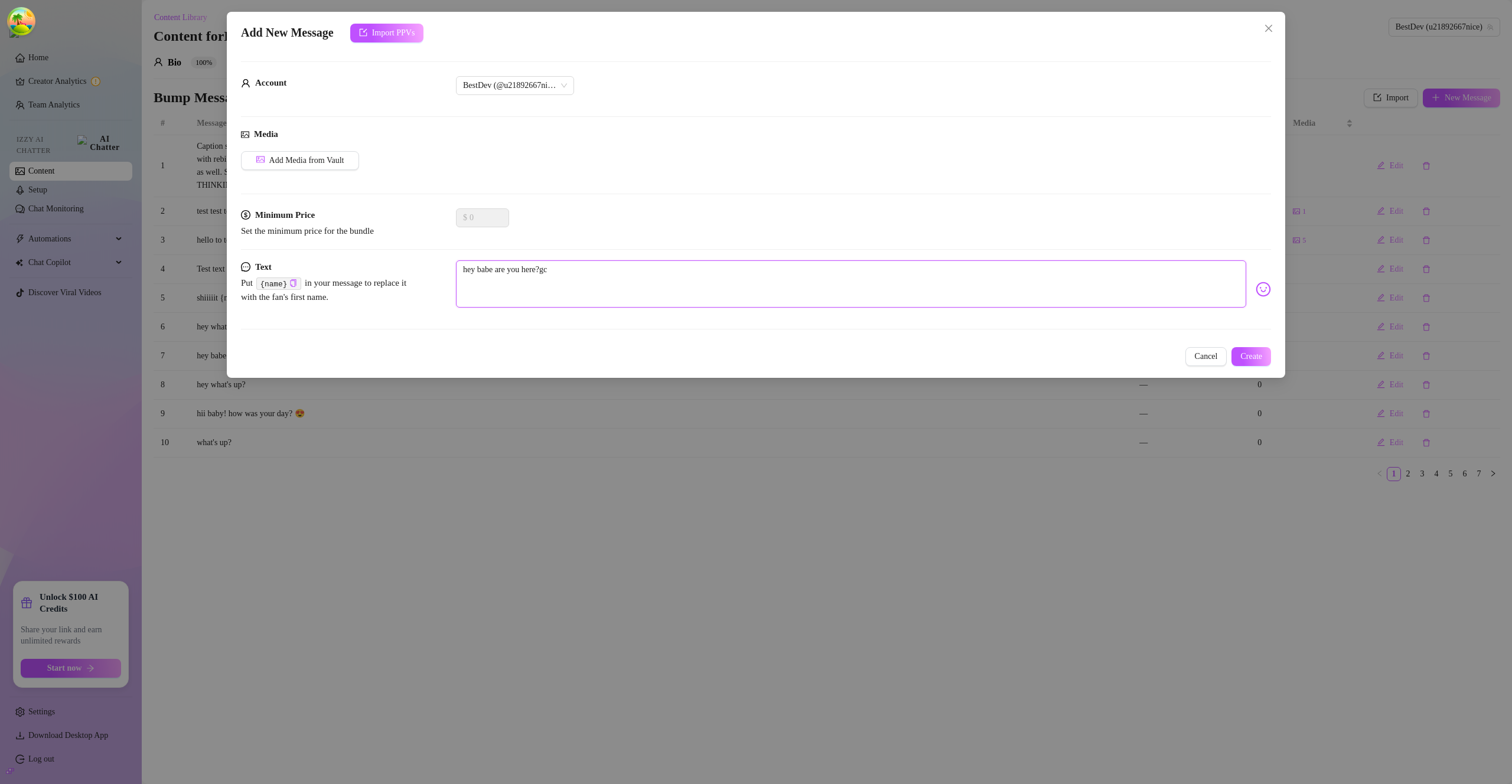
type textarea "hey babe are you here?gch"
type textarea "hey babe are you here?gchk"
type textarea "hey babe are you here?gchkj"
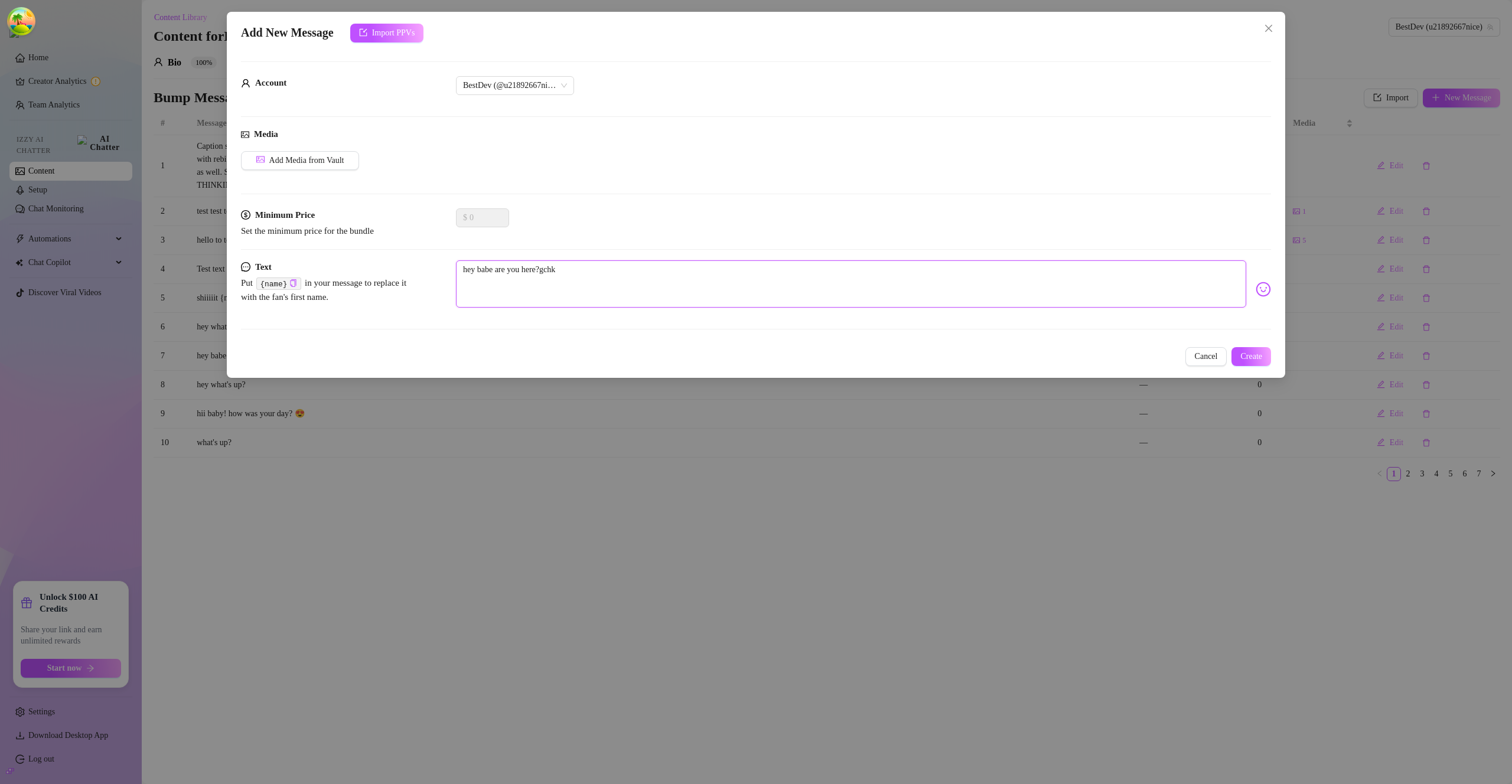
type textarea "hey babe are you here?gchkj"
type textarea "hey babe are you here?gchkjc"
type textarea "hey babe are you here?gchkjch"
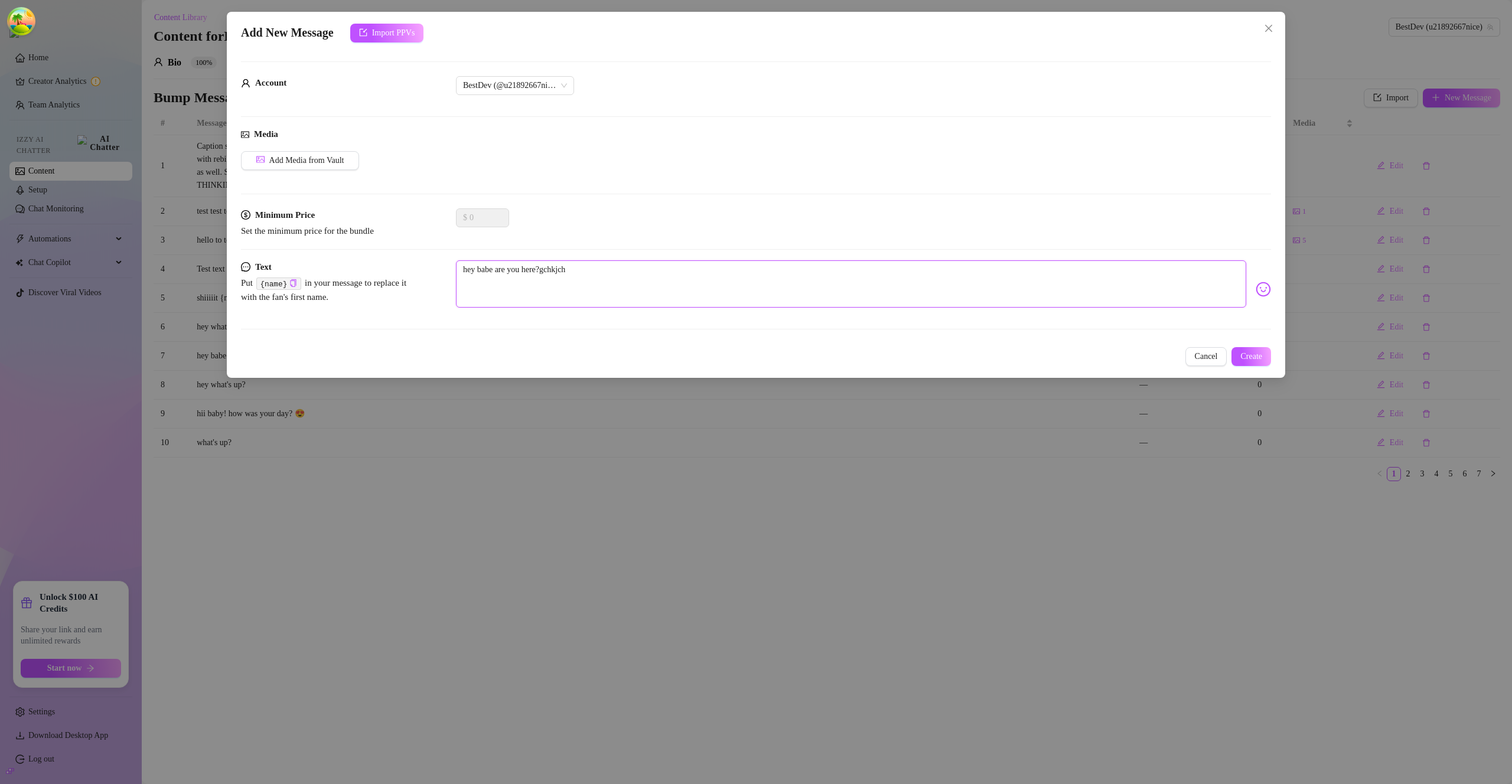
type textarea "hey babe are you here?gchkjchj"
type textarea "hey babe are you here?gchkjchjf"
type textarea "hey babe are you here?gchkjchjfc"
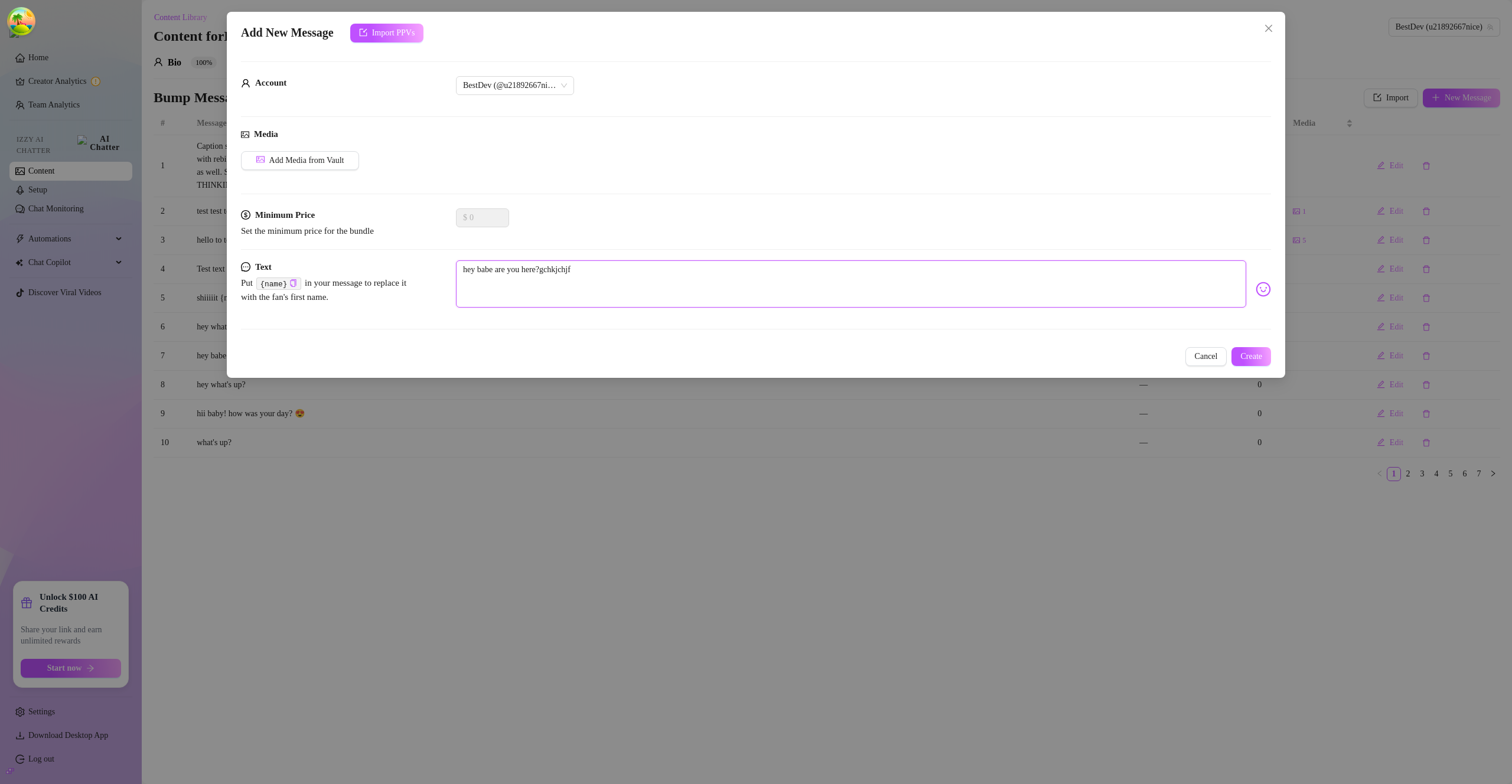
type textarea "hey babe are you here?gchkjchjfc"
type textarea "hey babe are you here?gchkjchjfcj"
type textarea "hey babe are you here?gchkjchjfcjf"
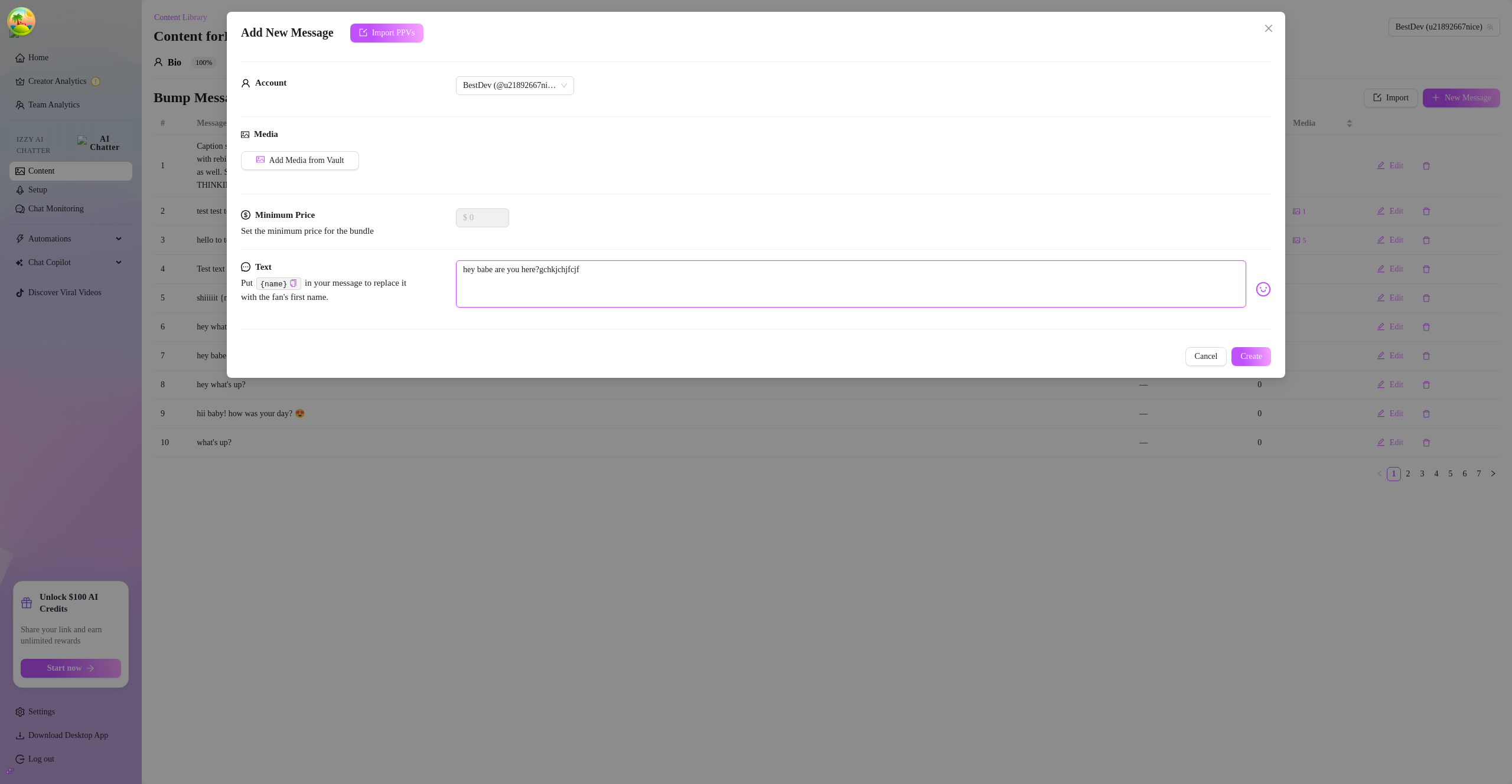
type textarea "hey babe are you here?gchkjchjfcjfh"
type textarea "hey babe are you here?gchkjchjfcjfhg"
type textarea "hey babe are you here?gchkjchjfcjfhgf"
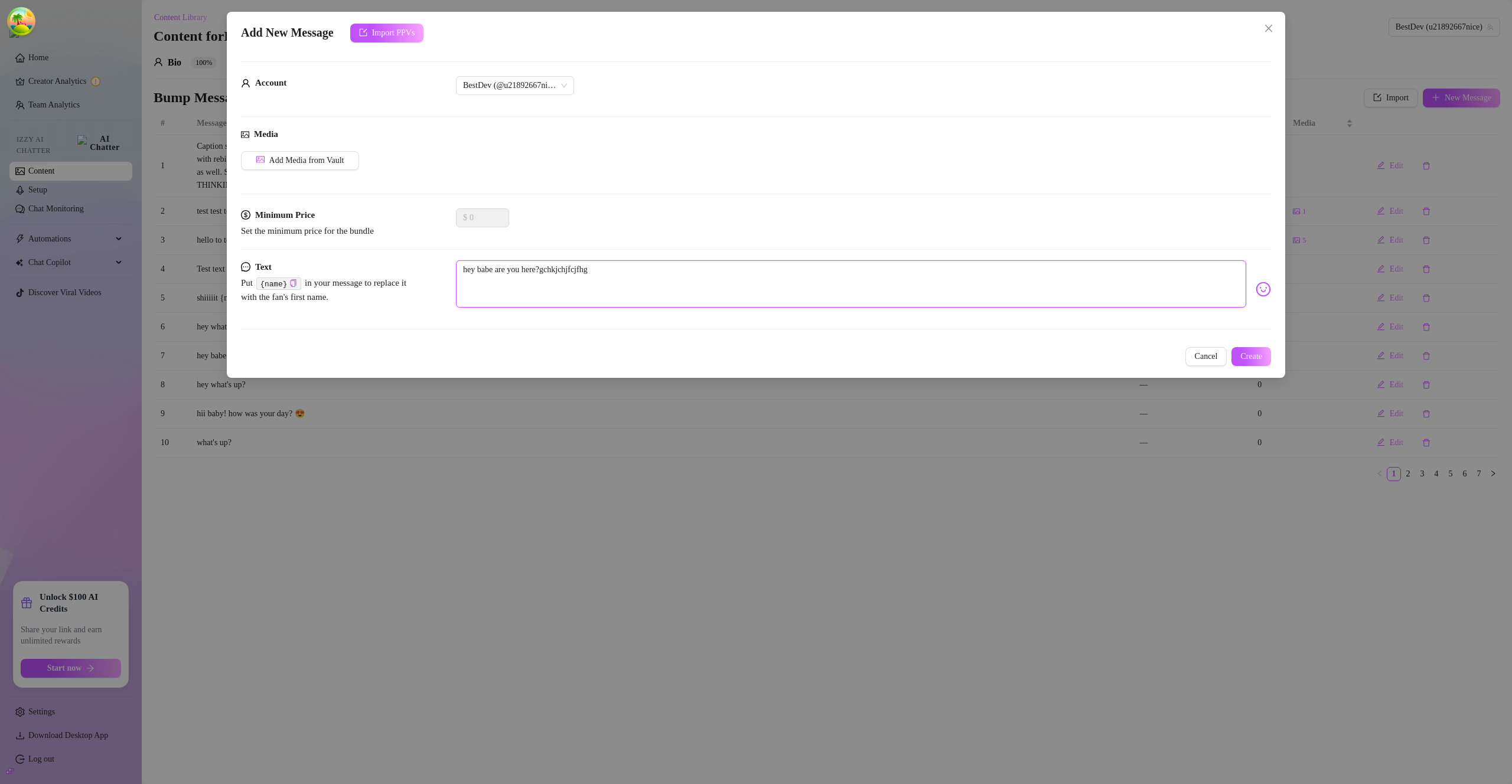
type textarea "hey babe are you here?gchkjchjfcjfhgf"
type textarea "hey babe are you here?gchkjchjfcjfhgfh"
type textarea "hey babe are you here?gchkjchjfcjfhgfhg"
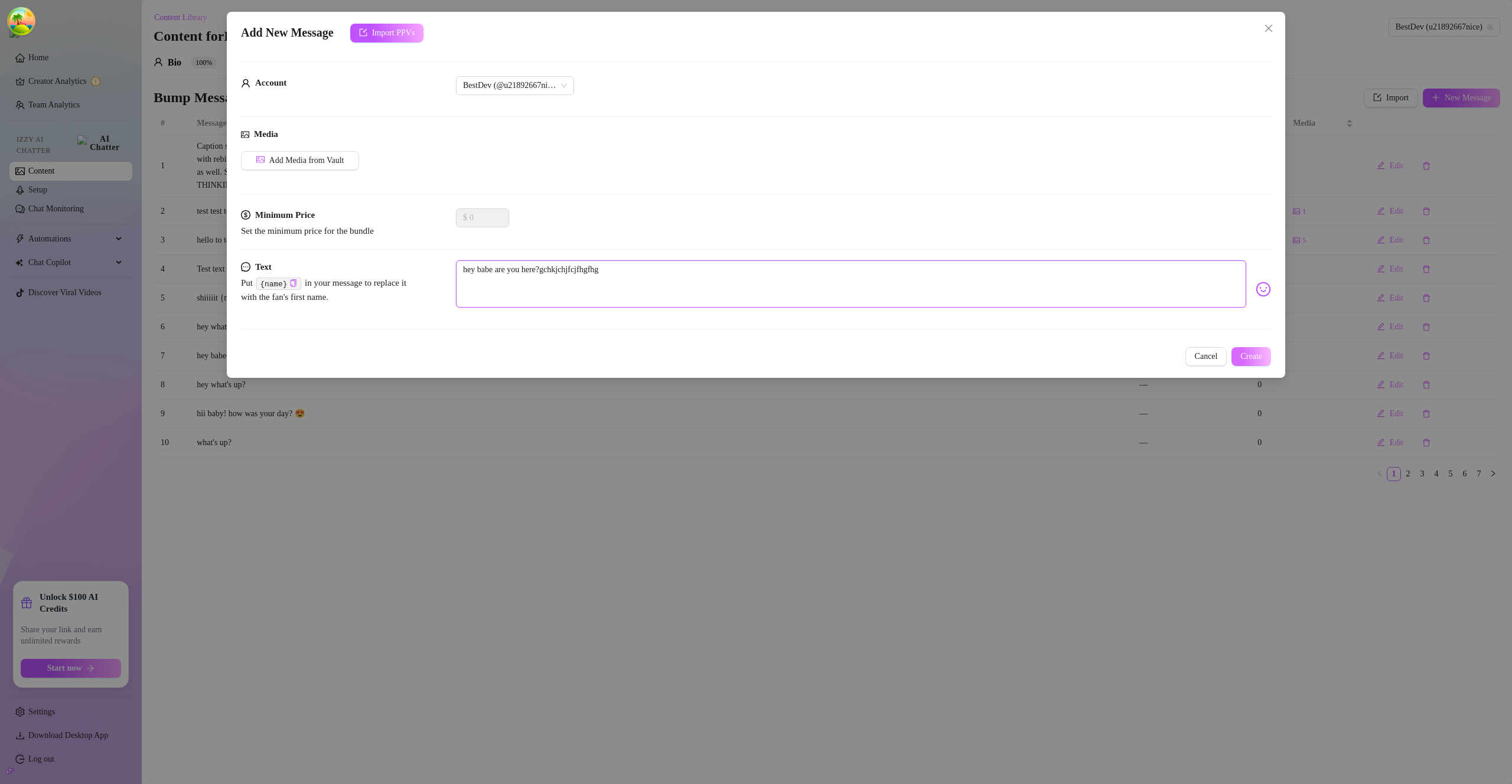
type textarea "hey babe are you here?gchkjchjfcjfhgfhgc"
type textarea "hey babe are you here?gchkjchjfcjfhgfhgcj"
type textarea "hey babe are you here?gchkjchjfcjfhgfhgcjh"
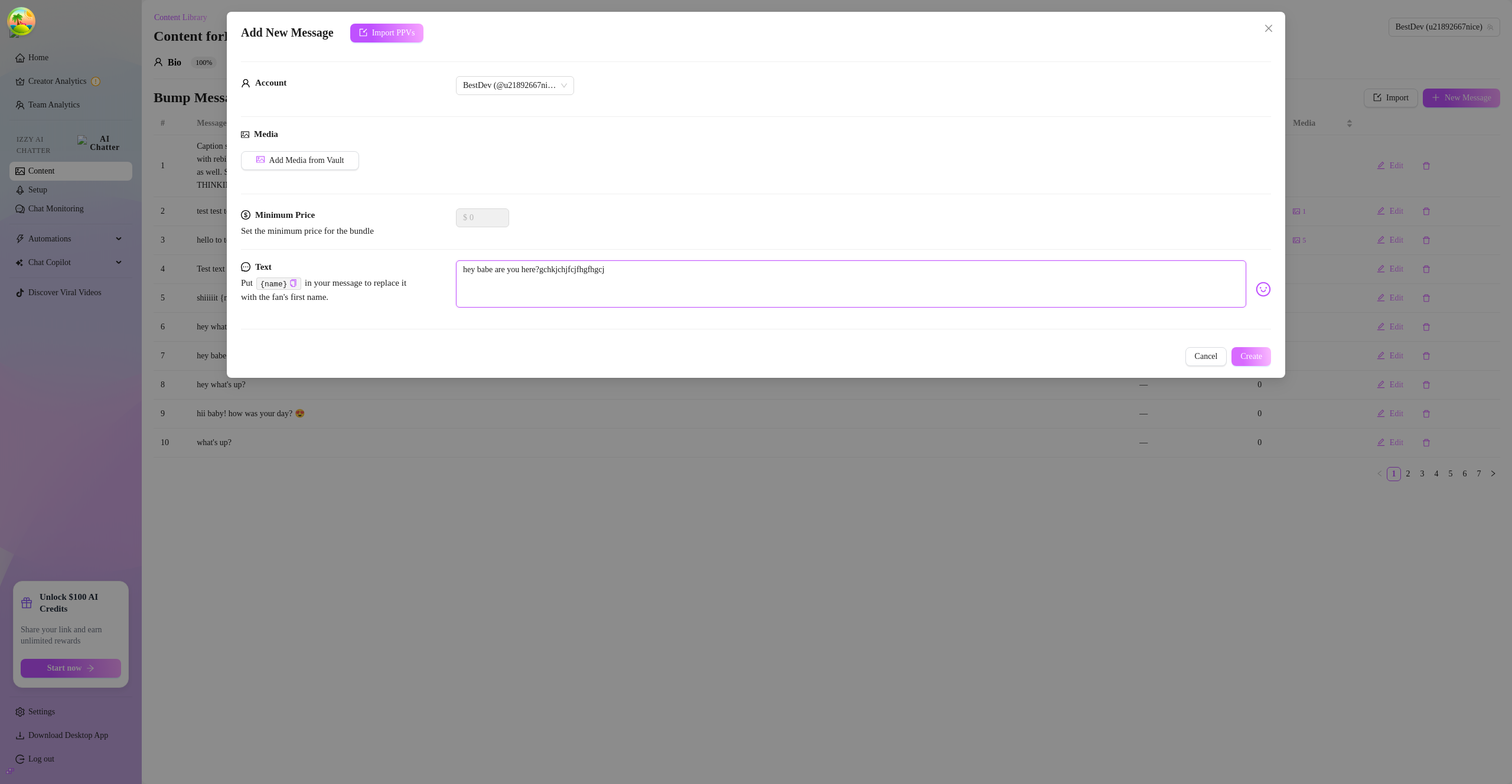
type textarea "hey babe are you here?gchkjchjfcjfhgfhgcjh"
type textarea "hey babe are you here?gchkjchjfcjfhgfhgcjhg"
type textarea "hey babe are you here?gchkjchjfcjfhgfhgcjhgh"
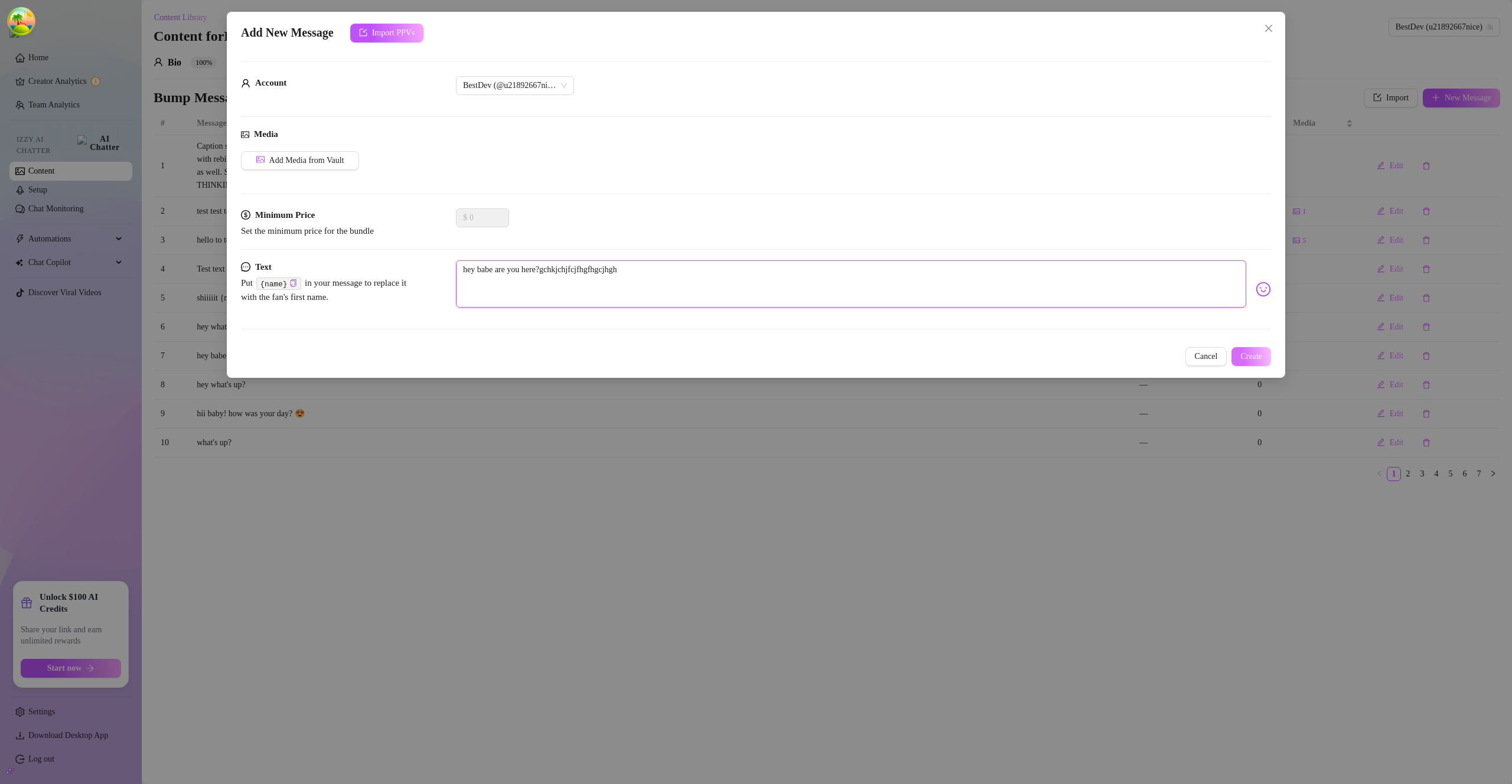
type textarea "hey babe are you here?gchkjchjfcjfhgfhgcjhghj"
click at [1255, 352] on span "Create" at bounding box center [1251, 357] width 22 height 10
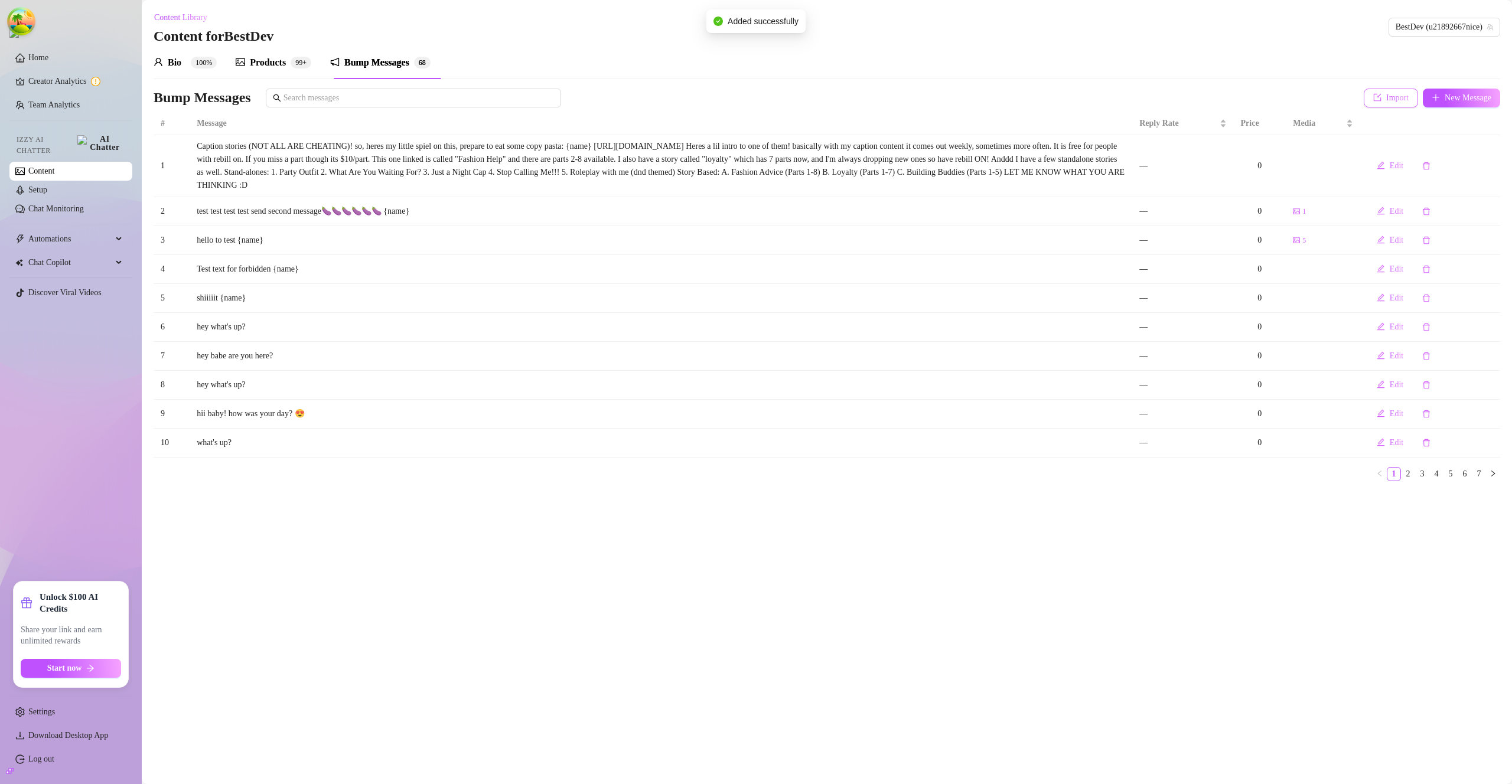
click at [1386, 101] on span "Import" at bounding box center [1397, 98] width 22 height 10
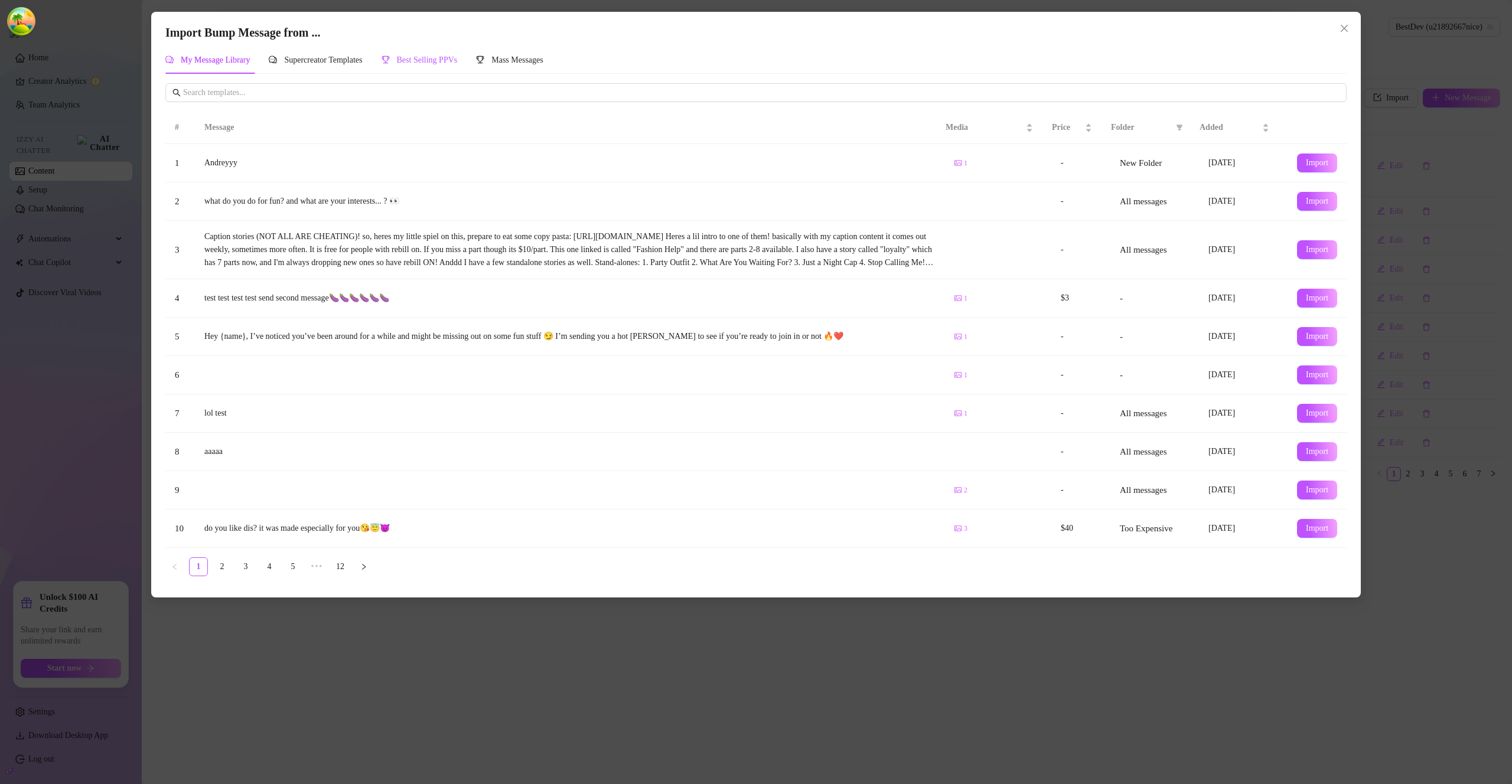
click at [425, 62] on span "Best Selling PPVs" at bounding box center [427, 59] width 61 height 9
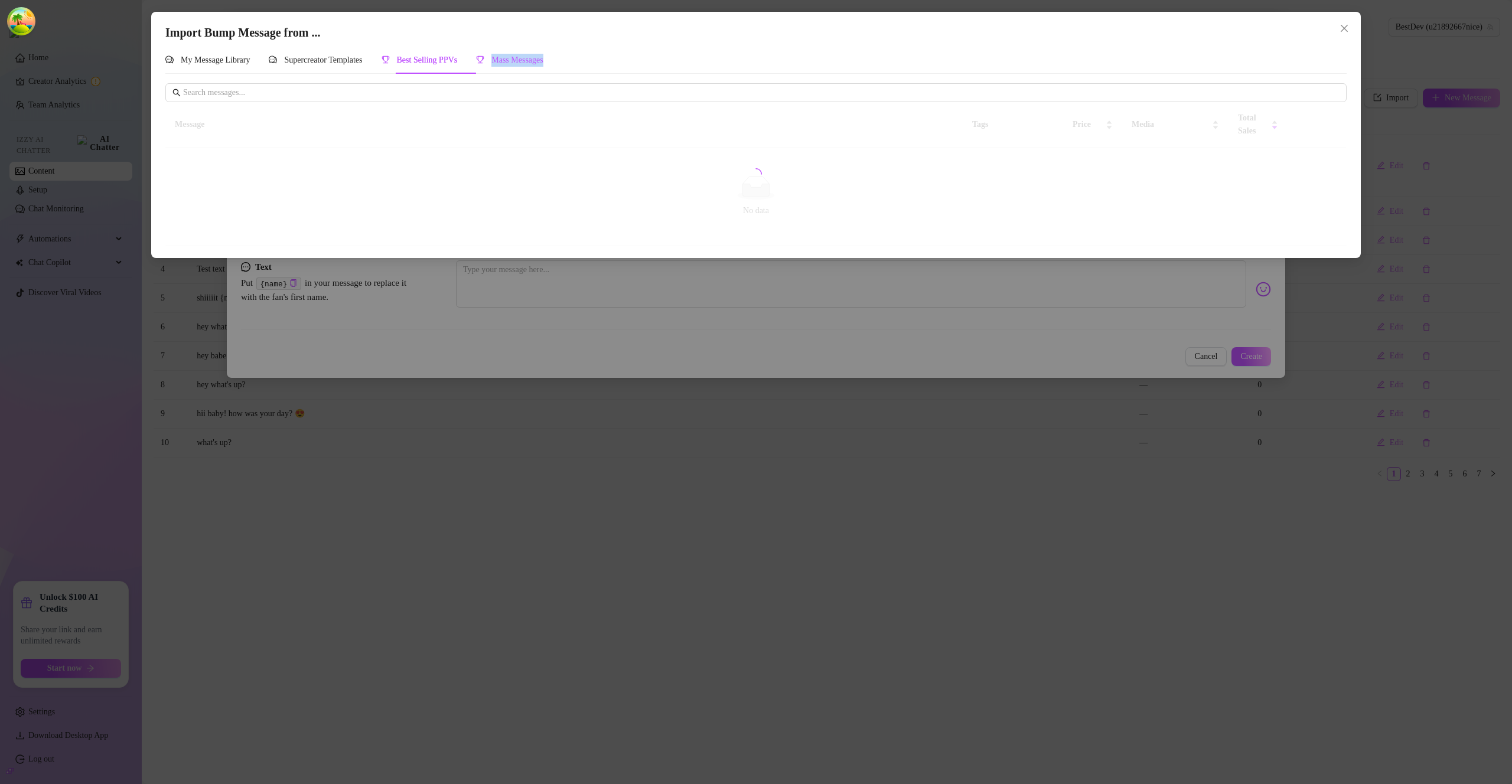
drag, startPoint x: 538, startPoint y: 53, endPoint x: 640, endPoint y: 66, distance: 102.8
click at [535, 71] on div "Mass Messages" at bounding box center [509, 60] width 67 height 27
click at [534, 64] on span "Mass Messages" at bounding box center [518, 59] width 52 height 9
click at [1345, 22] on button "Close" at bounding box center [1344, 29] width 19 height 19
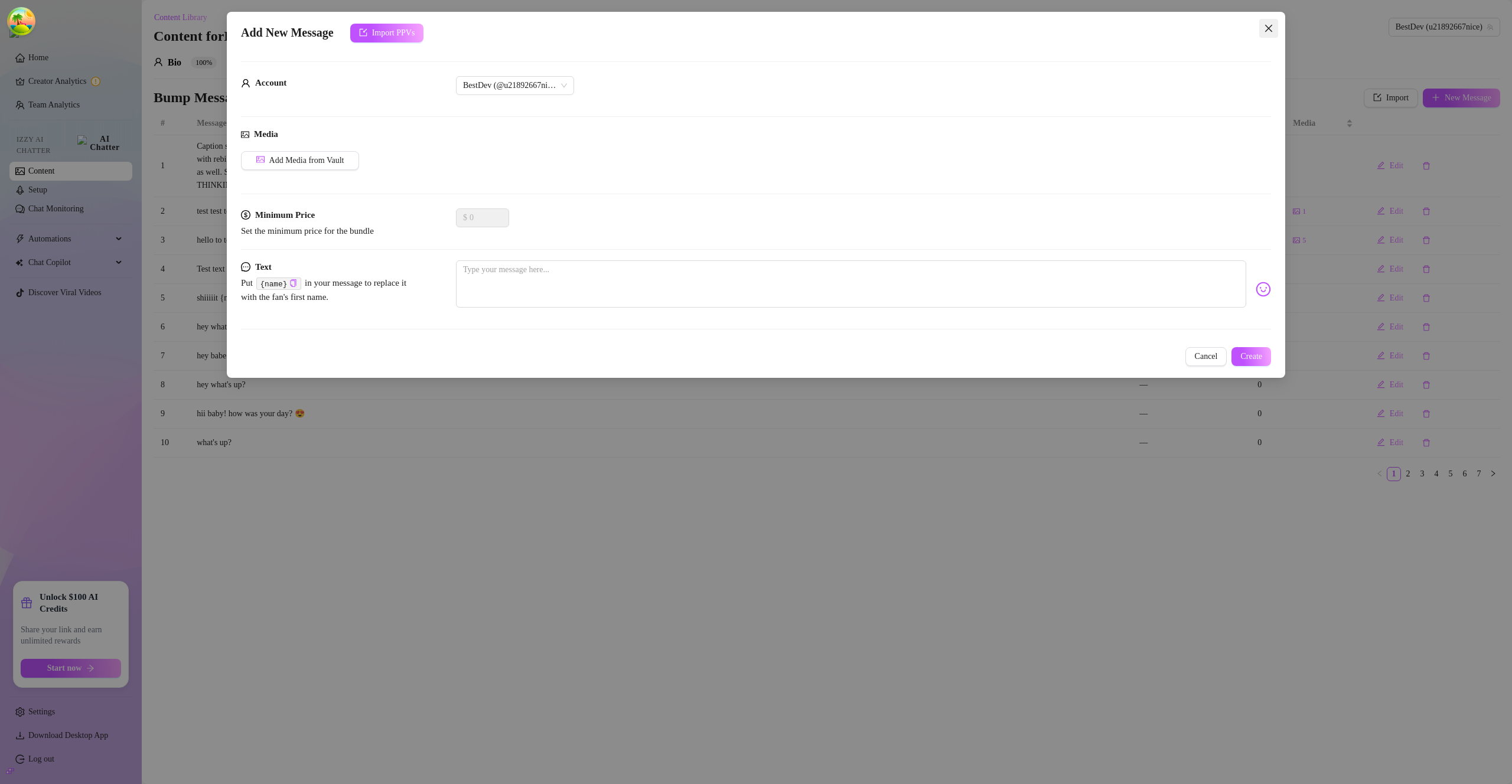
click at [1270, 22] on button "Close" at bounding box center [1269, 29] width 19 height 19
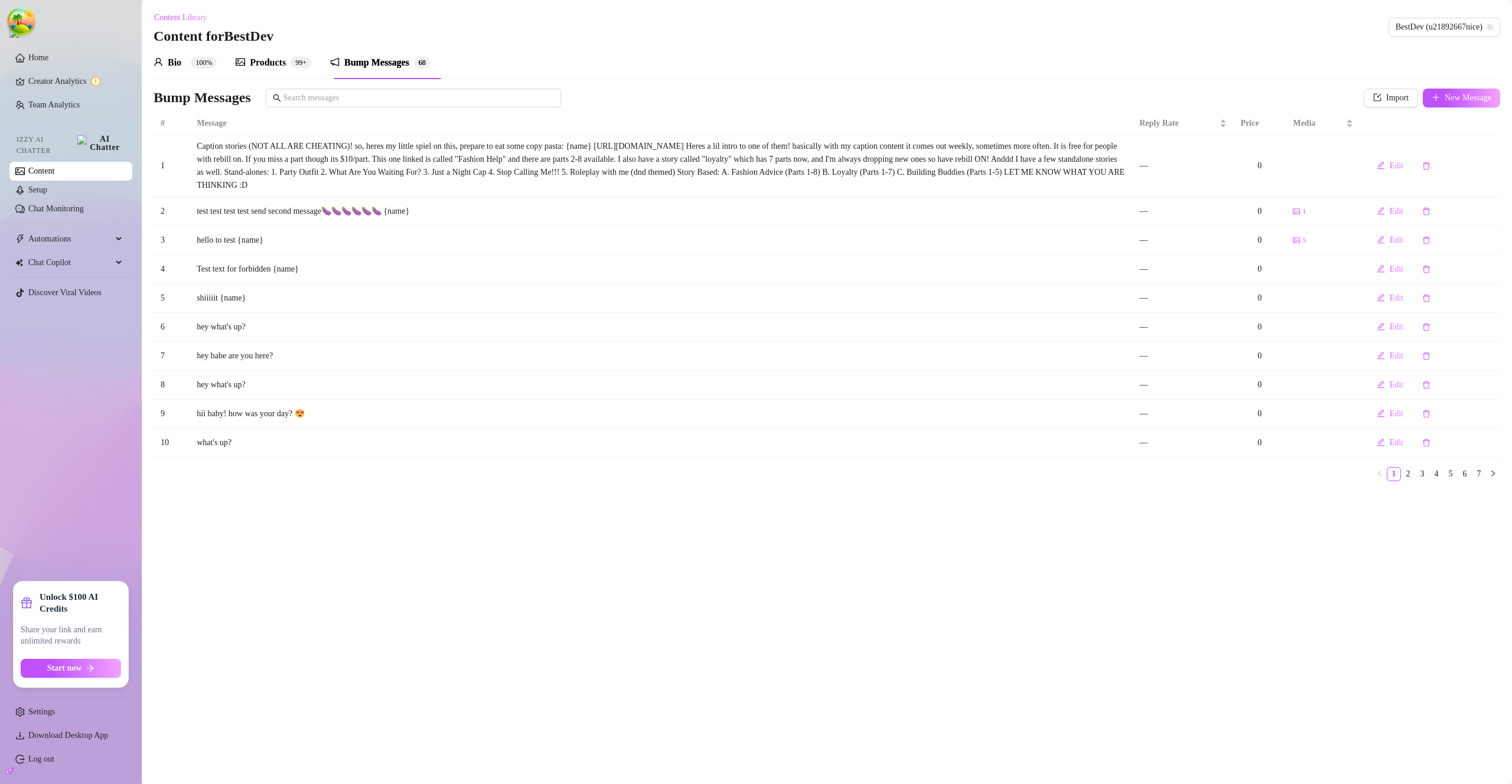
click at [279, 66] on div "Products" at bounding box center [268, 62] width 36 height 15
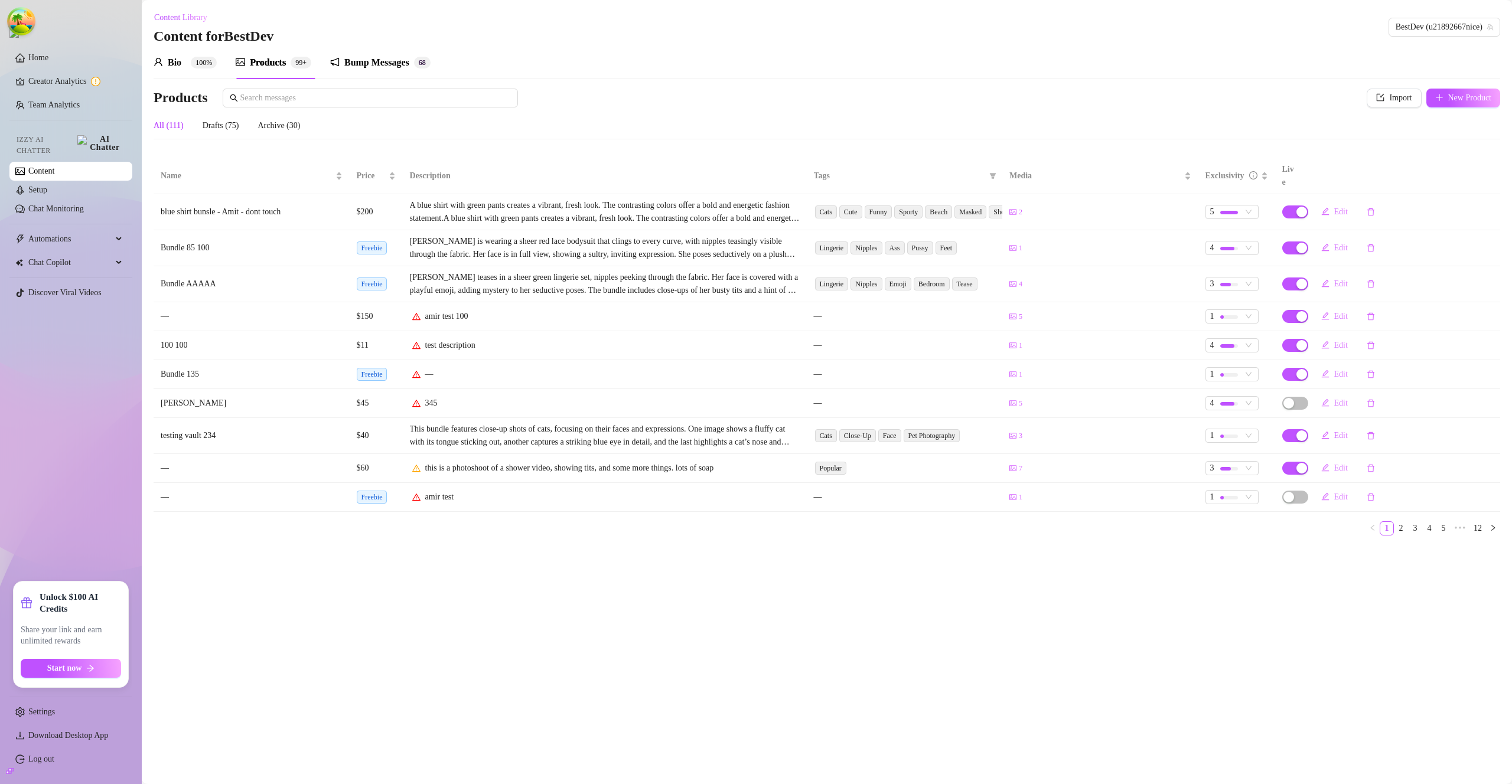
click at [280, 64] on div "Products" at bounding box center [268, 62] width 36 height 15
click at [1381, 98] on button "Import" at bounding box center [1394, 98] width 54 height 19
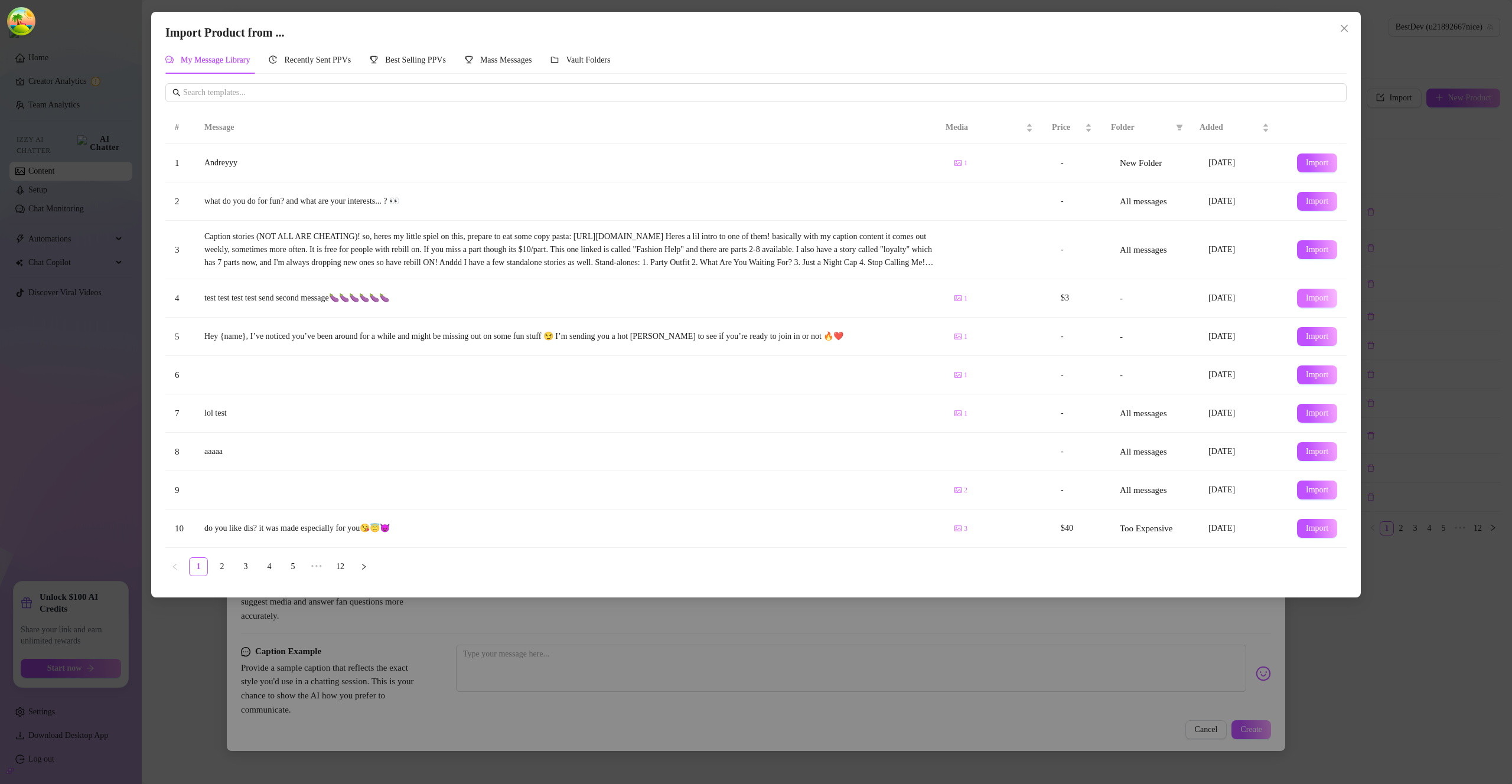
click at [1306, 300] on span "Import" at bounding box center [1316, 298] width 22 height 10
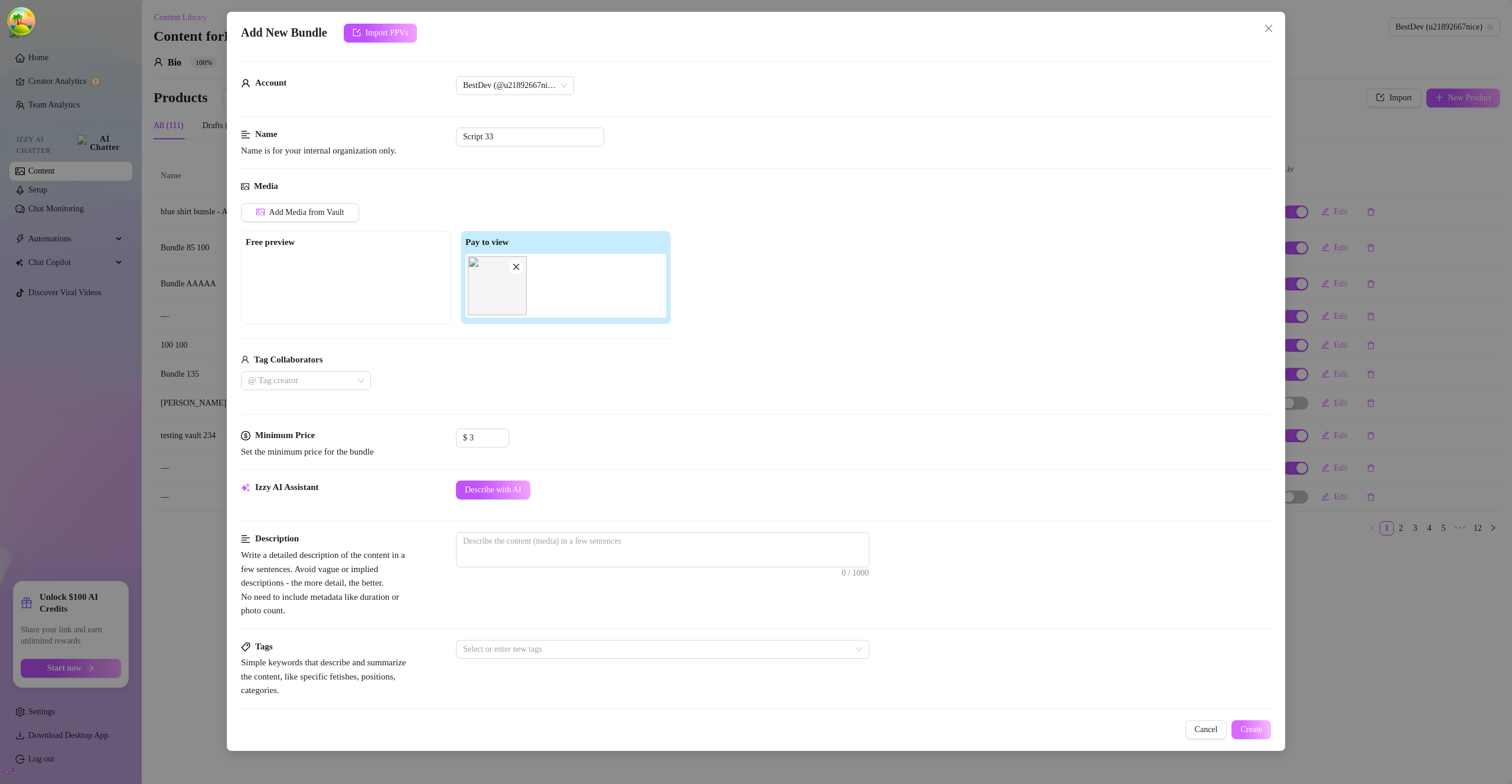
click at [1254, 725] on span "Create" at bounding box center [1251, 730] width 22 height 10
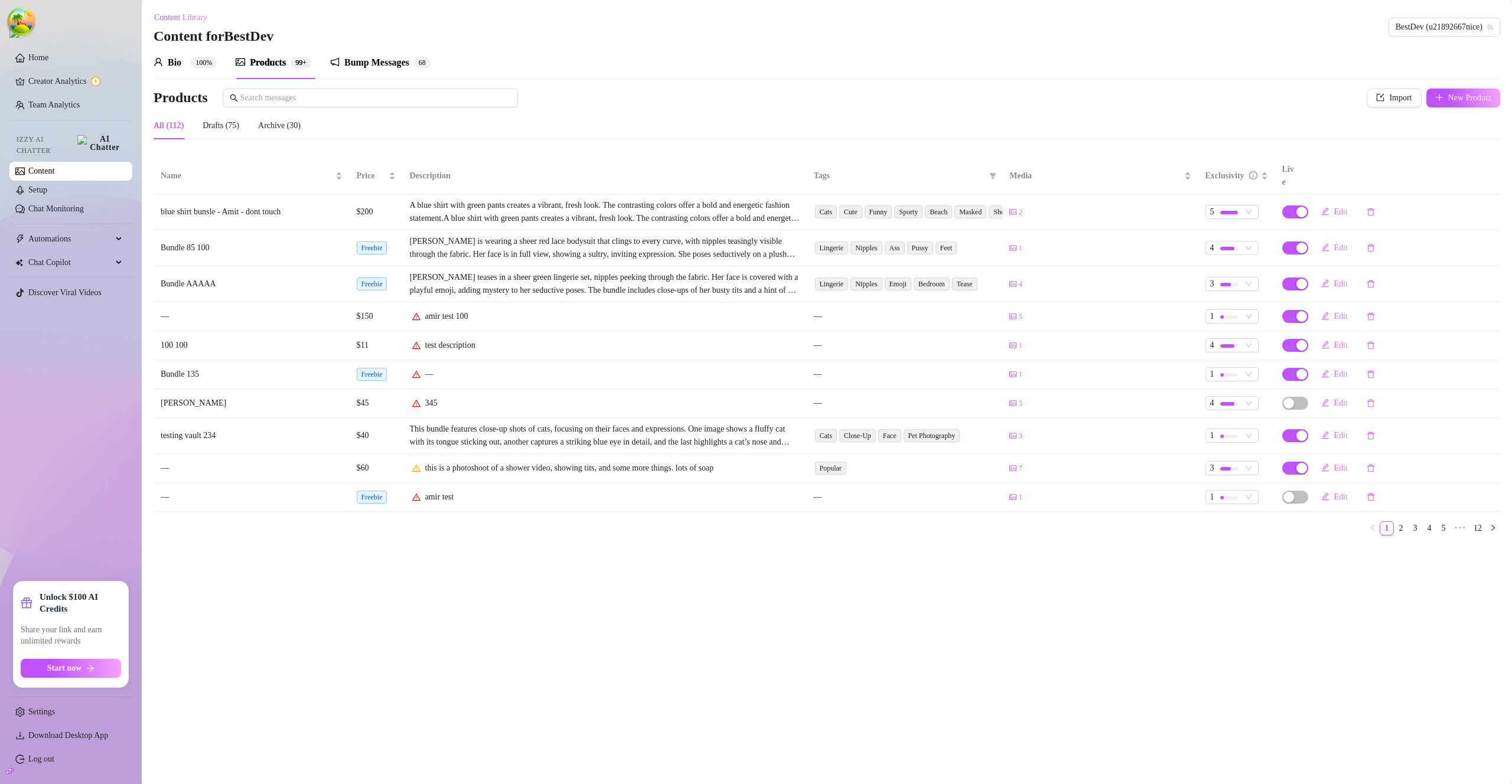
drag, startPoint x: 394, startPoint y: 47, endPoint x: 390, endPoint y: 63, distance: 16.5
click at [394, 48] on div "Bump Messages 6 8" at bounding box center [381, 63] width 101 height 33
click at [392, 62] on div "Bump Messages" at bounding box center [376, 62] width 65 height 15
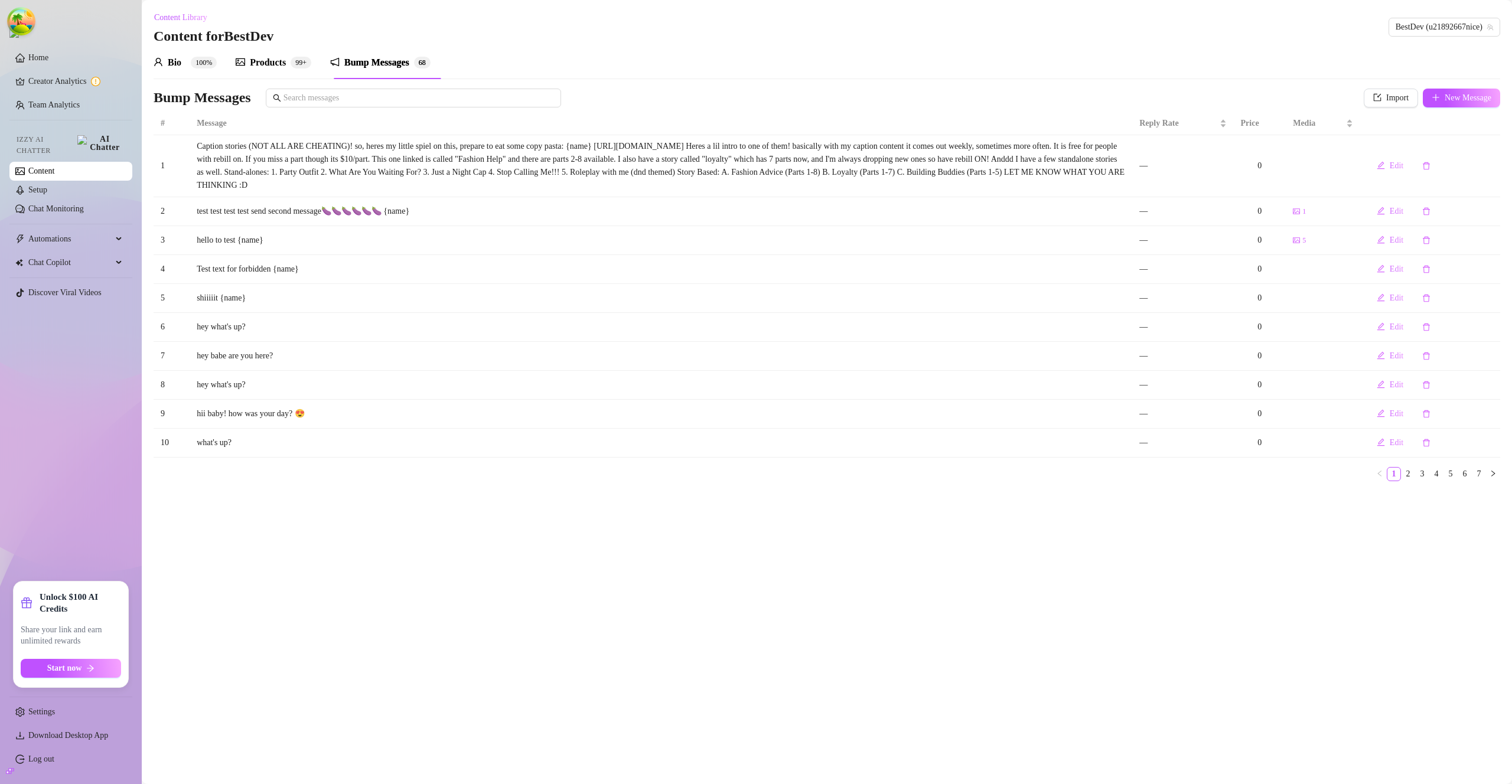
click at [255, 63] on div "Products" at bounding box center [268, 62] width 36 height 15
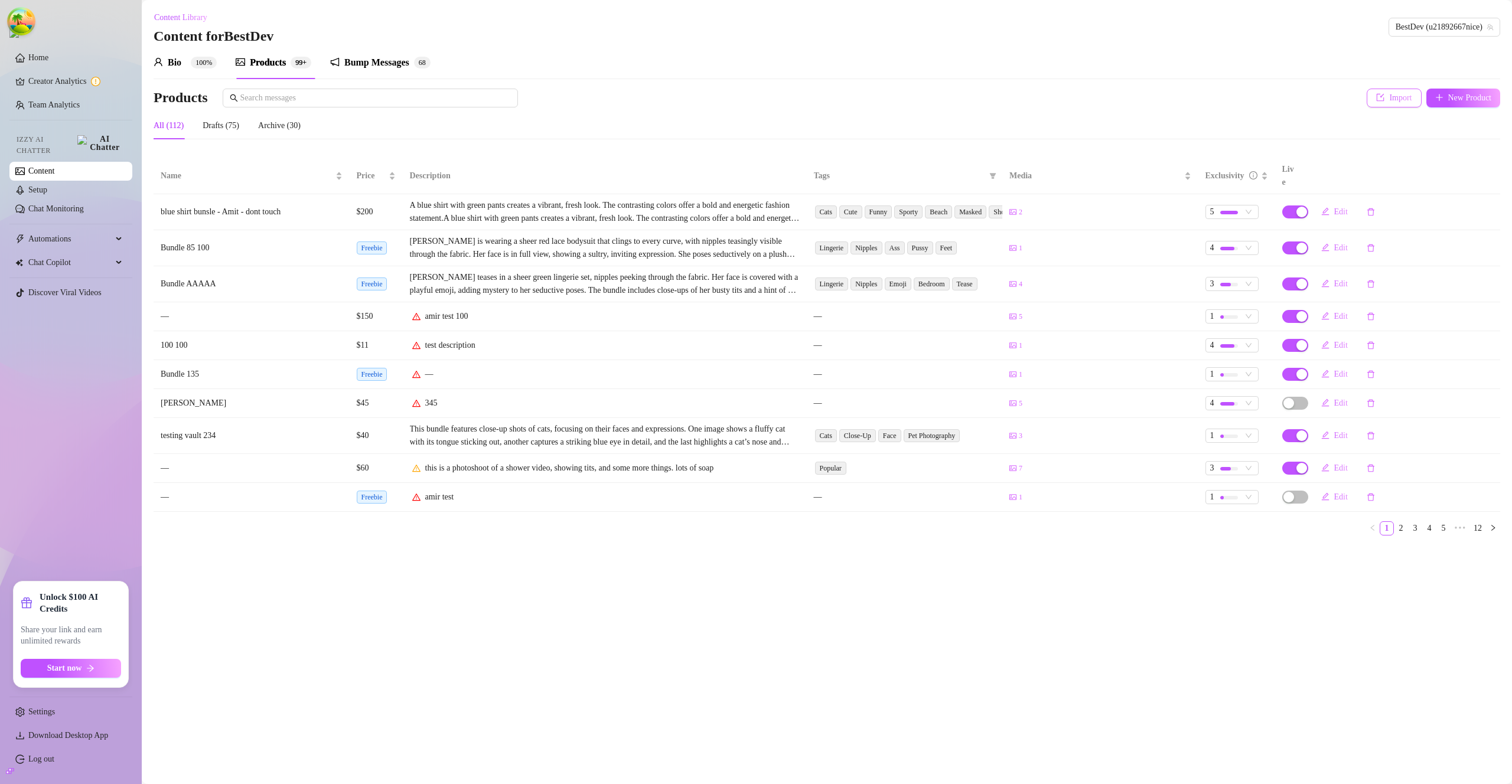
click at [1401, 98] on span "Import" at bounding box center [1400, 98] width 22 height 10
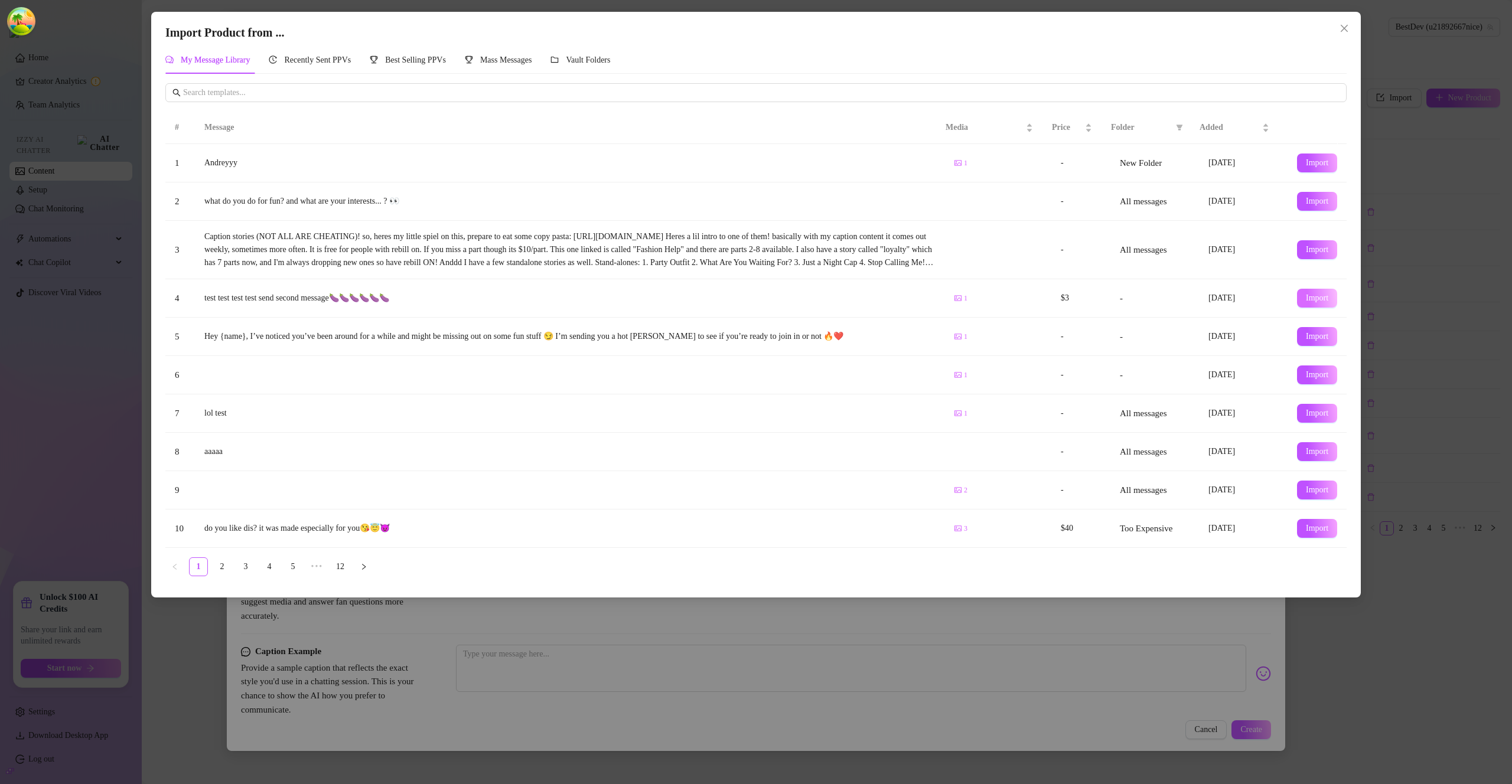
click at [1306, 298] on span "Import" at bounding box center [1316, 298] width 22 height 10
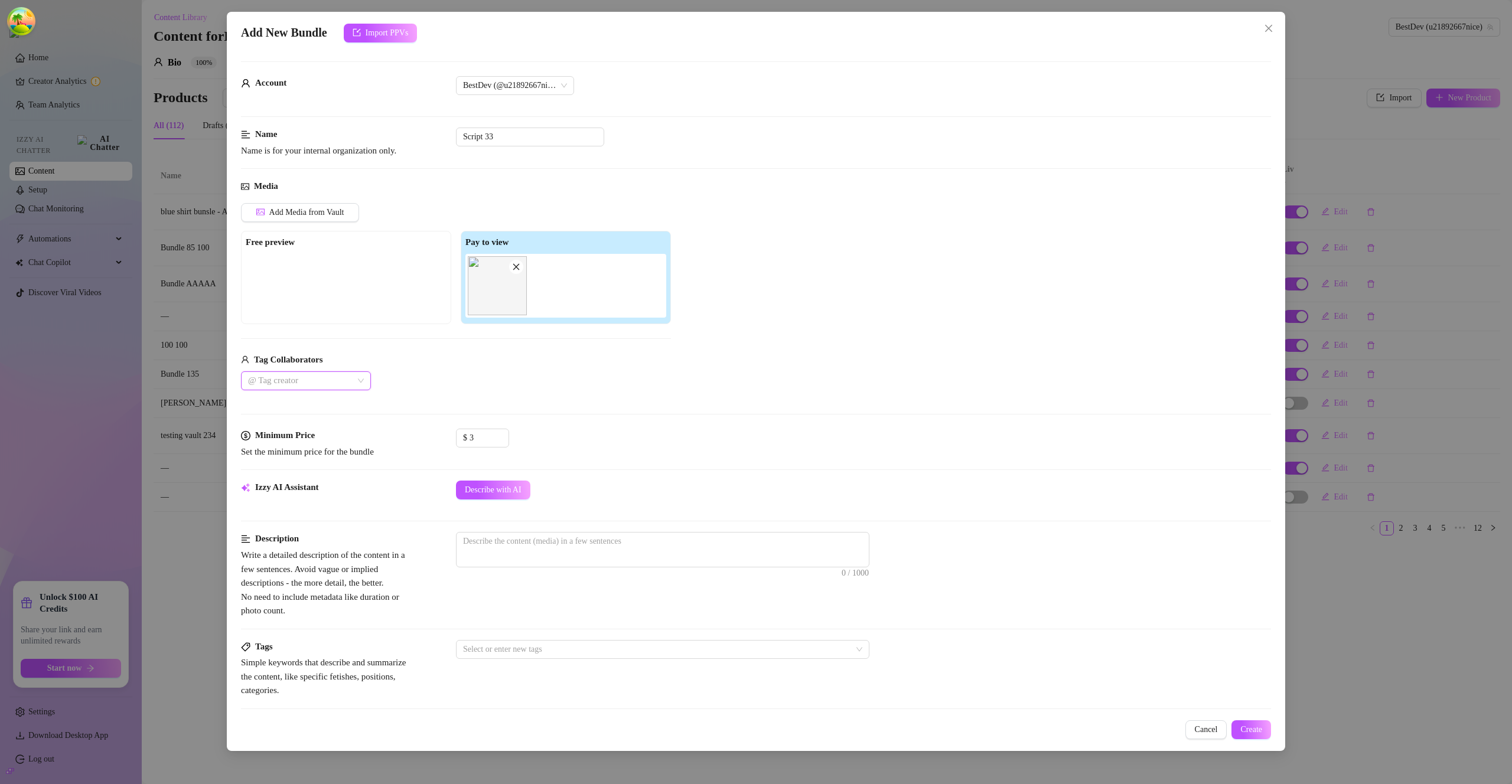
type textarea "test test test test send second message🍆🍆🍆🍆🍆🍆"
click at [501, 134] on input "Script 33" at bounding box center [529, 138] width 148 height 19
click at [500, 136] on input "Script 33" at bounding box center [529, 138] width 148 height 19
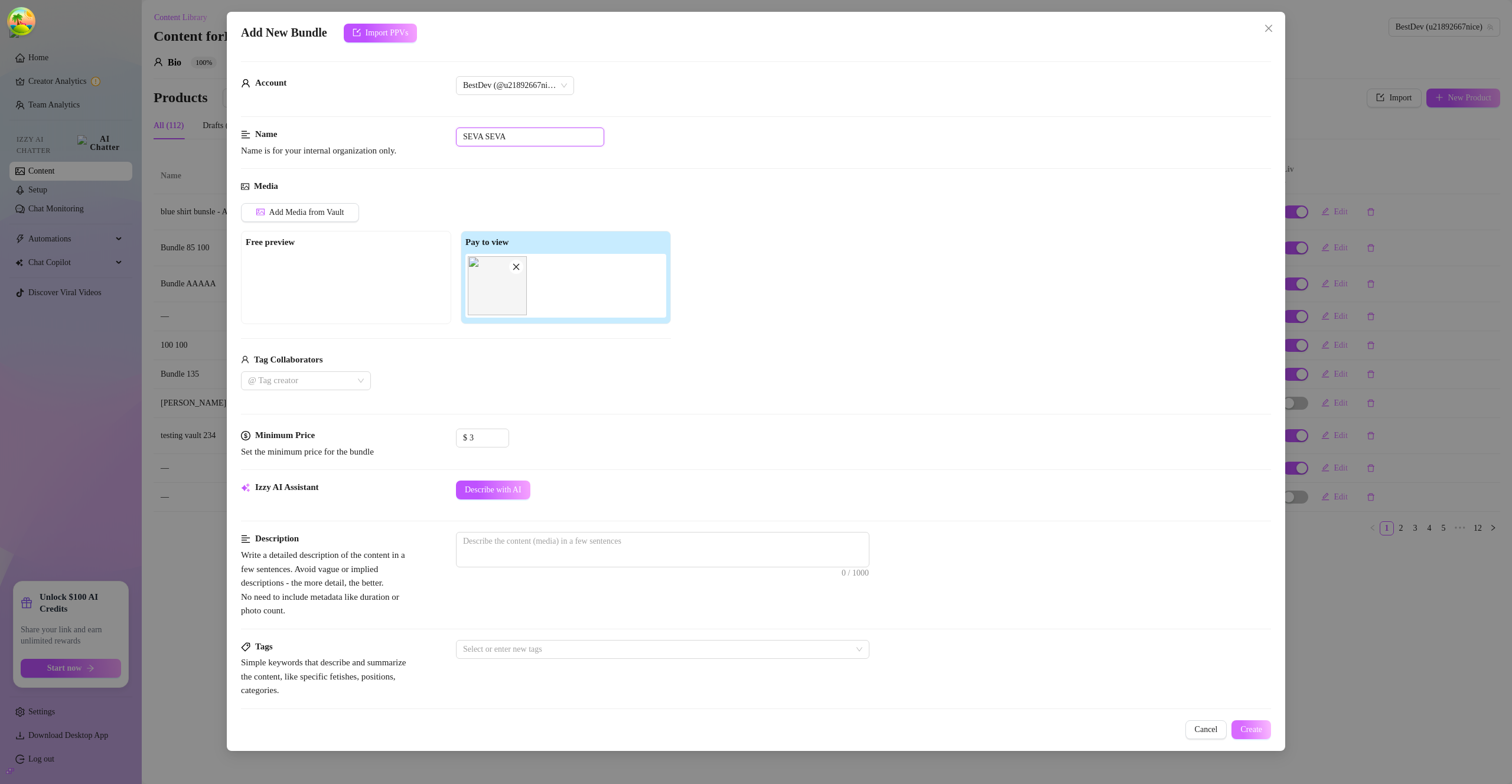
type input "SEVA SEVA"
click at [1249, 733] on span "Create" at bounding box center [1251, 730] width 22 height 10
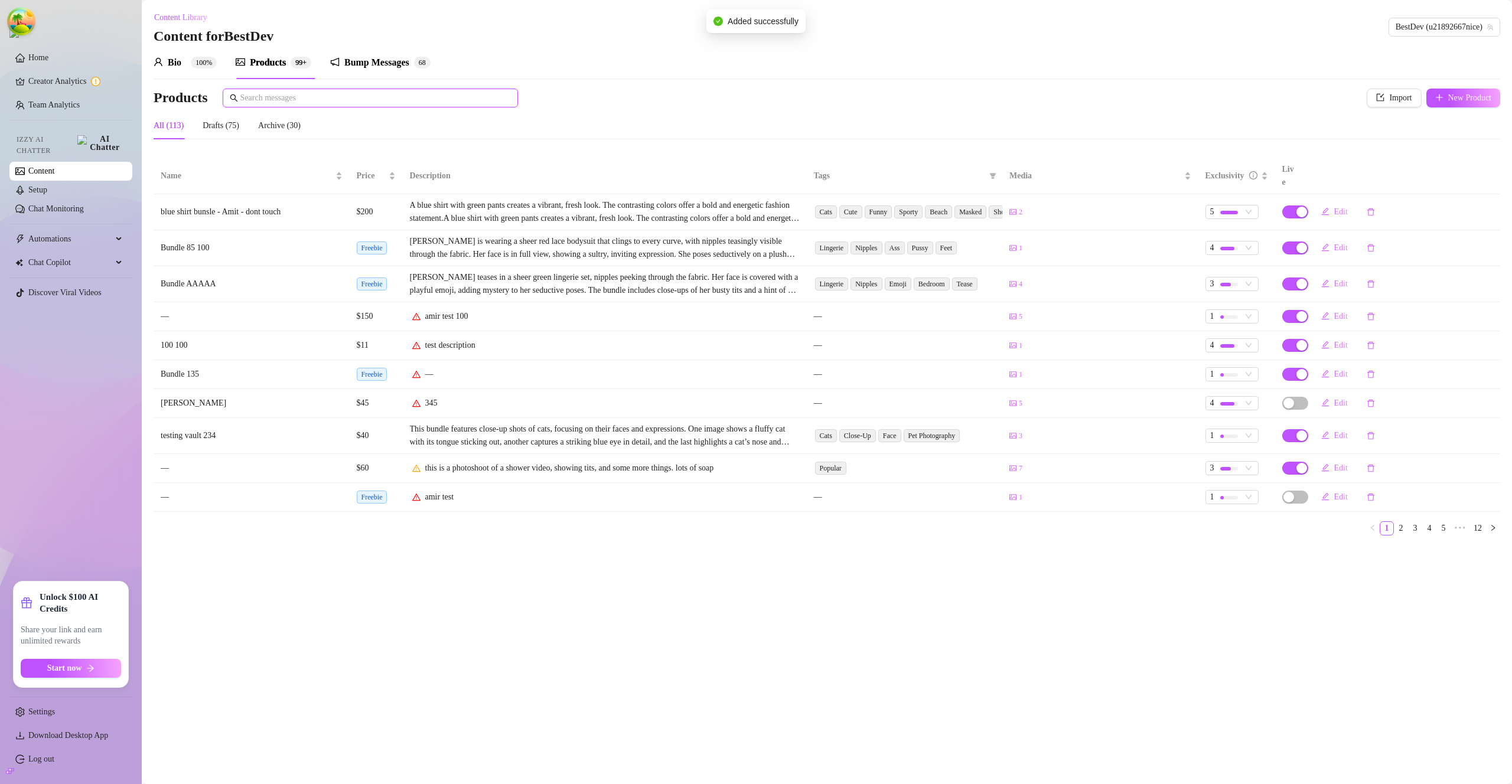
click at [283, 95] on input "text" at bounding box center [375, 97] width 270 height 13
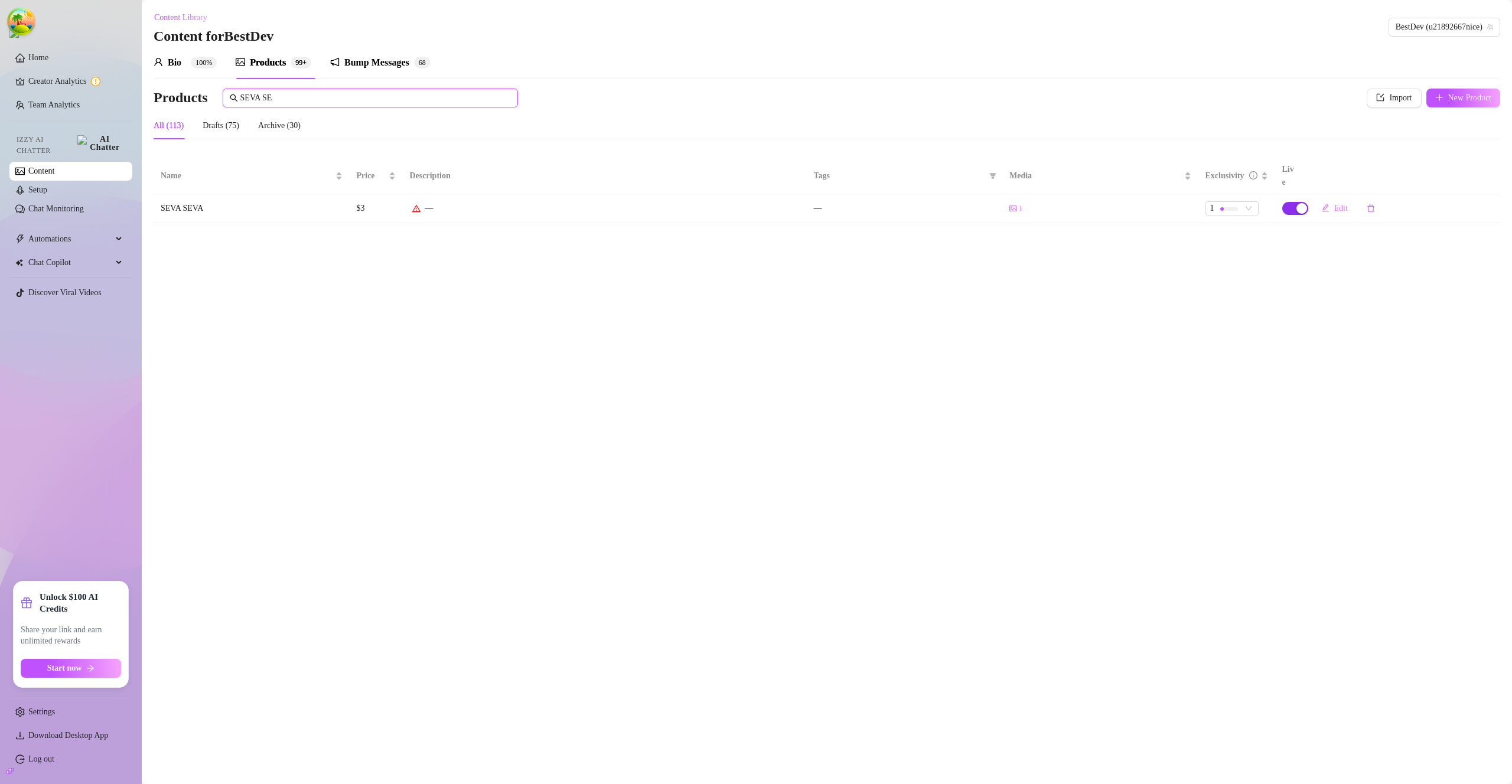
type input "SEVA SE"
click at [1292, 202] on span "button" at bounding box center [1295, 207] width 26 height 13
click at [1381, 165] on button "OK" at bounding box center [1371, 168] width 20 height 15
click at [382, 58] on div "Bump Messages" at bounding box center [376, 62] width 65 height 15
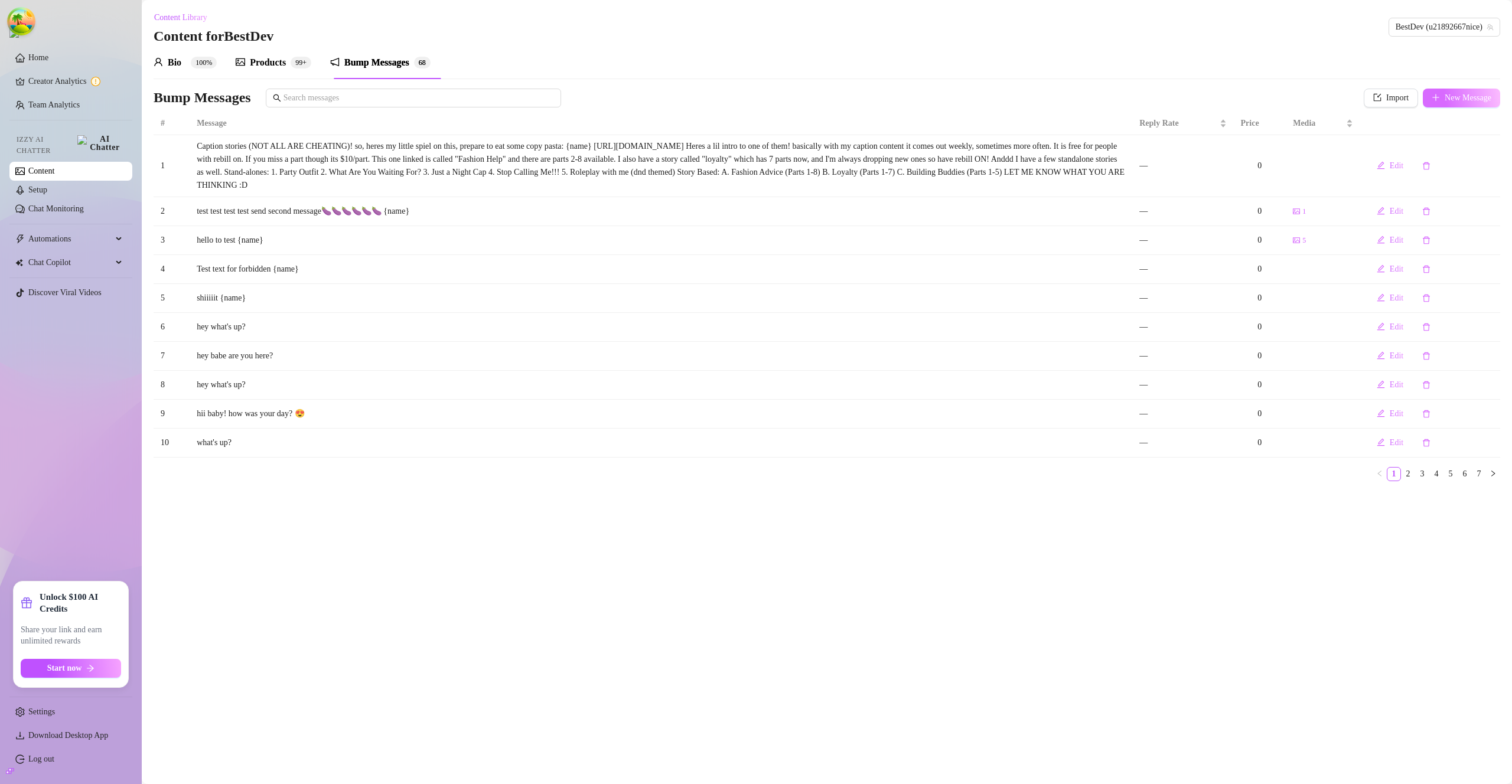
click at [1435, 102] on button "New Message" at bounding box center [1462, 98] width 78 height 19
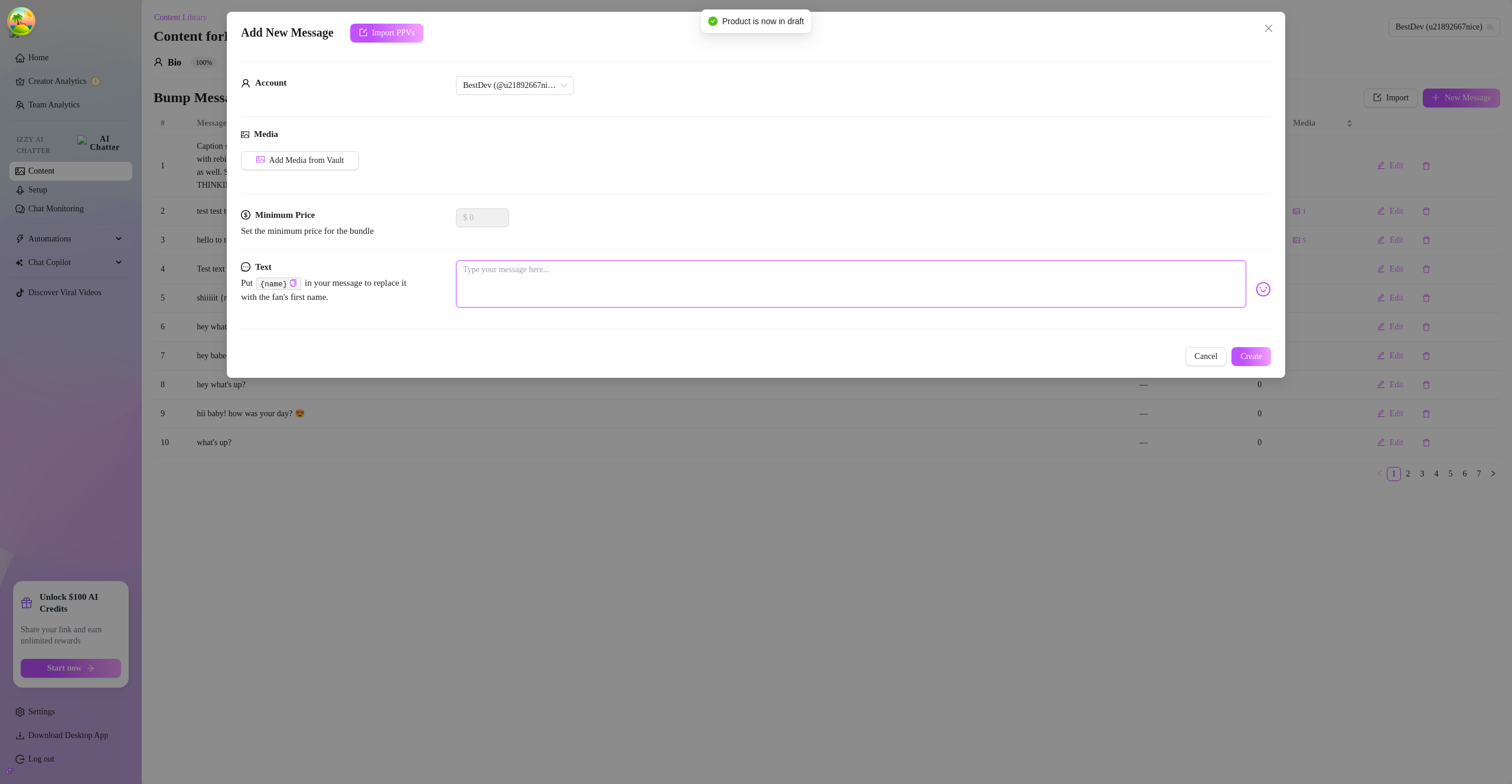
click at [507, 272] on textarea at bounding box center [850, 284] width 790 height 47
click at [507, 271] on textarea at bounding box center [850, 284] width 790 height 47
type textarea "S"
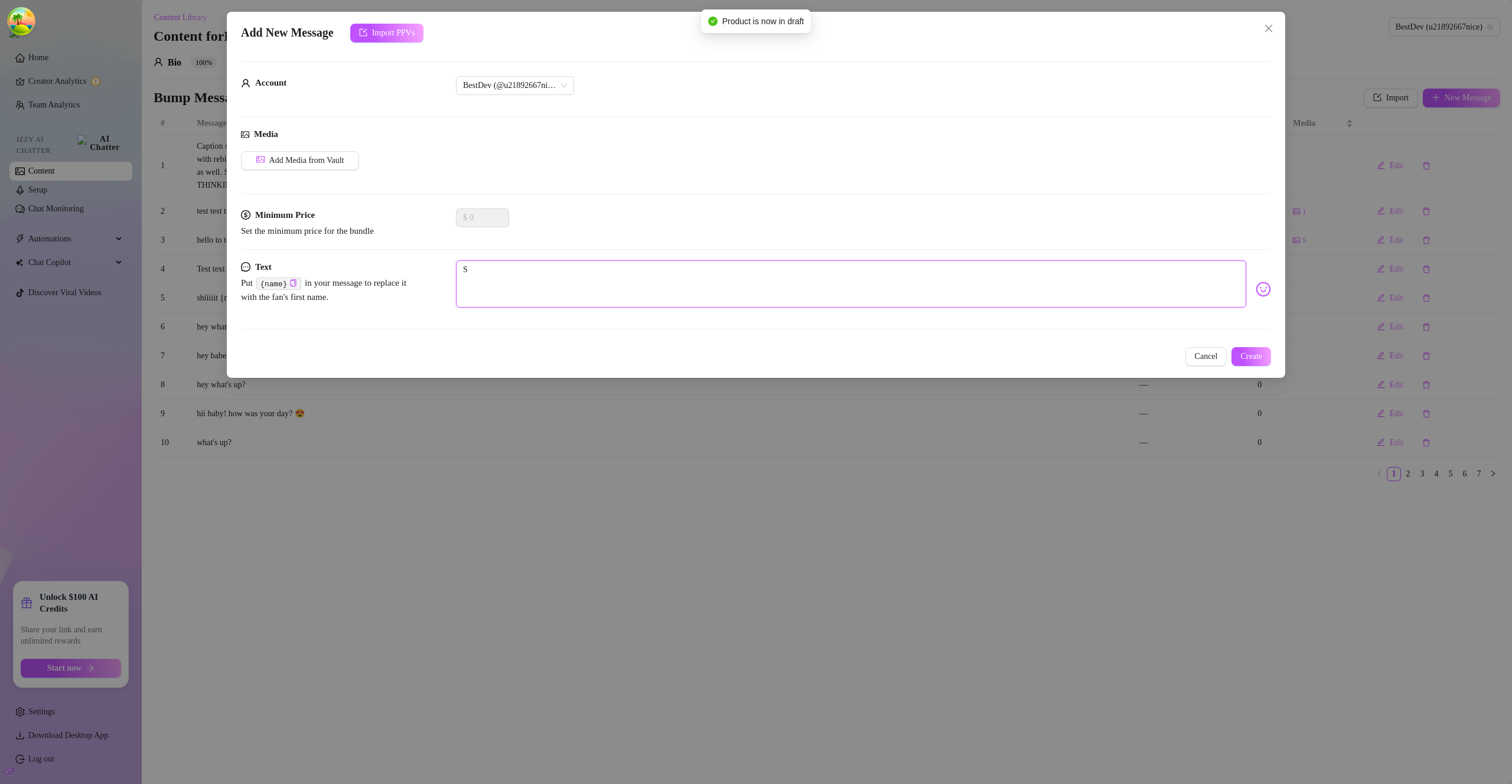
type textarea "SE"
type textarea "SEV"
type textarea "SEVA"
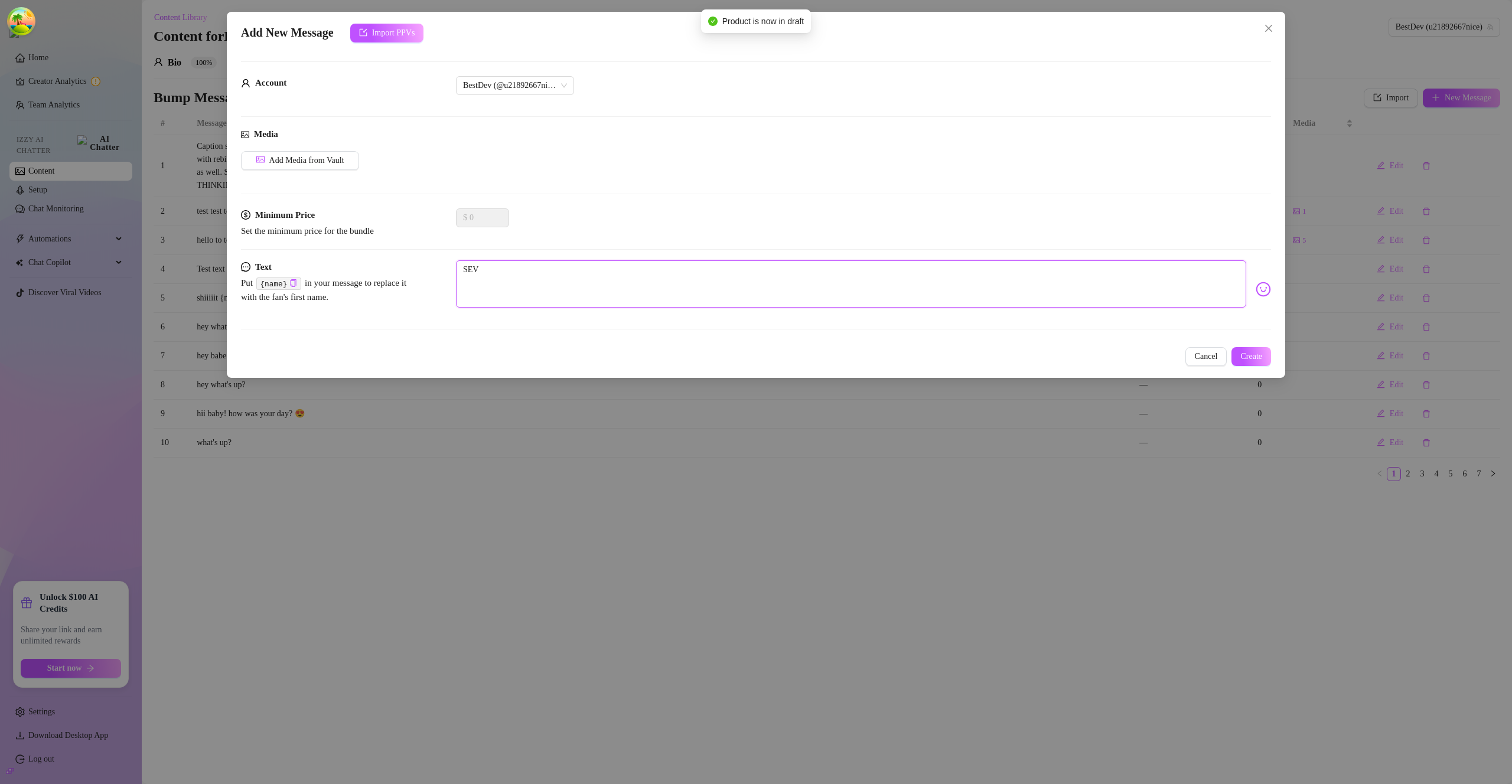
type textarea "SEVA"
type textarea "SEVA S"
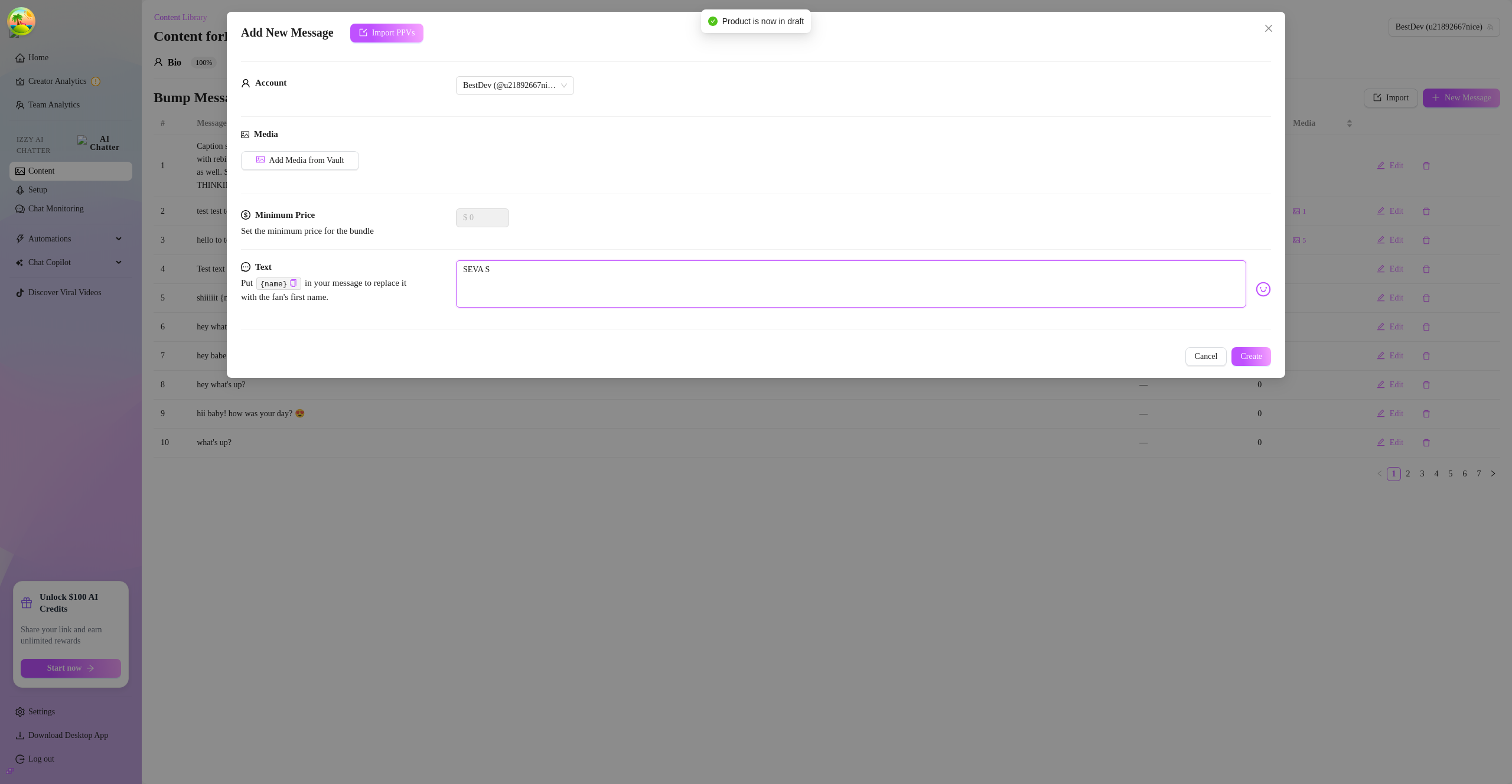
type textarea "SEVA SE"
type textarea "SEVA SEV"
type textarea "SEVA SEVA"
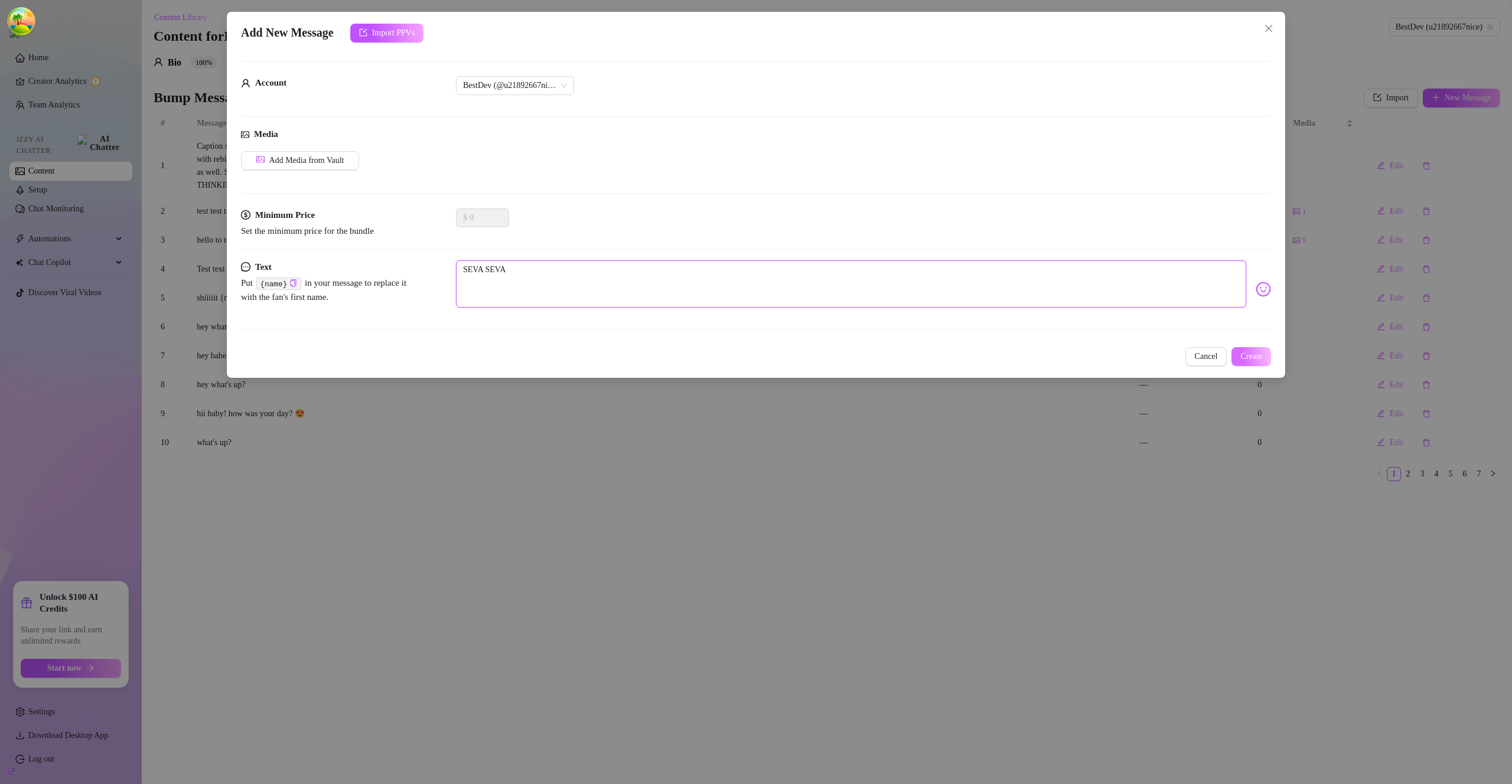
type textarea "SEVA SEVA"
click at [1267, 356] on button "Create" at bounding box center [1251, 357] width 40 height 19
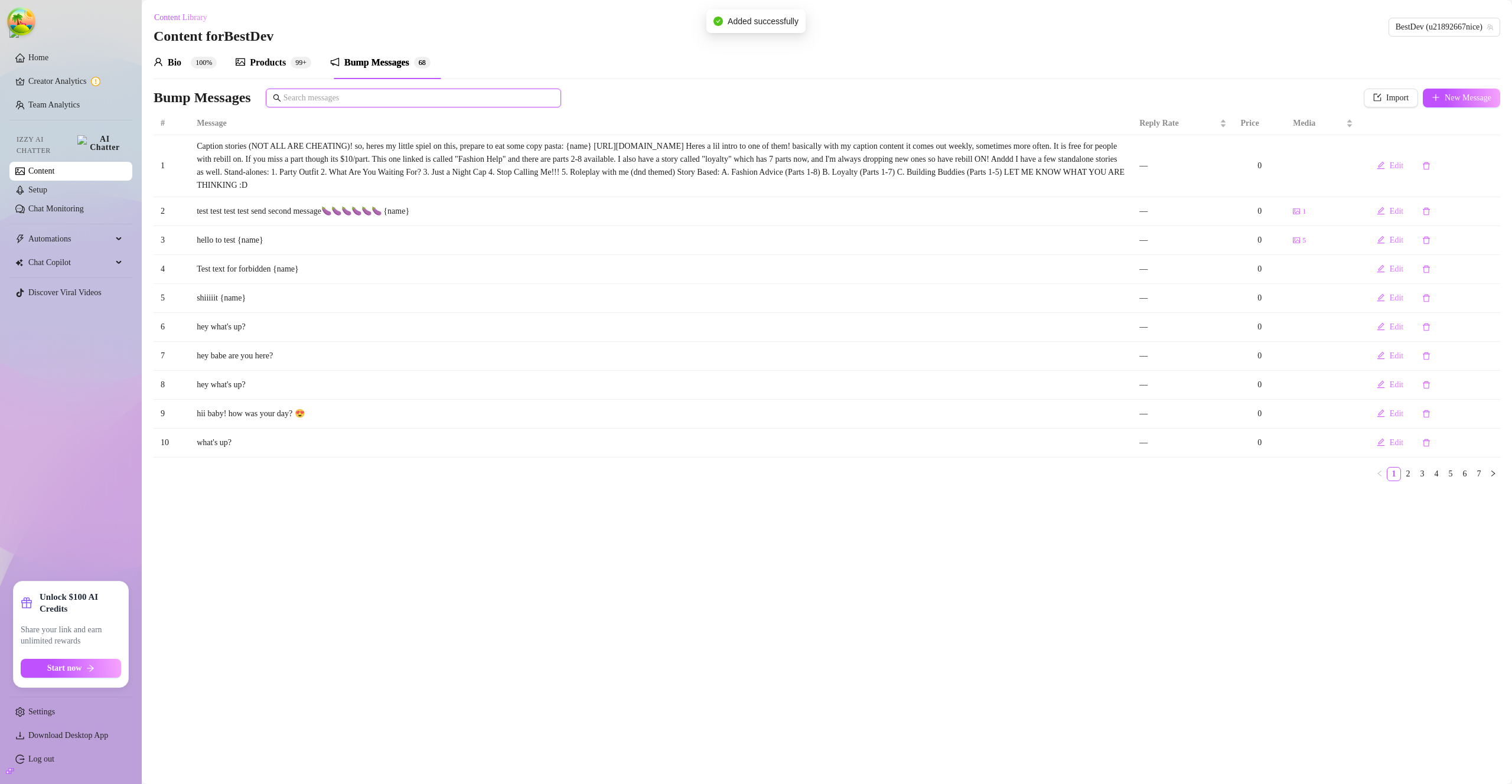
click at [312, 101] on input "text" at bounding box center [419, 97] width 270 height 13
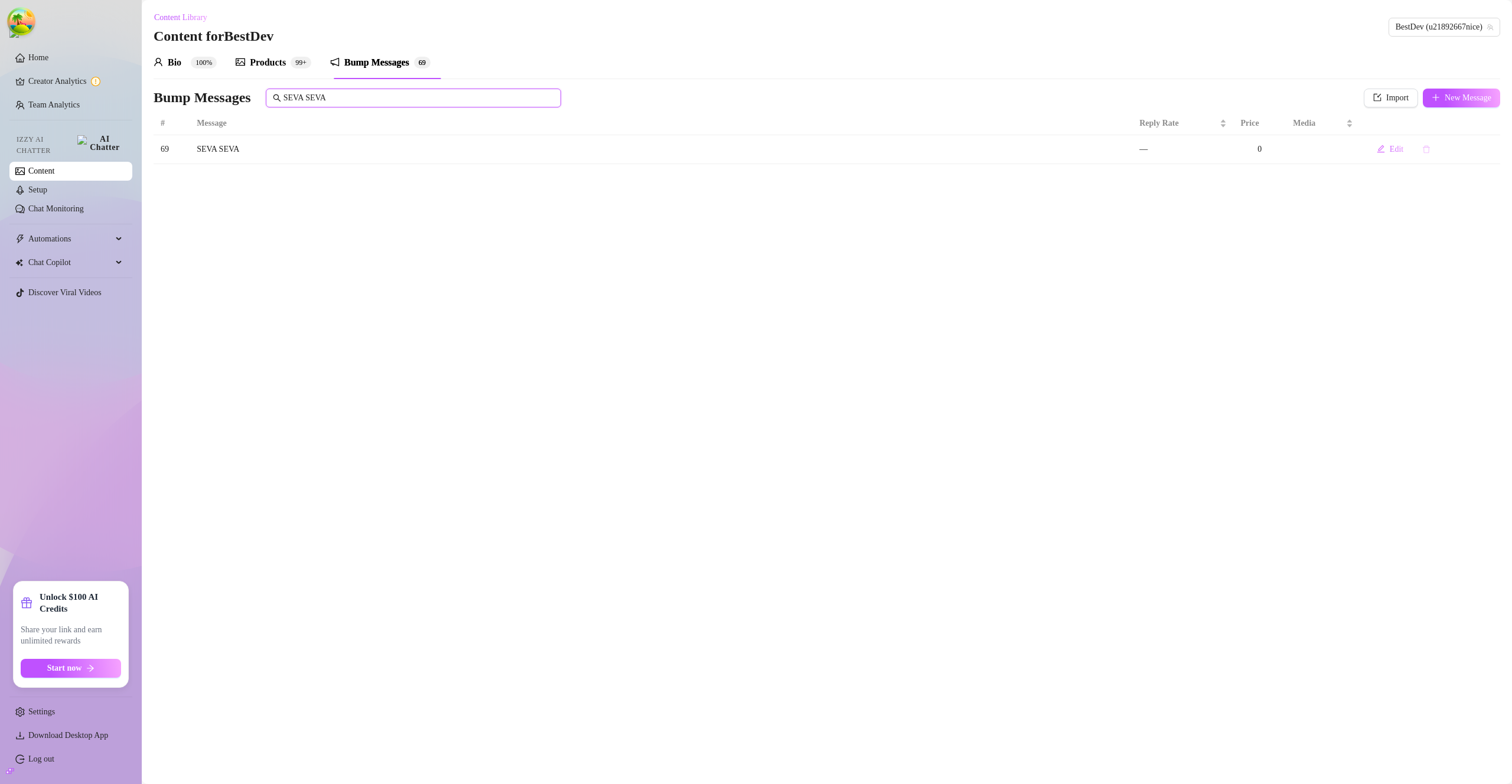
type input "SEVA SEVA"
click at [1427, 148] on icon "delete" at bounding box center [1426, 149] width 9 height 9
click at [1461, 120] on span "Yes" at bounding box center [1455, 119] width 12 height 10
click at [77, 261] on span "Chat Copilot" at bounding box center [70, 263] width 84 height 19
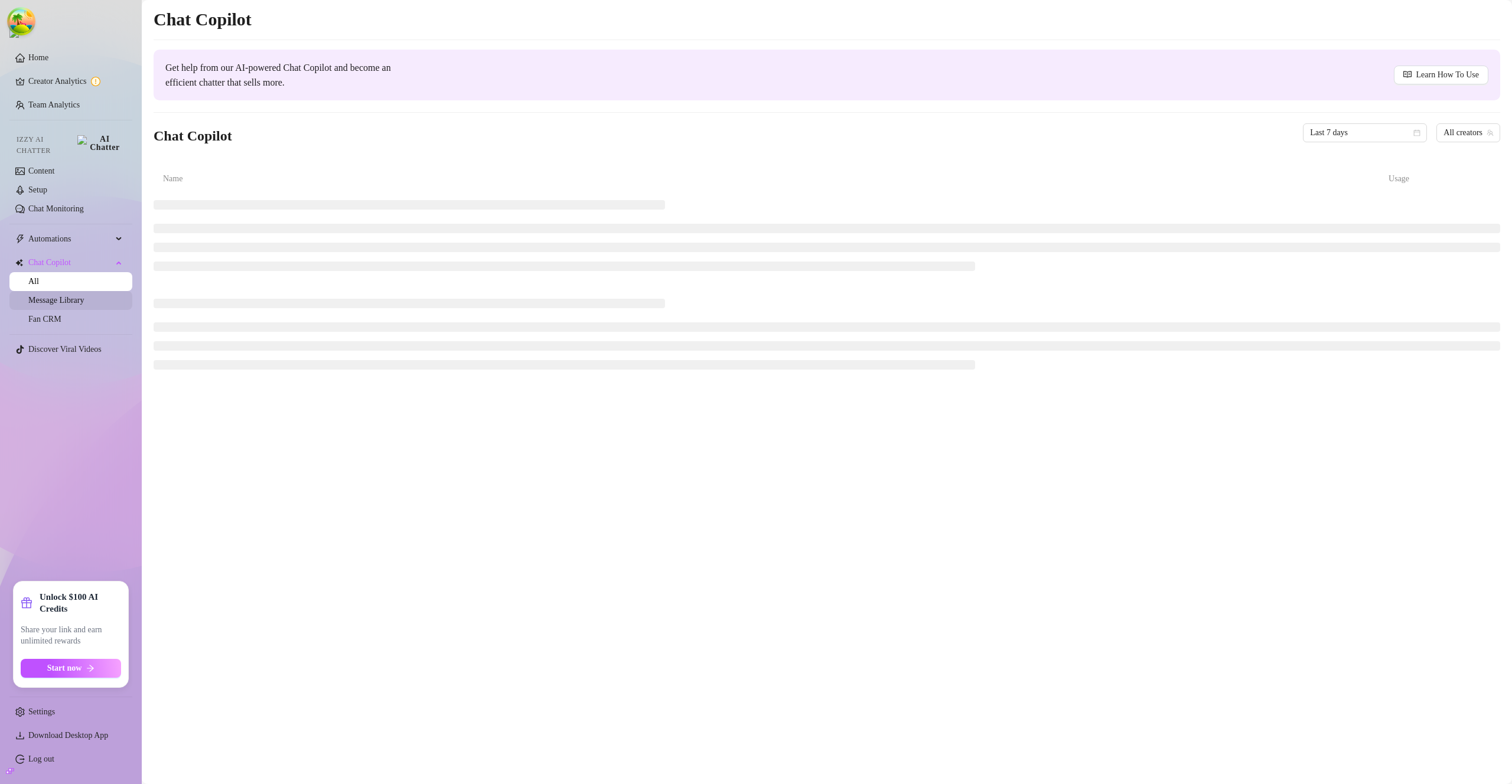
click at [67, 296] on link "Message Library" at bounding box center [55, 299] width 55 height 9
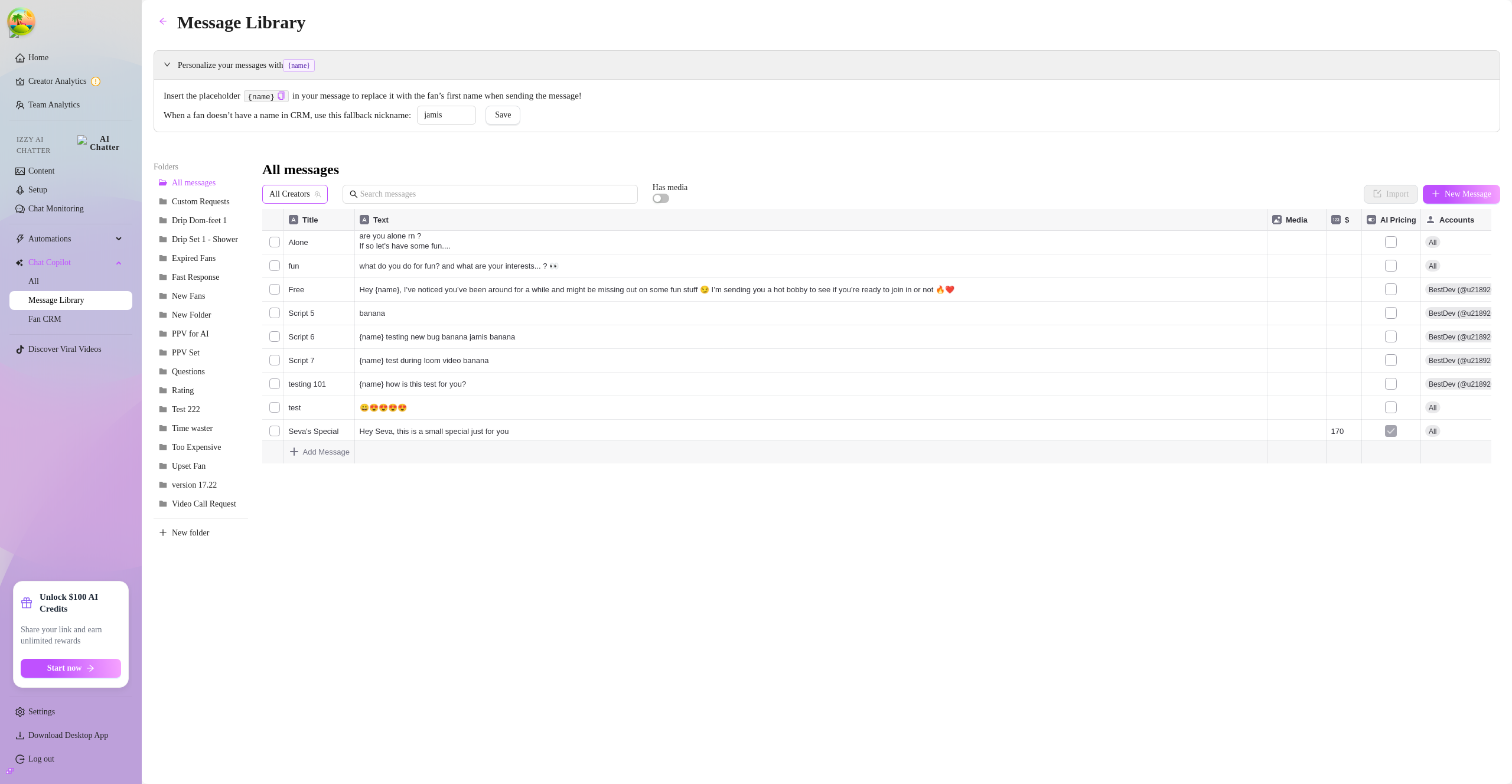
click at [301, 201] on span "All Creators" at bounding box center [295, 194] width 51 height 17
click at [335, 241] on span "( u21892667nice )" at bounding box center [352, 236] width 57 height 13
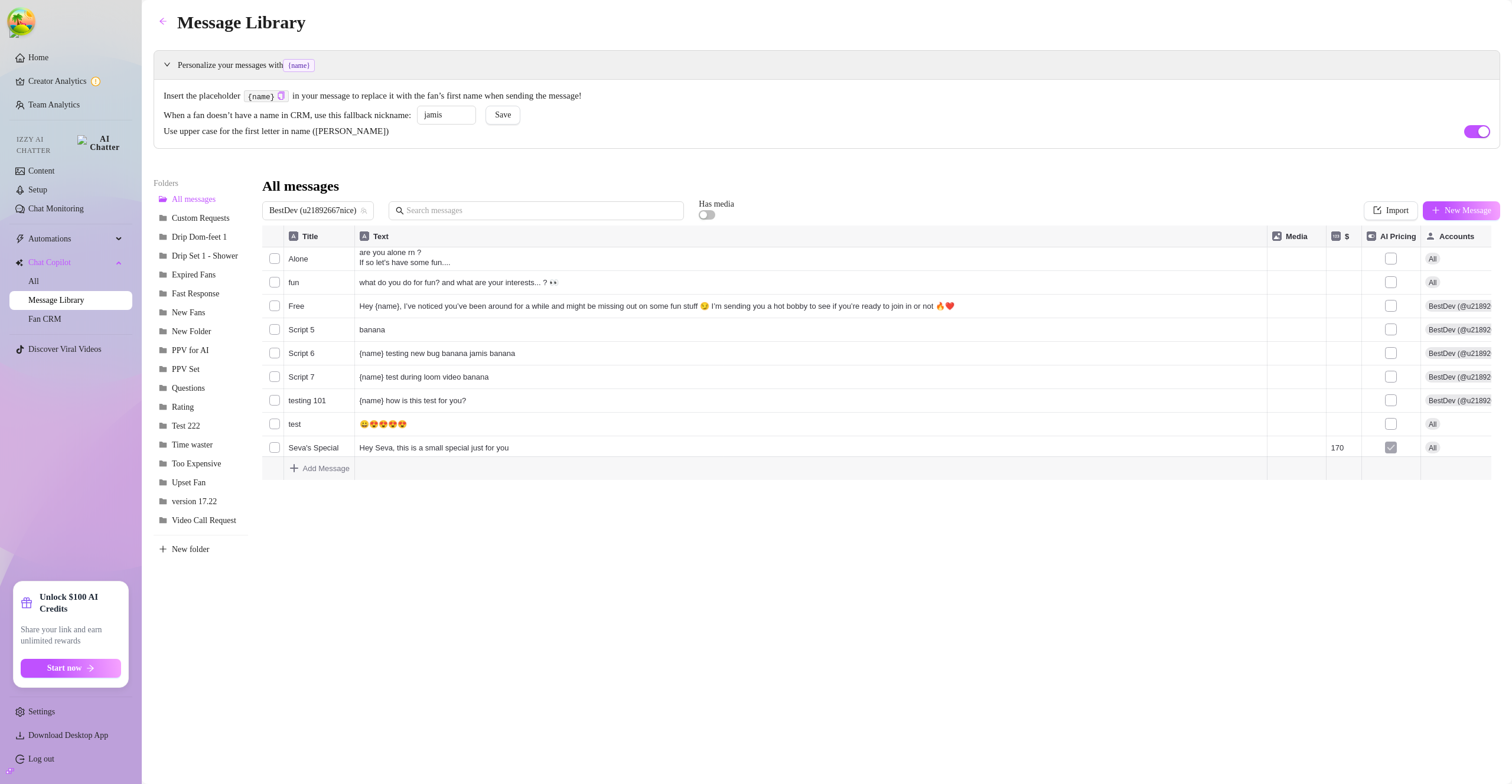
click at [1415, 214] on div "Import New Message" at bounding box center [1432, 211] width 137 height 19
click at [1405, 215] on button "Import" at bounding box center [1391, 211] width 54 height 19
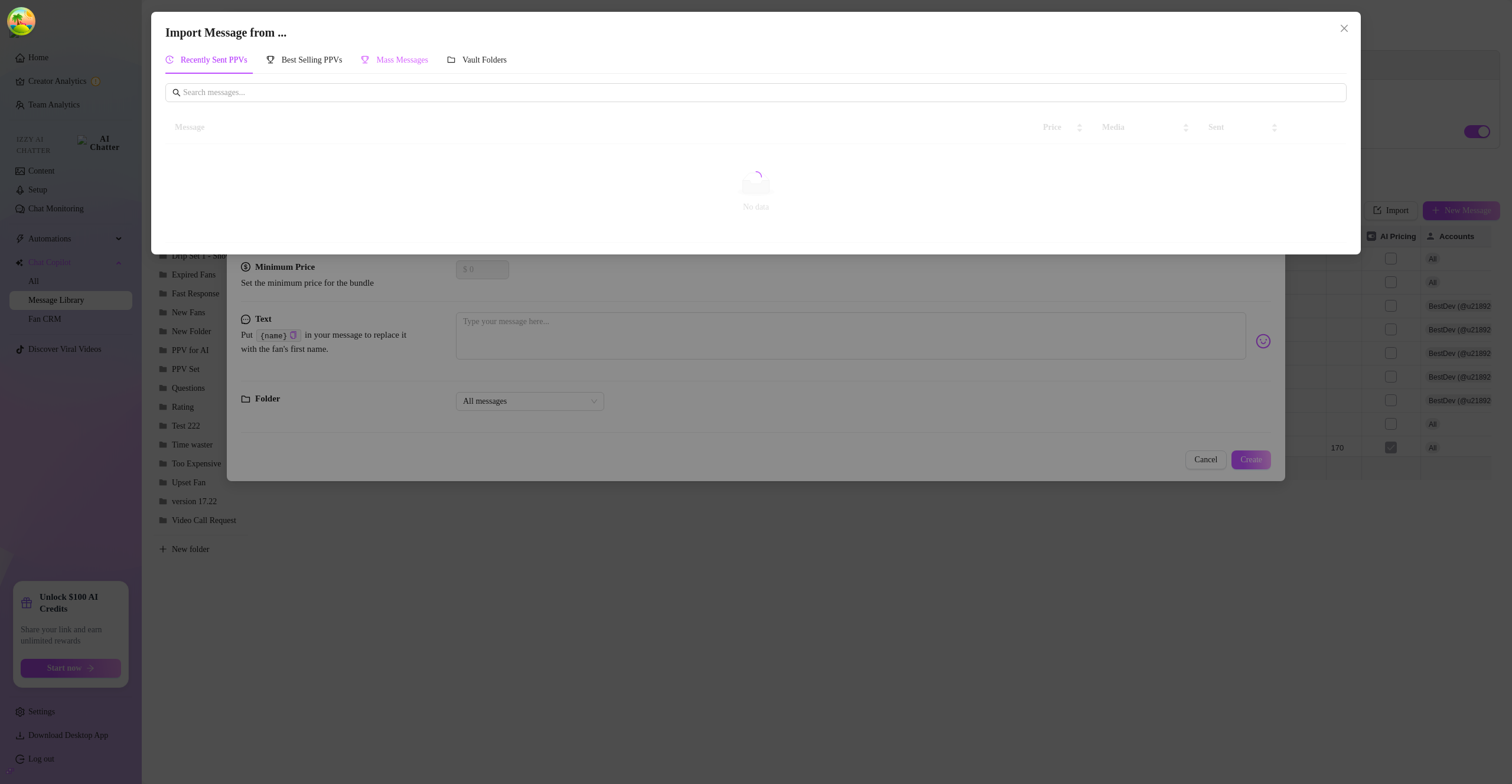
click at [386, 51] on div "Mass Messages" at bounding box center [394, 60] width 67 height 27
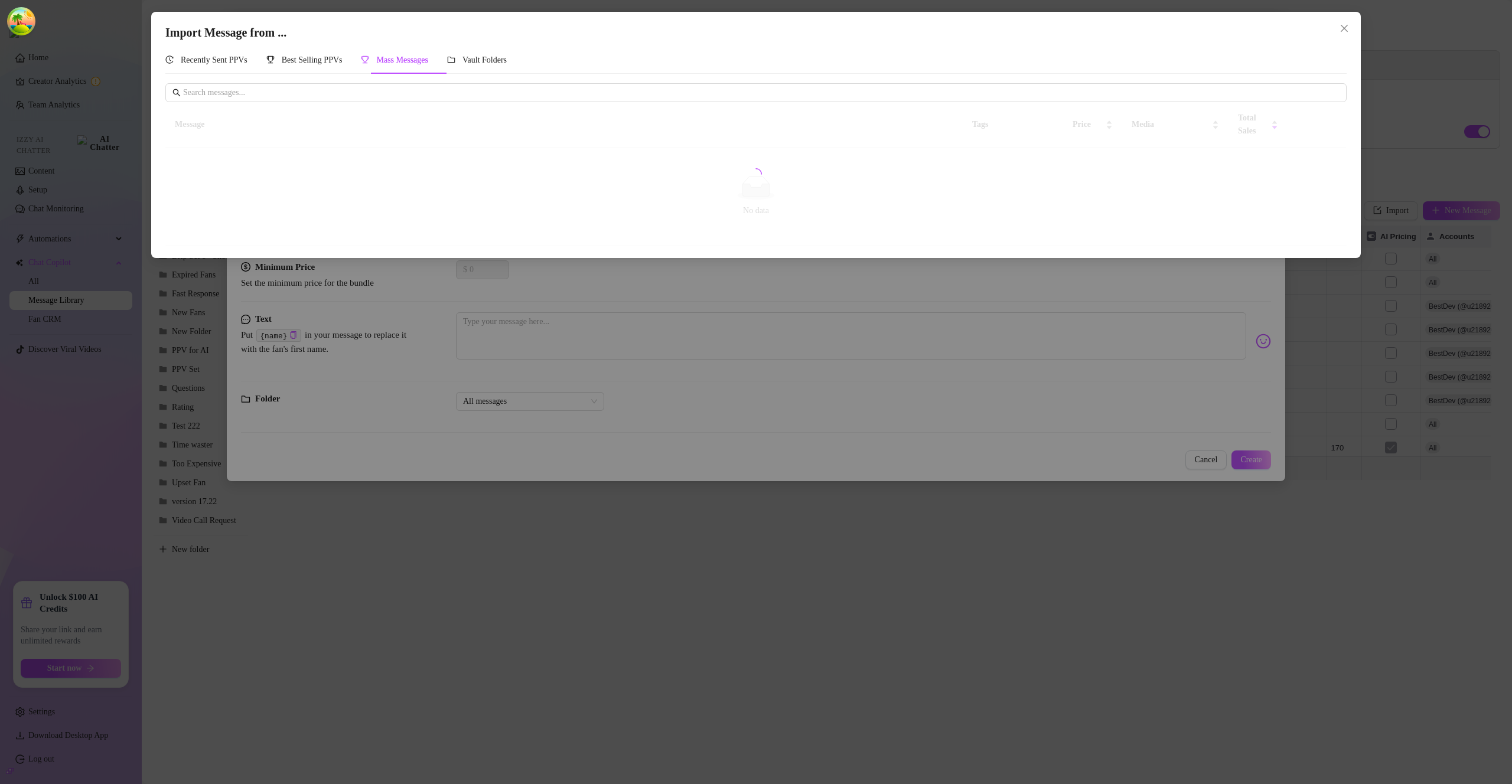
click at [394, 55] on span "Mass Messages" at bounding box center [402, 59] width 52 height 9
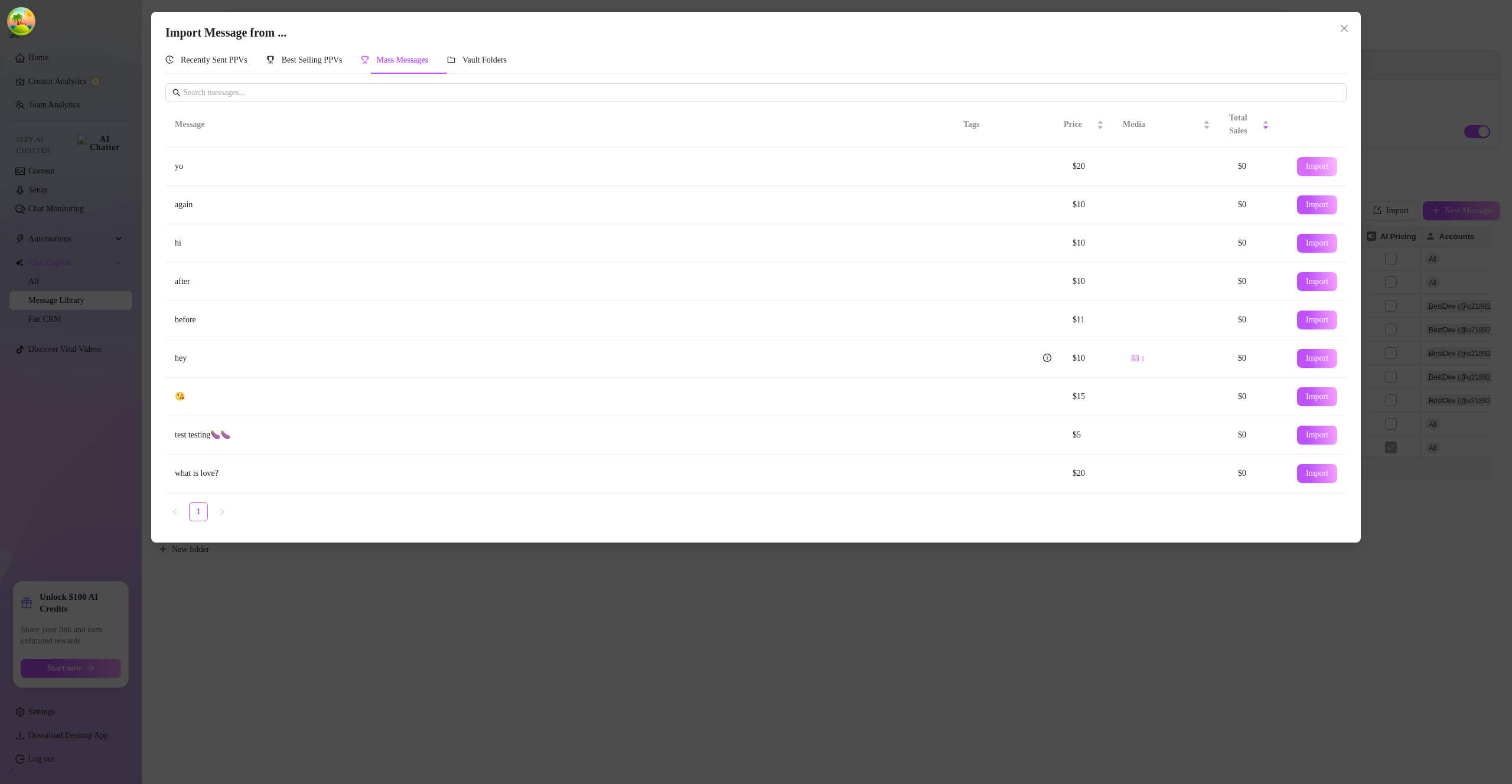
click at [1306, 171] on span "Import" at bounding box center [1316, 167] width 22 height 10
type textarea "yo"
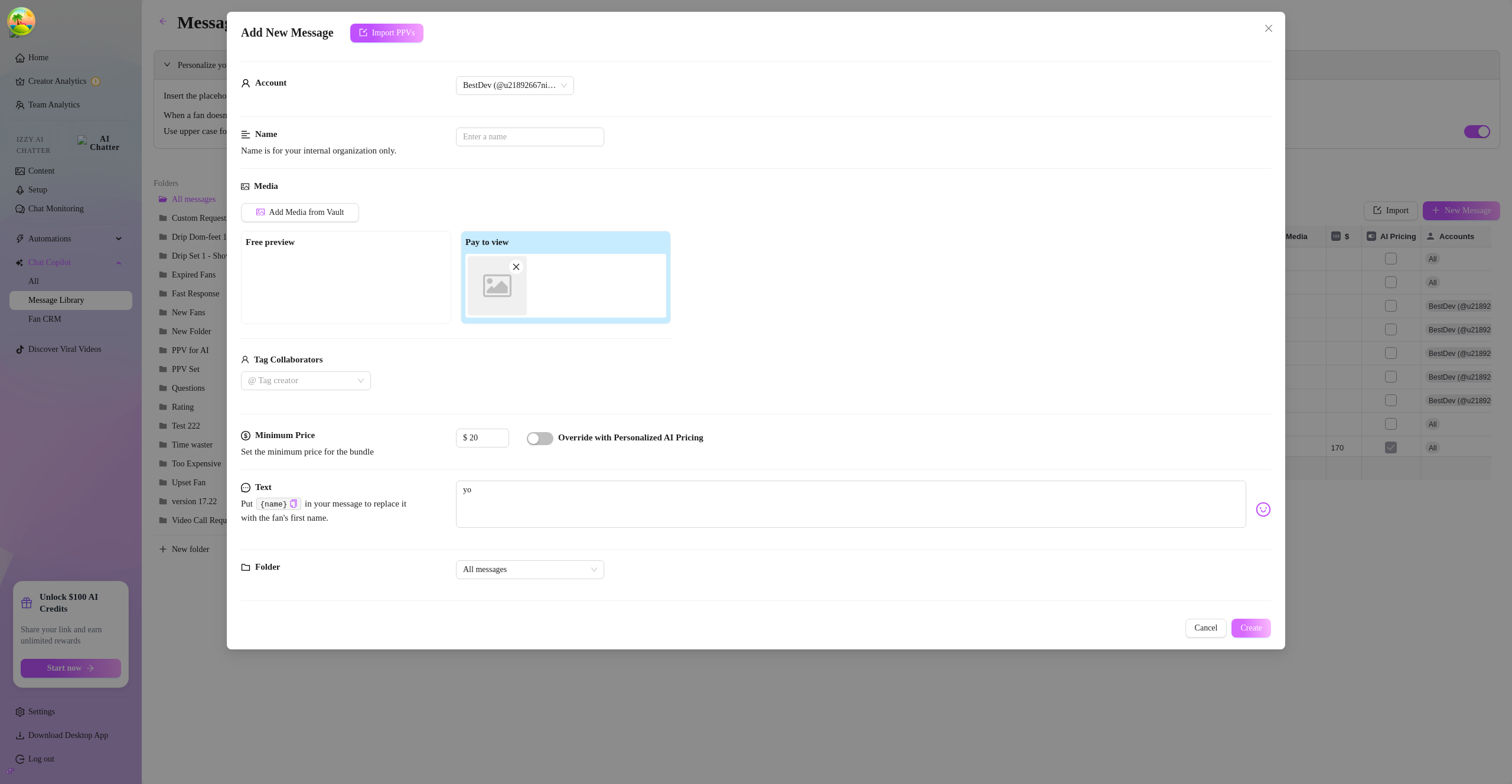
click at [1260, 631] on span "Create" at bounding box center [1251, 629] width 22 height 10
